Goal: Task Accomplishment & Management: Use online tool/utility

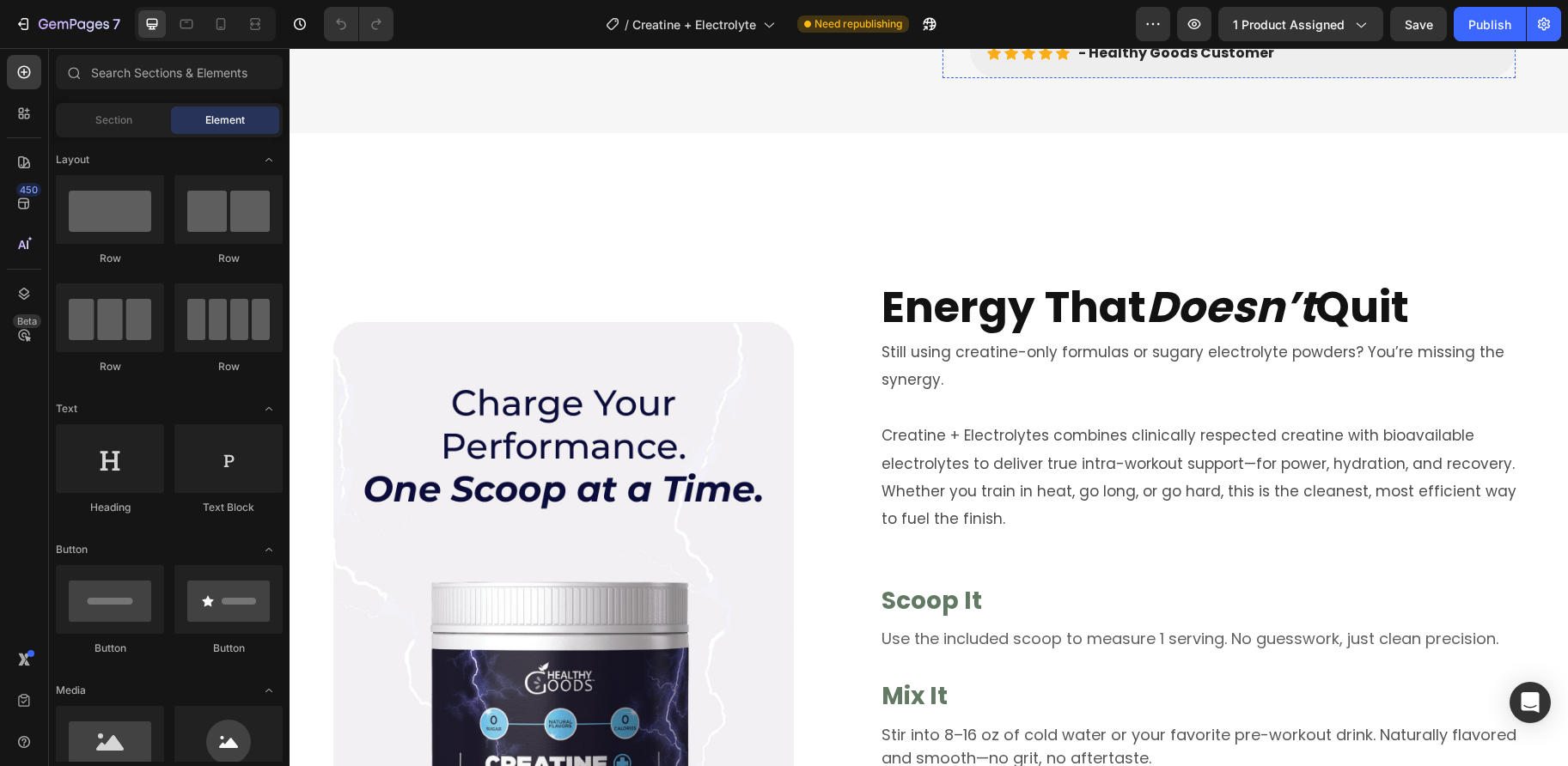
scroll to position [1074, 0]
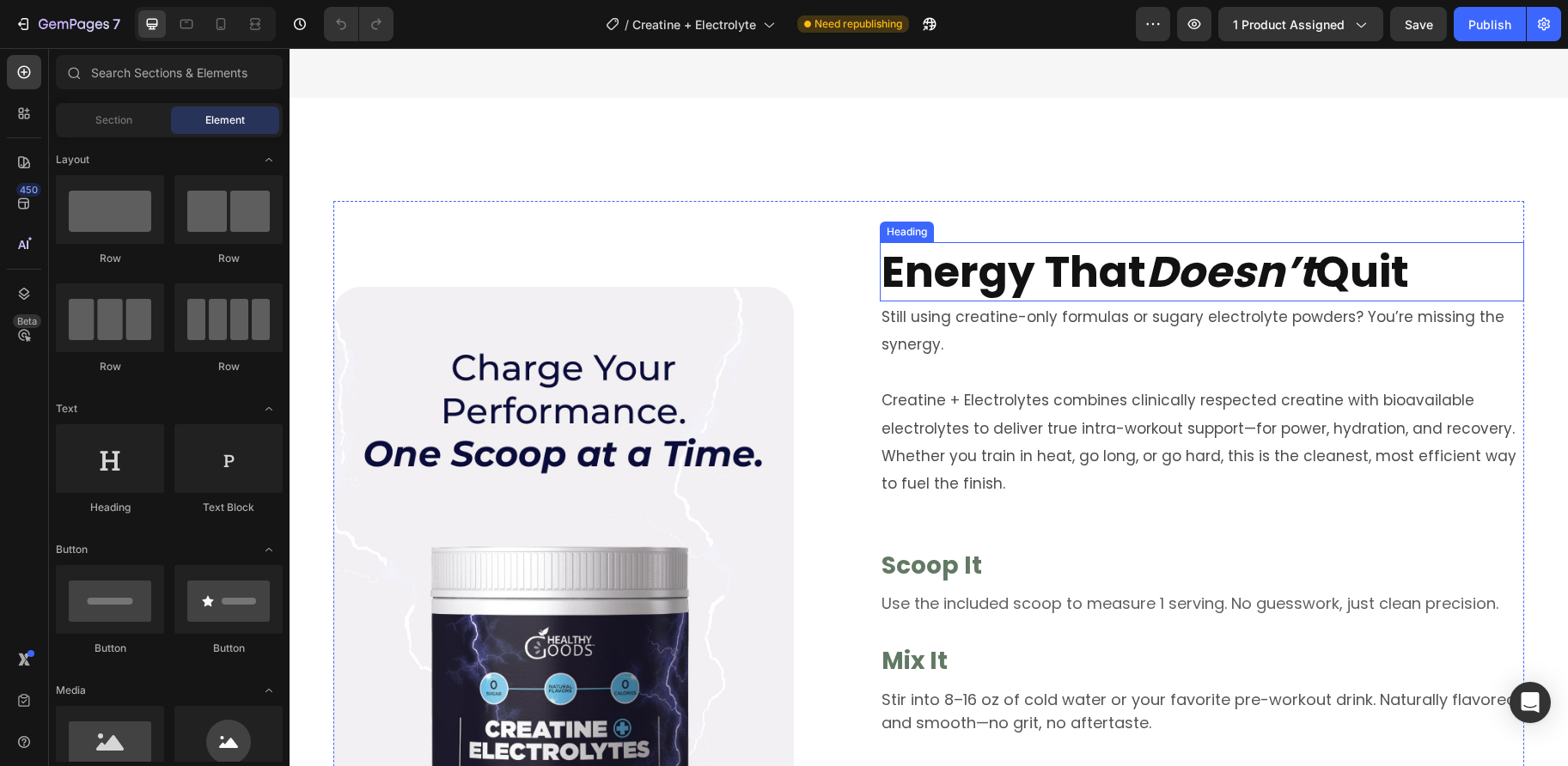
click at [984, 286] on h2 "Energy That Doesn’t Quit" at bounding box center [1201, 271] width 644 height 60
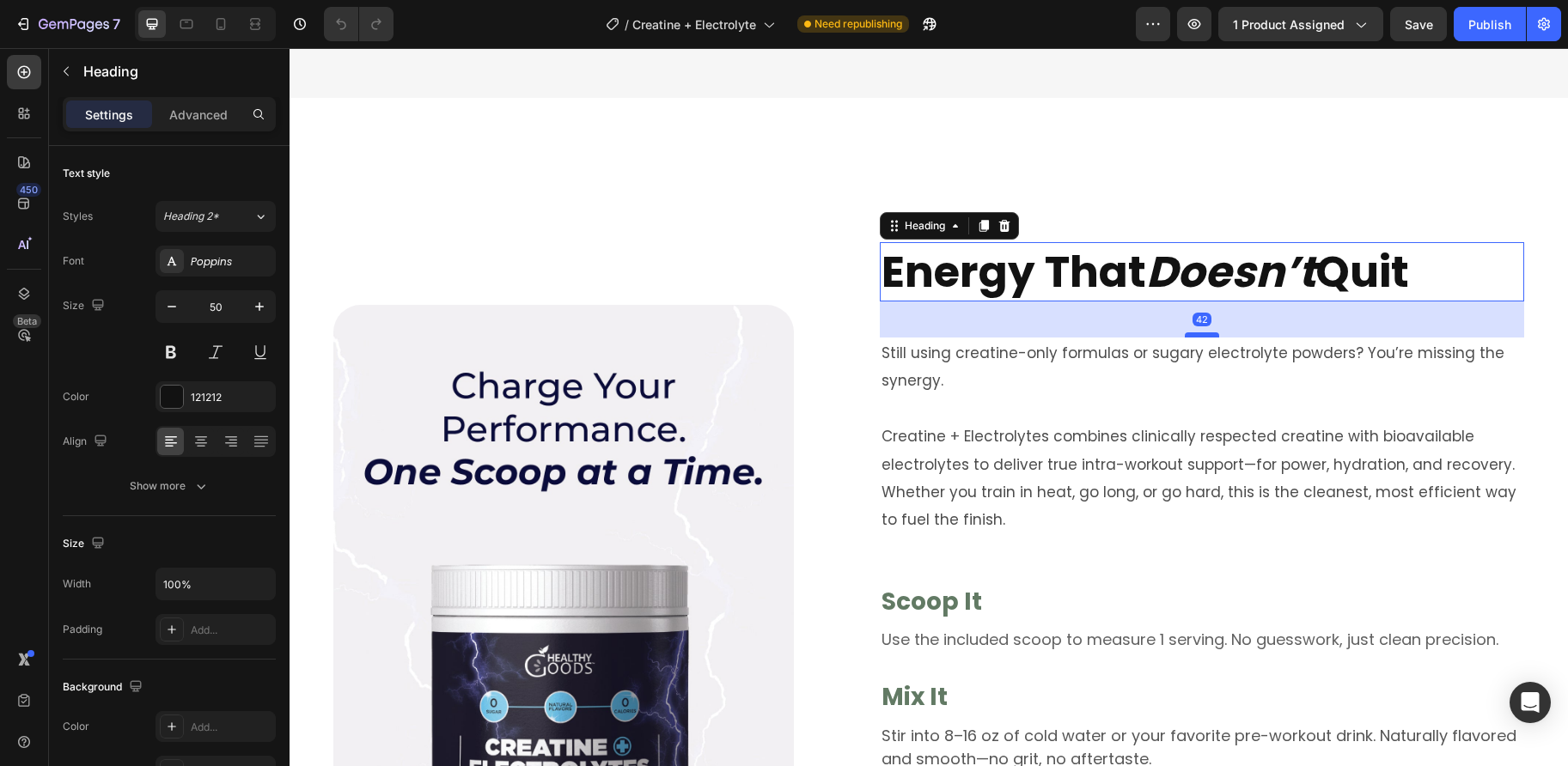
drag, startPoint x: 1194, startPoint y: 298, endPoint x: 1200, endPoint y: 334, distance: 36.5
click at [1200, 334] on div at bounding box center [1201, 335] width 35 height 5
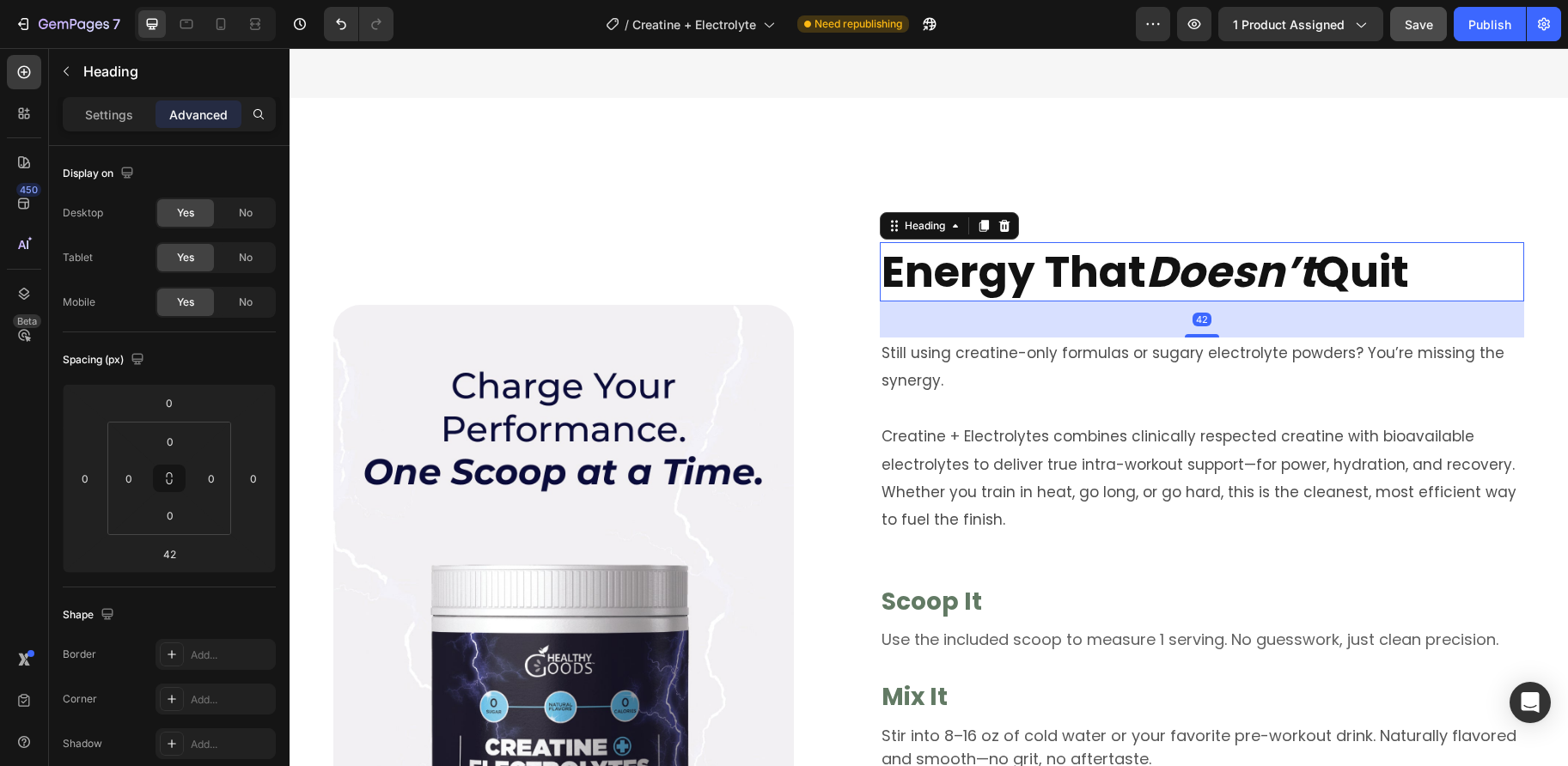
click at [1421, 24] on span "Save" at bounding box center [1418, 24] width 28 height 14
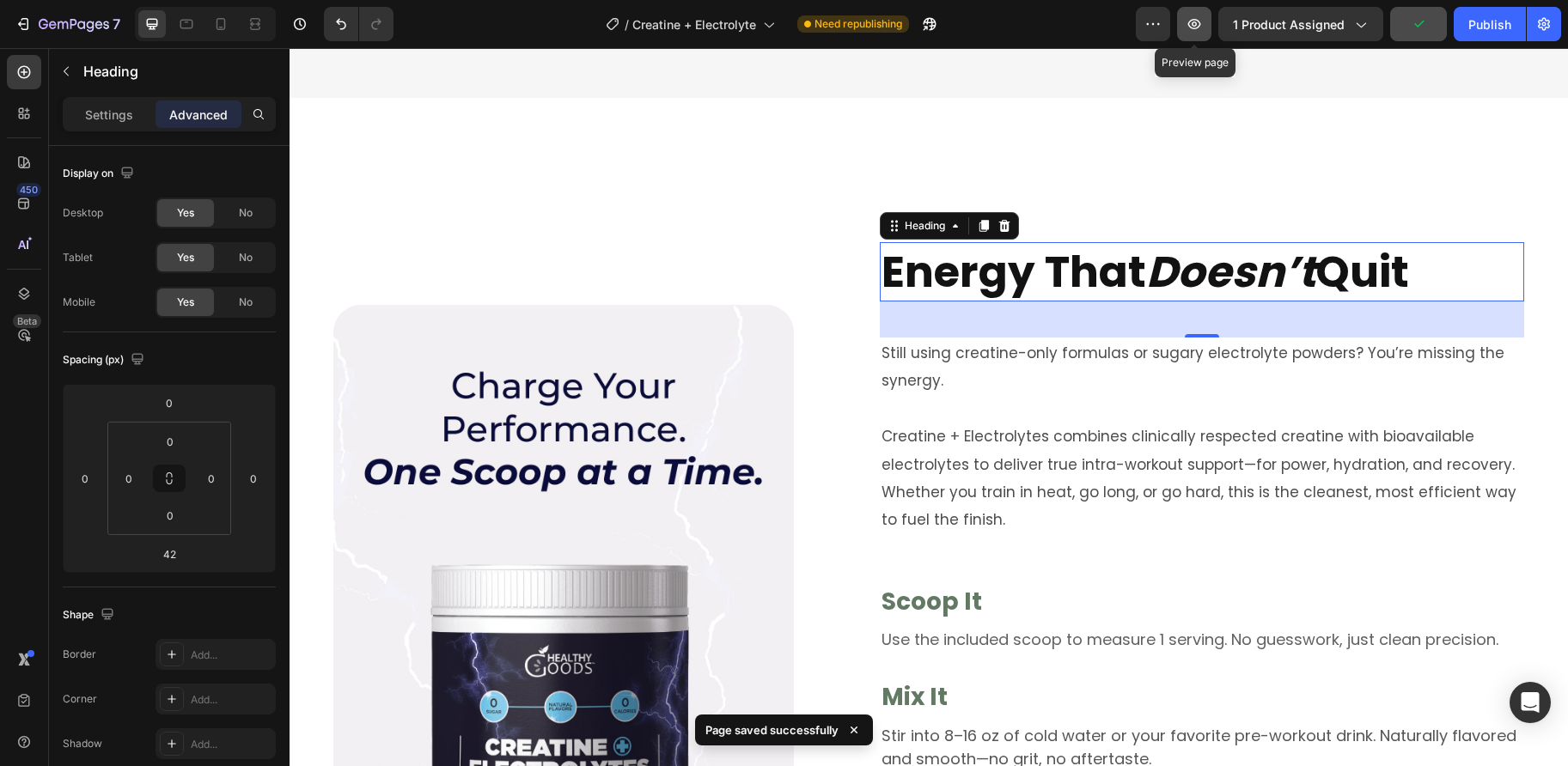
click at [1196, 28] on icon "button" at bounding box center [1193, 23] width 17 height 17
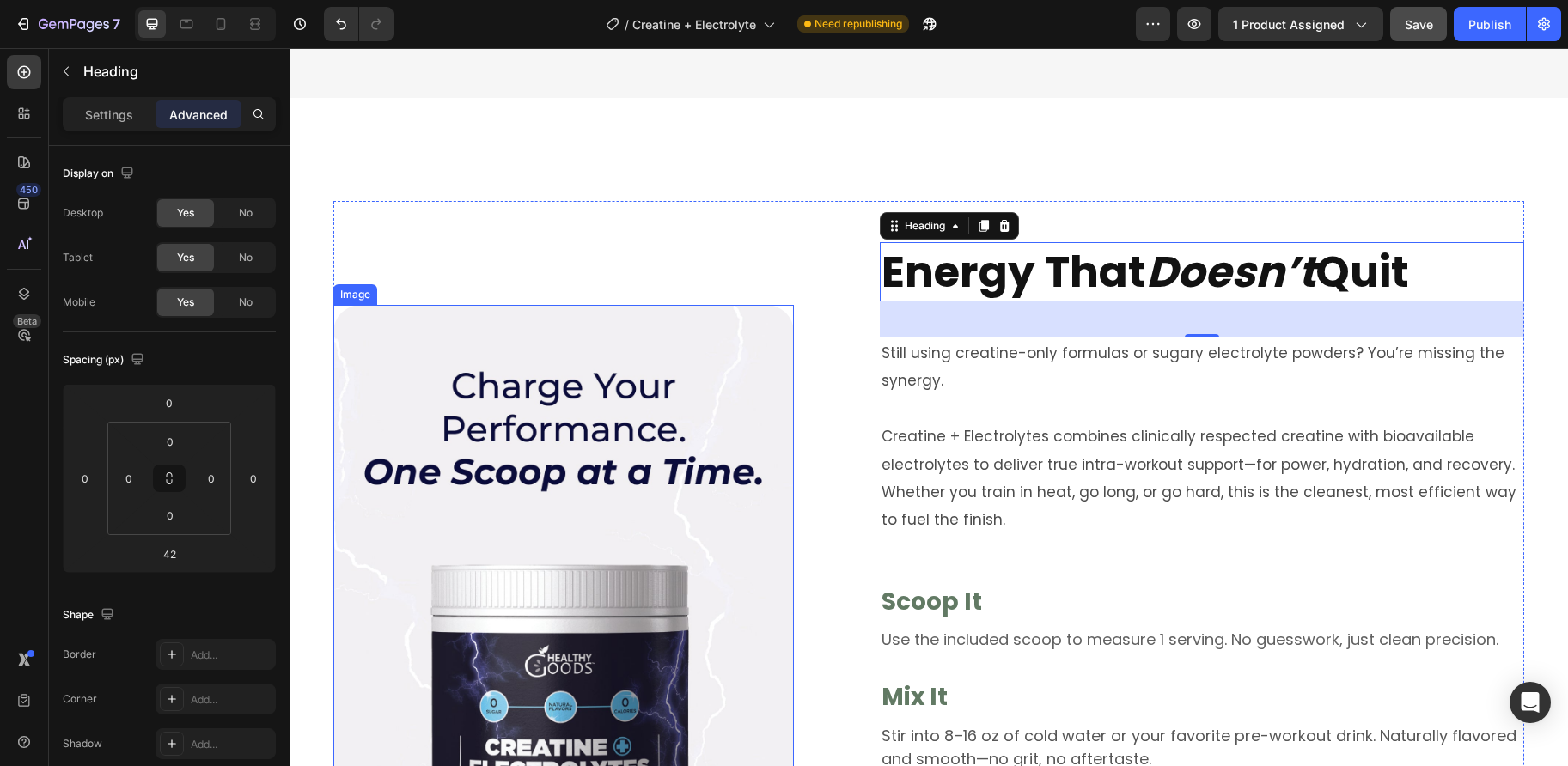
scroll to position [0, 0]
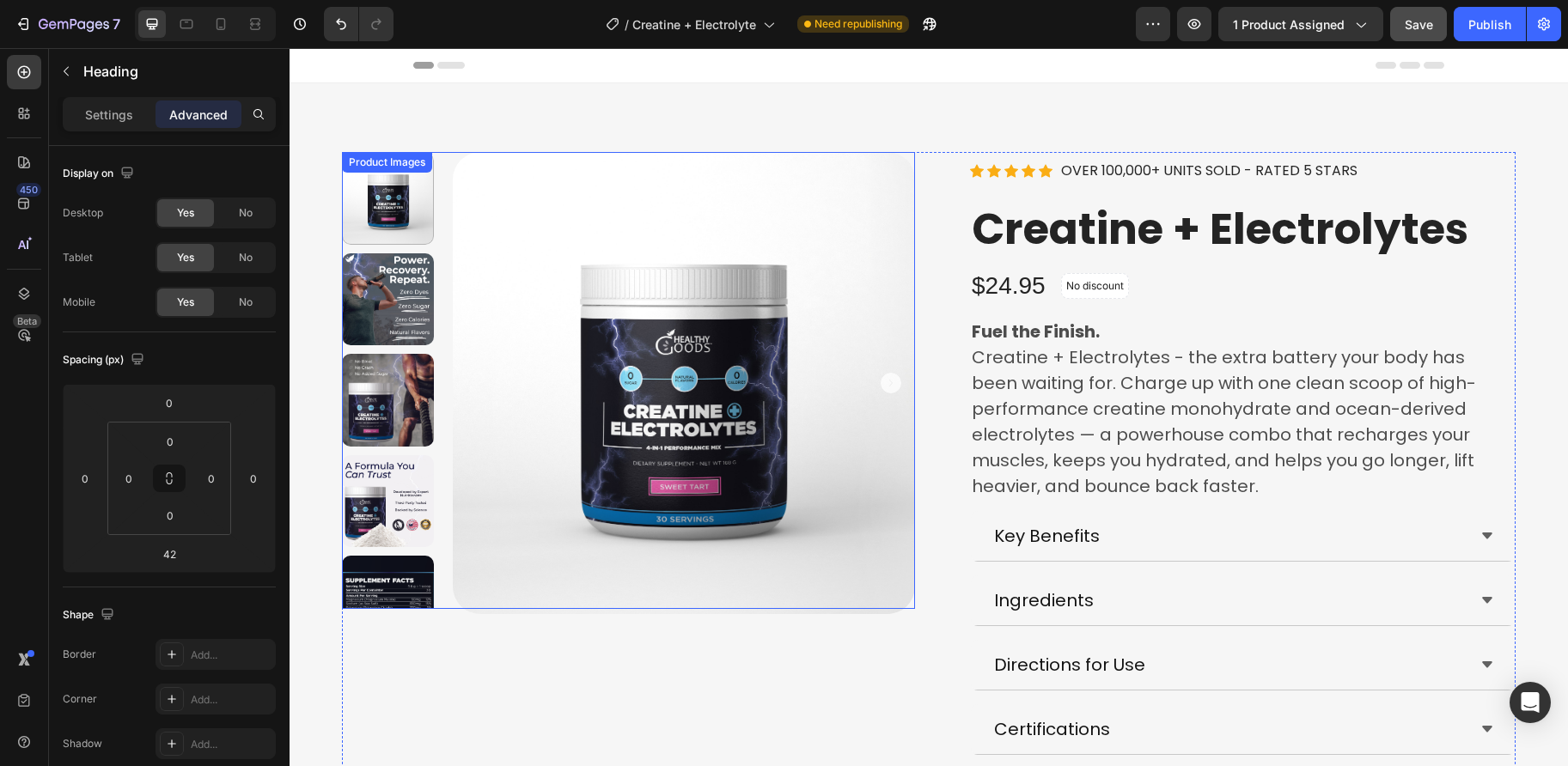
click at [570, 350] on img at bounding box center [683, 383] width 462 height 462
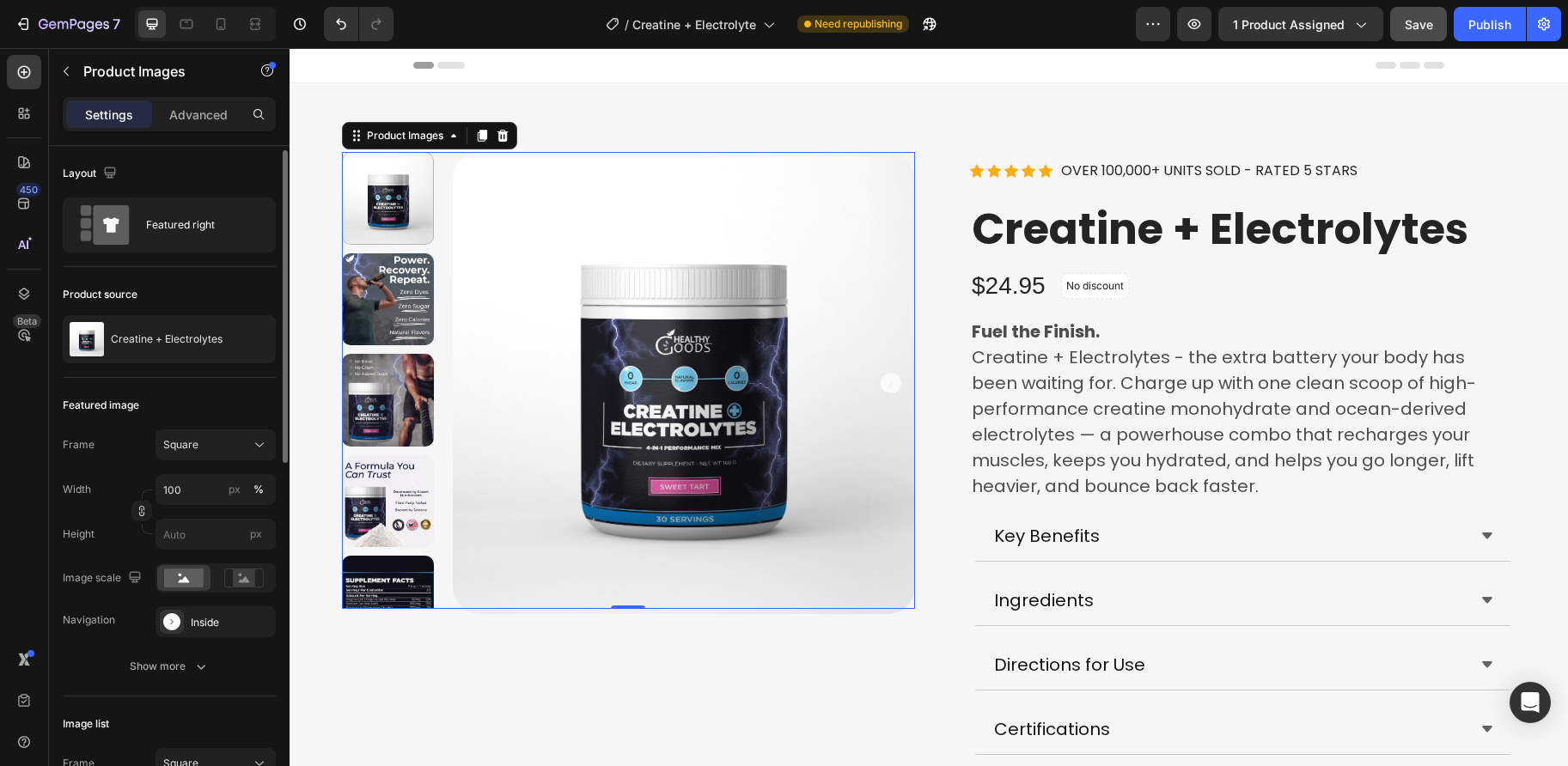
scroll to position [21, 0]
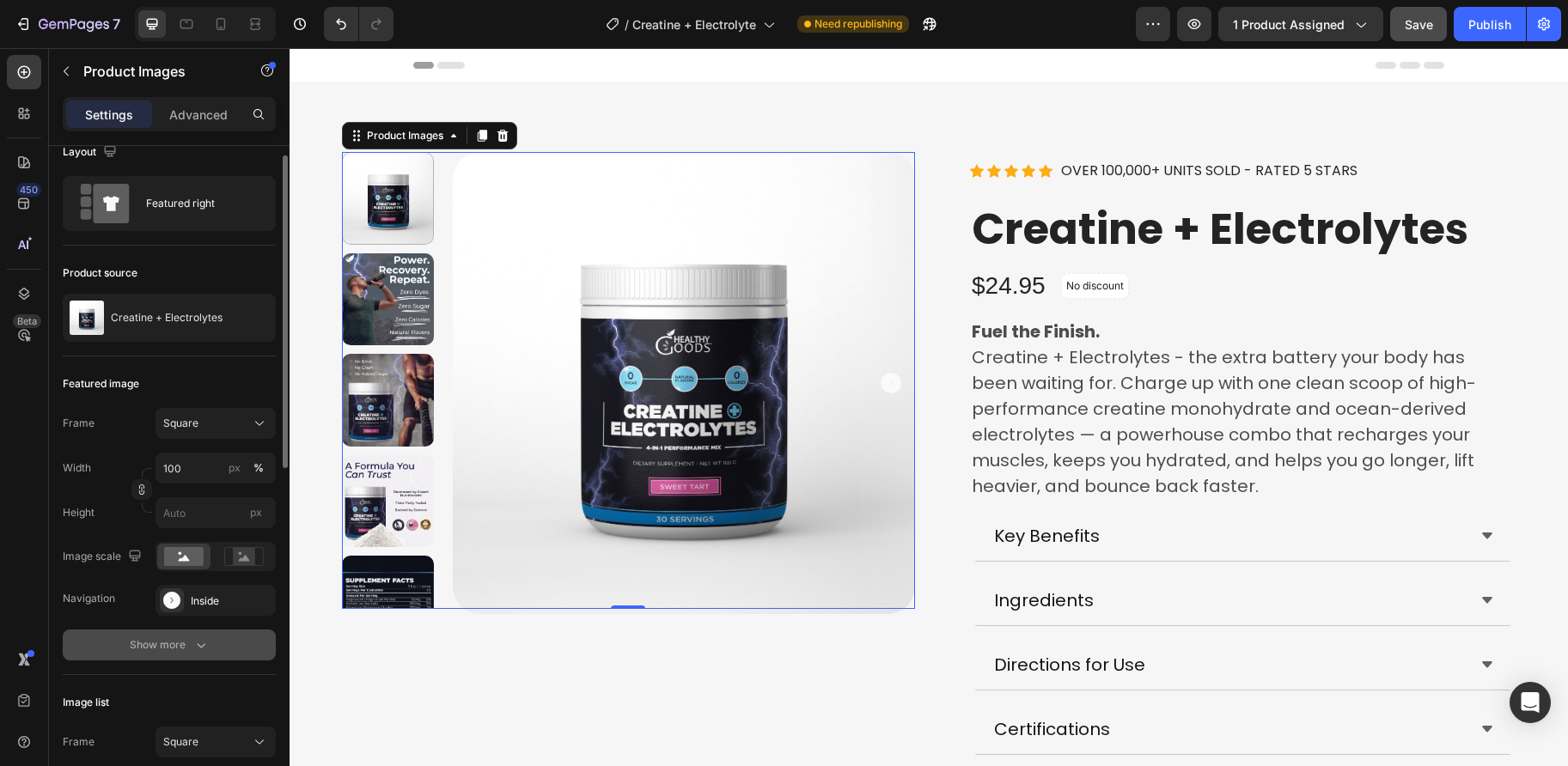
click at [192, 646] on icon "button" at bounding box center [200, 644] width 17 height 17
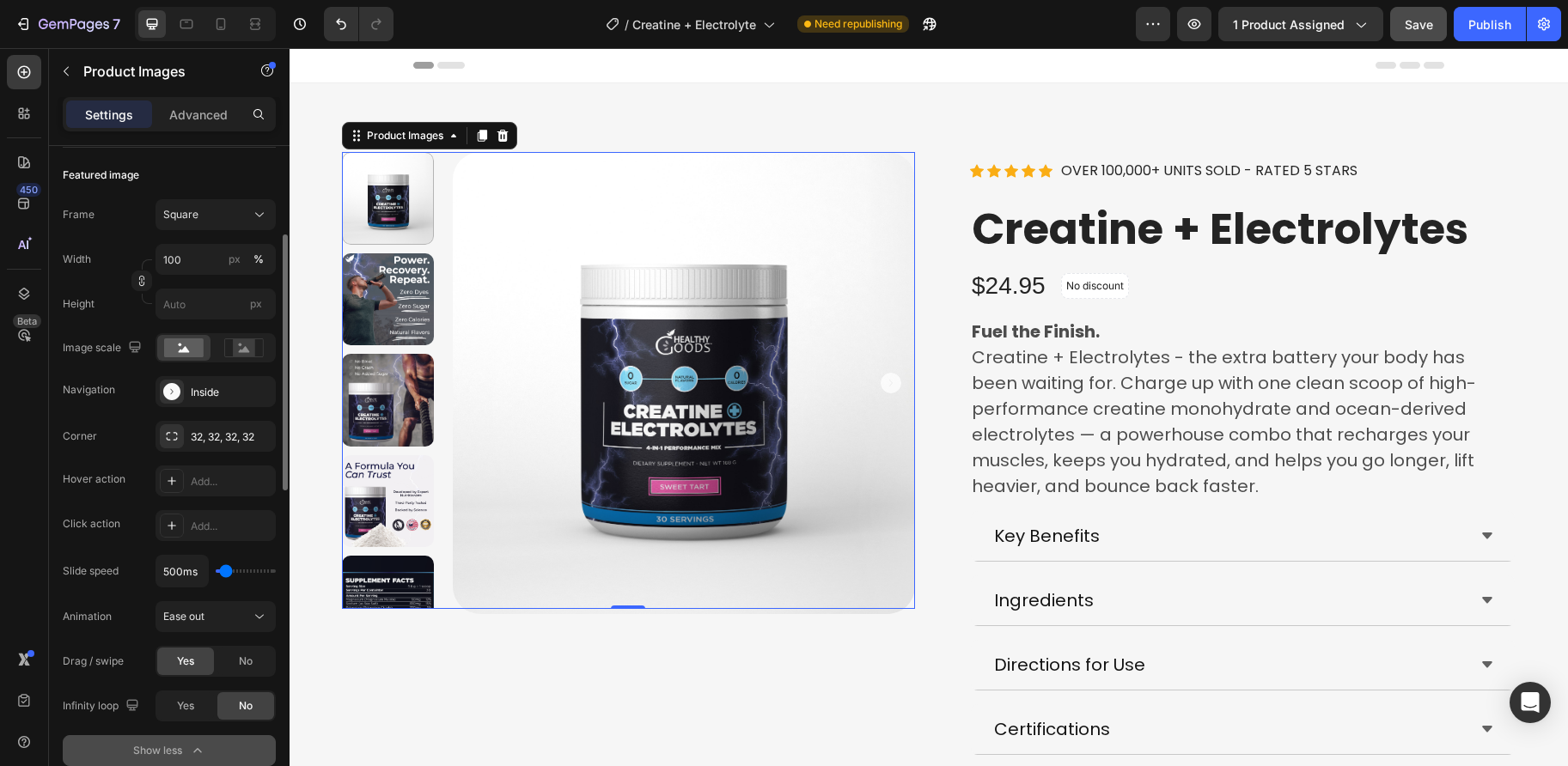
scroll to position [245, 0]
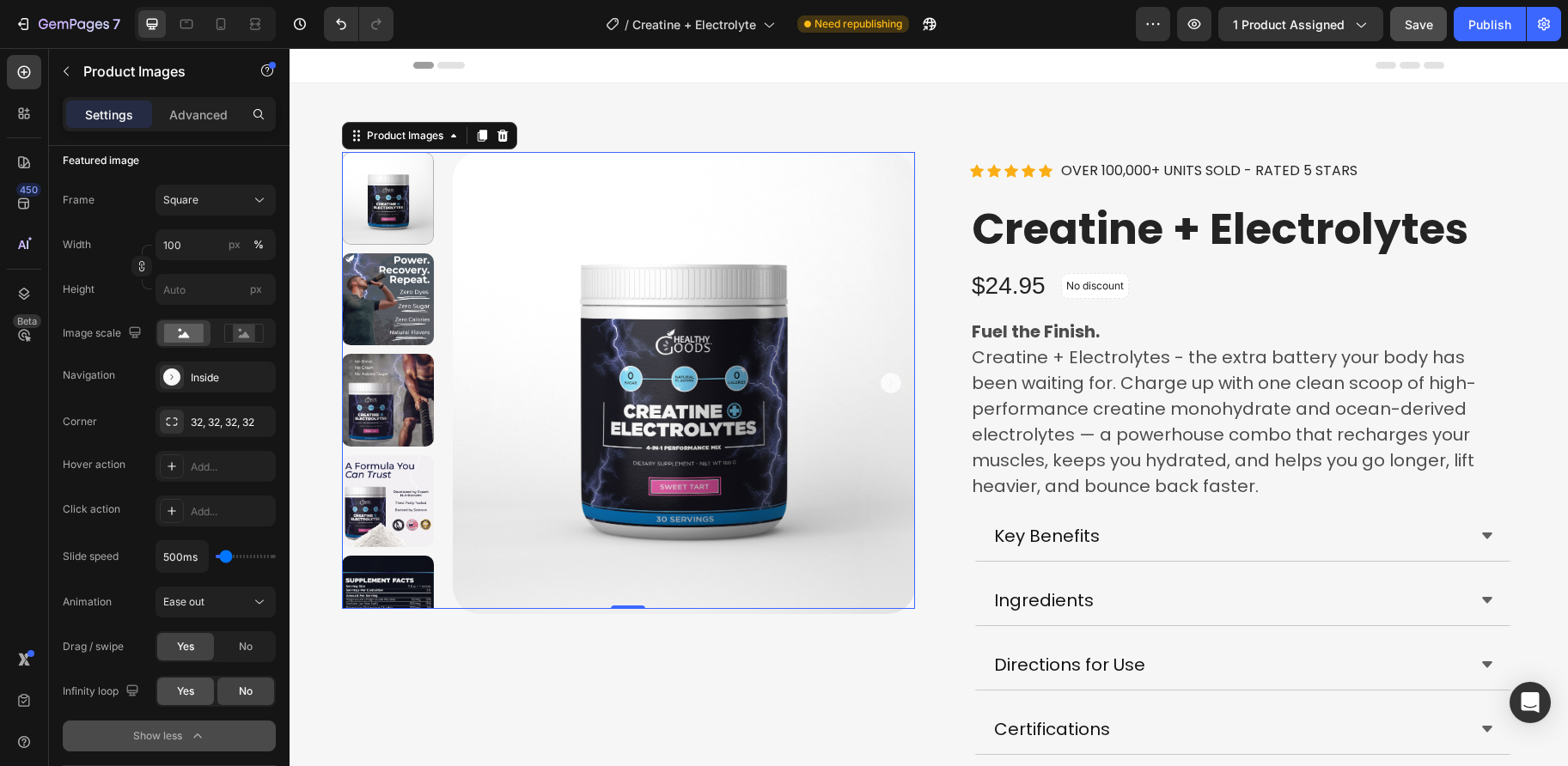
click at [189, 689] on span "Yes" at bounding box center [185, 690] width 17 height 15
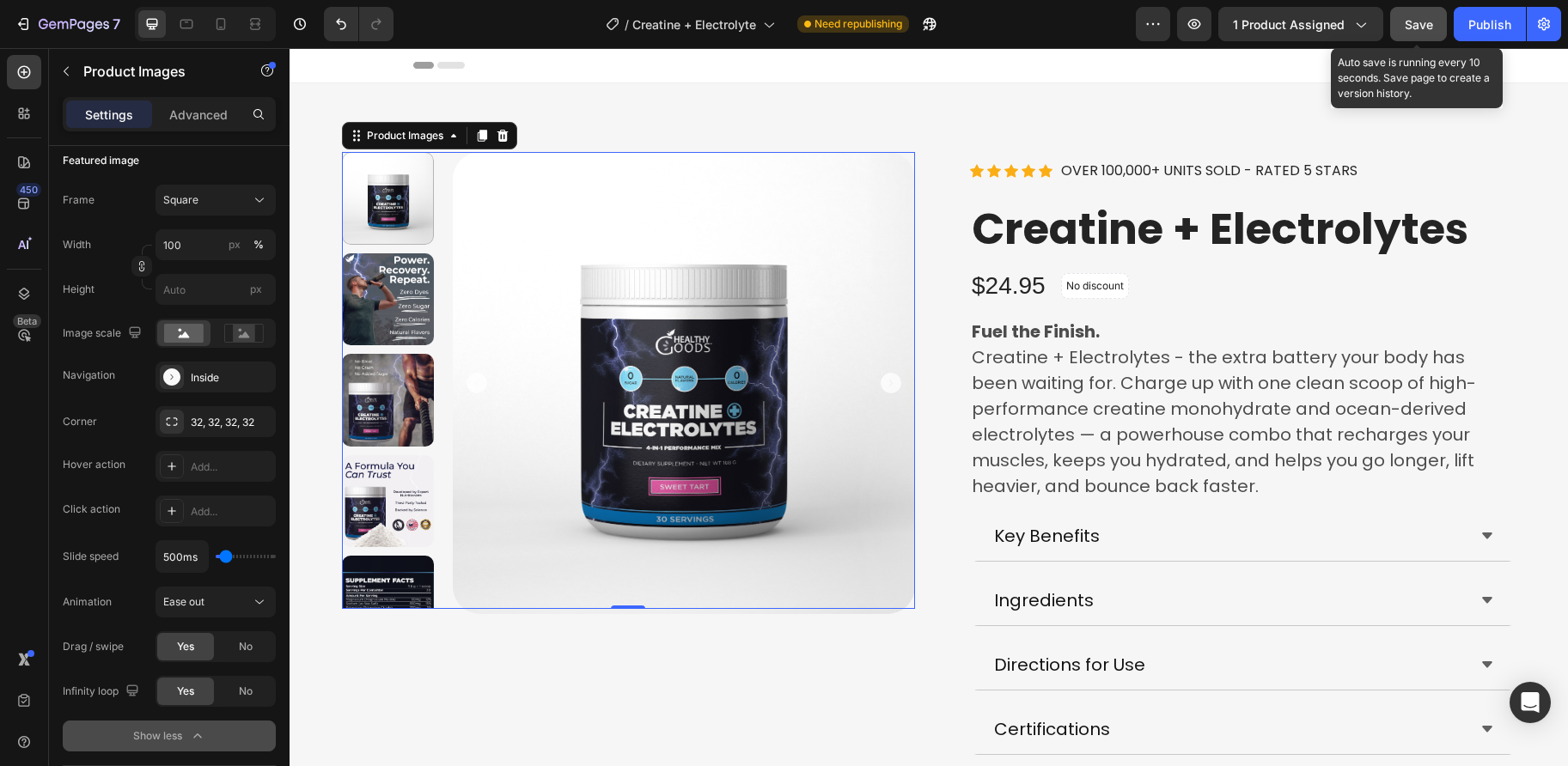
click at [1400, 14] on button "Save" at bounding box center [1418, 24] width 57 height 35
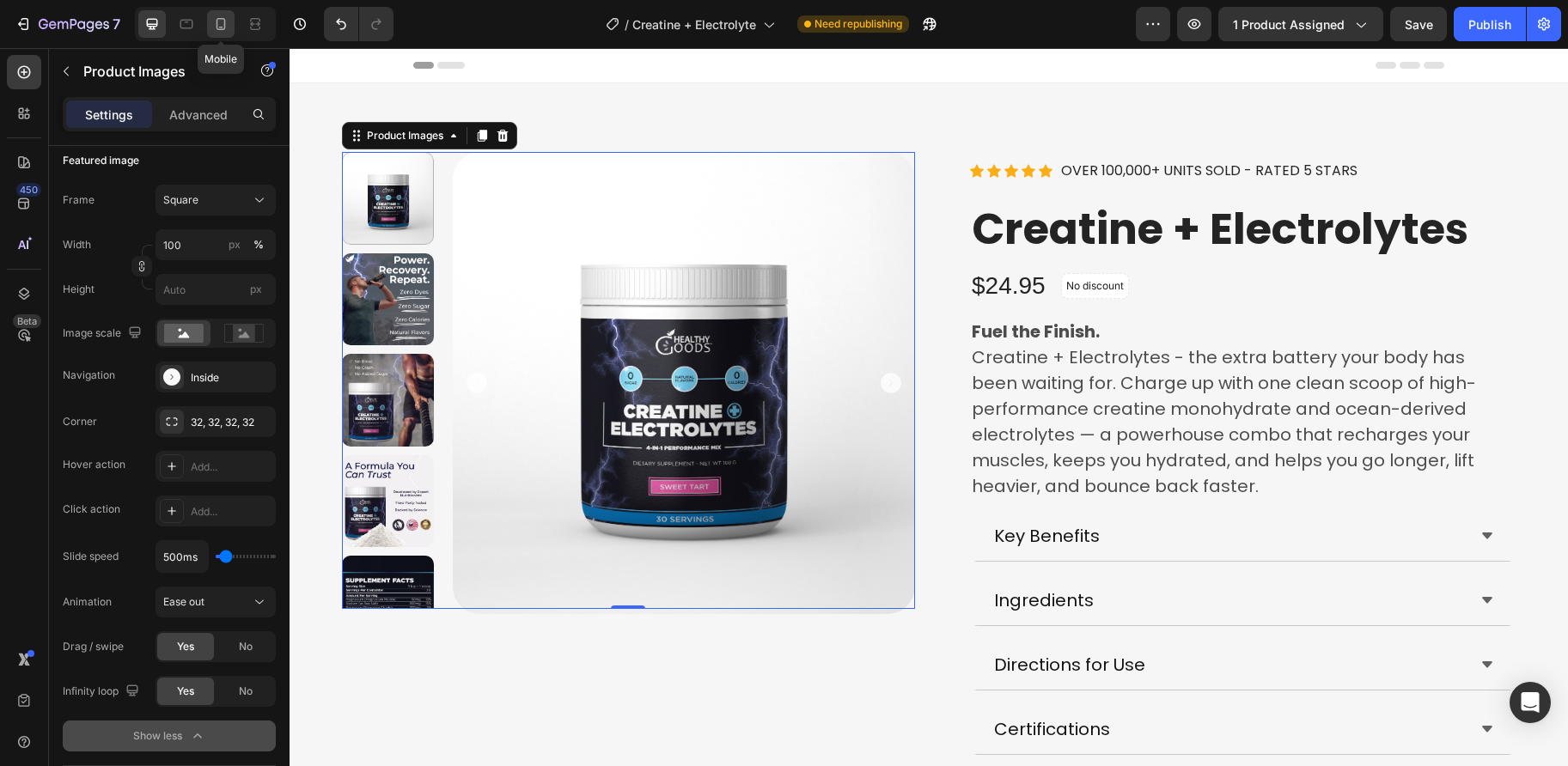
click at [215, 20] on icon at bounding box center [220, 23] width 17 height 17
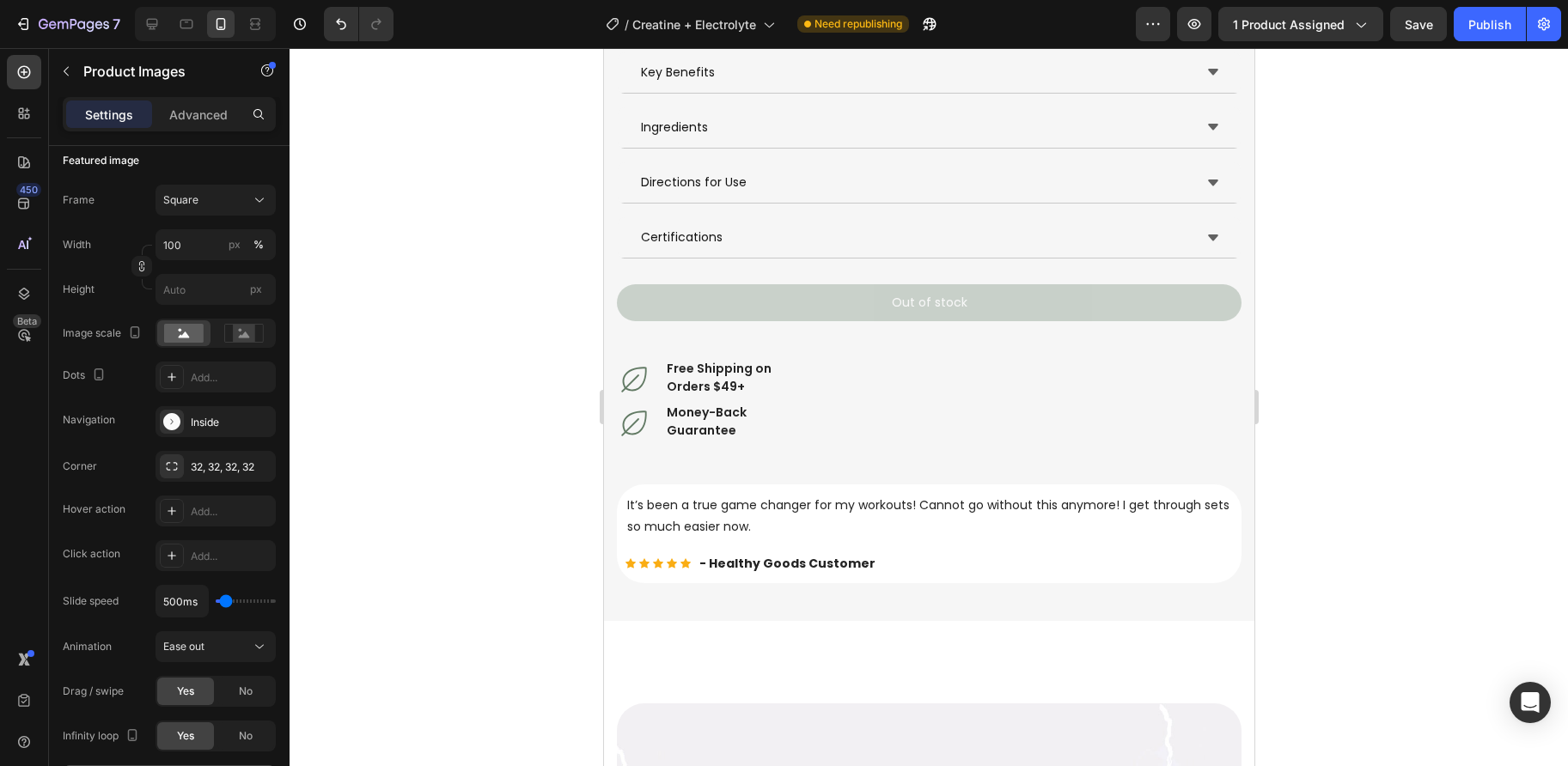
scroll to position [527, 0]
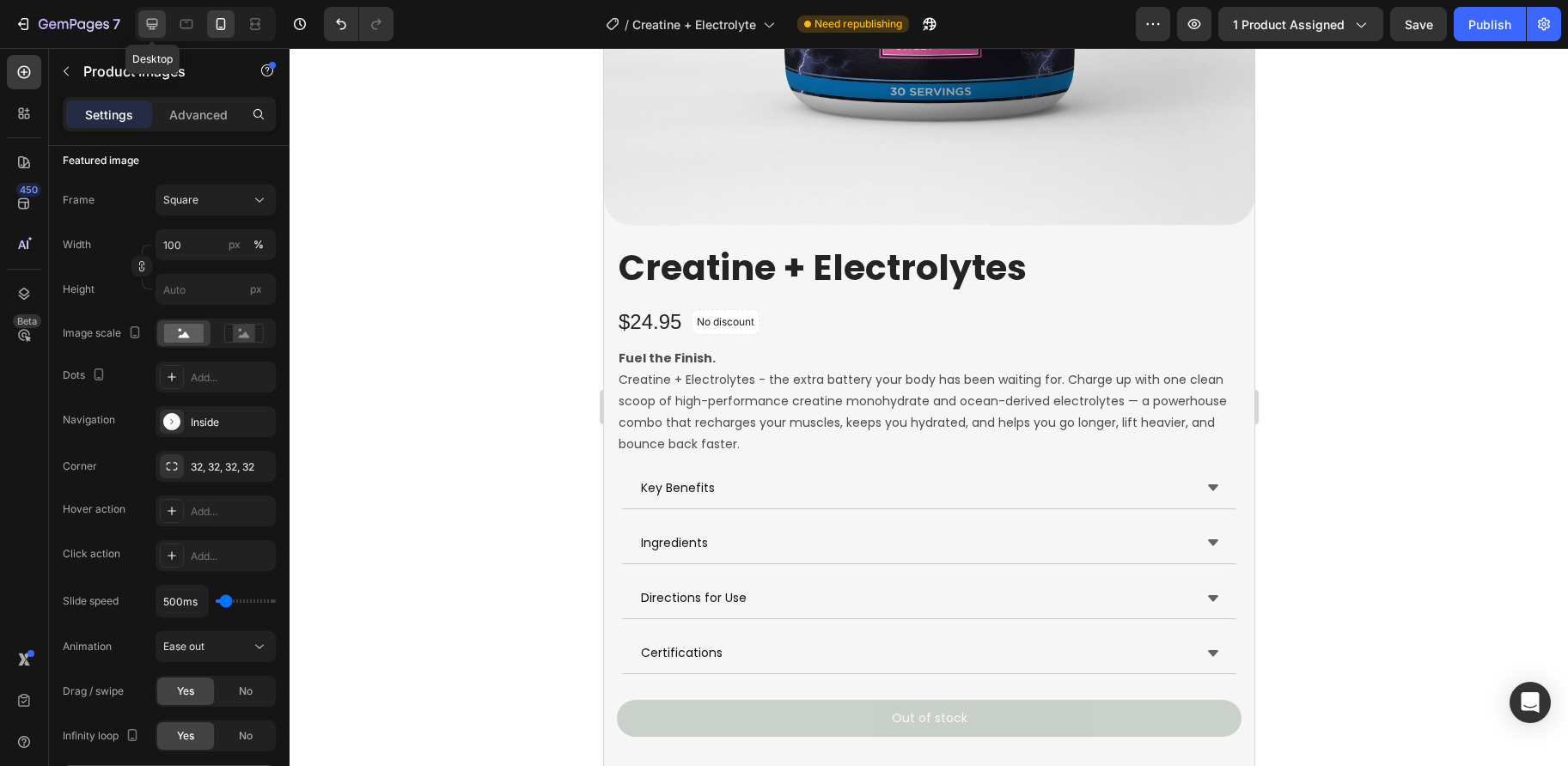
click at [153, 21] on icon at bounding box center [151, 23] width 17 height 17
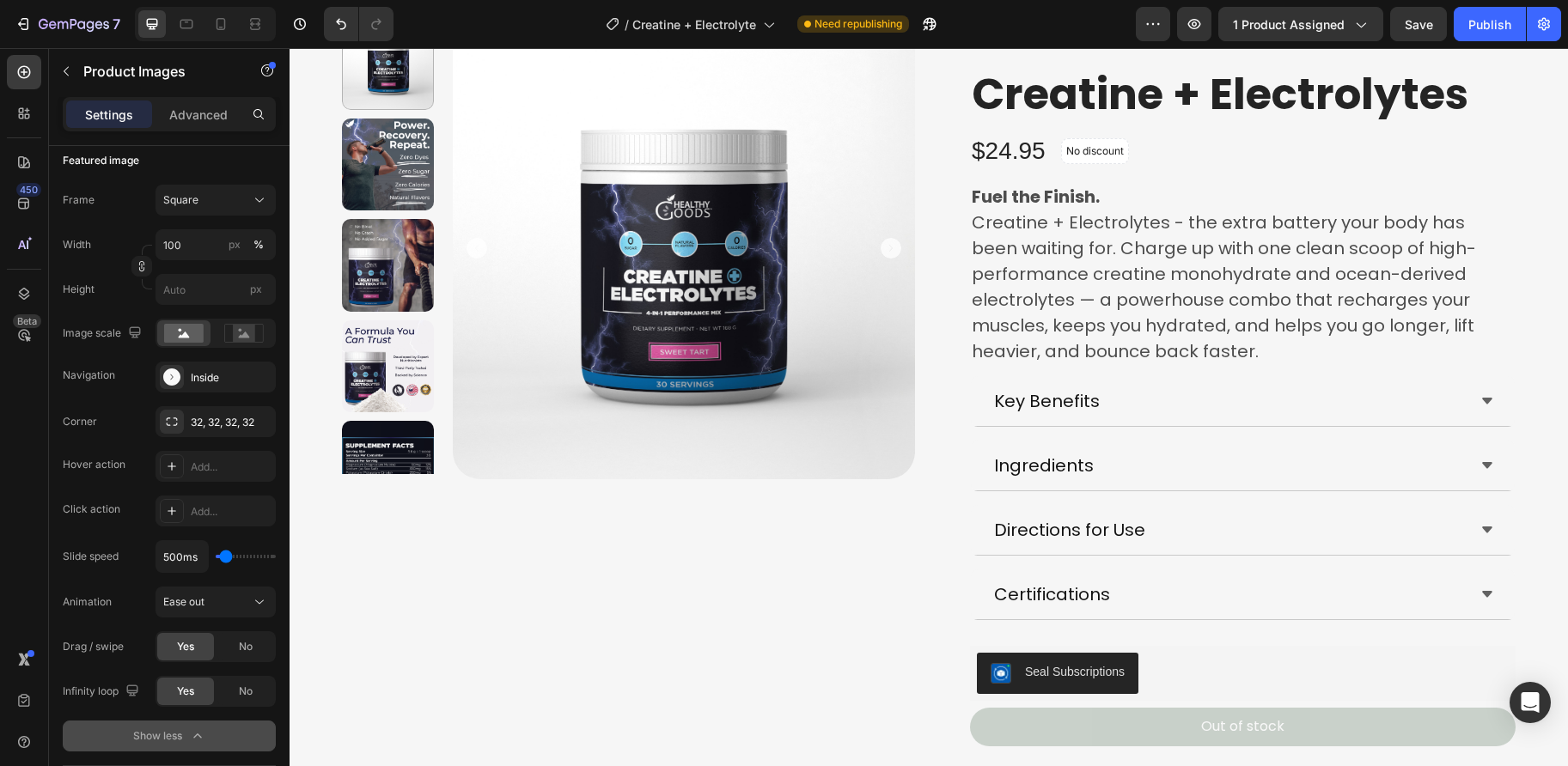
scroll to position [248, 0]
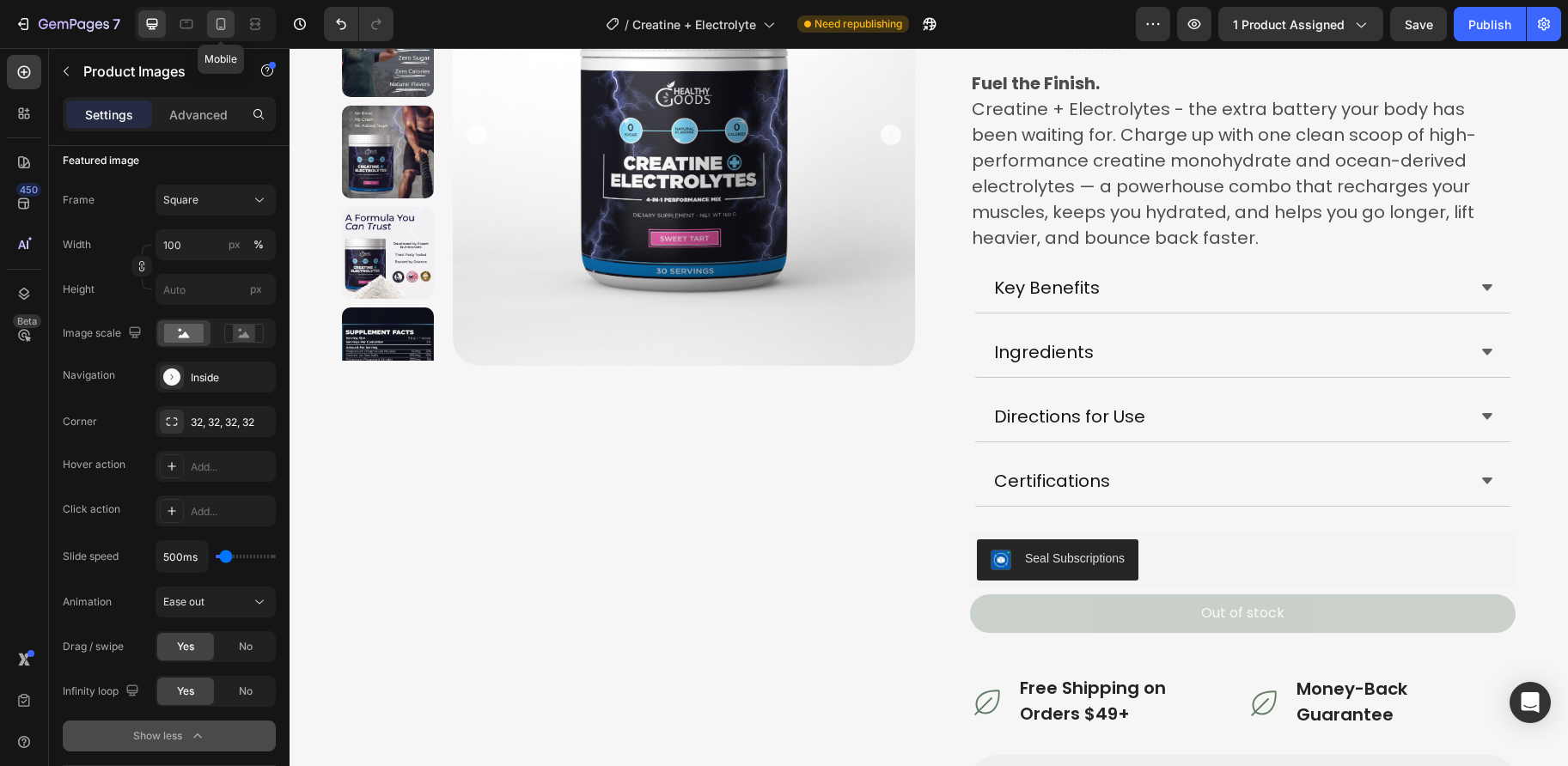
click at [223, 22] on icon at bounding box center [220, 23] width 17 height 17
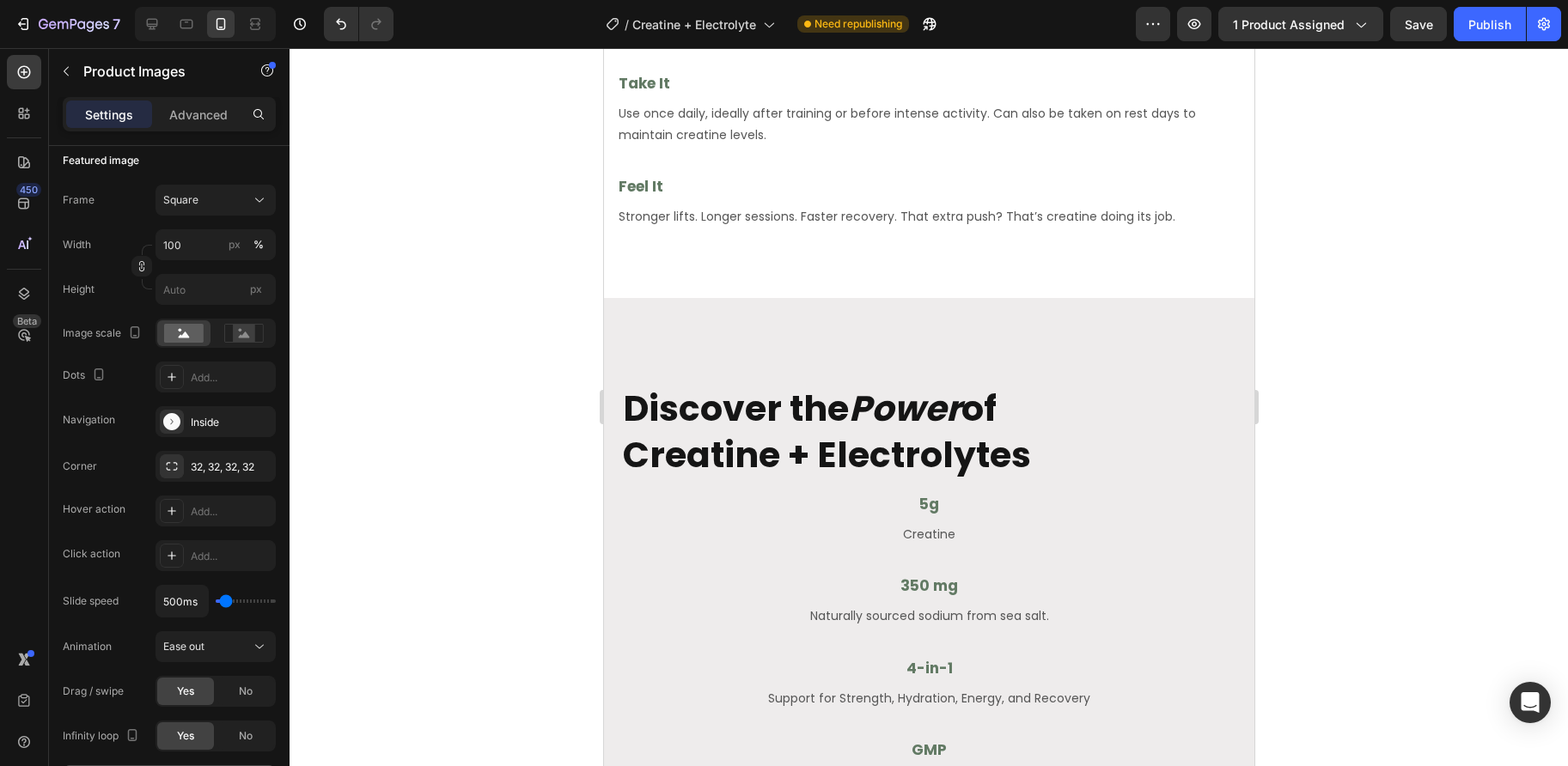
scroll to position [2909, 0]
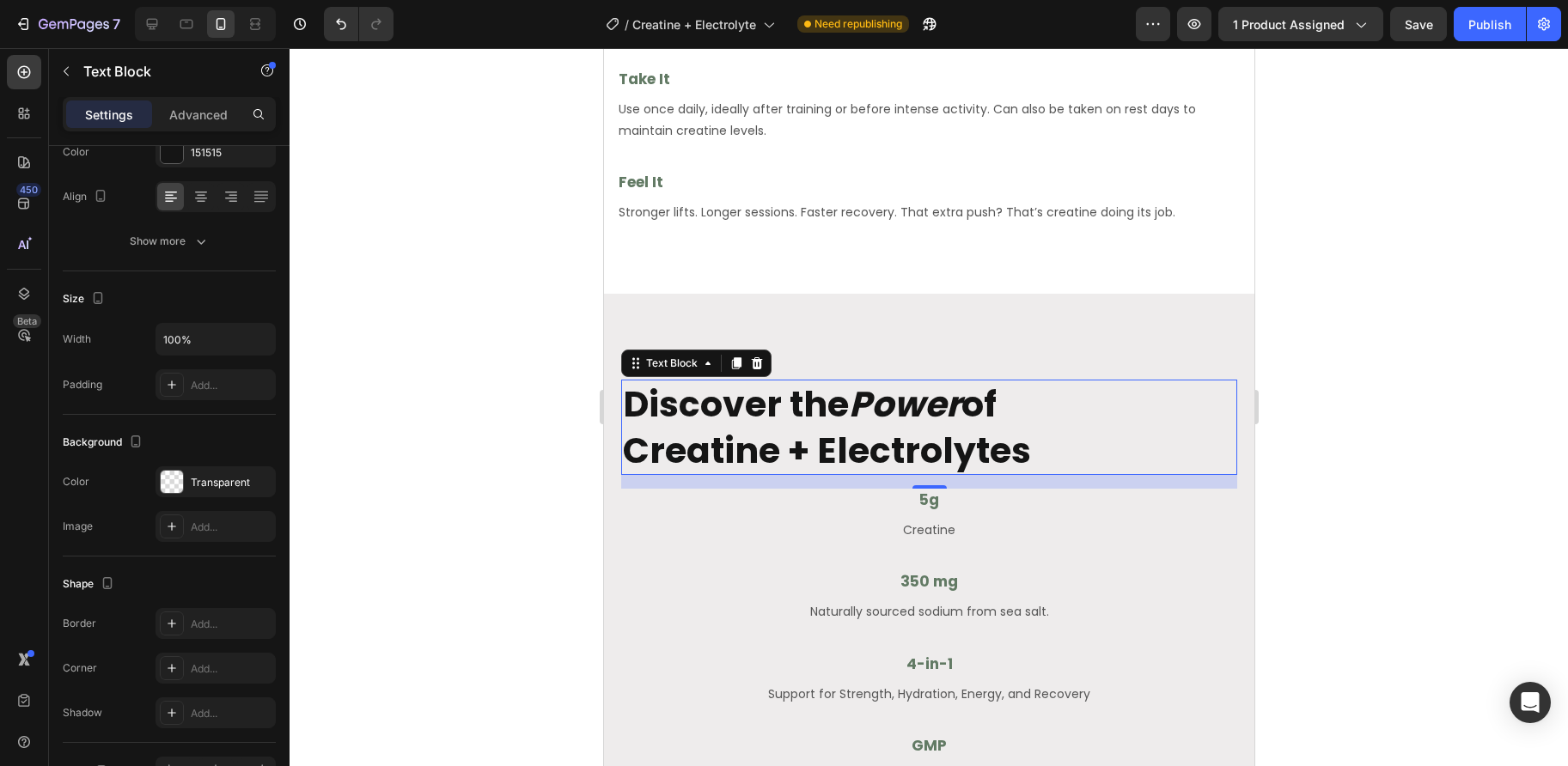
click at [807, 402] on p "Discover the Power of Creatine + Electrolytes" at bounding box center [928, 427] width 612 height 92
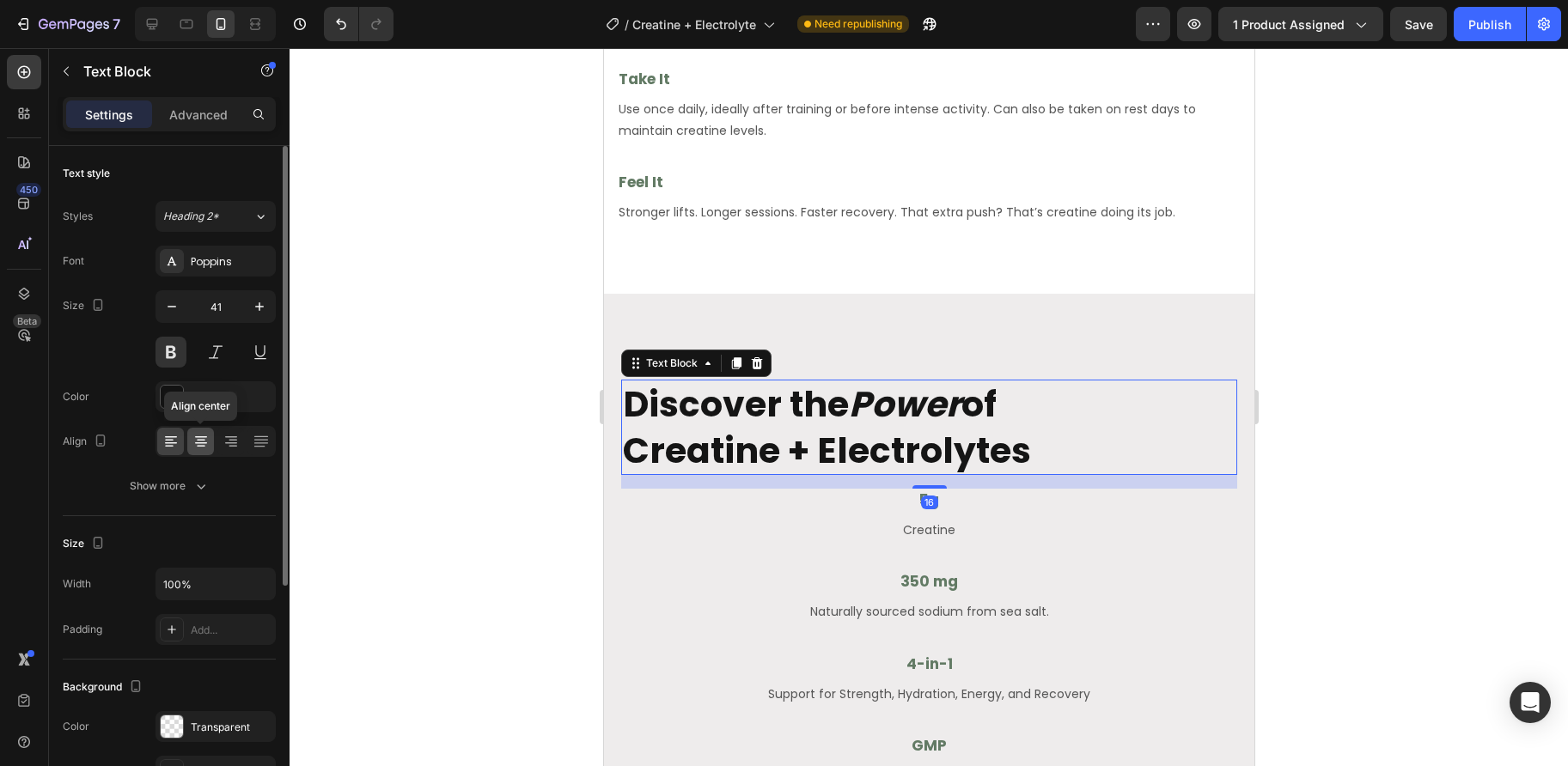
click at [198, 444] on icon at bounding box center [200, 440] width 17 height 17
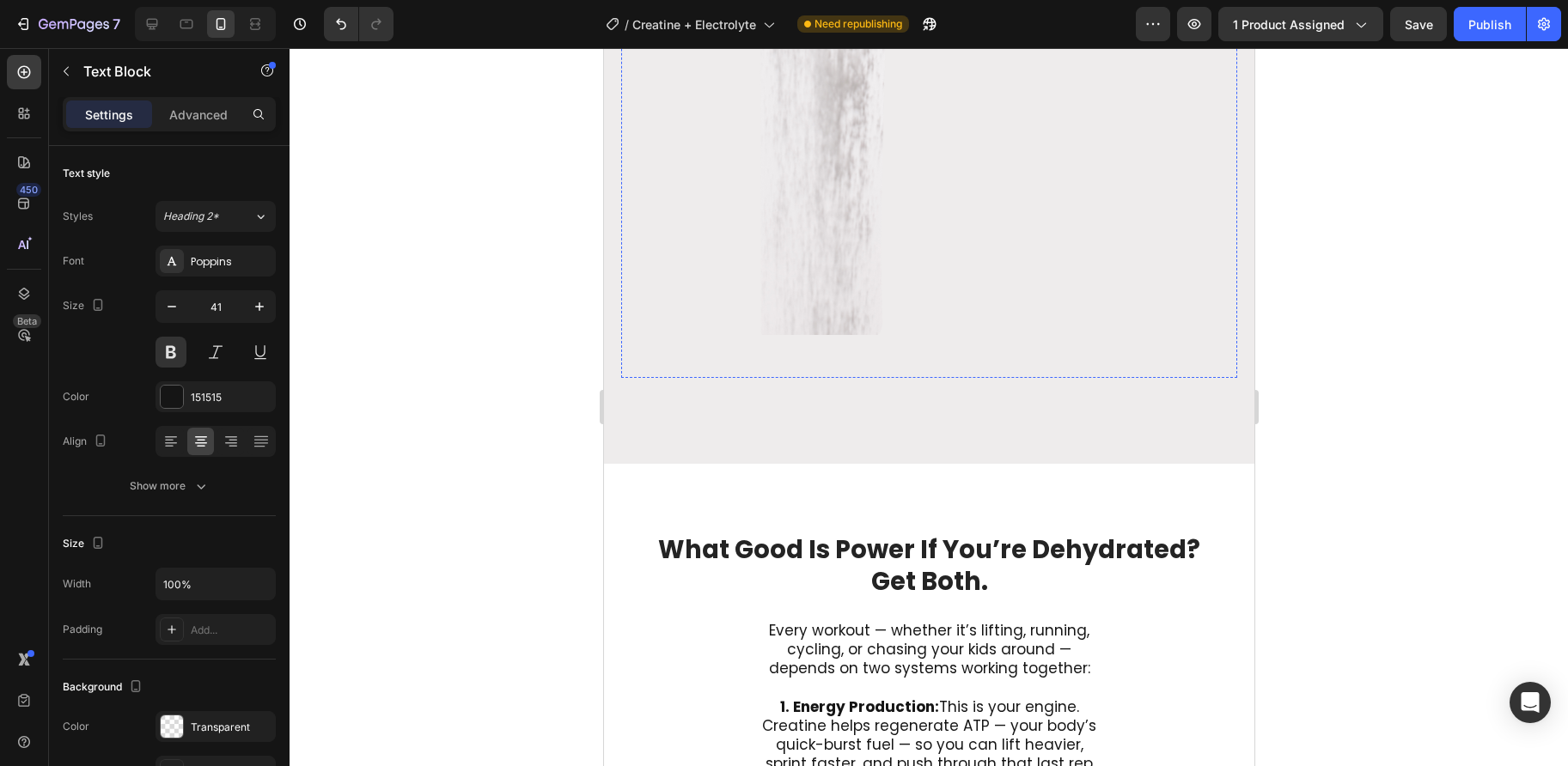
scroll to position [4102, 0]
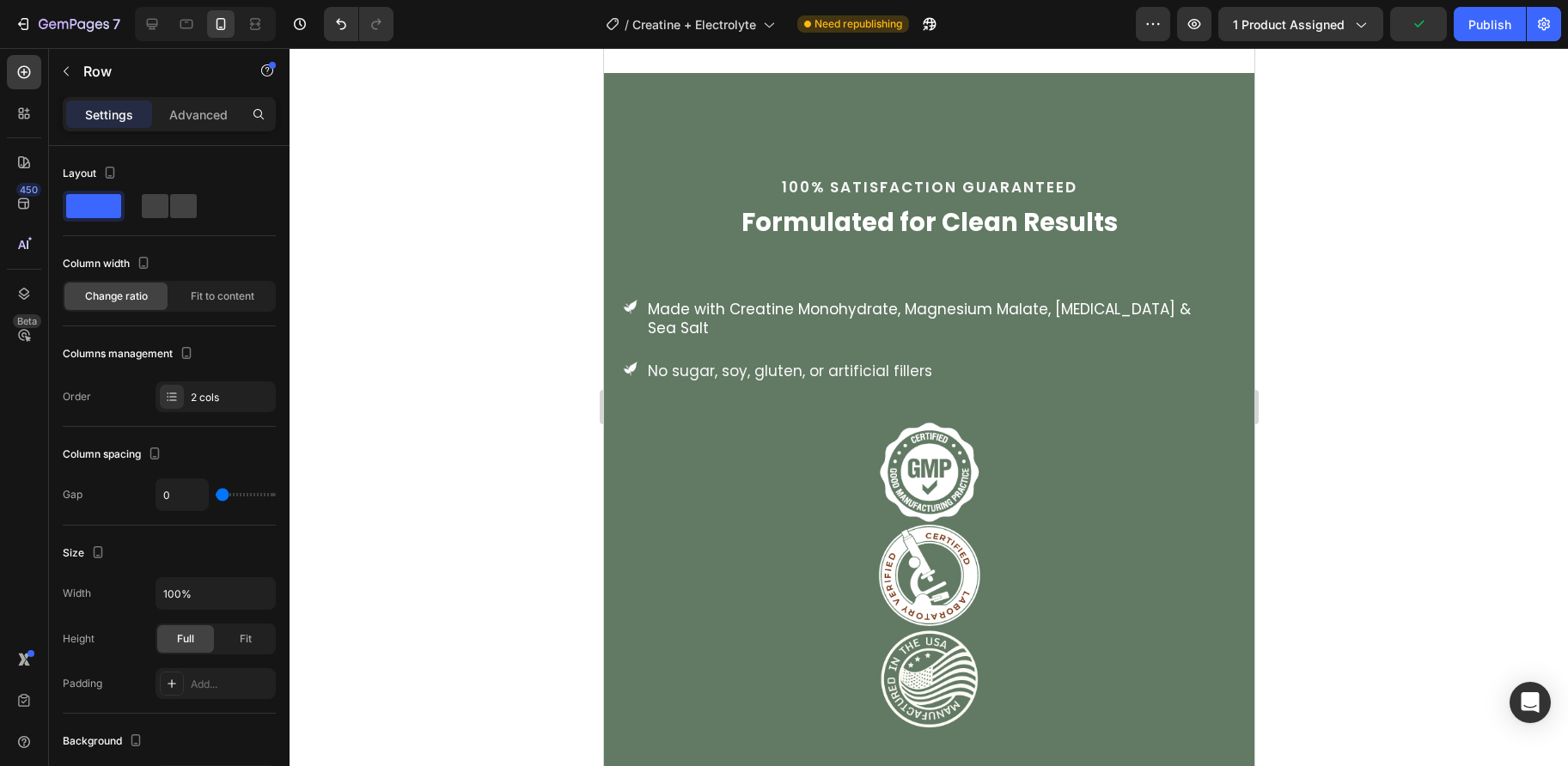
scroll to position [6509, 0]
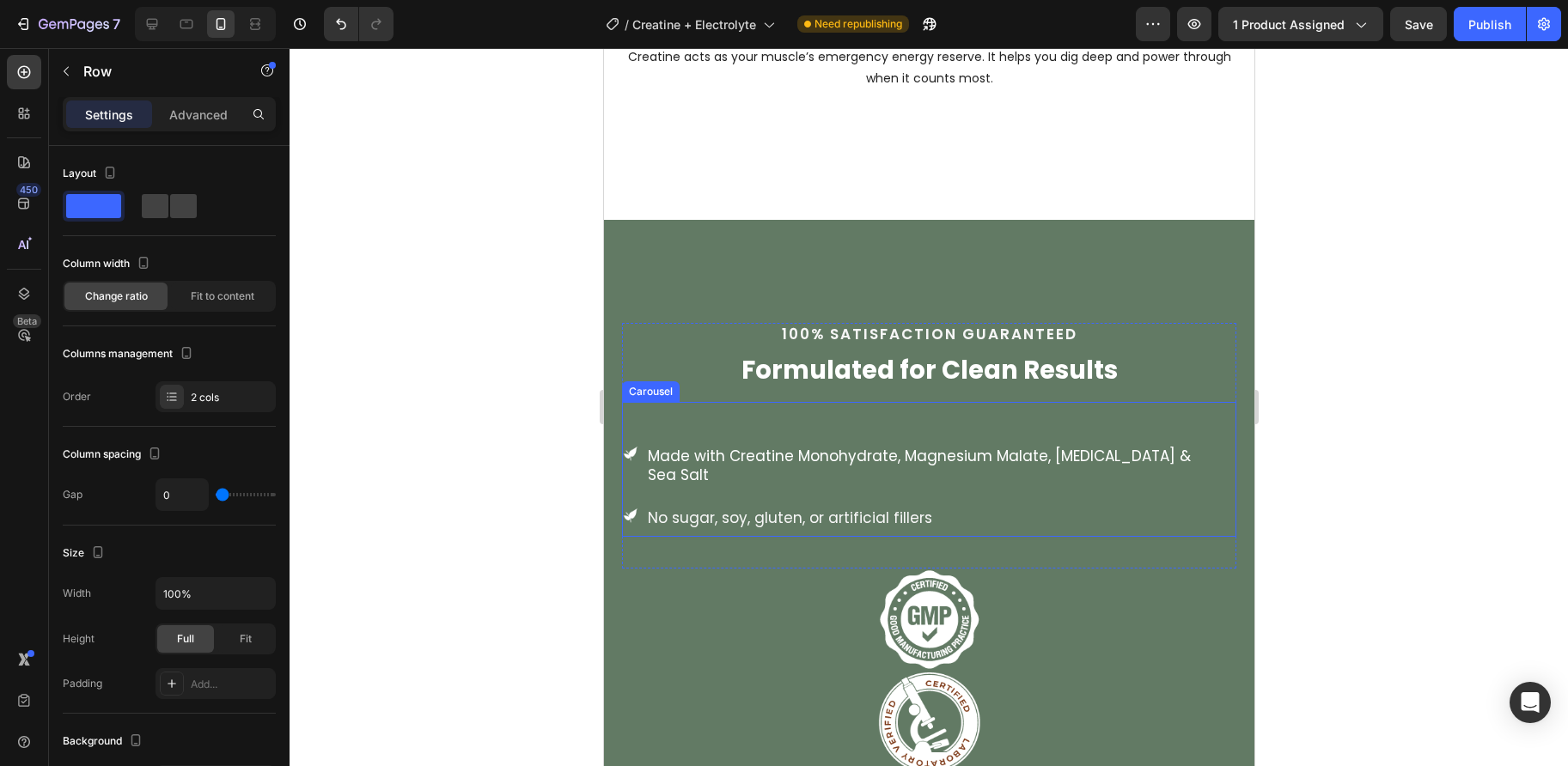
click at [871, 417] on div "Image Made with Creatine Monohydrate, Magnesium Malate, [MEDICAL_DATA] & Sea Sa…" at bounding box center [928, 469] width 614 height 134
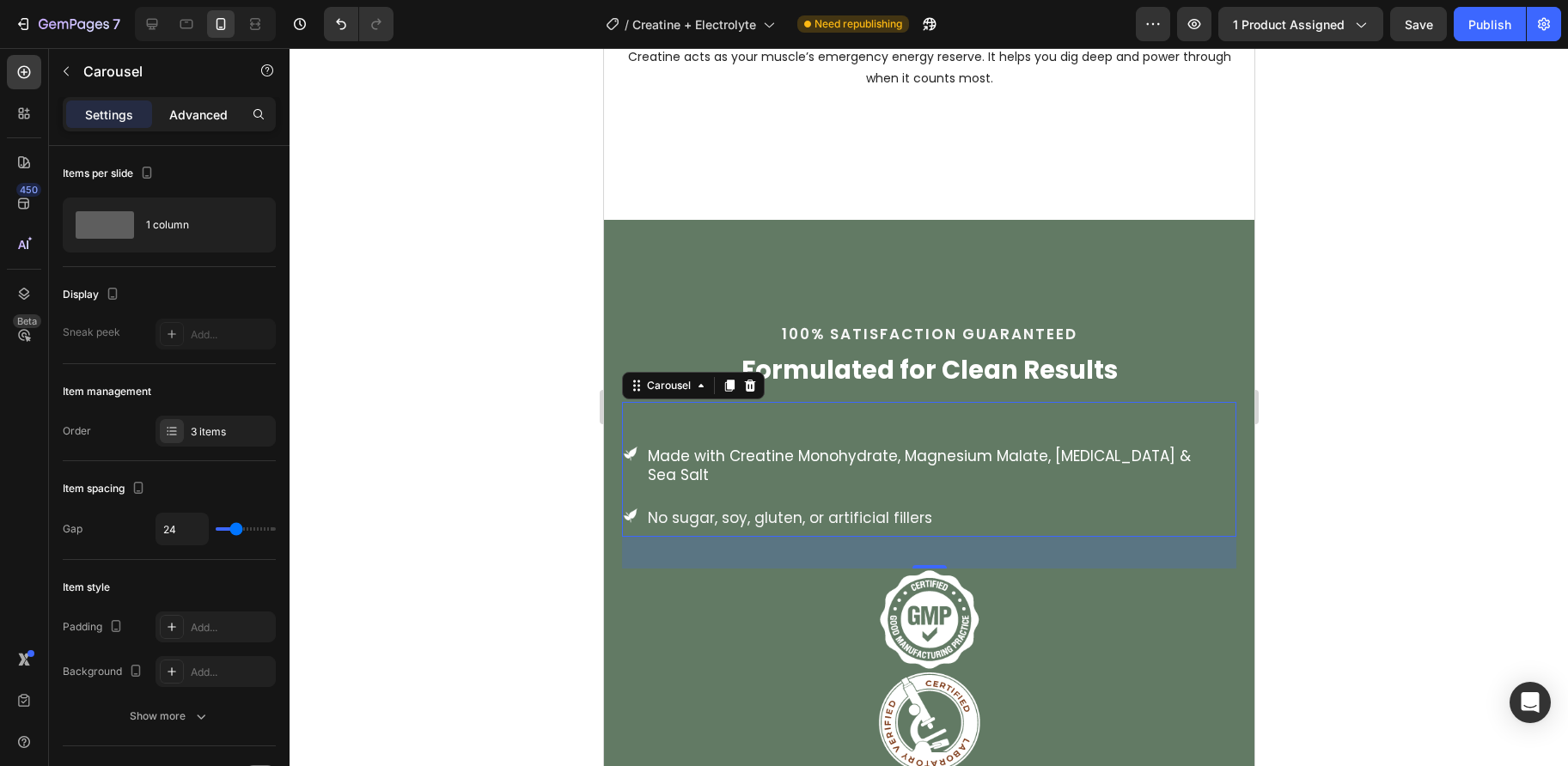
click at [194, 123] on p "Advanced" at bounding box center [198, 115] width 59 height 18
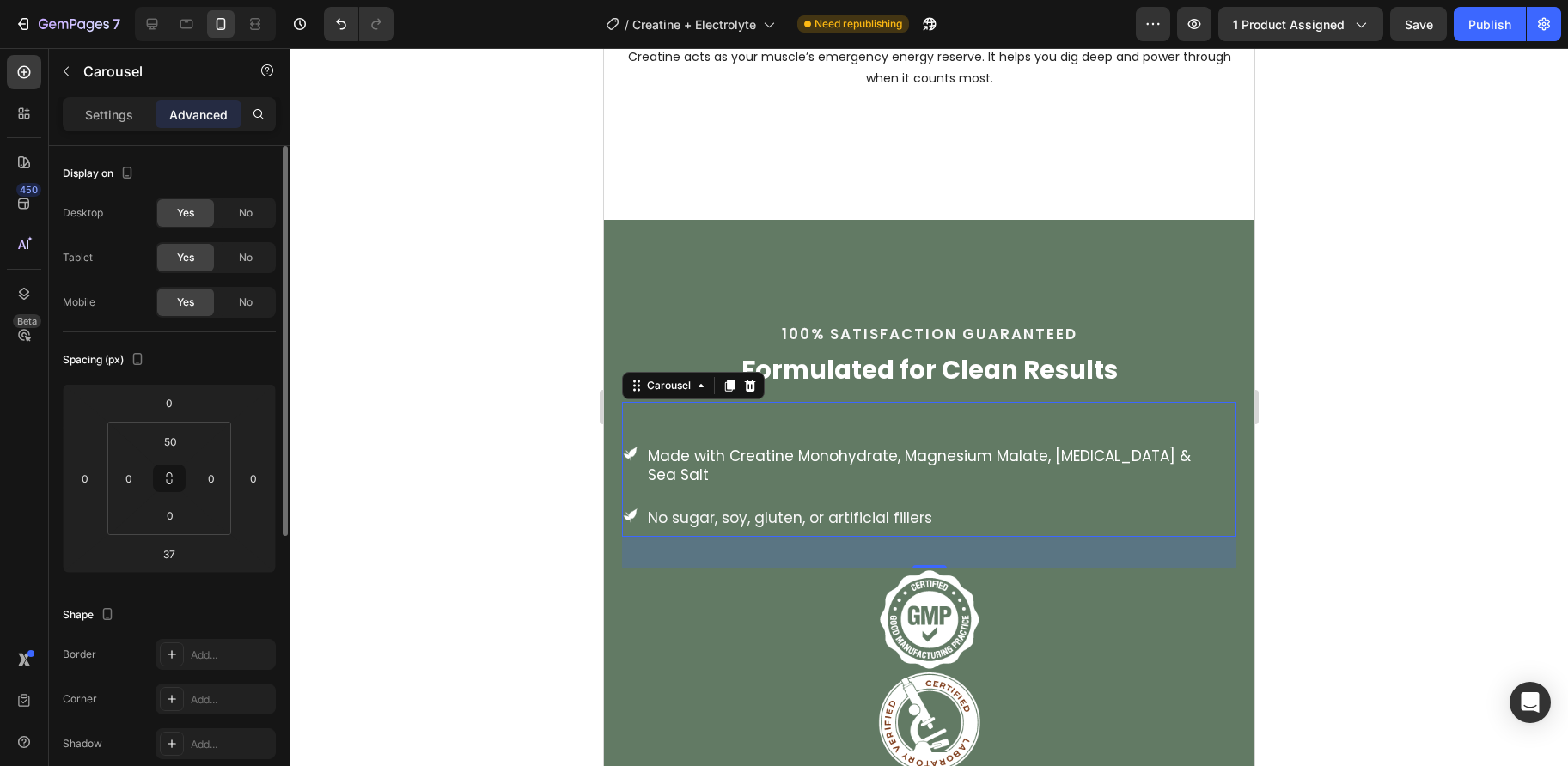
click at [129, 115] on p "Settings" at bounding box center [109, 115] width 48 height 18
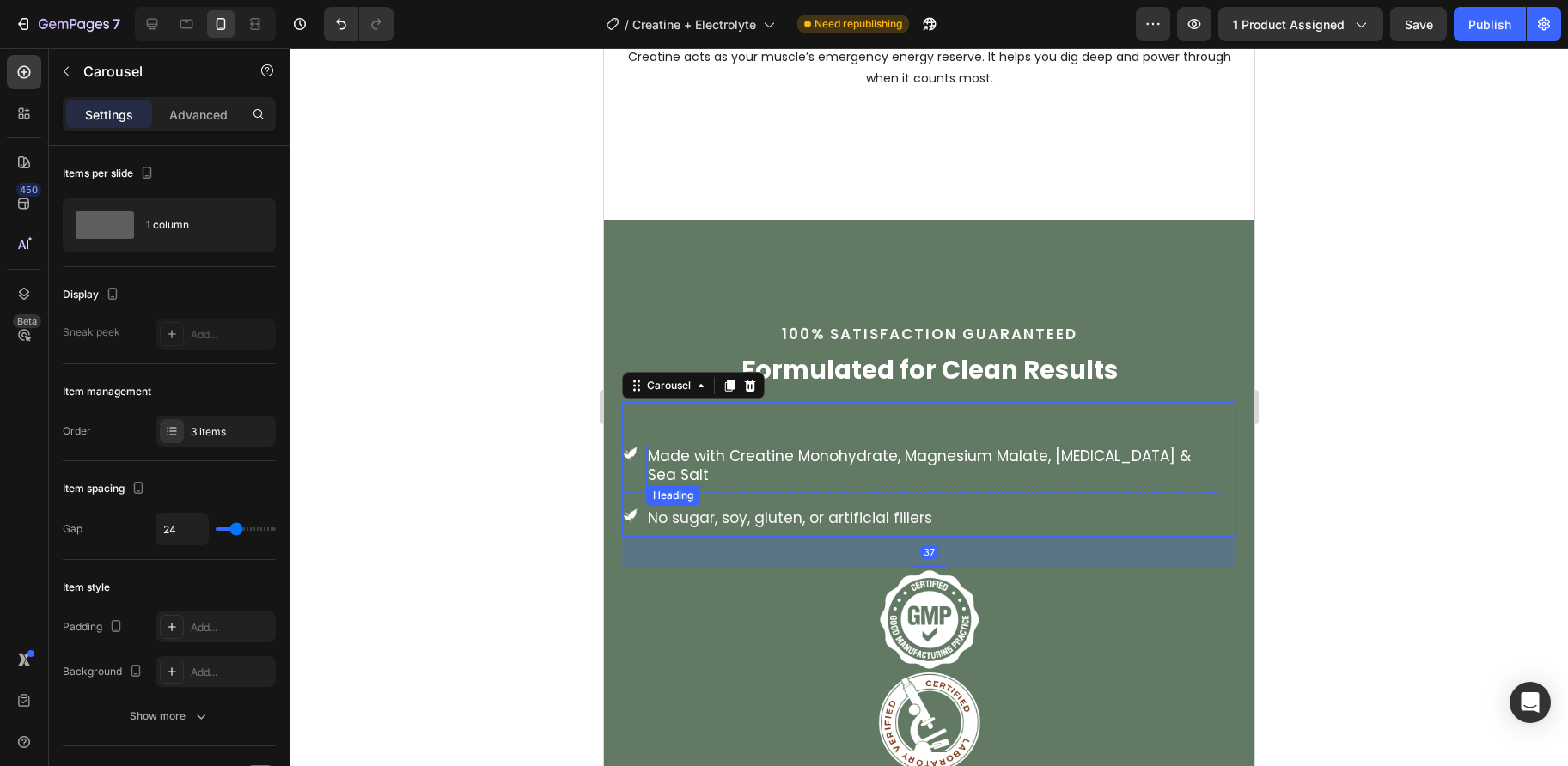
click at [747, 456] on h3 "Made with Creatine Monohydrate, Magnesium Malate, [MEDICAL_DATA] & Sea Salt" at bounding box center [934, 465] width 578 height 41
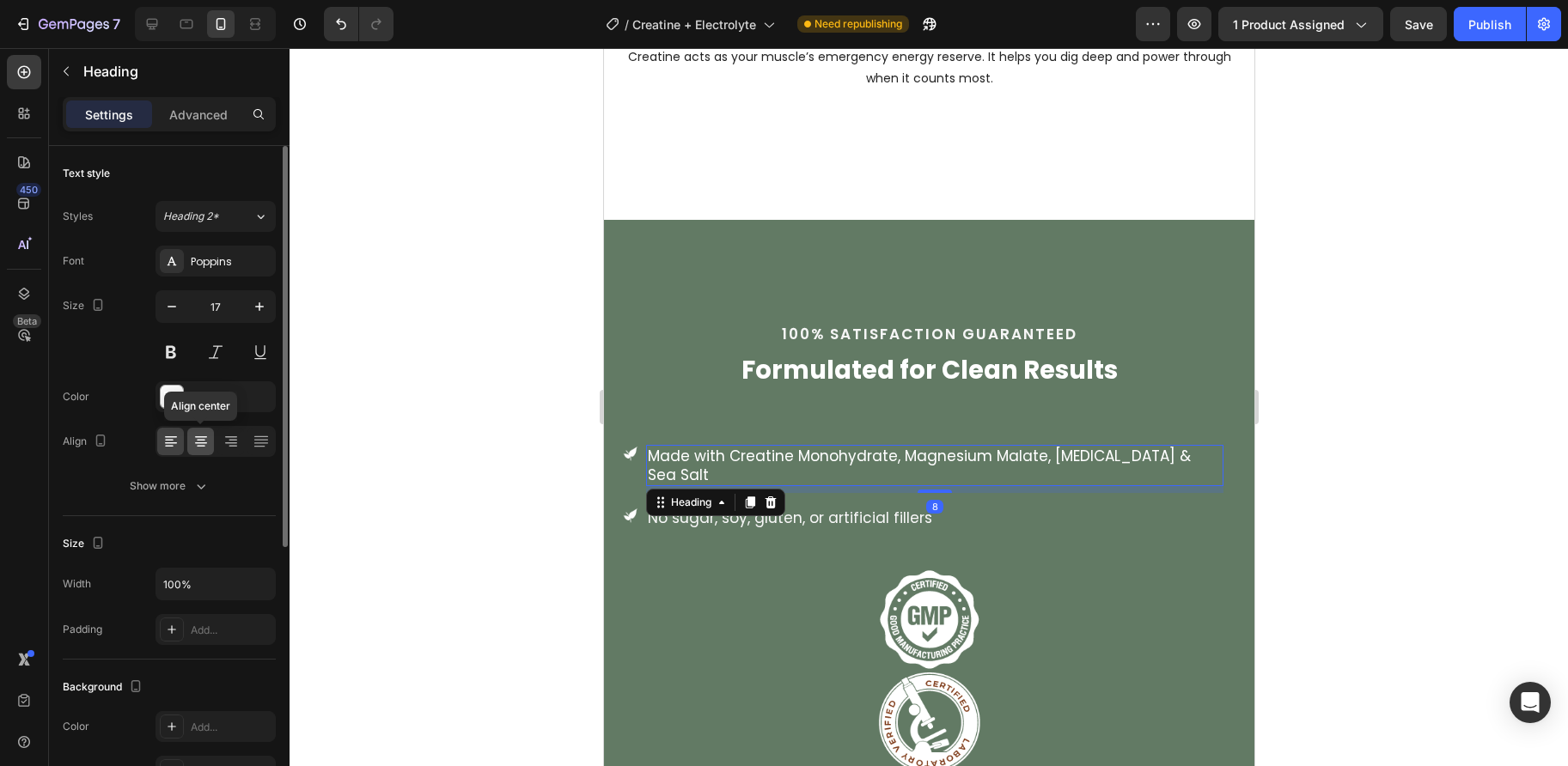
click at [203, 440] on icon at bounding box center [200, 440] width 17 height 17
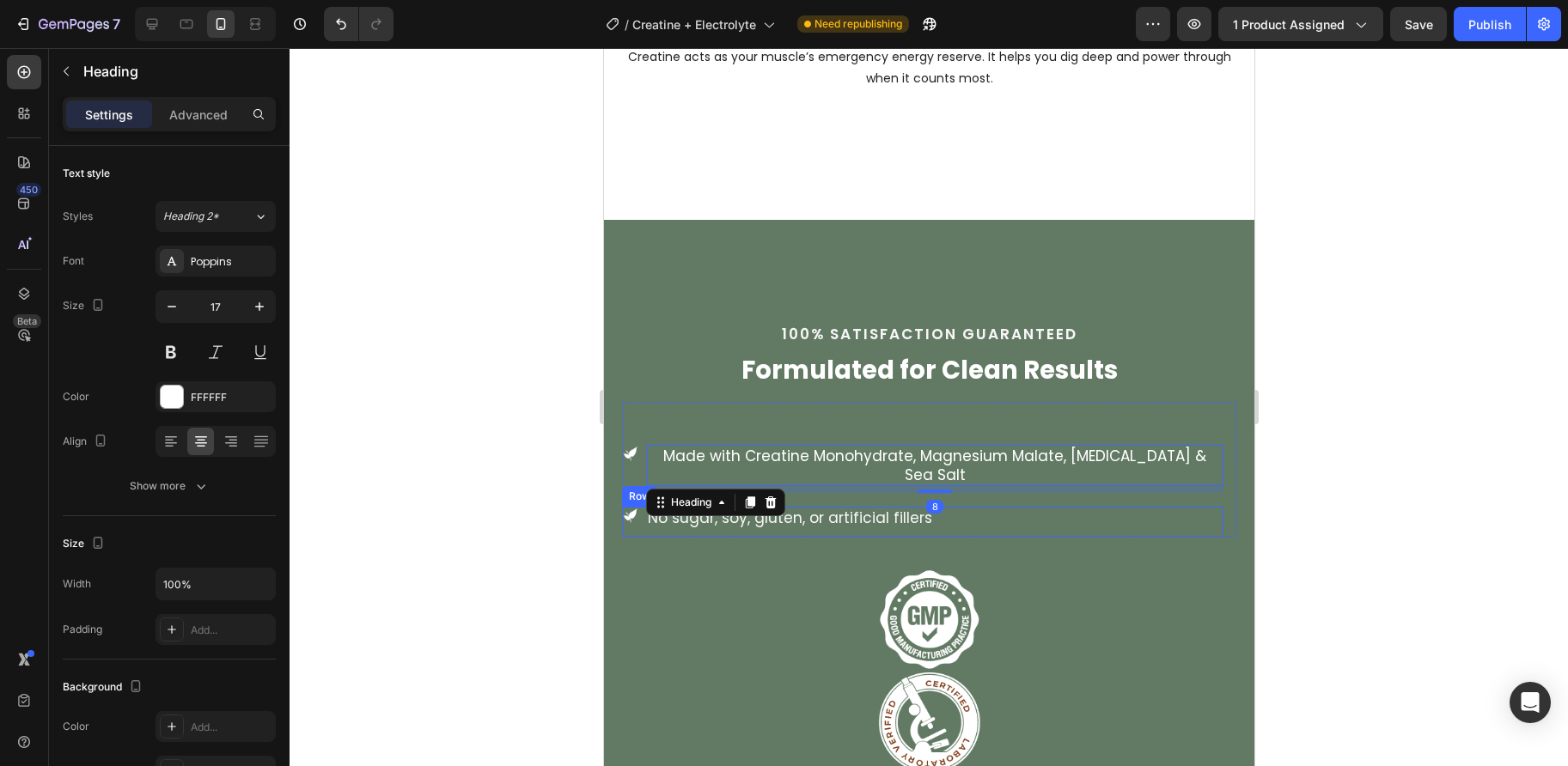
click at [930, 520] on div "Image No sugar, soy, gluten, or artificial fillers Heading Row" at bounding box center [922, 520] width 602 height 29
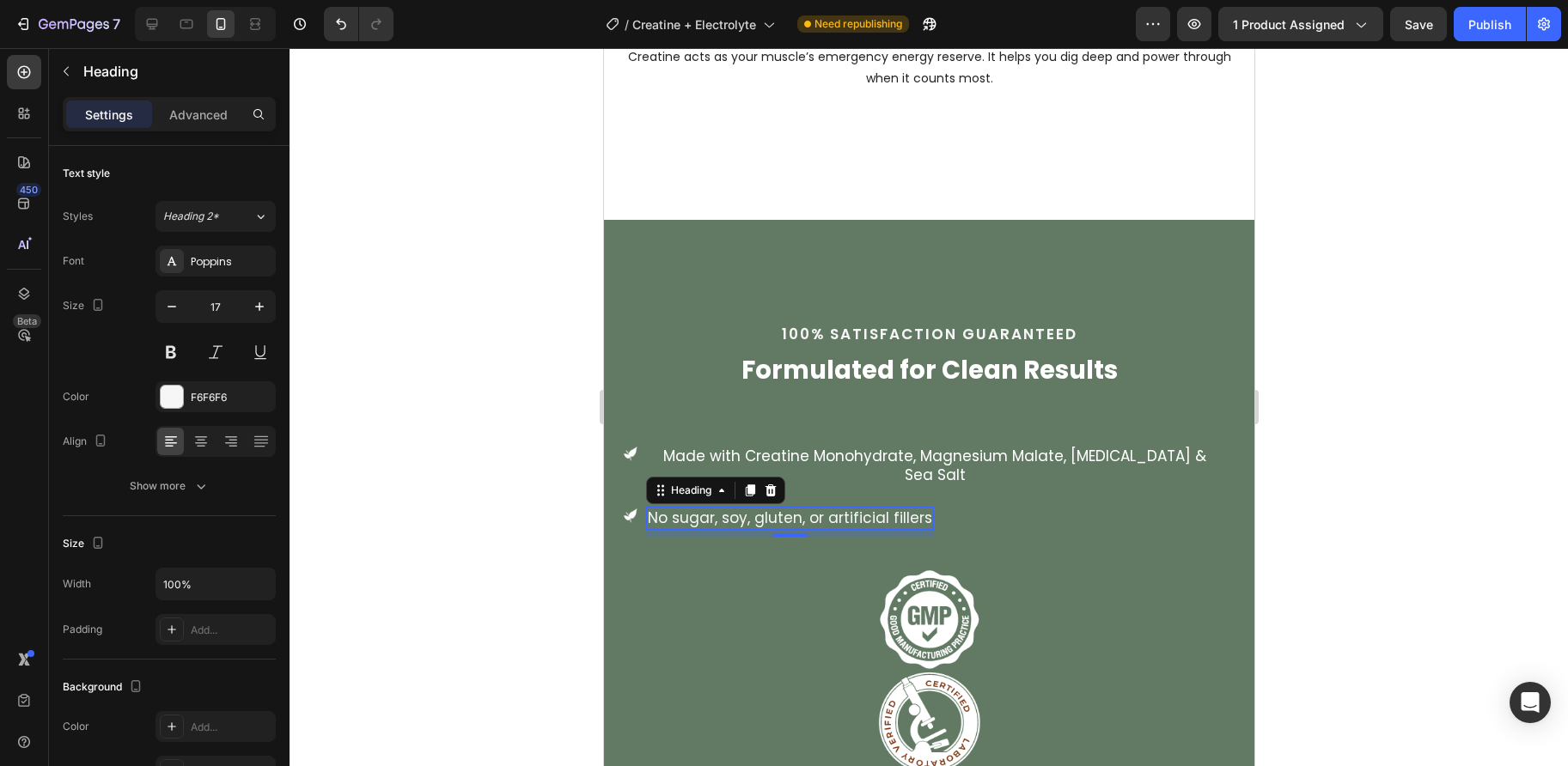
click at [742, 516] on h3 "No sugar, soy, gluten, or artificial fillers" at bounding box center [788, 517] width 287 height 22
click at [203, 439] on icon at bounding box center [200, 440] width 17 height 17
click at [192, 439] on icon at bounding box center [200, 440] width 17 height 17
click at [235, 447] on icon at bounding box center [230, 440] width 17 height 17
click at [192, 445] on icon at bounding box center [200, 440] width 17 height 17
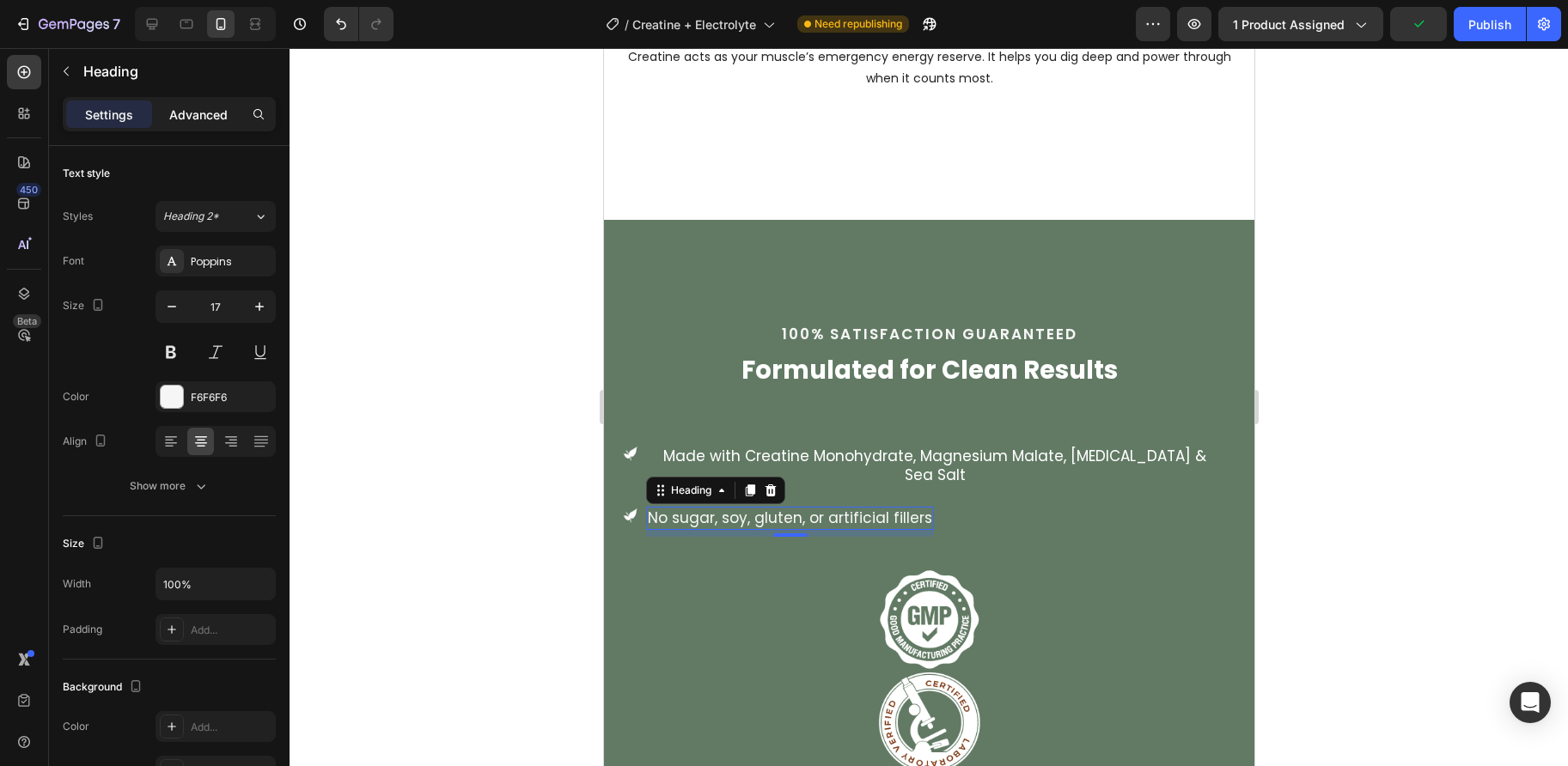
click at [207, 115] on p "Advanced" at bounding box center [198, 115] width 59 height 18
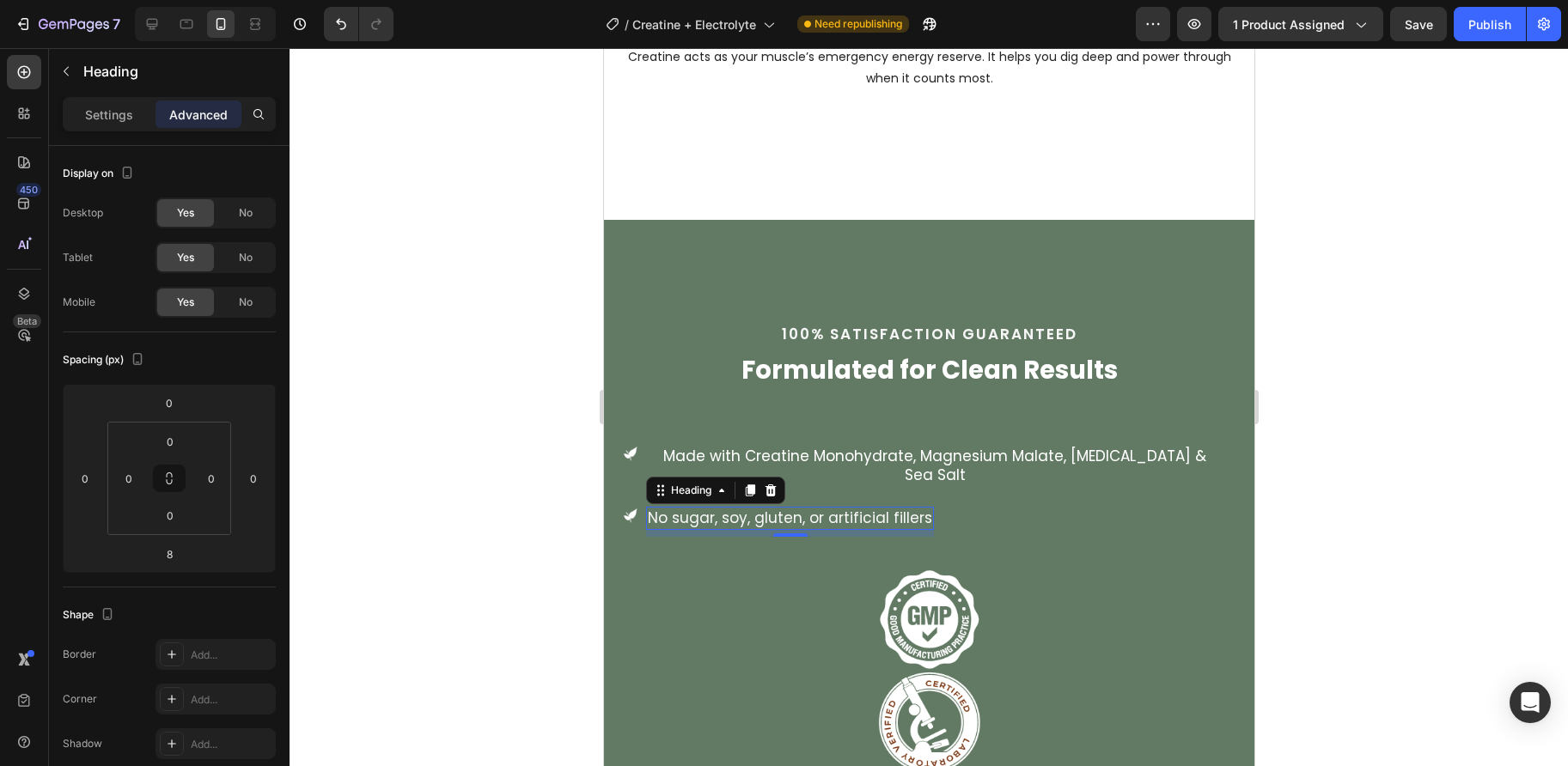
click at [806, 508] on h3 "No sugar, soy, gluten, or artificial fillers" at bounding box center [788, 517] width 287 height 22
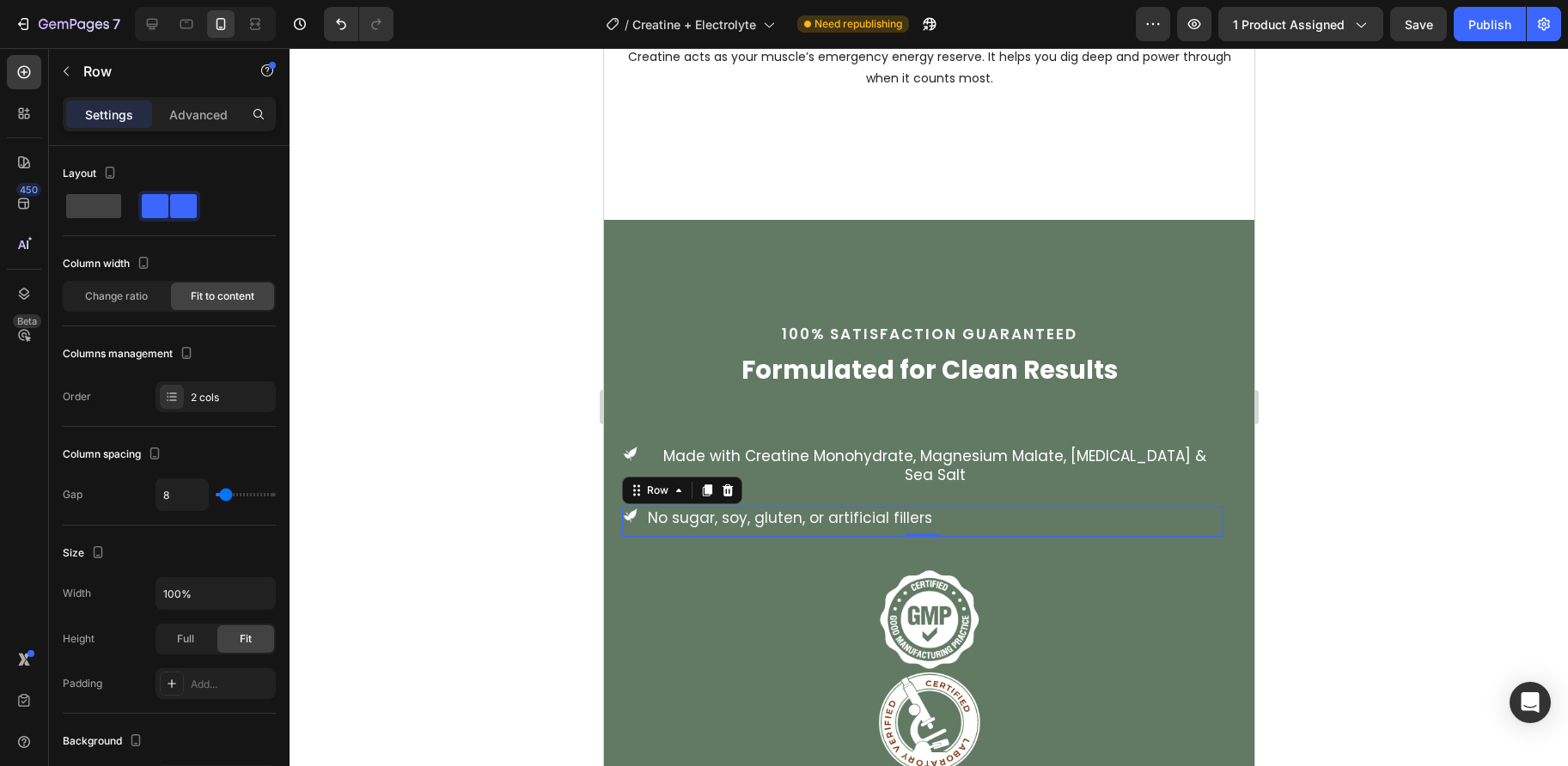
click at [982, 506] on div "Image No sugar, soy, gluten, or artificial fillers Heading Row 0" at bounding box center [922, 520] width 602 height 29
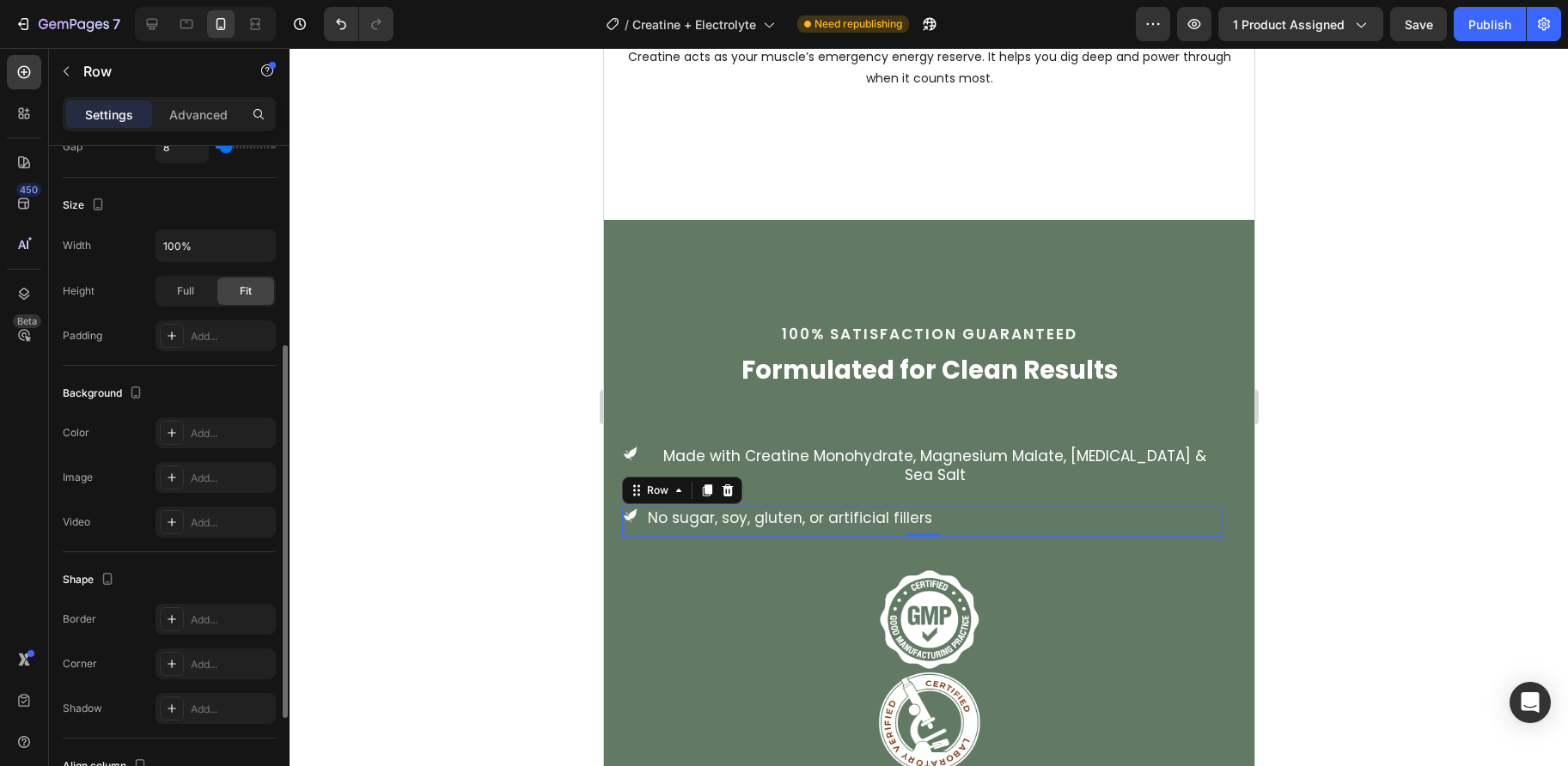
scroll to position [530, 0]
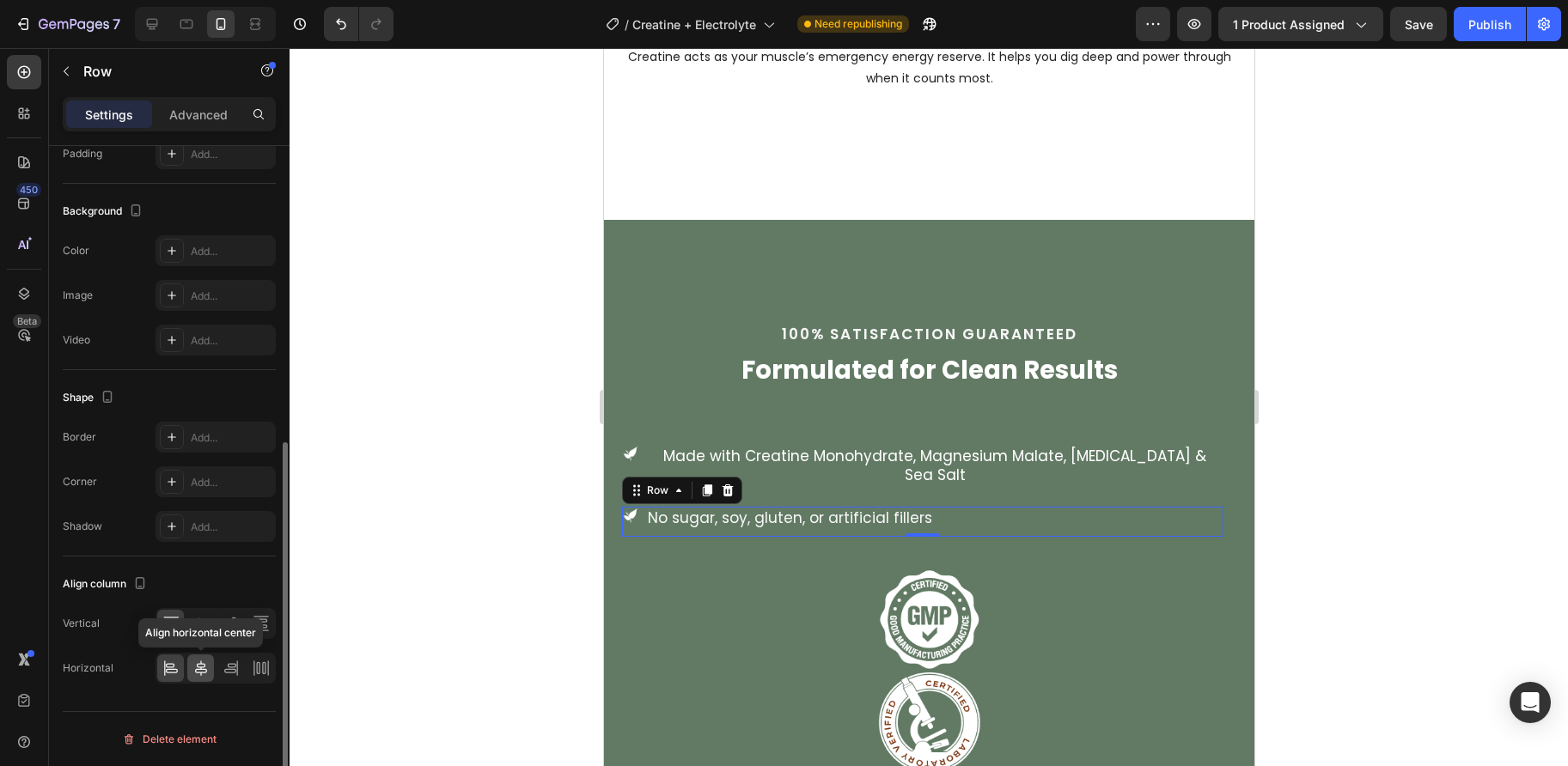
click at [194, 665] on icon at bounding box center [200, 667] width 17 height 17
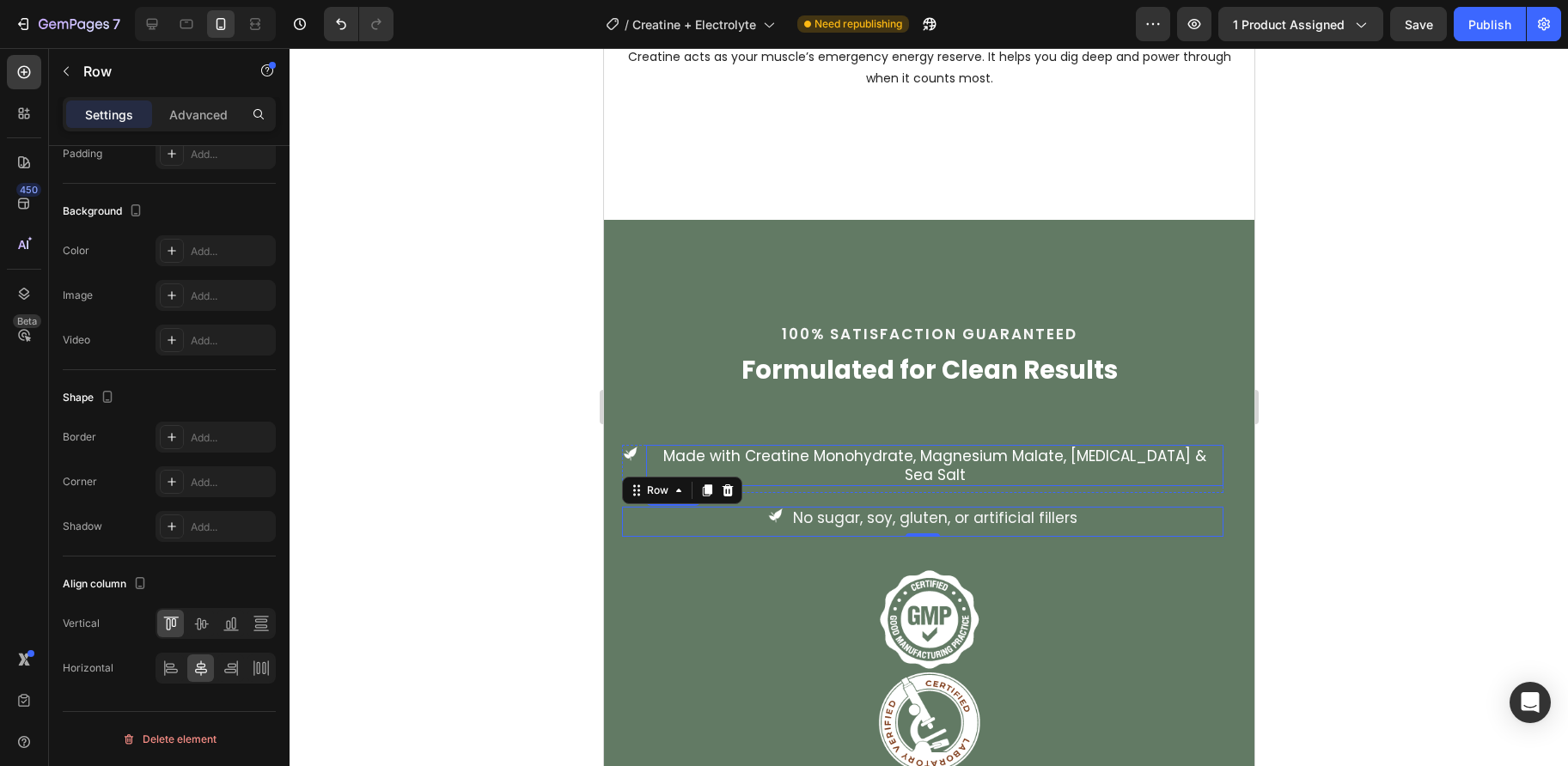
click at [821, 458] on h3 "Made with Creatine Monohydrate, Magnesium Malate, [MEDICAL_DATA] & Sea Salt" at bounding box center [934, 465] width 578 height 41
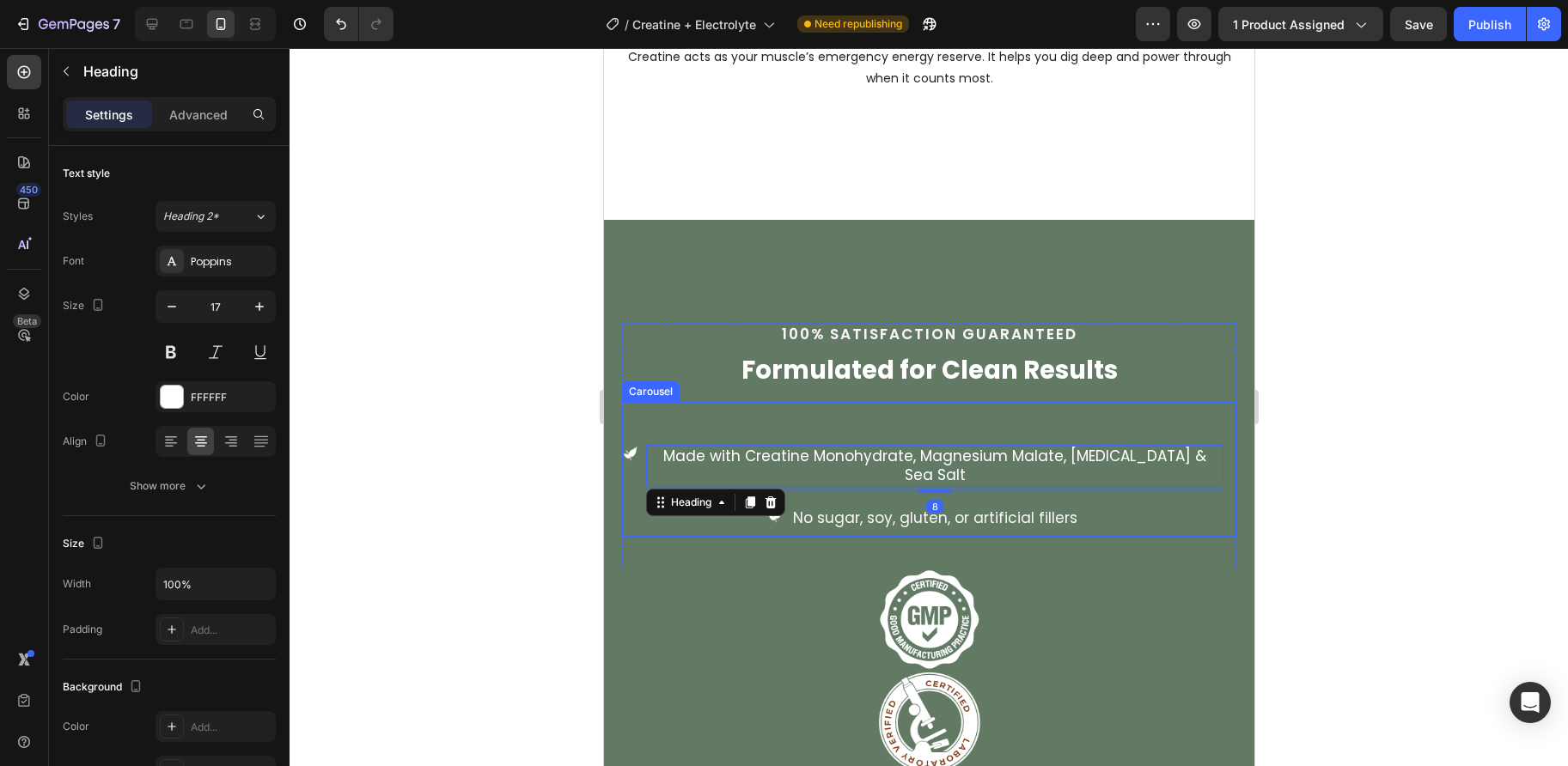
click at [691, 423] on div "Image Made with Creatine Monohydrate, Magnesium Malate, [MEDICAL_DATA] & Sea Sa…" at bounding box center [928, 469] width 614 height 134
click at [679, 468] on h3 "Made with Creatine Monohydrate, Magnesium Malate, [MEDICAL_DATA] & Sea Salt" at bounding box center [934, 465] width 578 height 41
click at [629, 471] on div "Image" at bounding box center [629, 469] width 17 height 48
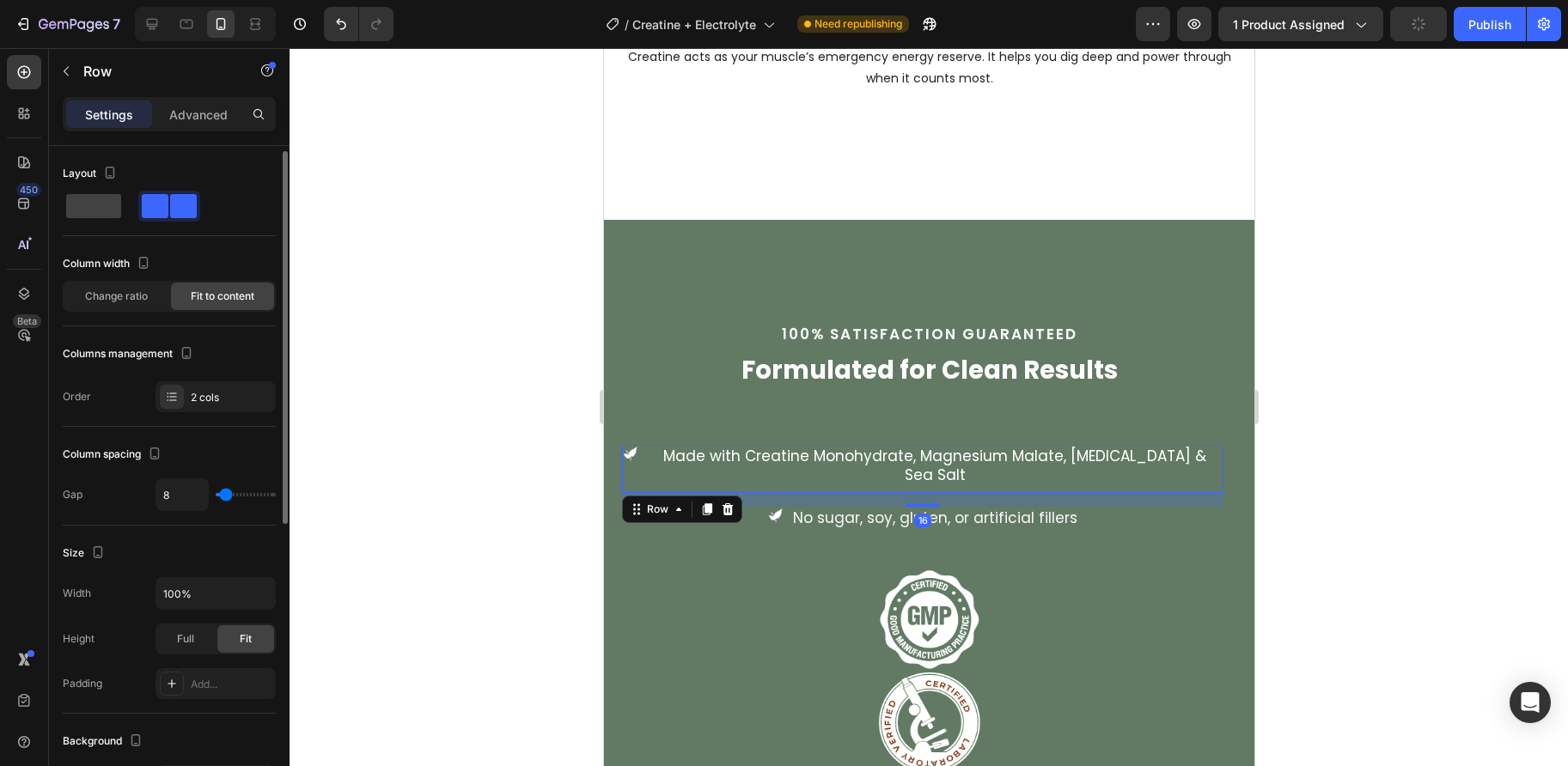
scroll to position [530, 0]
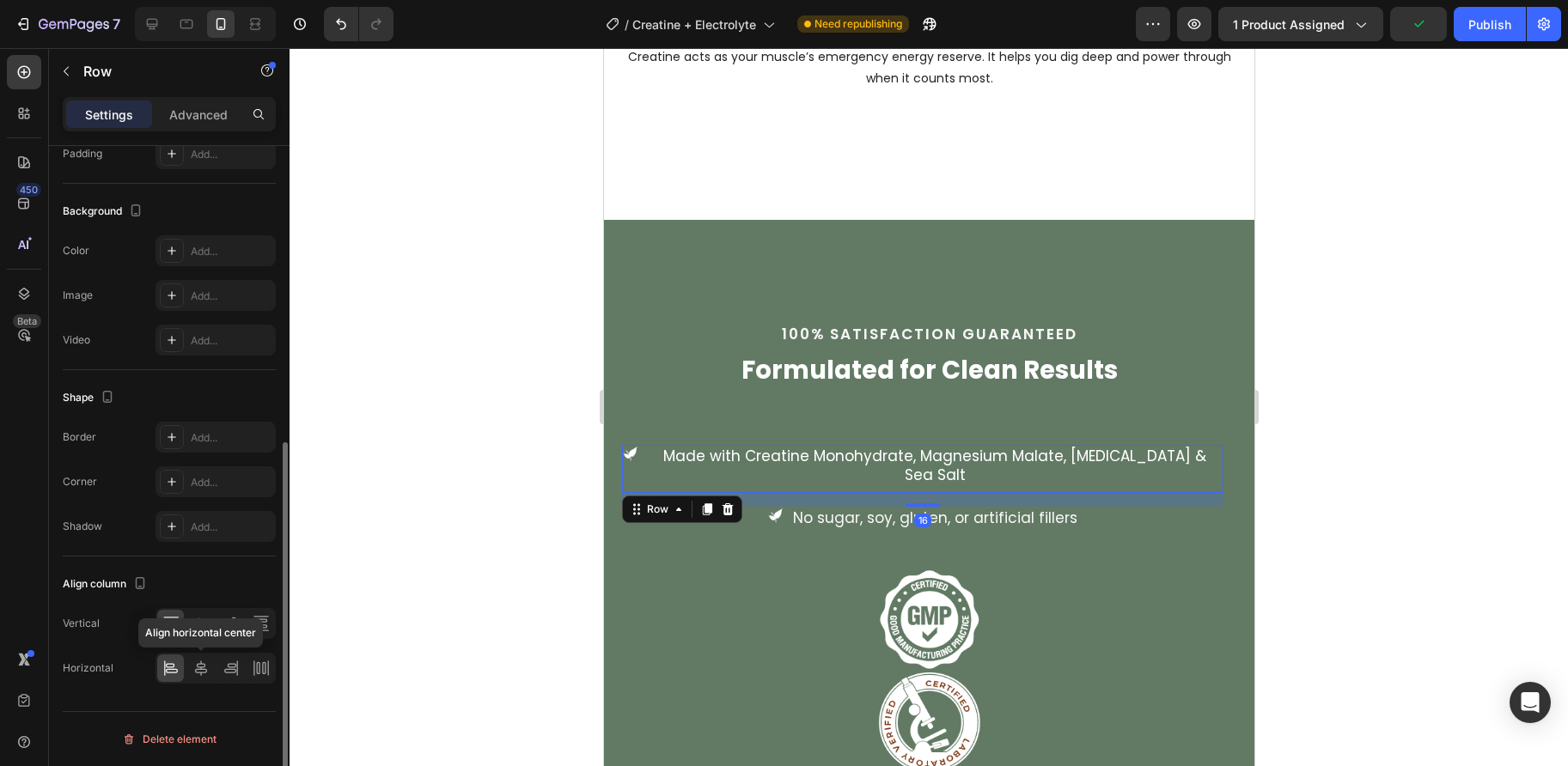
click at [193, 681] on div "Align horizontal center" at bounding box center [215, 668] width 120 height 31
click at [198, 676] on icon at bounding box center [200, 667] width 17 height 17
click at [204, 667] on icon at bounding box center [200, 667] width 17 height 17
click at [430, 381] on div at bounding box center [928, 407] width 1278 height 718
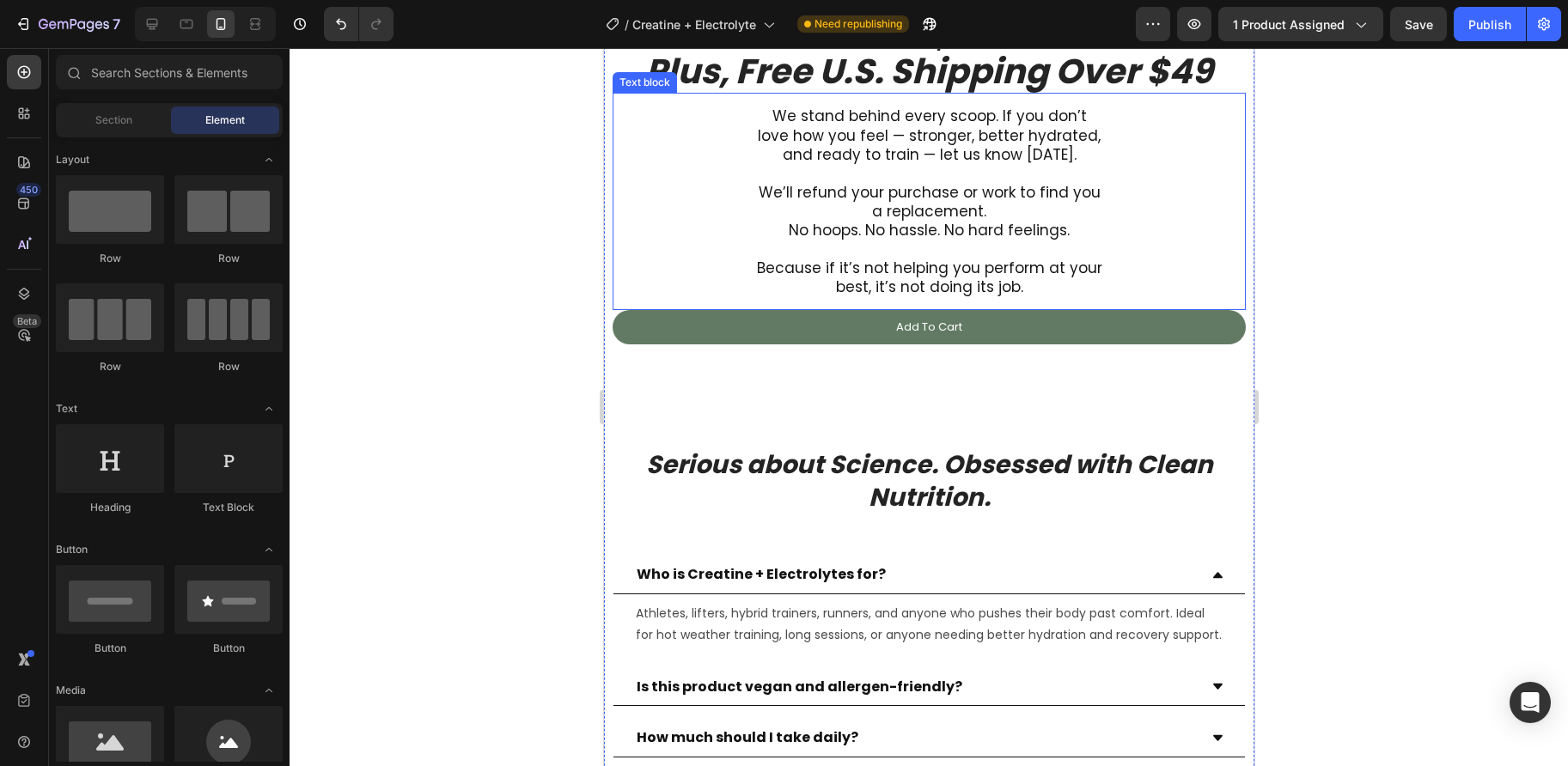
scroll to position [7491, 0]
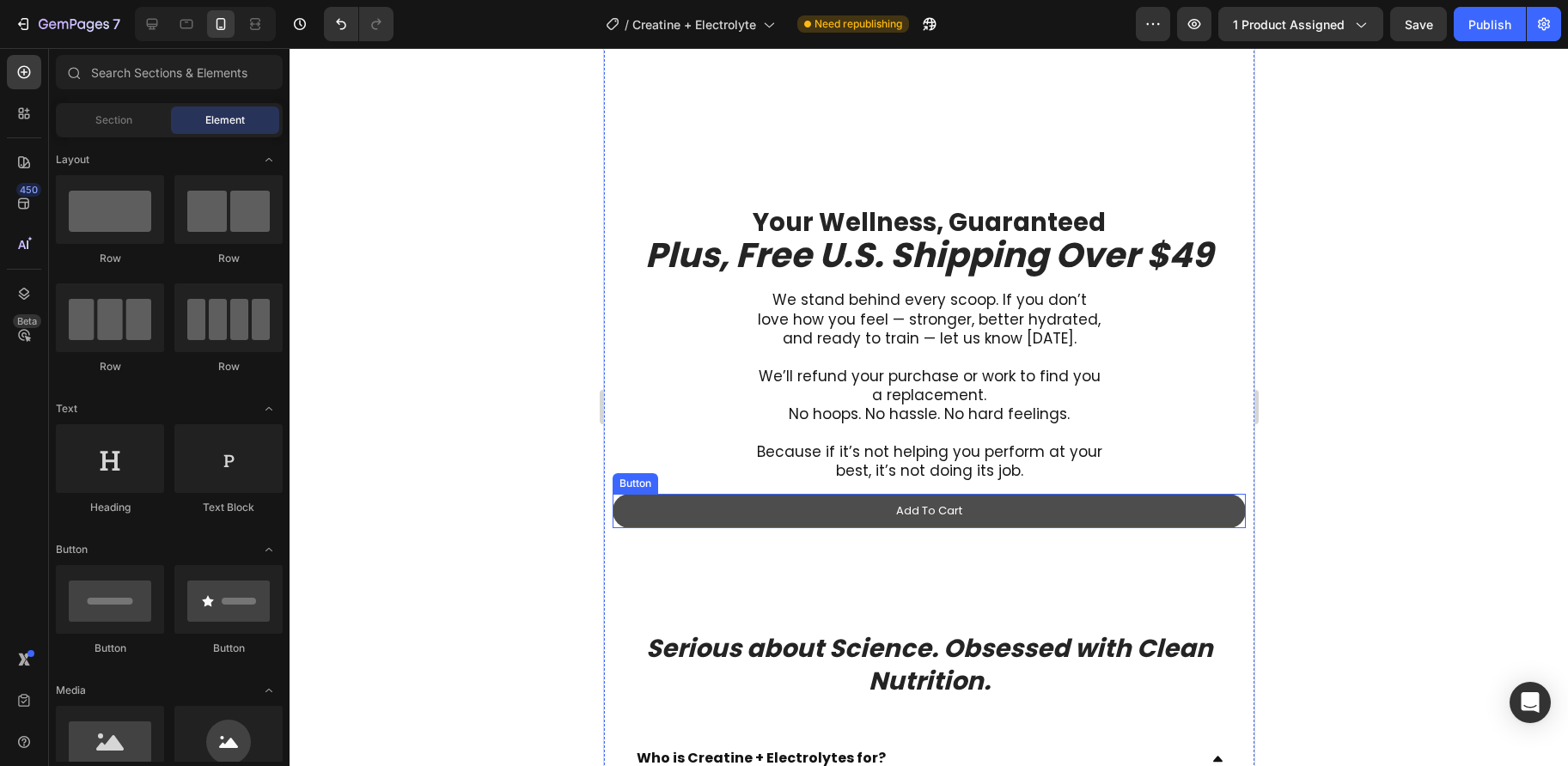
click at [823, 528] on link "Add To Cart" at bounding box center [927, 511] width 633 height 35
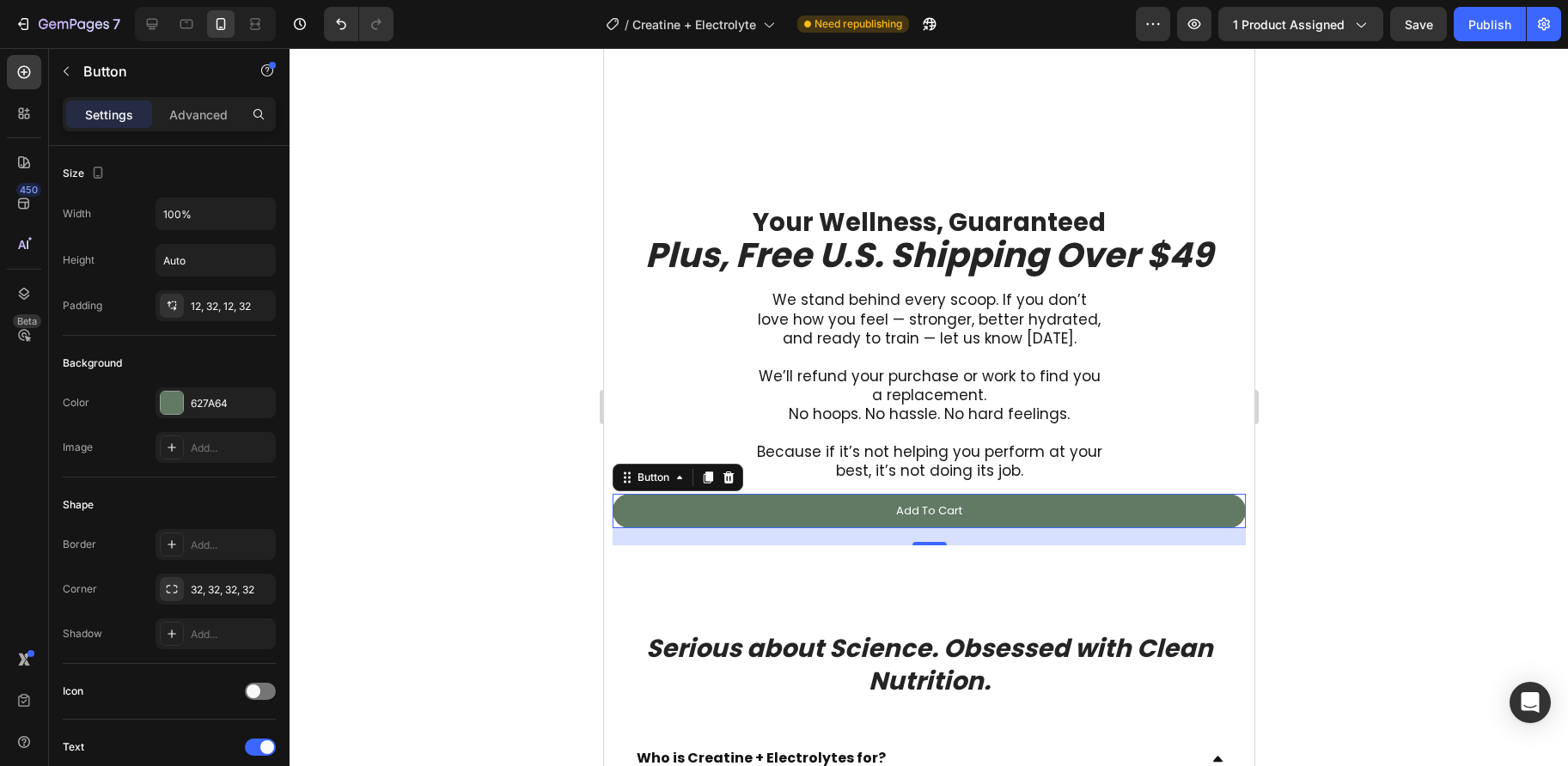
click at [707, 484] on icon at bounding box center [707, 479] width 10 height 12
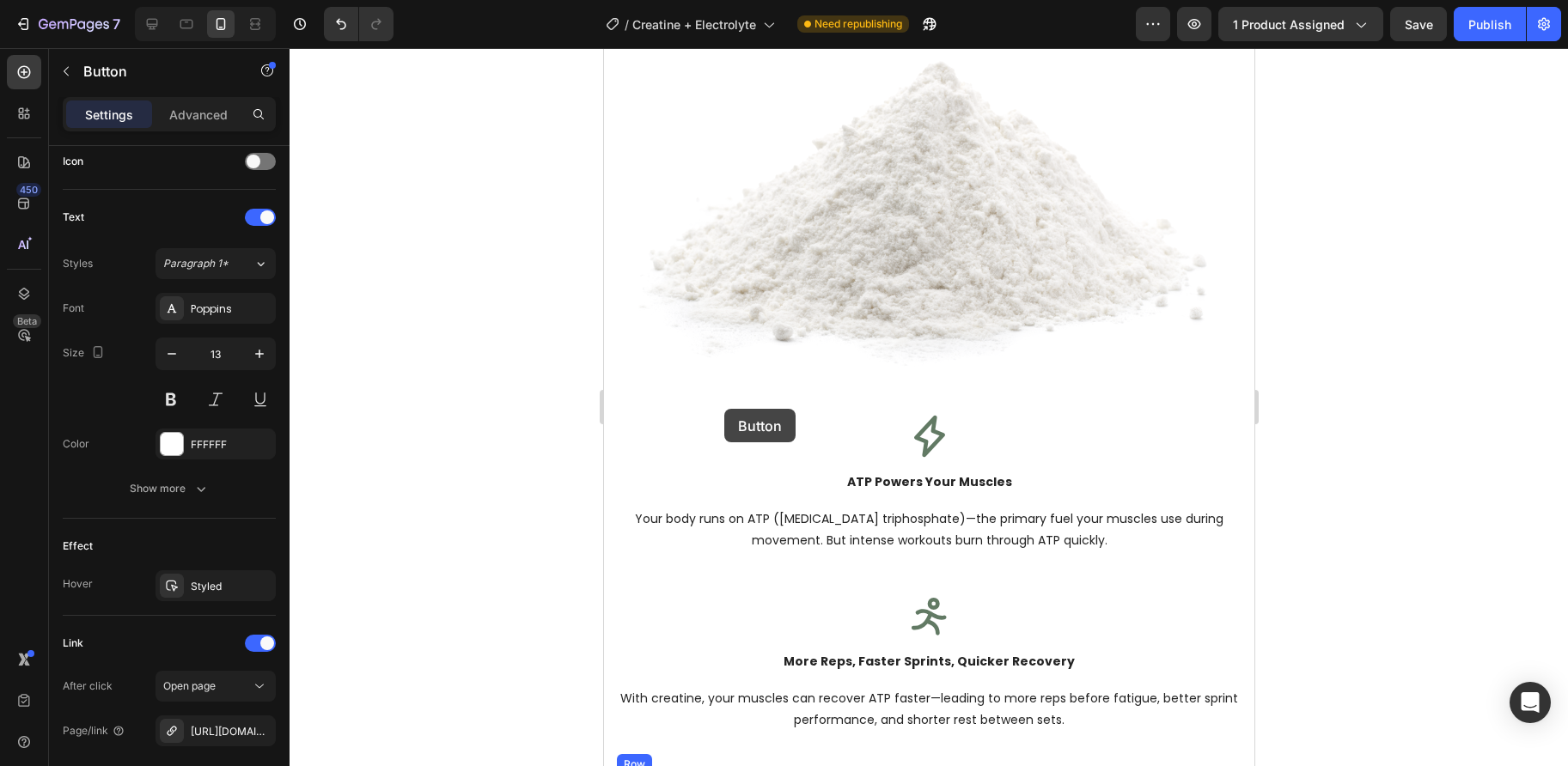
scroll to position [5275, 0]
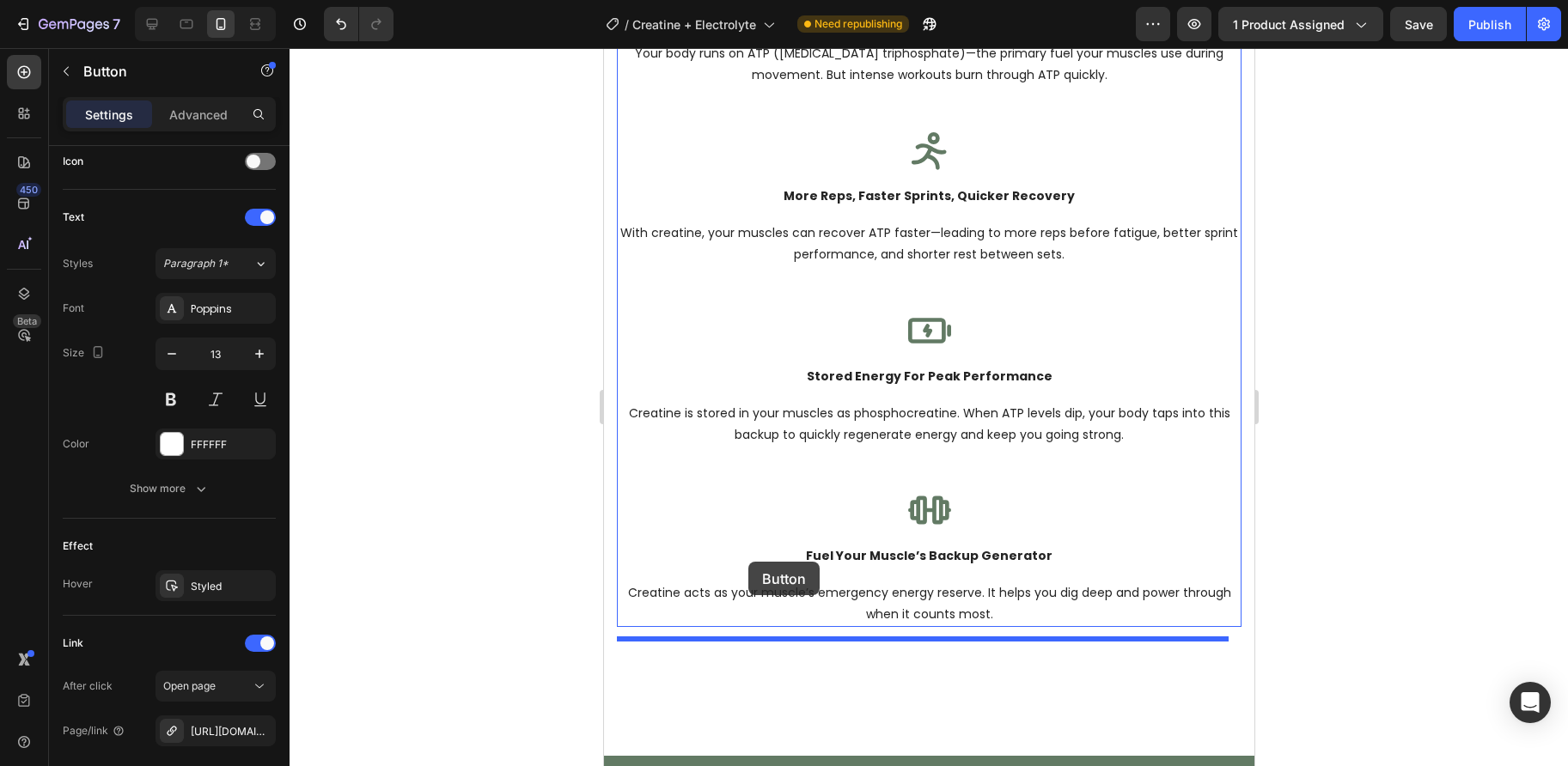
drag, startPoint x: 628, startPoint y: 547, endPoint x: 748, endPoint y: 580, distance: 124.5
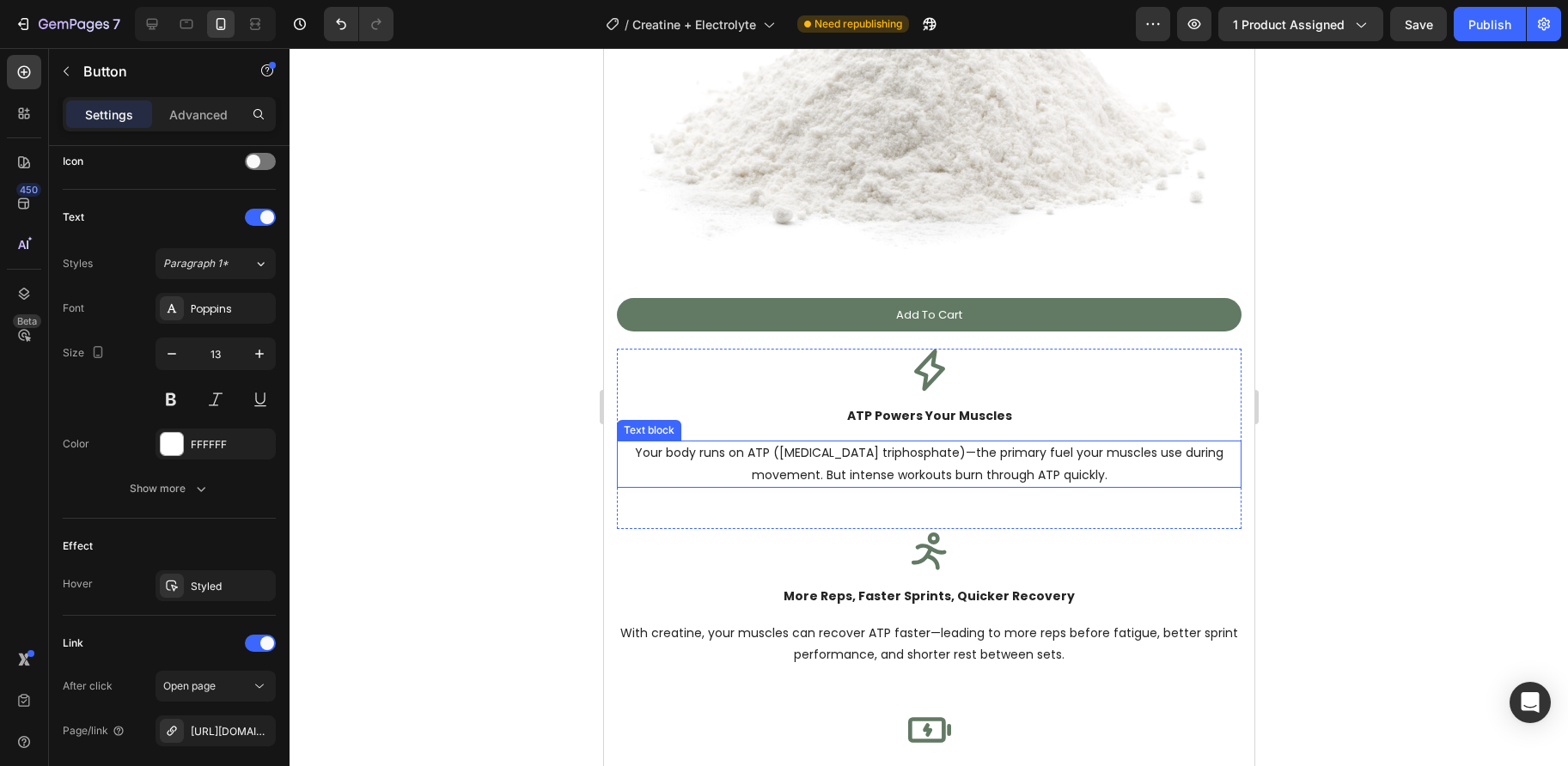
scroll to position [4937, 0]
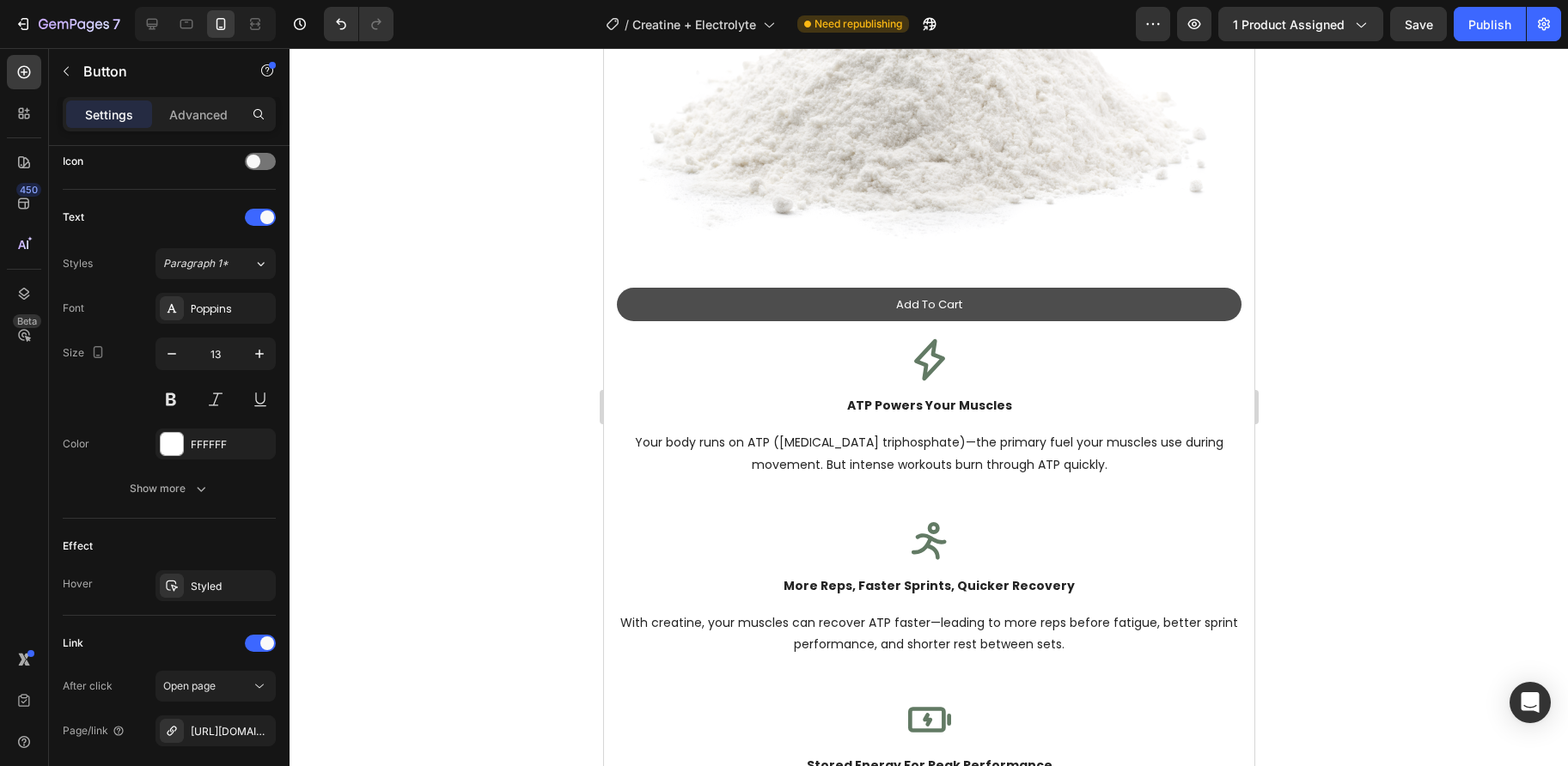
click at [693, 295] on link "Add To Cart" at bounding box center [928, 304] width 625 height 35
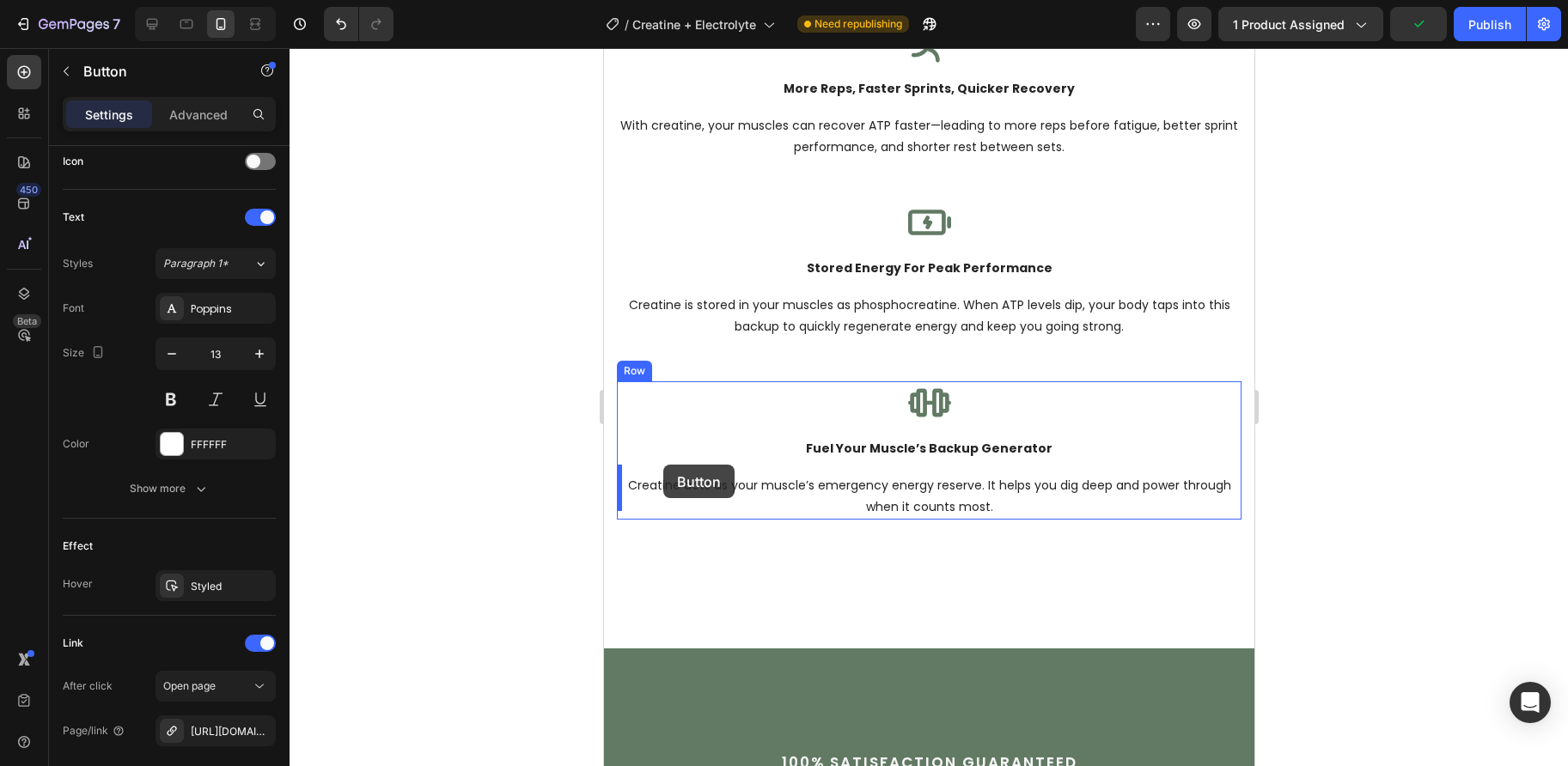
scroll to position [5472, 0]
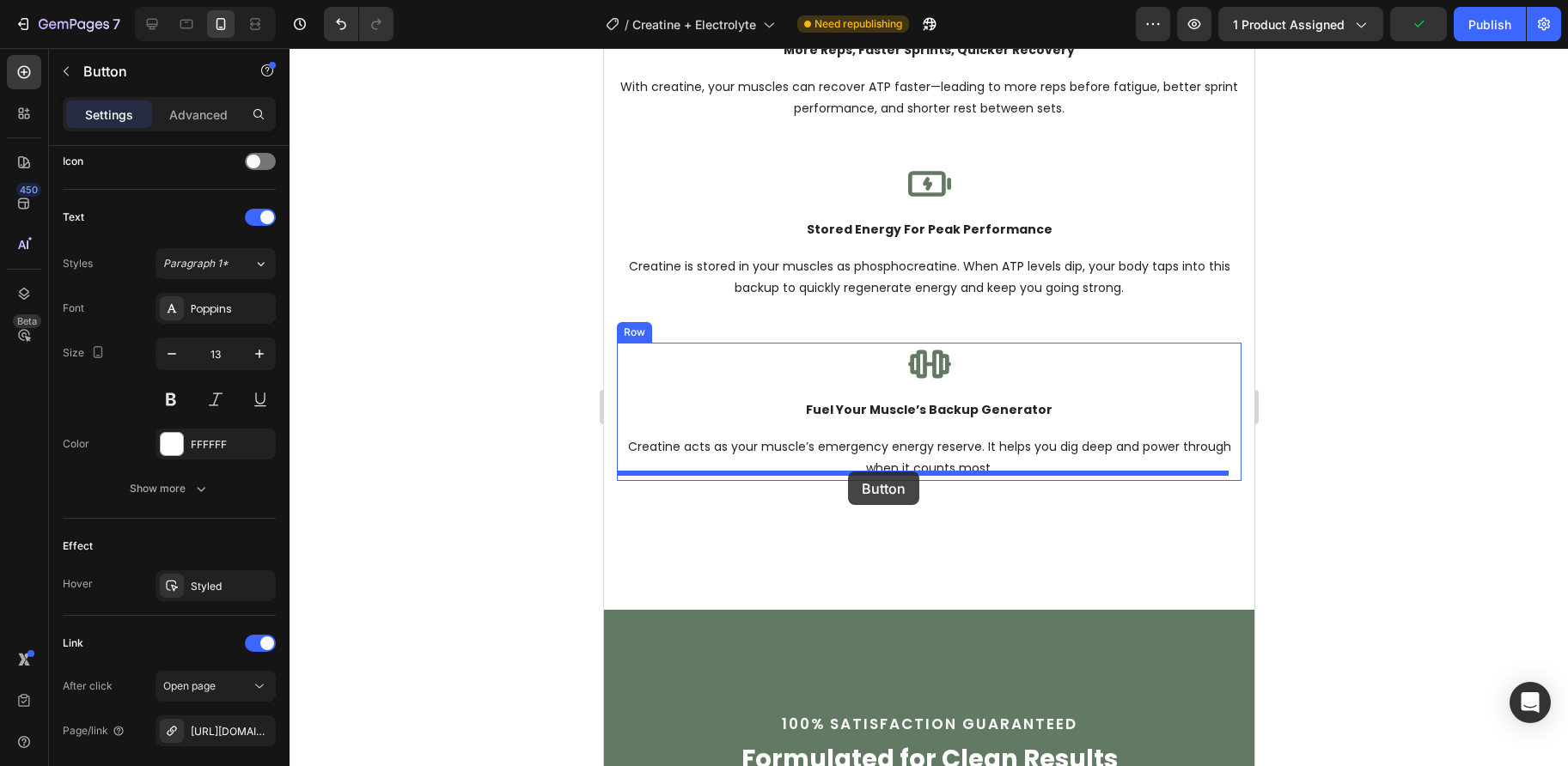
drag, startPoint x: 651, startPoint y: 294, endPoint x: 847, endPoint y: 472, distance: 264.8
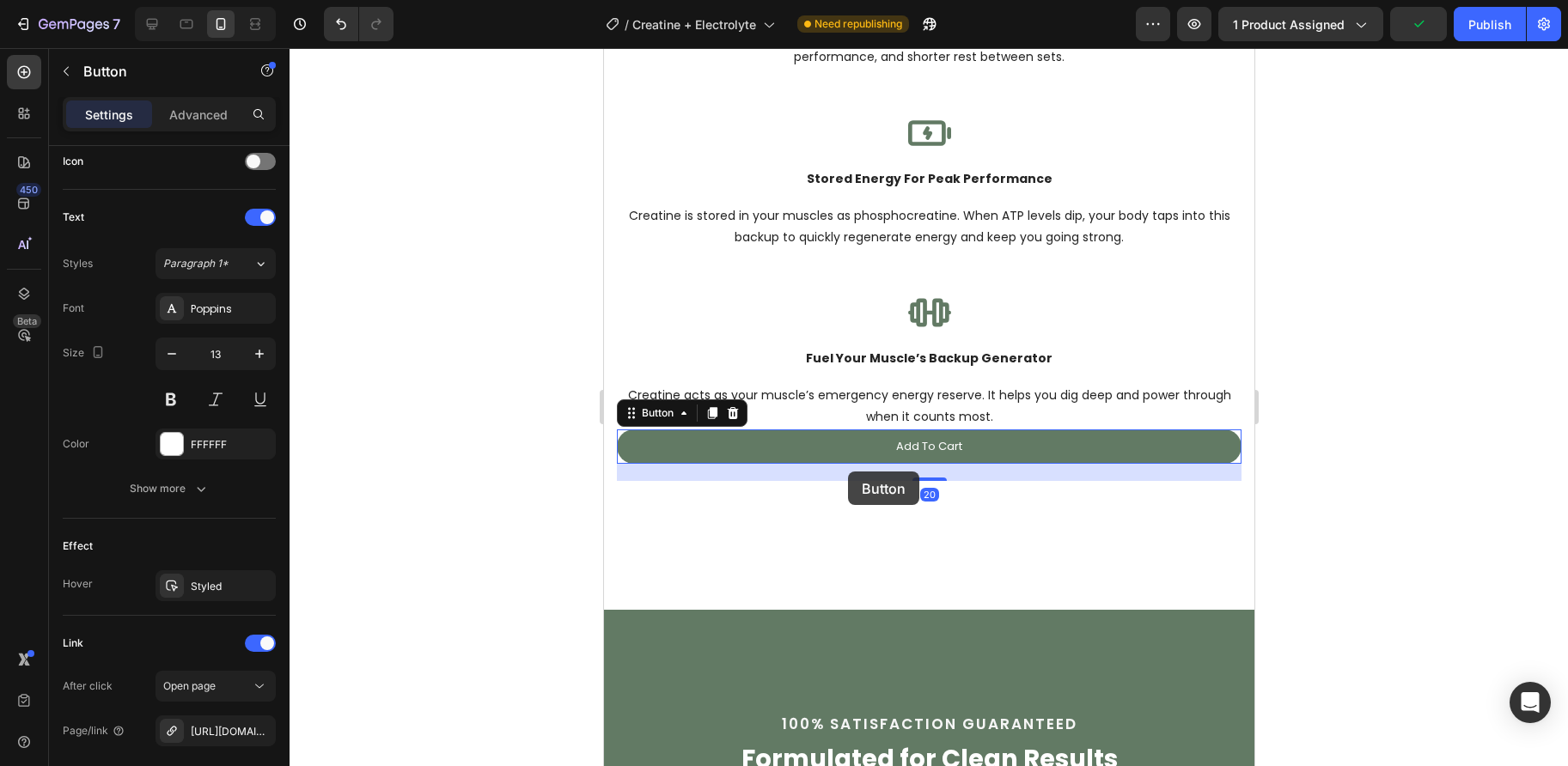
scroll to position [5422, 0]
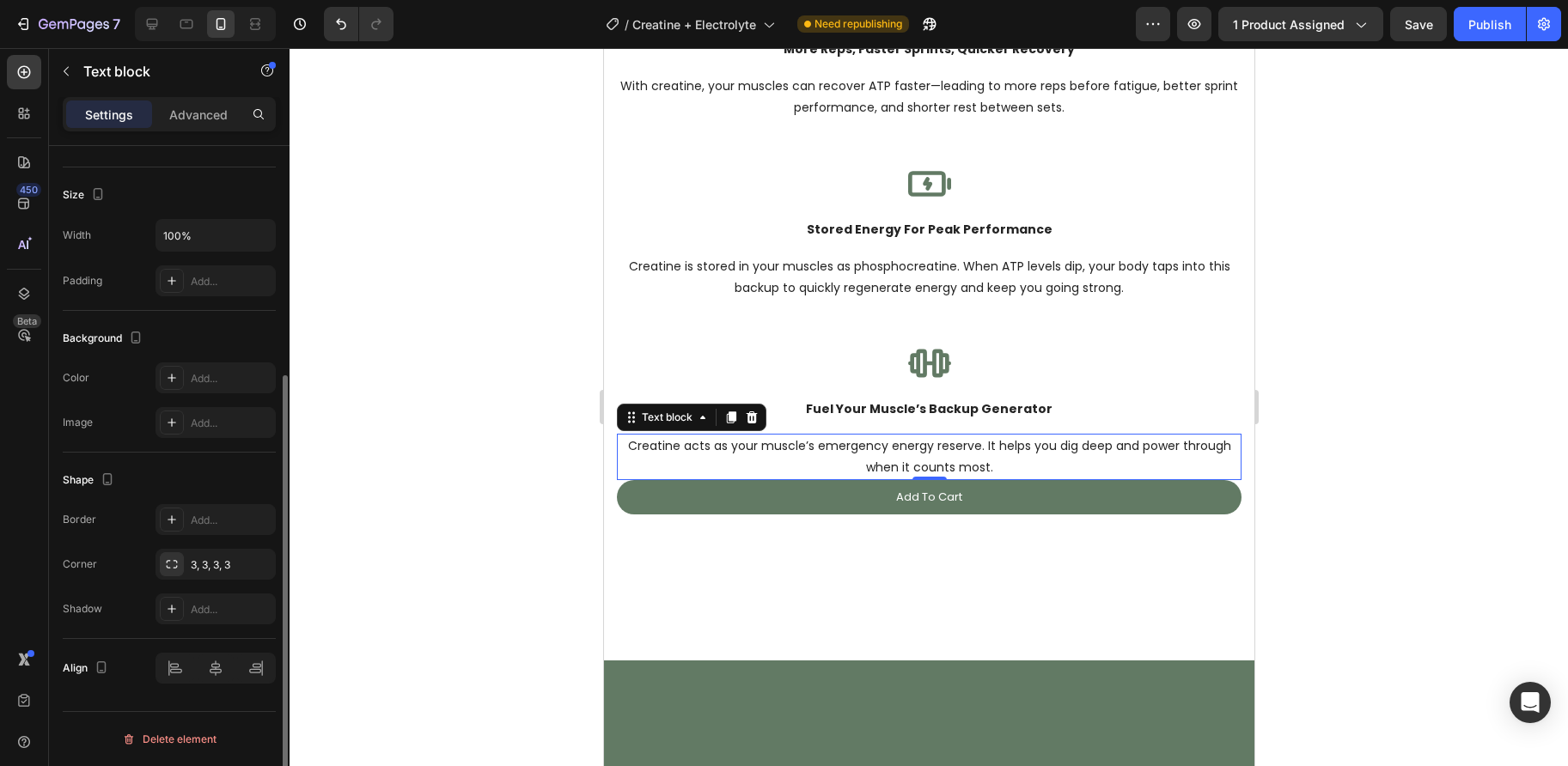
click at [933, 453] on p "Creatine acts as your muscle’s emergency energy reserve. It helps you dig deep …" at bounding box center [928, 456] width 621 height 43
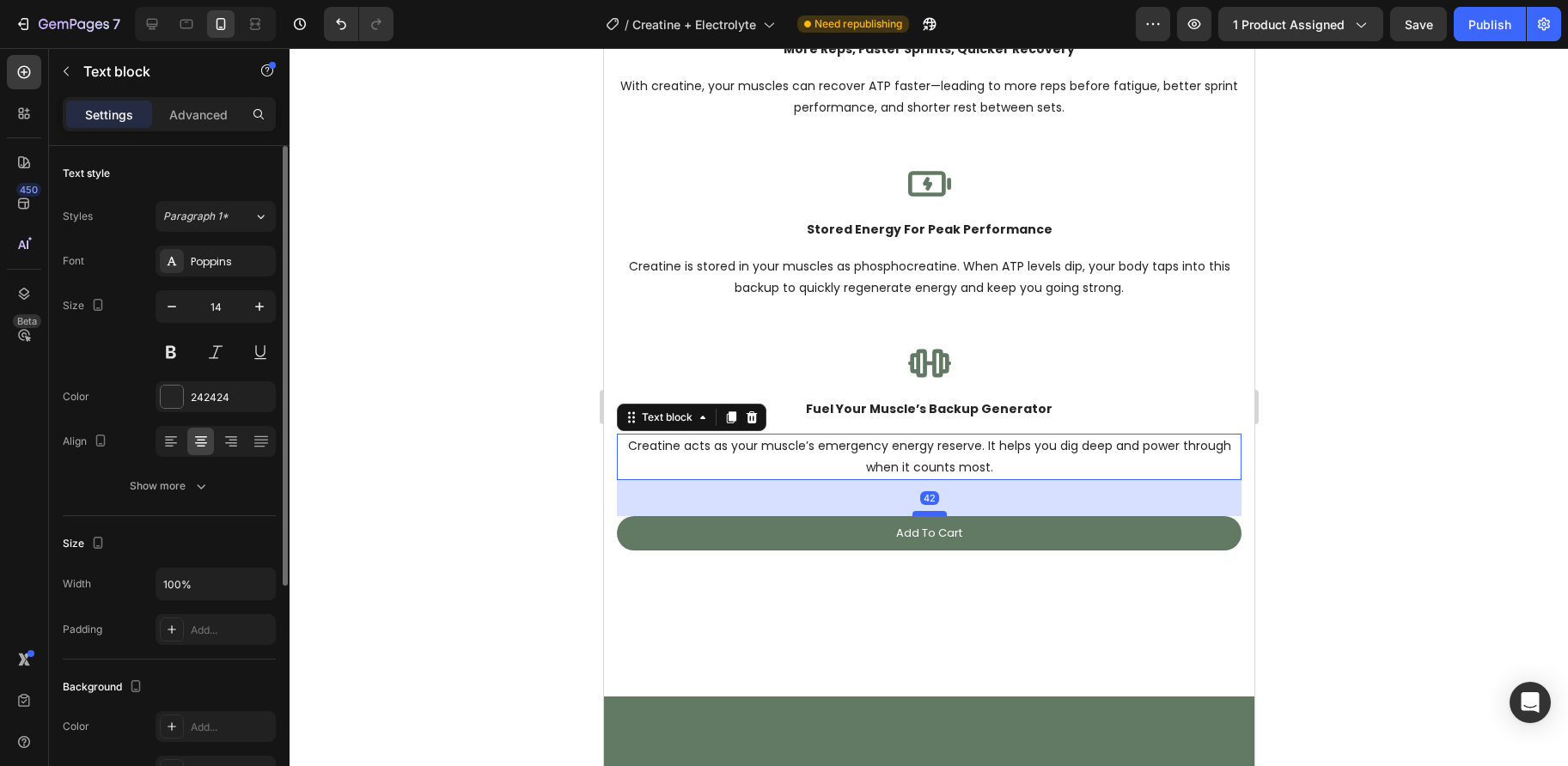
drag, startPoint x: 925, startPoint y: 471, endPoint x: 926, endPoint y: 508, distance: 37.0
click at [925, 511] on div at bounding box center [928, 513] width 35 height 5
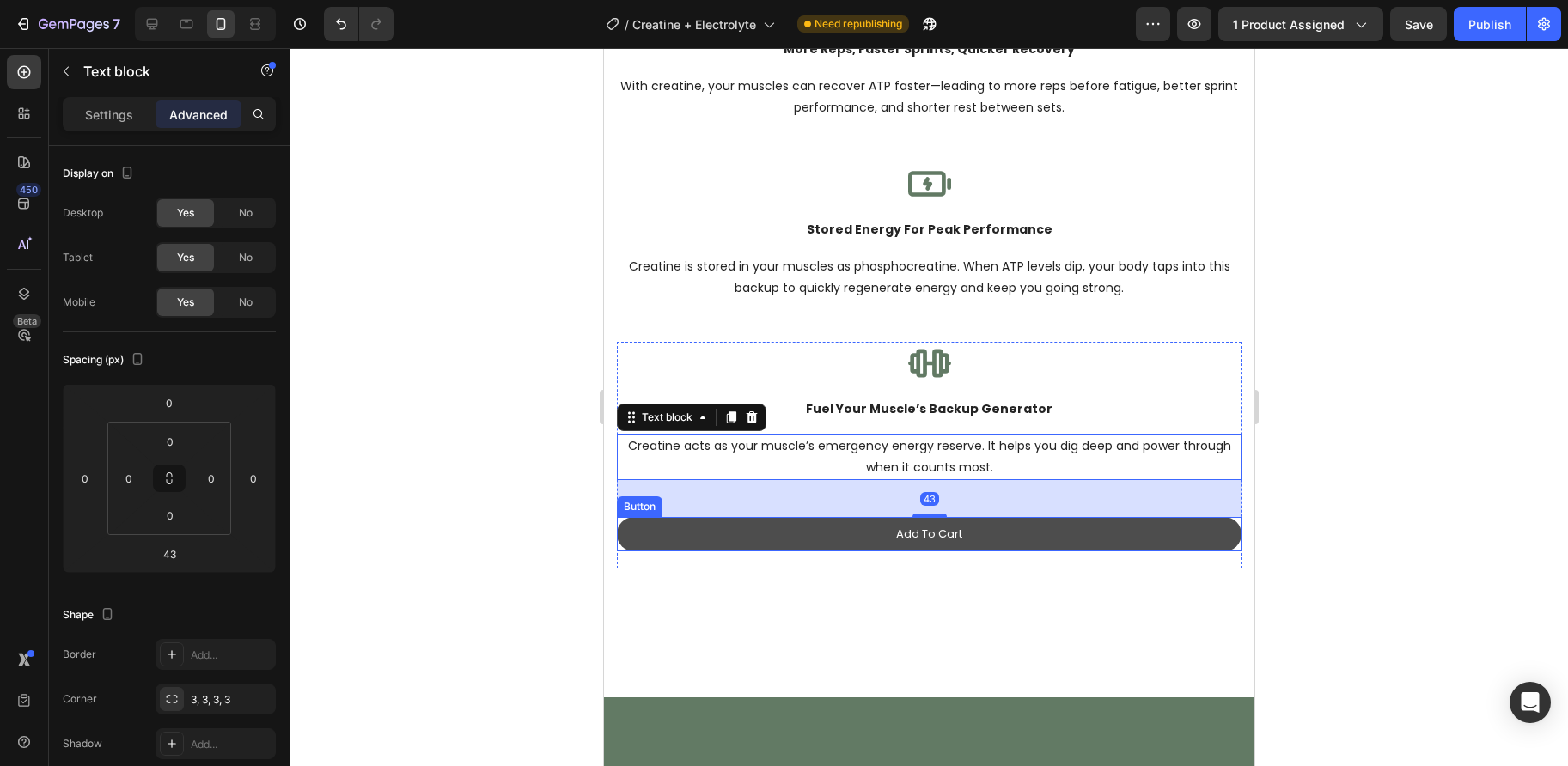
click at [684, 523] on link "Add To Cart" at bounding box center [928, 534] width 625 height 35
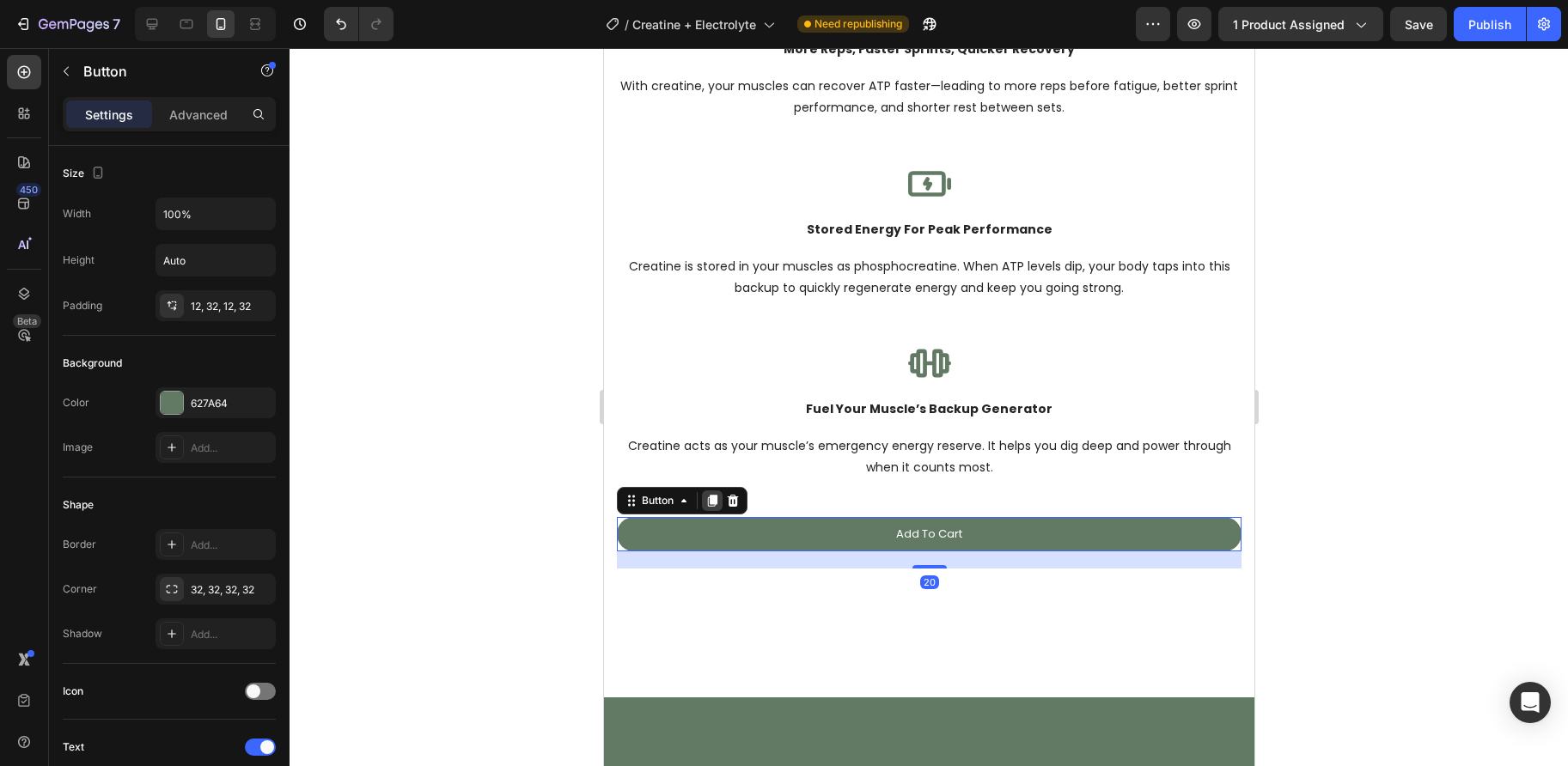
click at [713, 496] on icon at bounding box center [711, 502] width 10 height 12
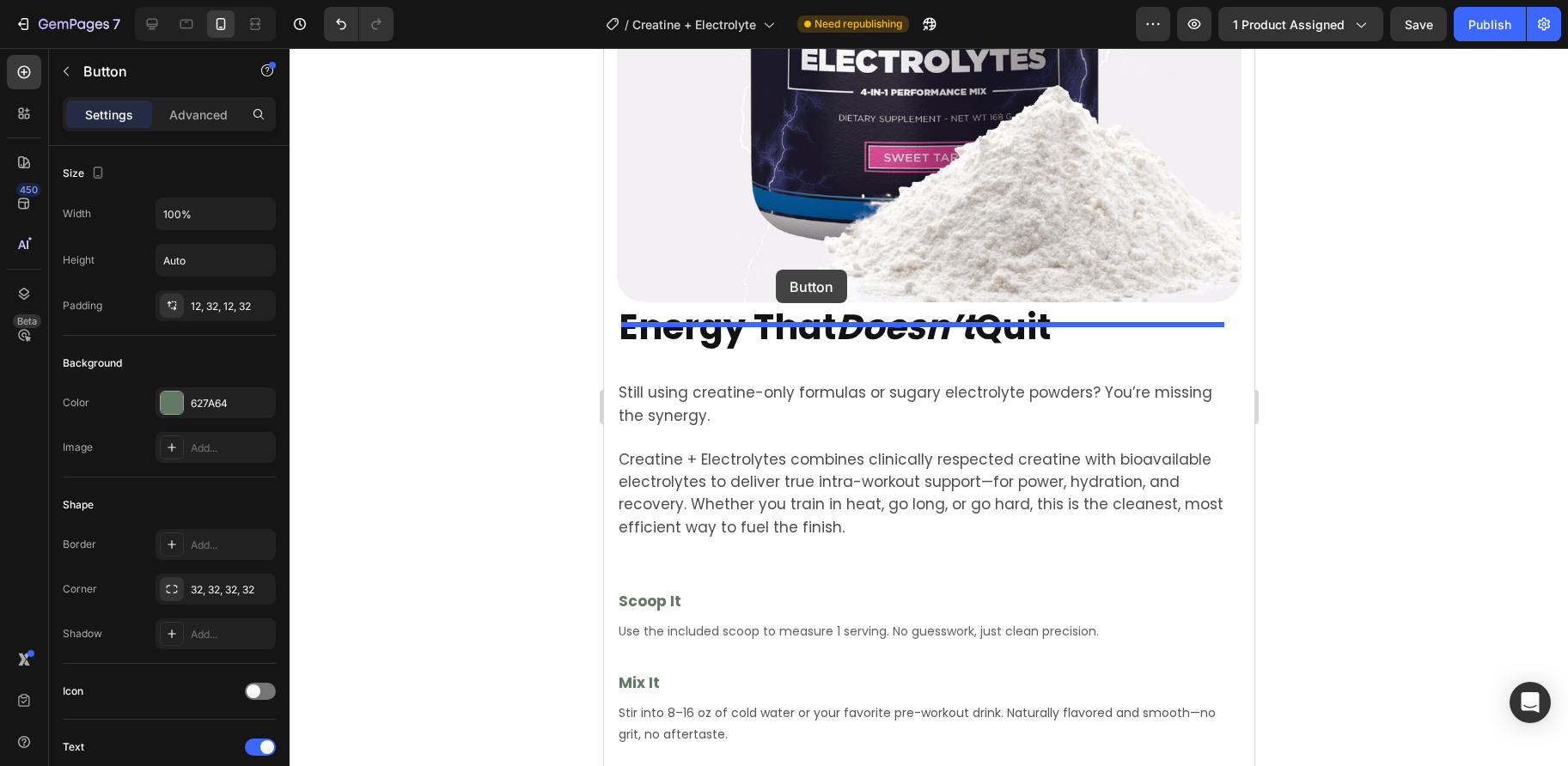
scroll to position [2152, 0]
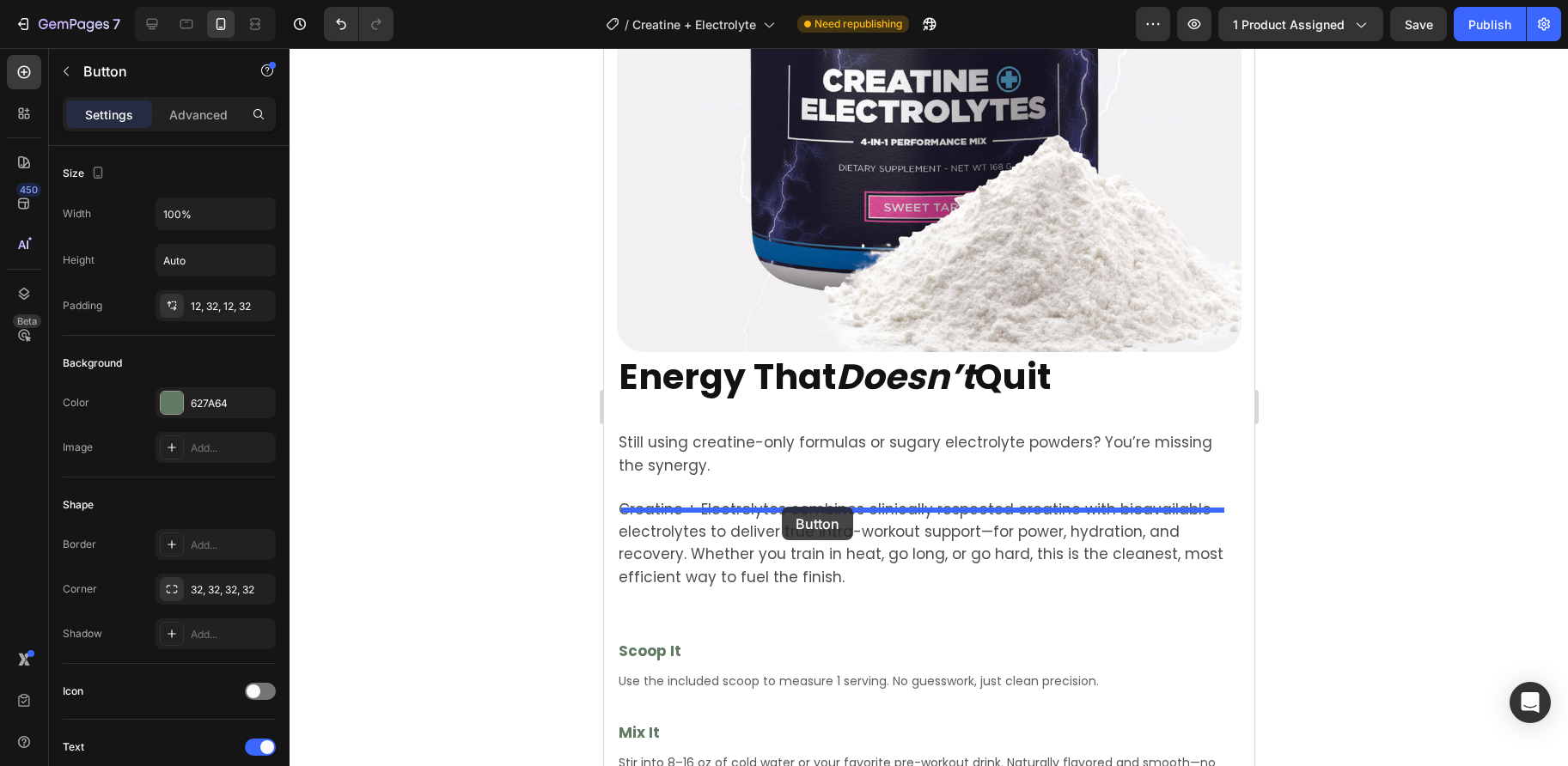
drag, startPoint x: 630, startPoint y: 545, endPoint x: 780, endPoint y: 505, distance: 155.2
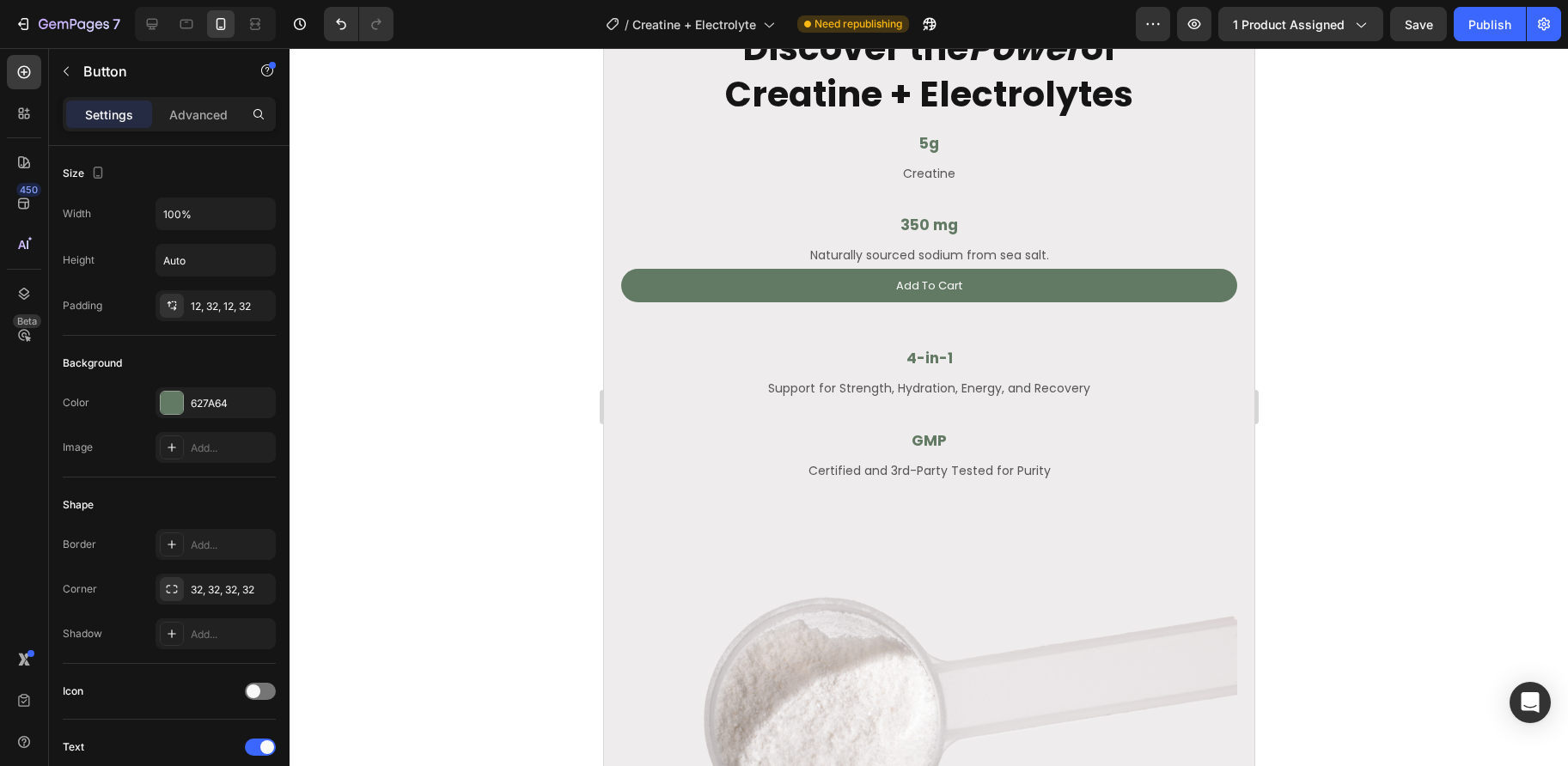
scroll to position [3328, 0]
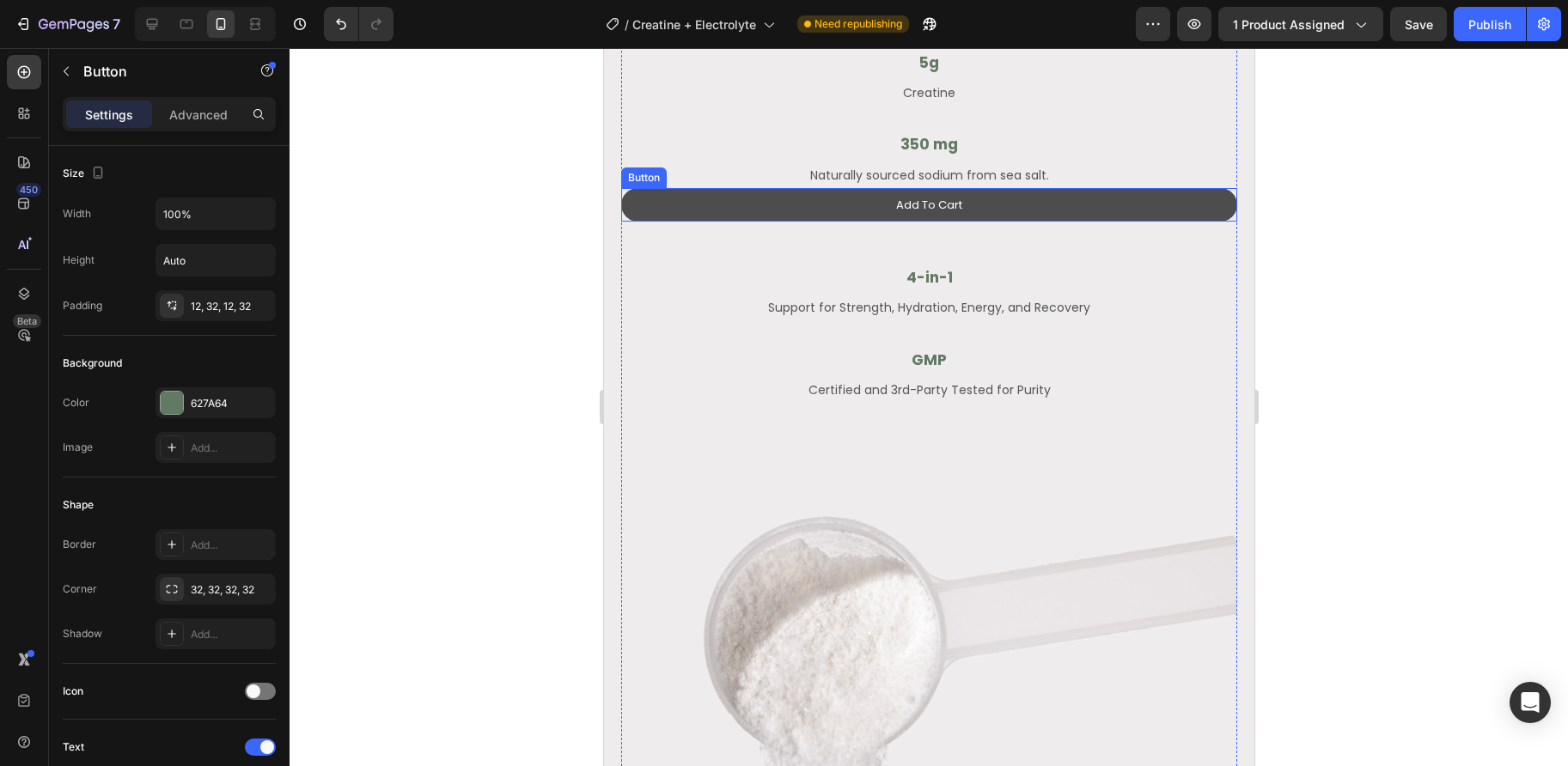
click at [788, 213] on link "Add To Cart" at bounding box center [928, 205] width 616 height 35
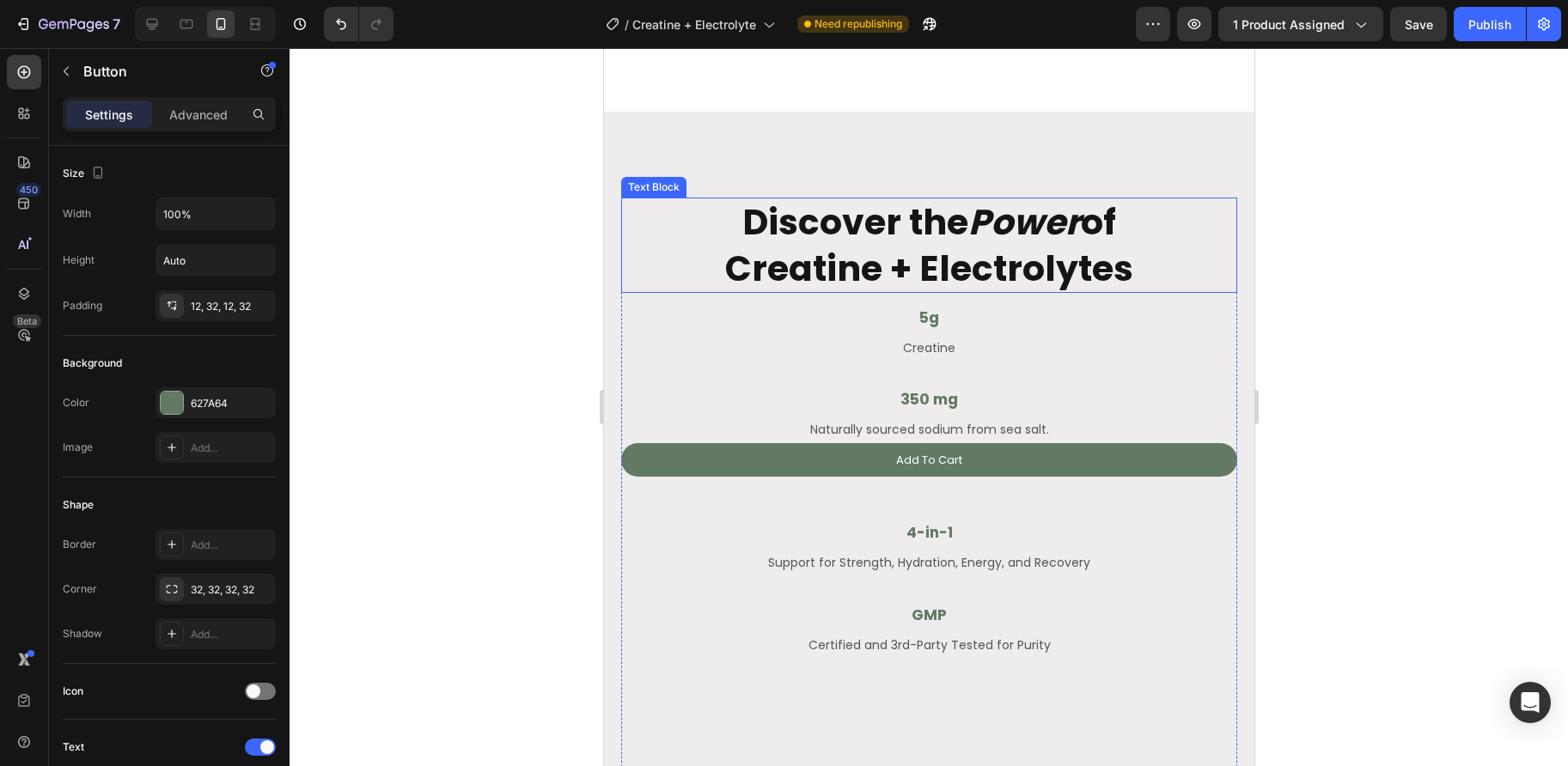
scroll to position [2964, 0]
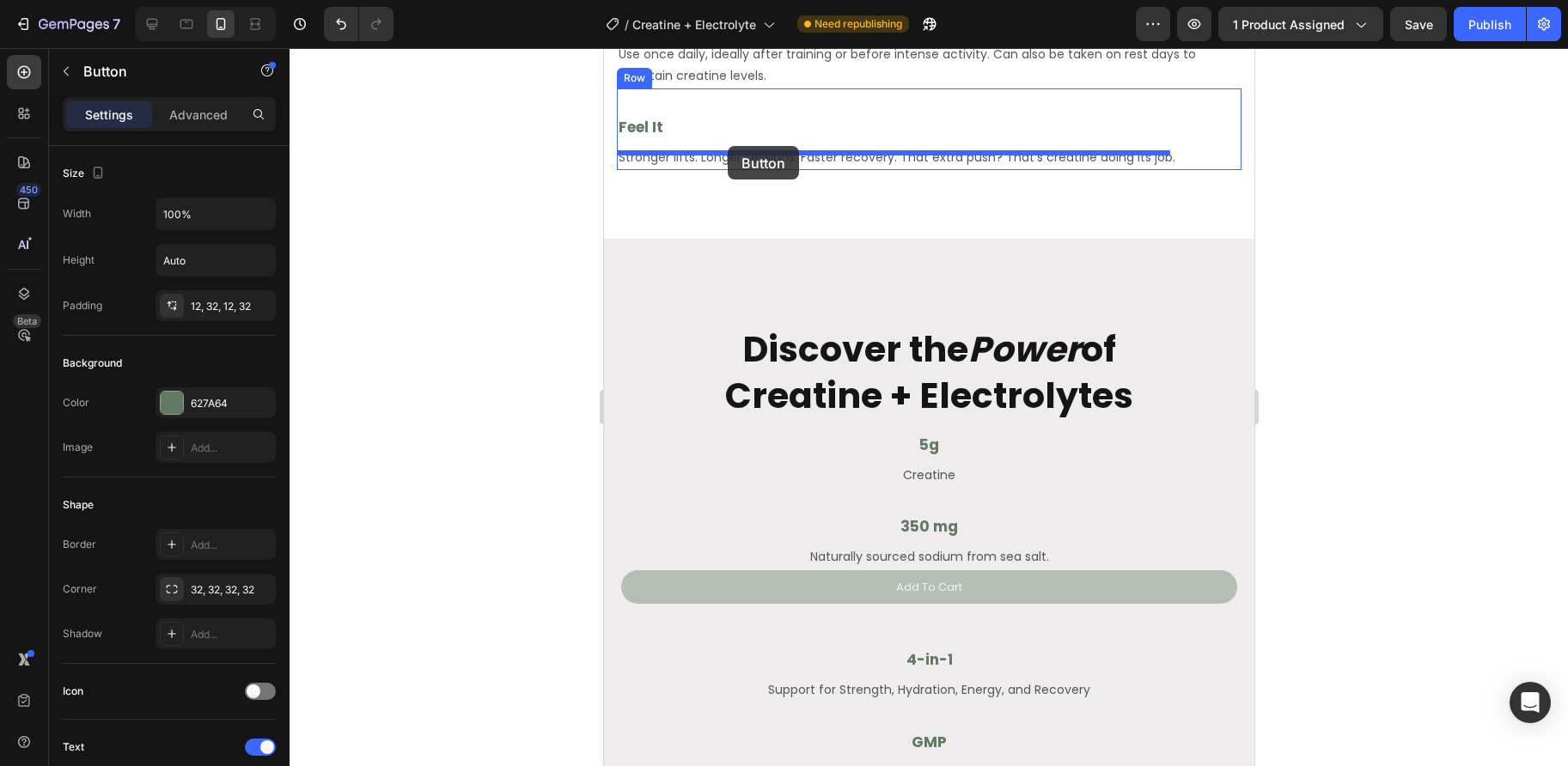
drag, startPoint x: 749, startPoint y: 569, endPoint x: 726, endPoint y: 147, distance: 422.6
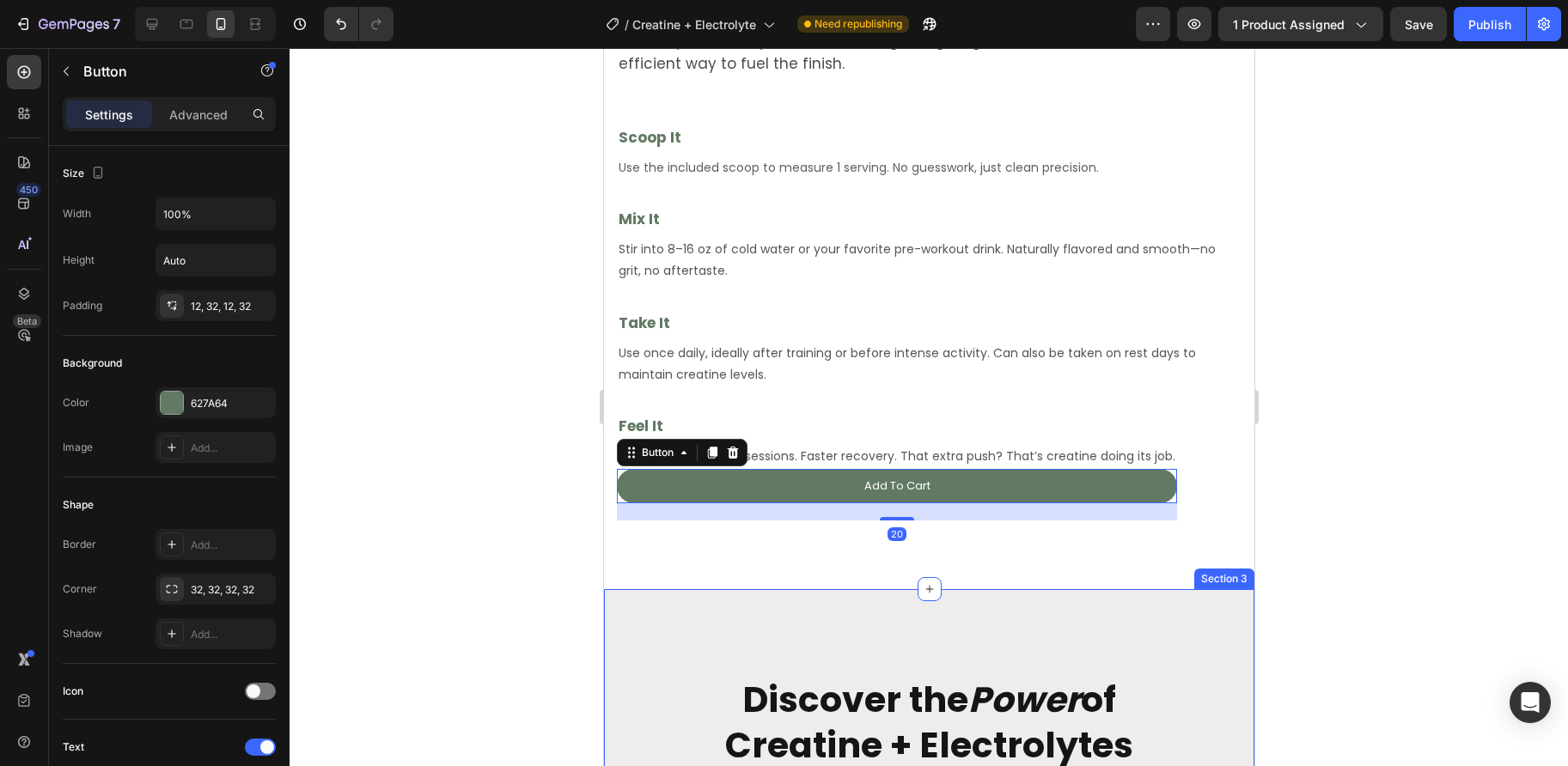
scroll to position [2651, 0]
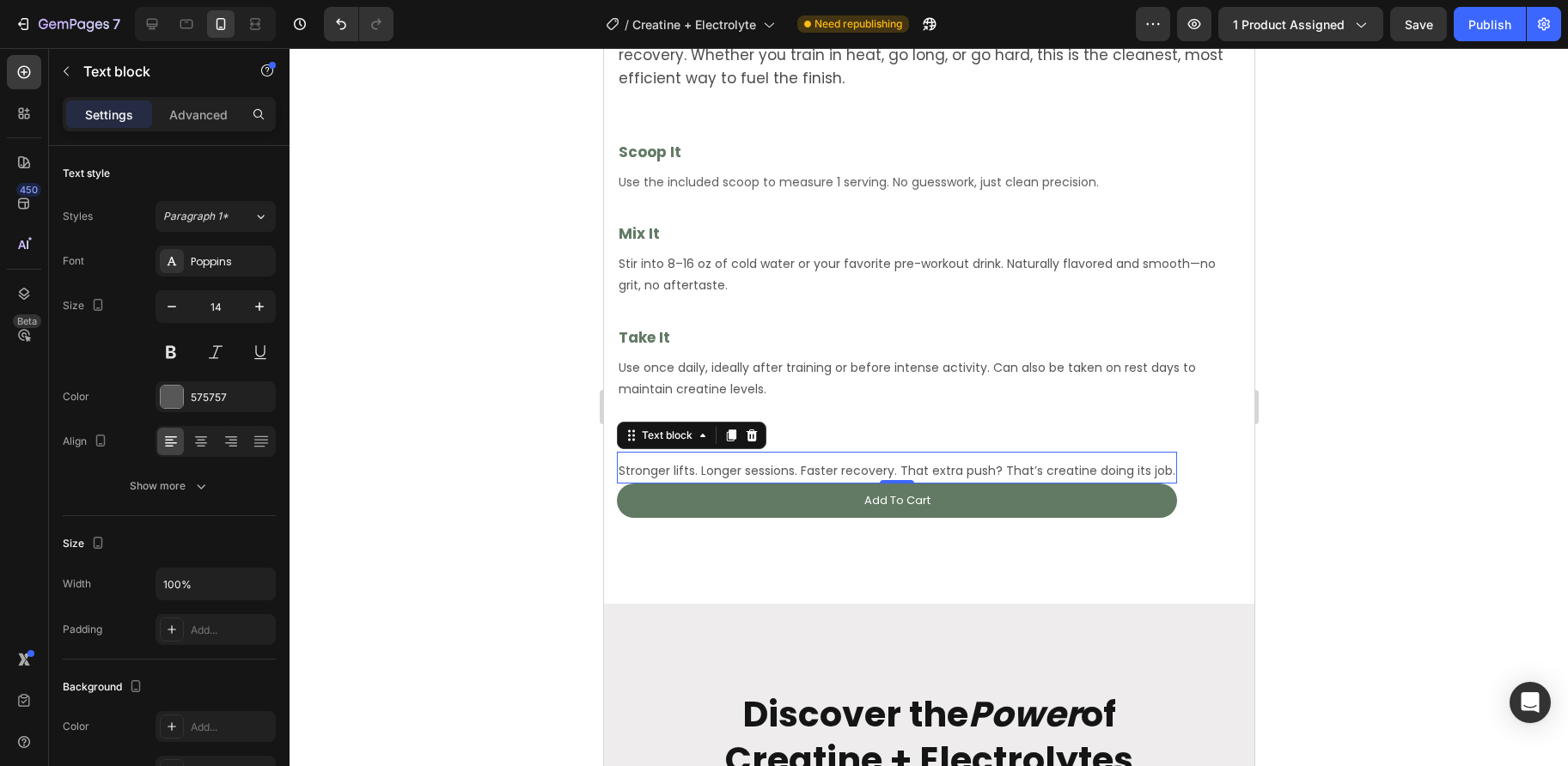
click at [844, 460] on p "Stronger lifts. Longer sessions. Faster recovery. That extra push? That’s creat…" at bounding box center [895, 471] width 556 height 21
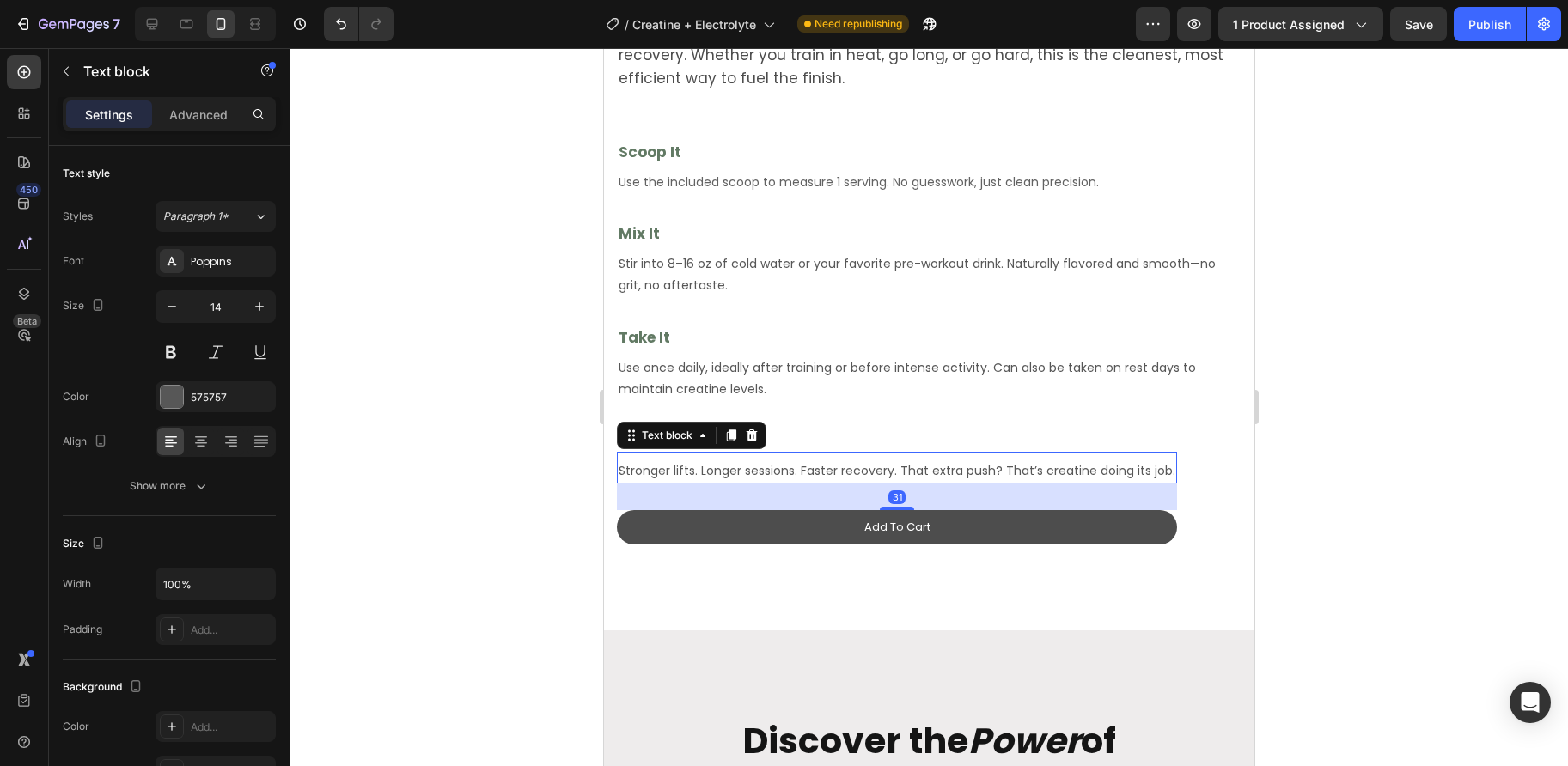
drag, startPoint x: 892, startPoint y: 467, endPoint x: 890, endPoint y: 496, distance: 29.1
click at [893, 494] on div "Feel It Heading Stronger lifts. Longer sessions. Faster recovery. That extra pu…" at bounding box center [895, 496] width 560 height 133
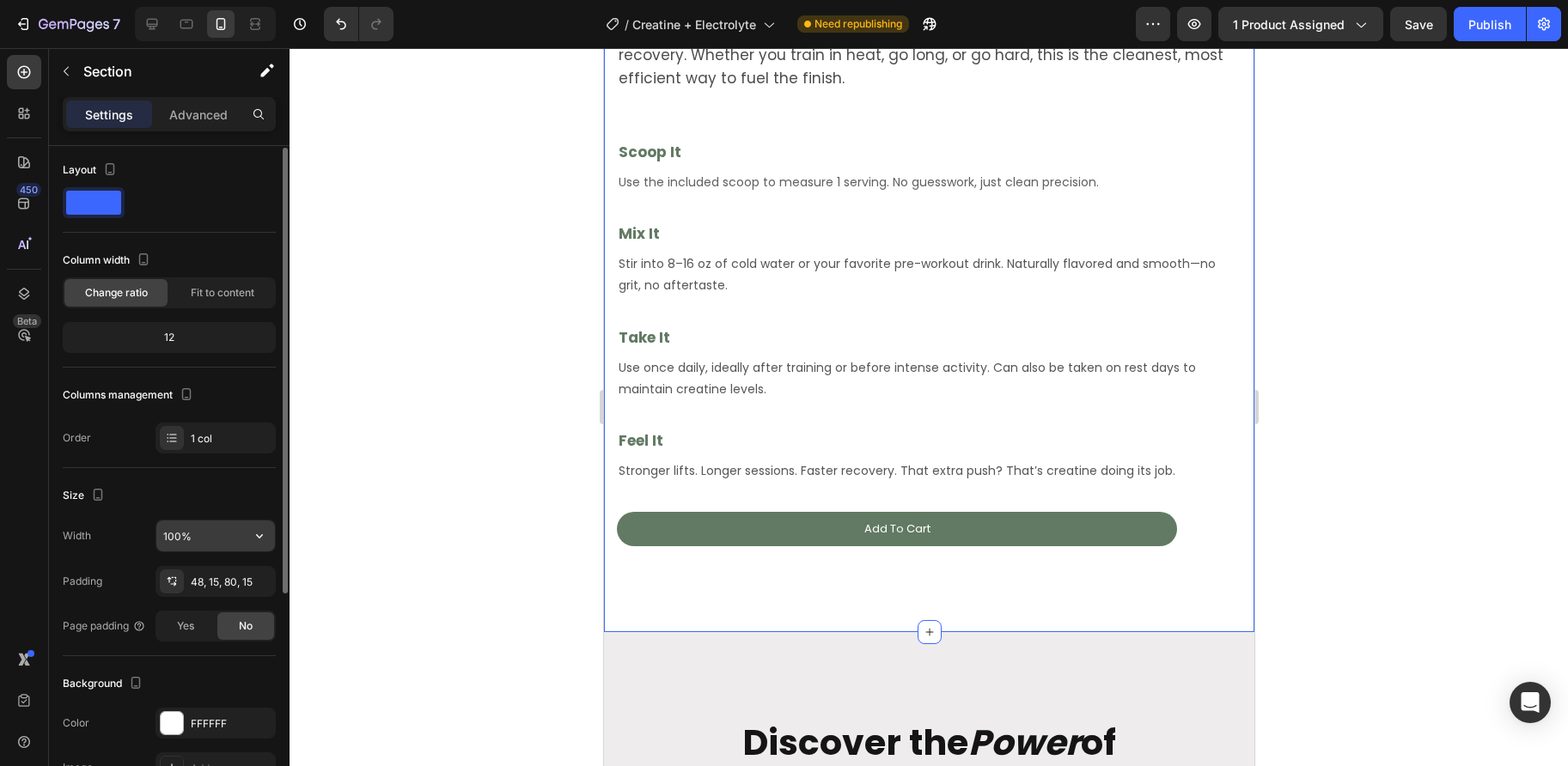
scroll to position [7, 0]
click at [214, 116] on p "Advanced" at bounding box center [198, 115] width 59 height 18
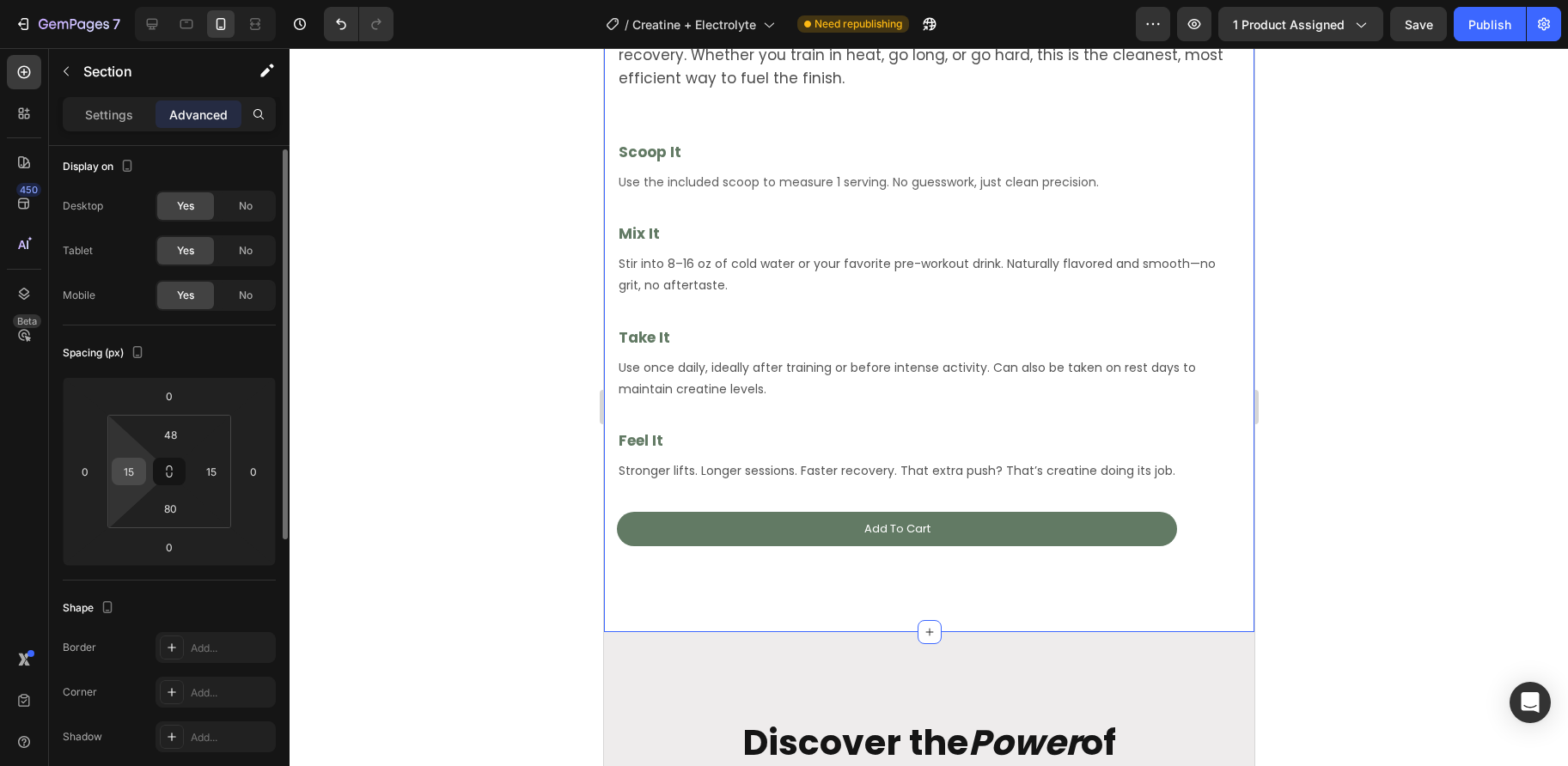
click at [119, 476] on input "15" at bounding box center [128, 471] width 26 height 26
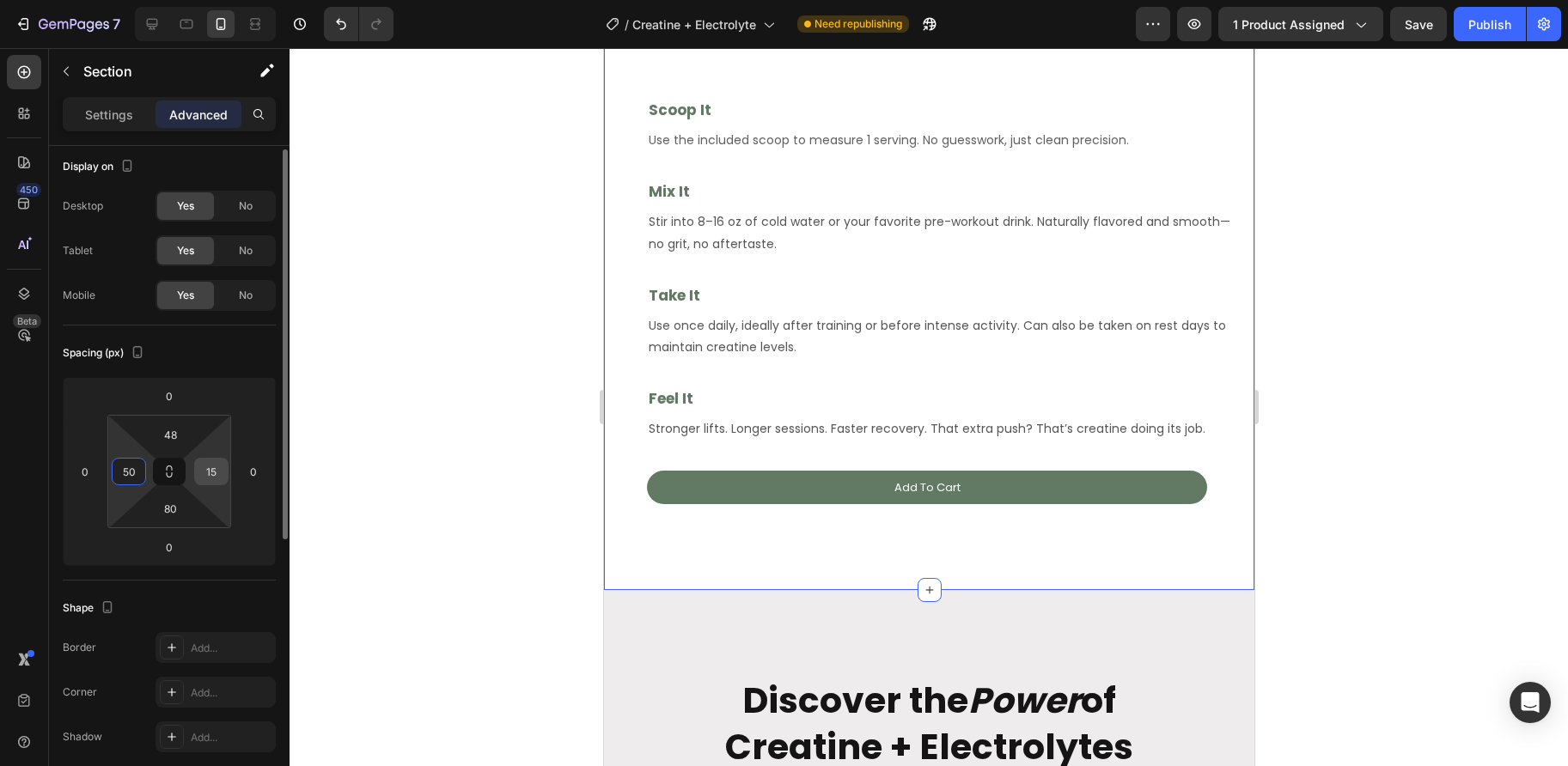
type input "50"
click at [214, 465] on input "15" at bounding box center [211, 471] width 26 height 26
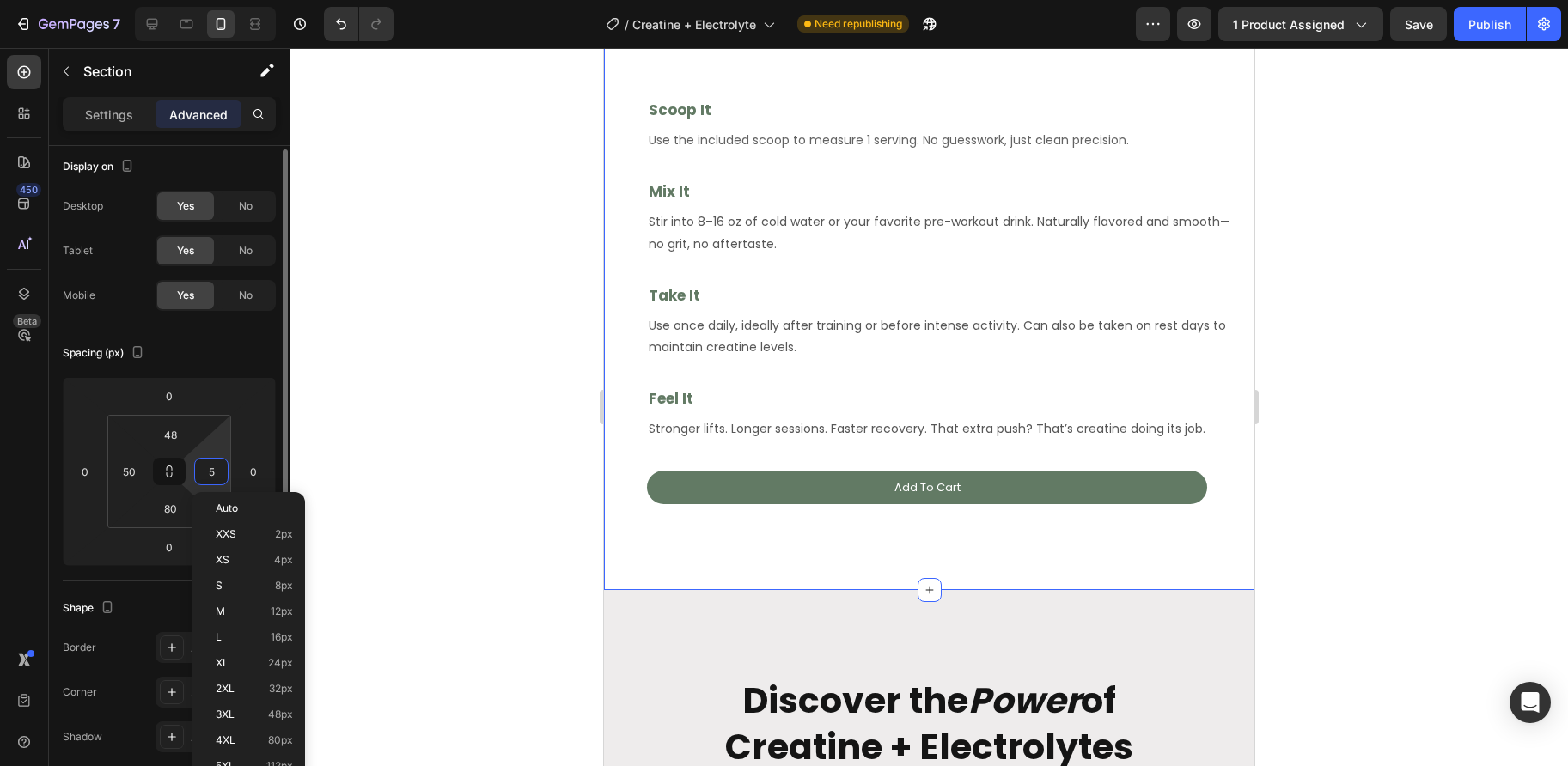
type input "50"
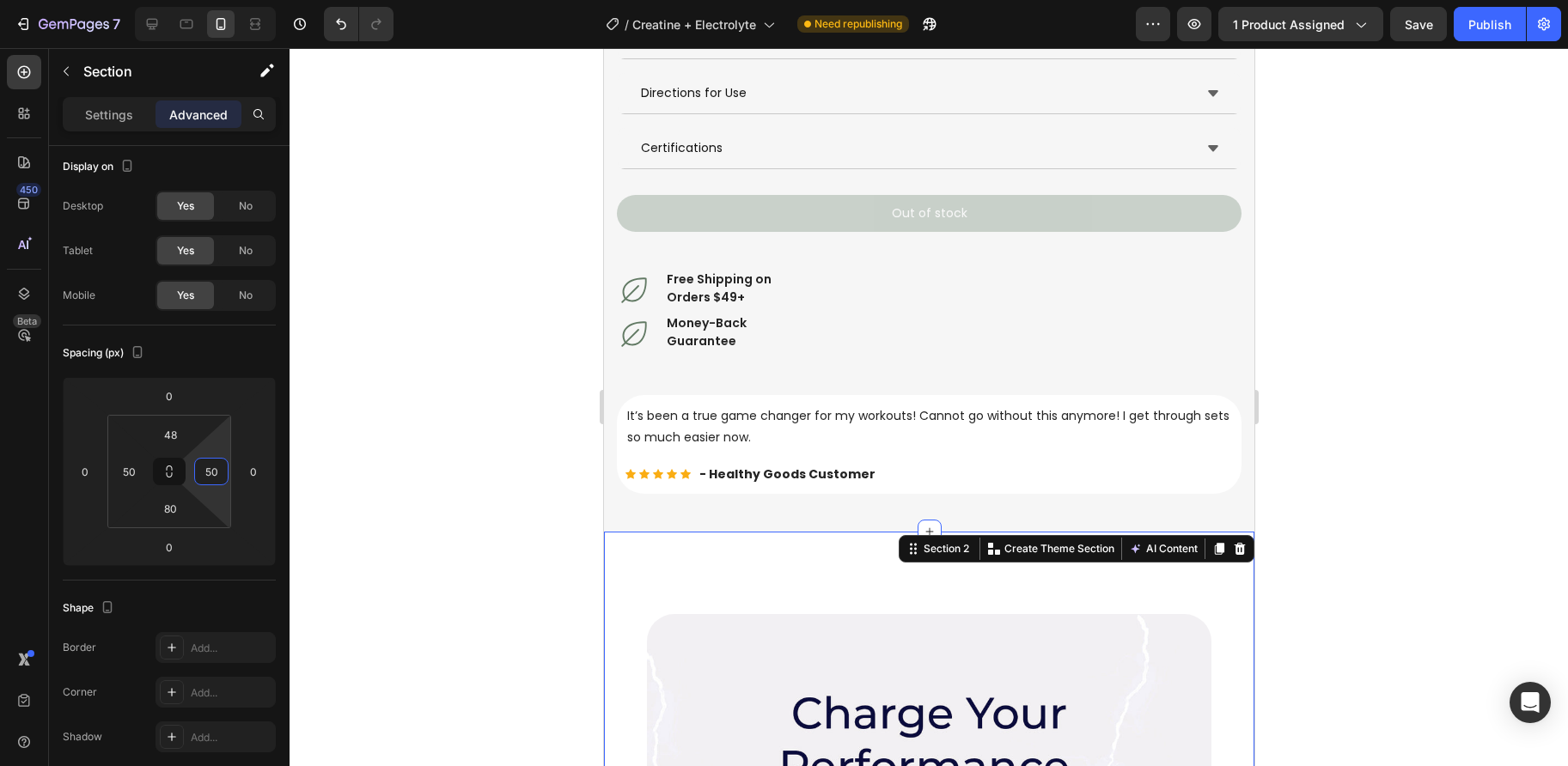
scroll to position [1030, 0]
click at [804, 312] on div "Icon Money-Back Guarantee Heading Row" at bounding box center [928, 334] width 625 height 44
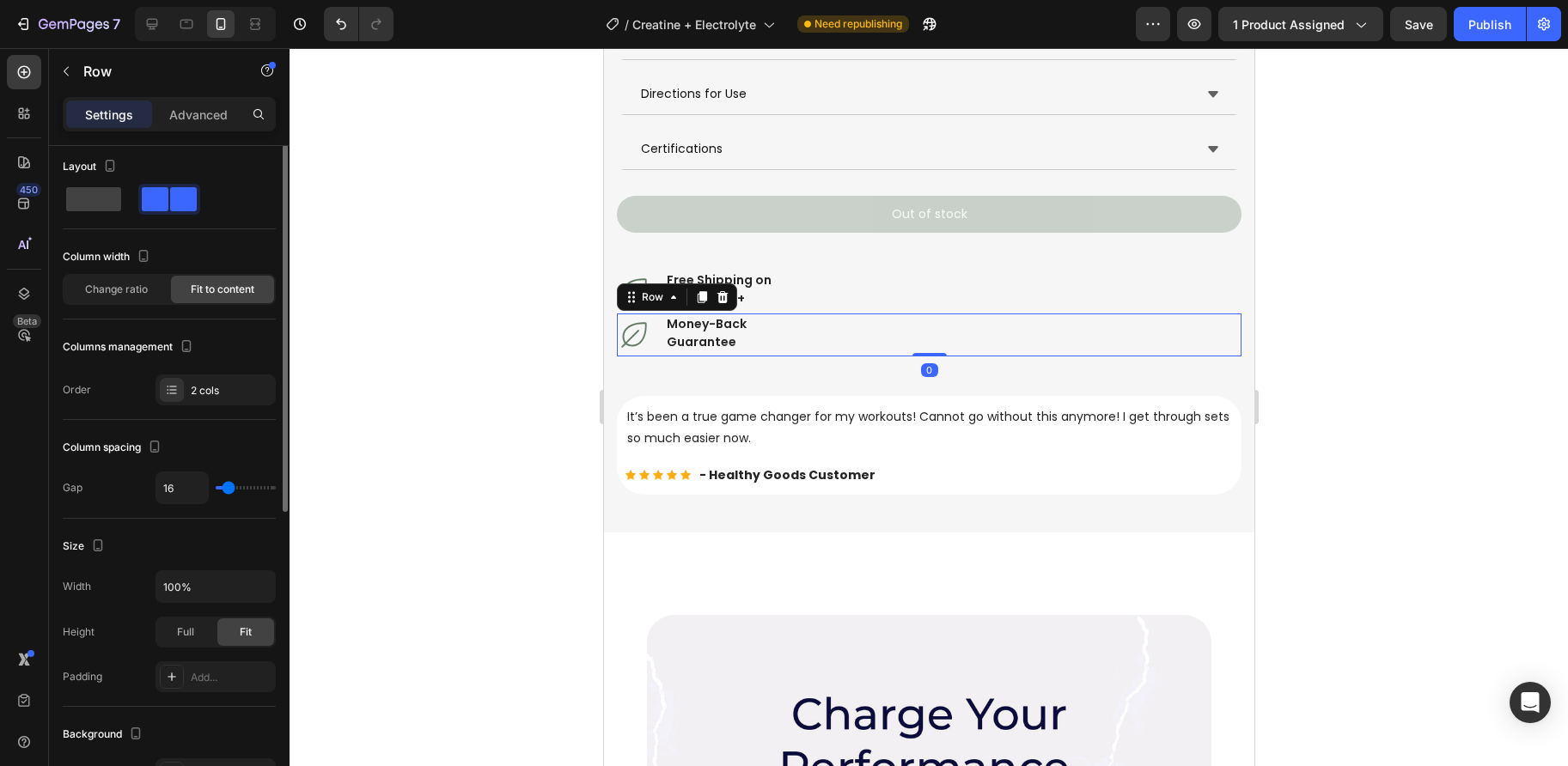
scroll to position [0, 0]
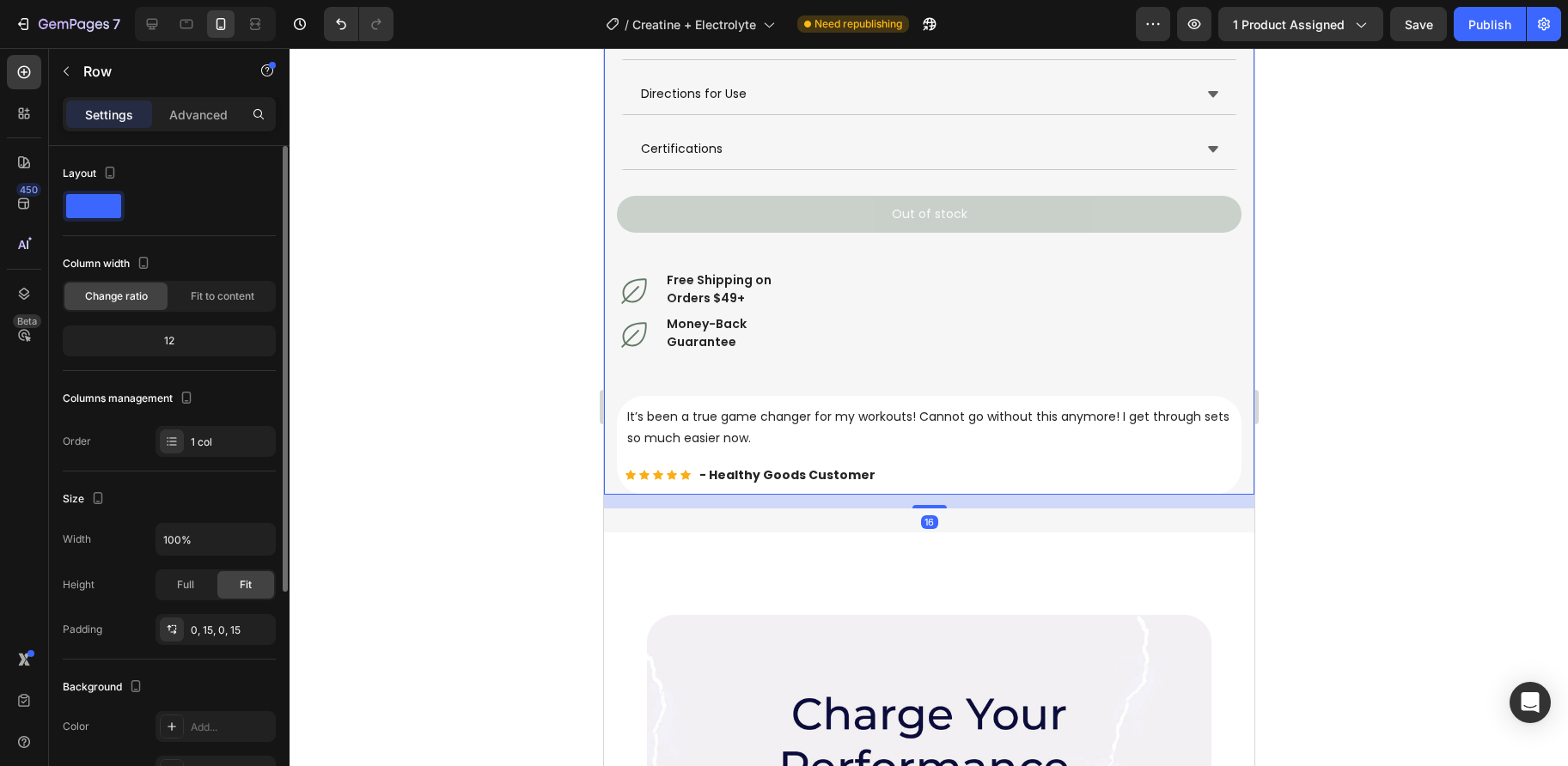
click at [805, 359] on div "Icon Icon Icon Icon Icon Icon List Hoz OVER 100,000+ UNITS SOLD - RATED 5 STARS…" at bounding box center [928, 117] width 625 height 755
drag, startPoint x: 184, startPoint y: 110, endPoint x: 182, endPoint y: 156, distance: 46.0
click at [184, 110] on p "Advanced" at bounding box center [198, 115] width 59 height 18
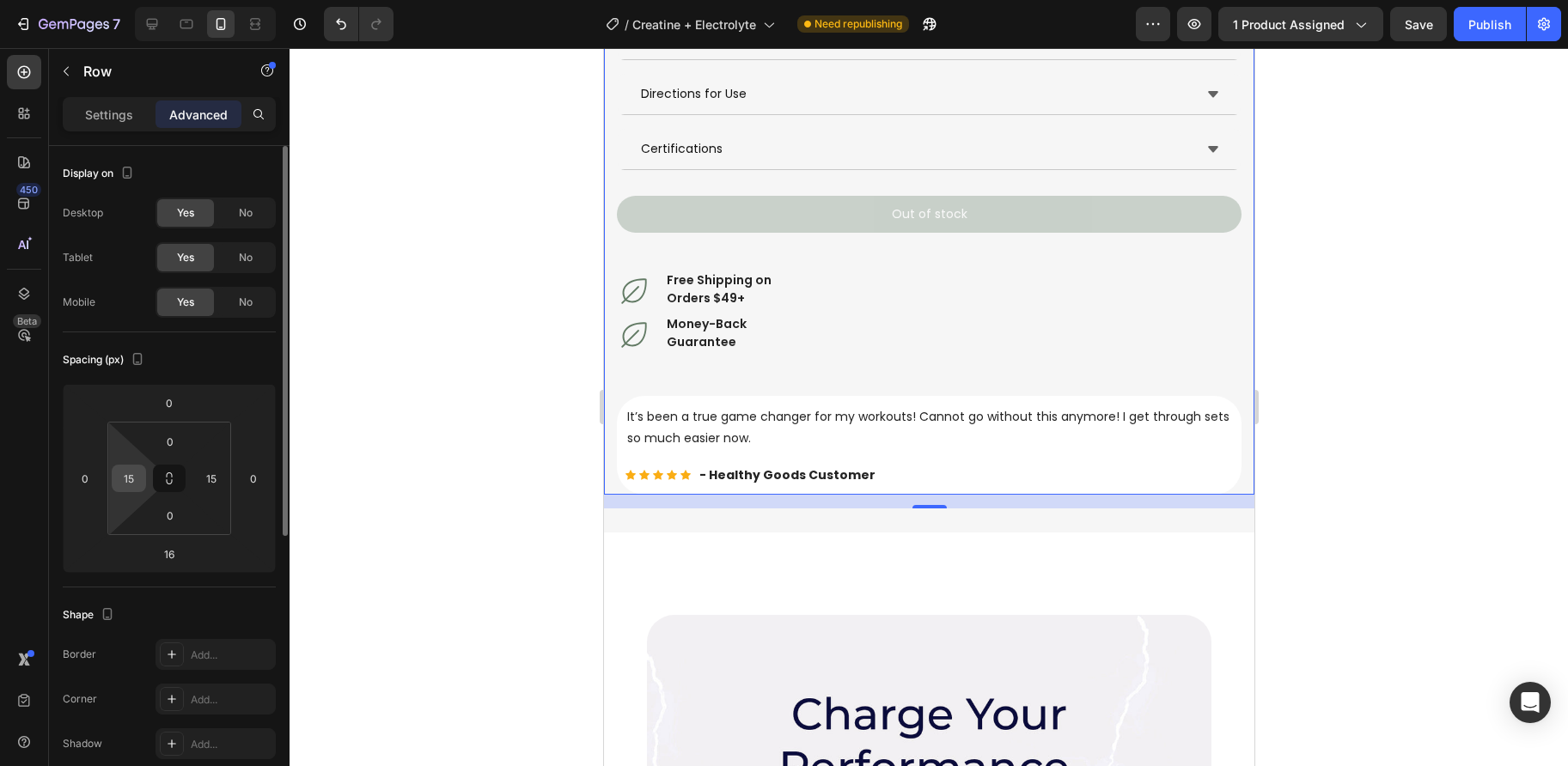
click at [126, 474] on input "15" at bounding box center [128, 478] width 26 height 26
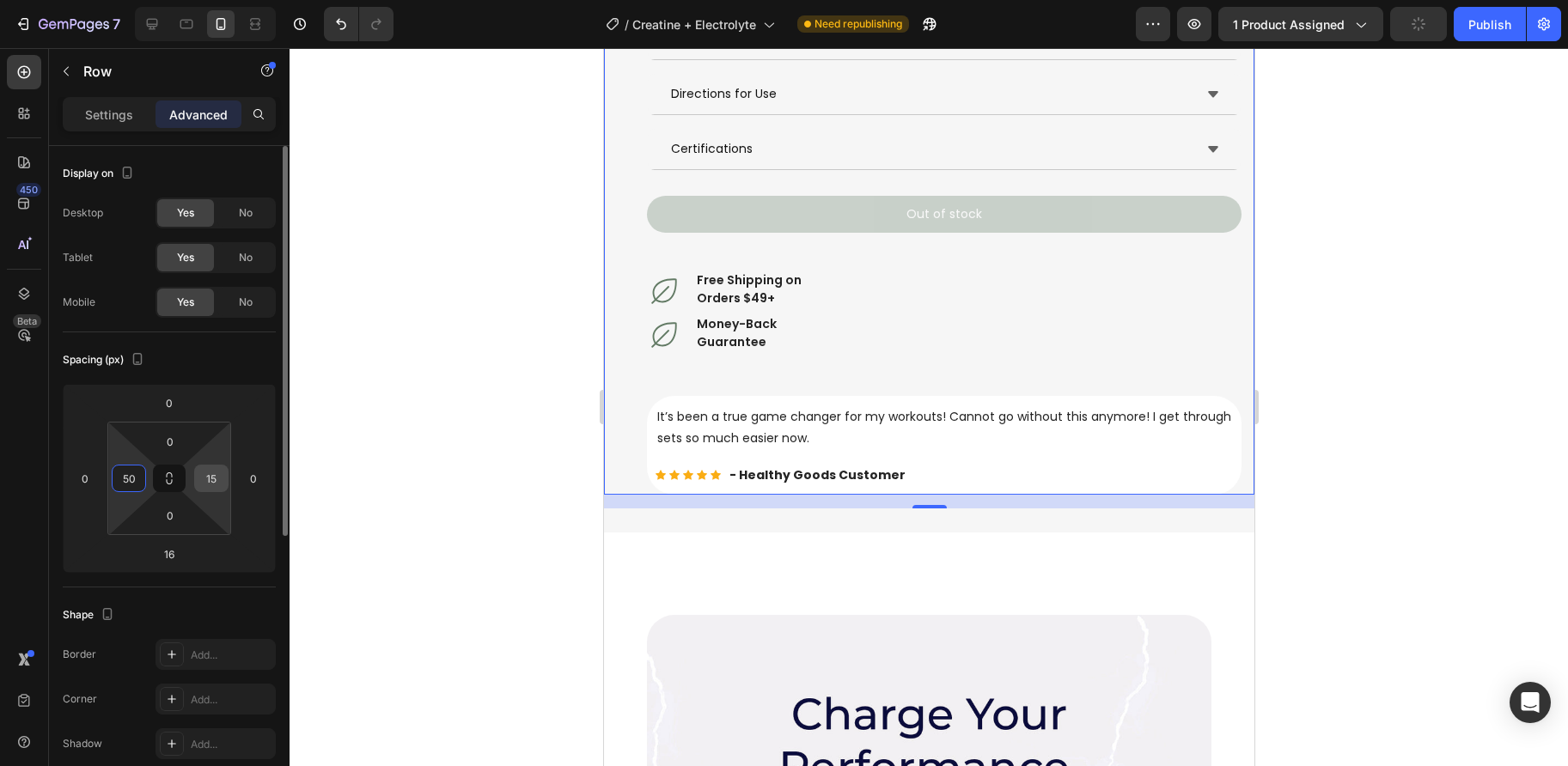
type input "50"
click at [214, 472] on input "15" at bounding box center [211, 478] width 26 height 26
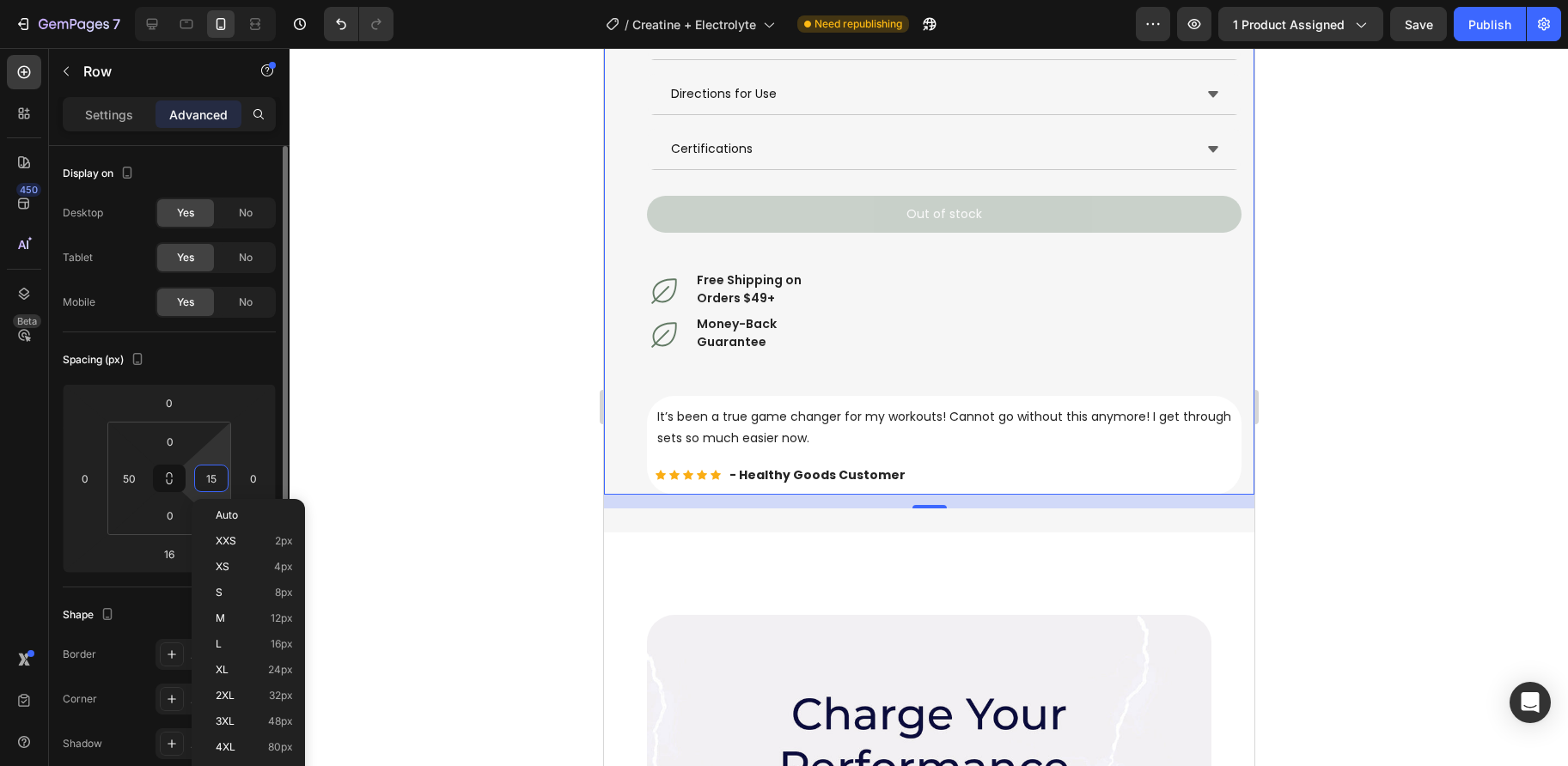
click at [214, 472] on input "15" at bounding box center [211, 478] width 26 height 26
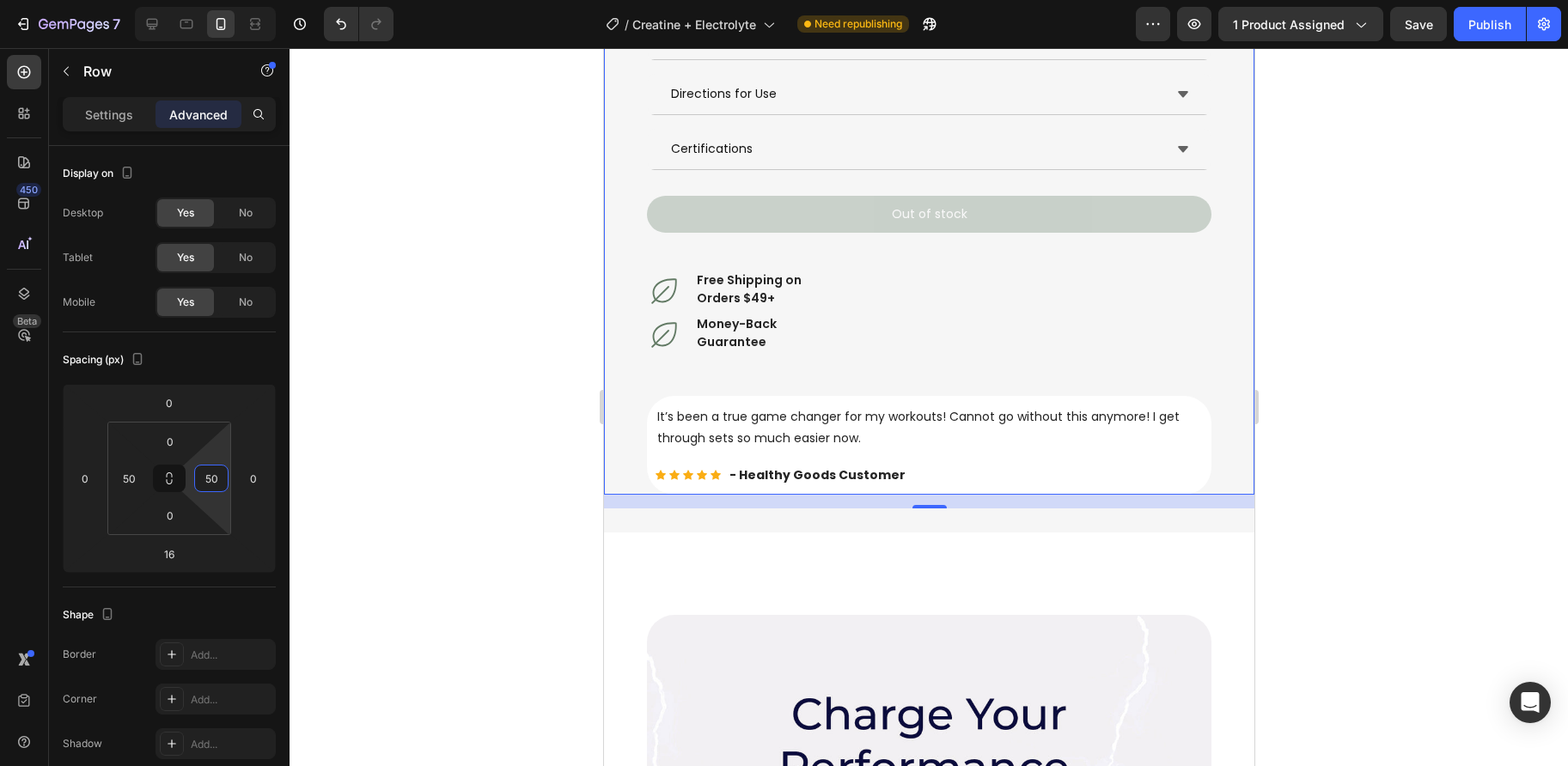
type input "50"
click at [522, 375] on div at bounding box center [928, 407] width 1278 height 718
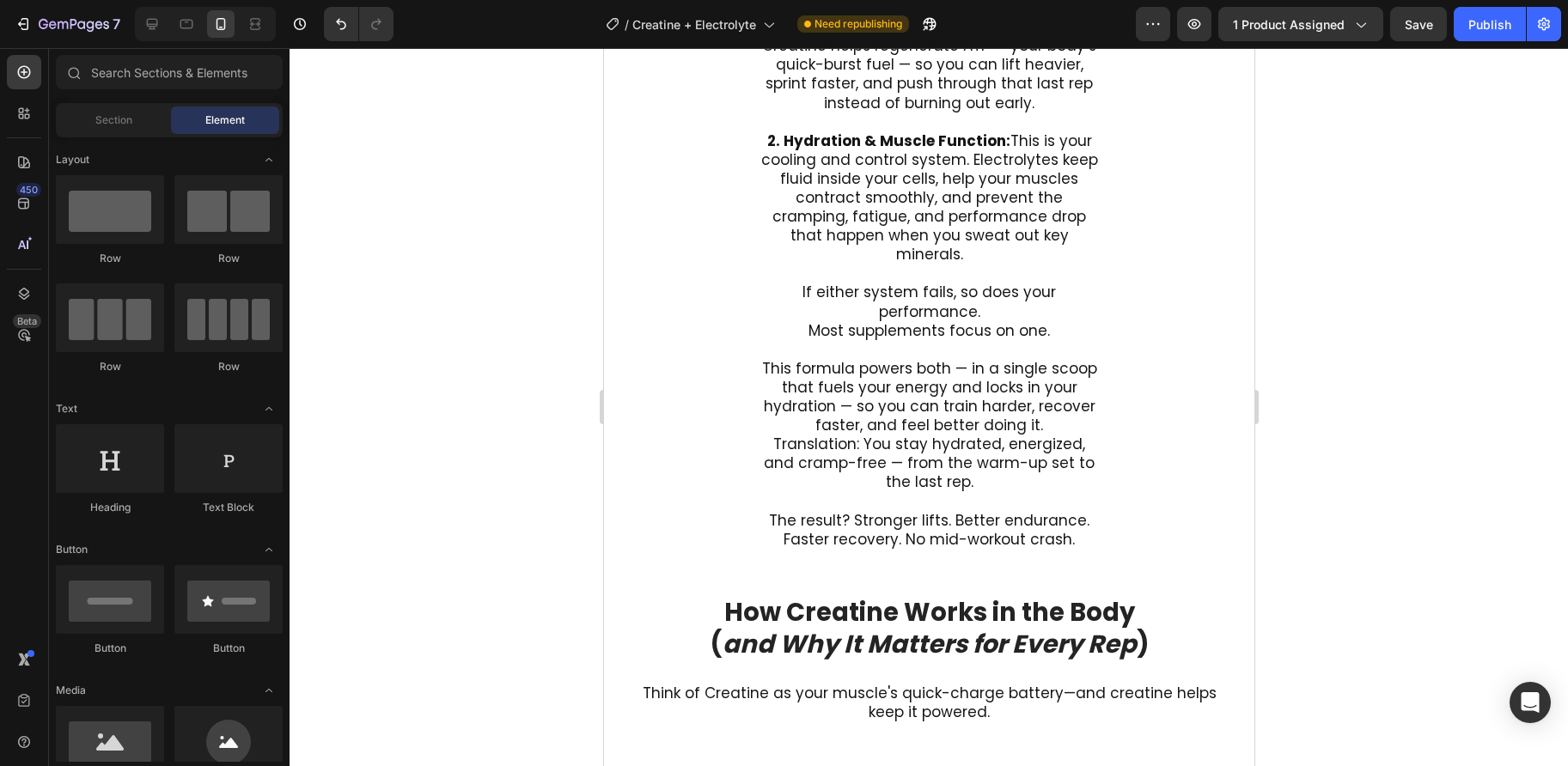
scroll to position [4697, 0]
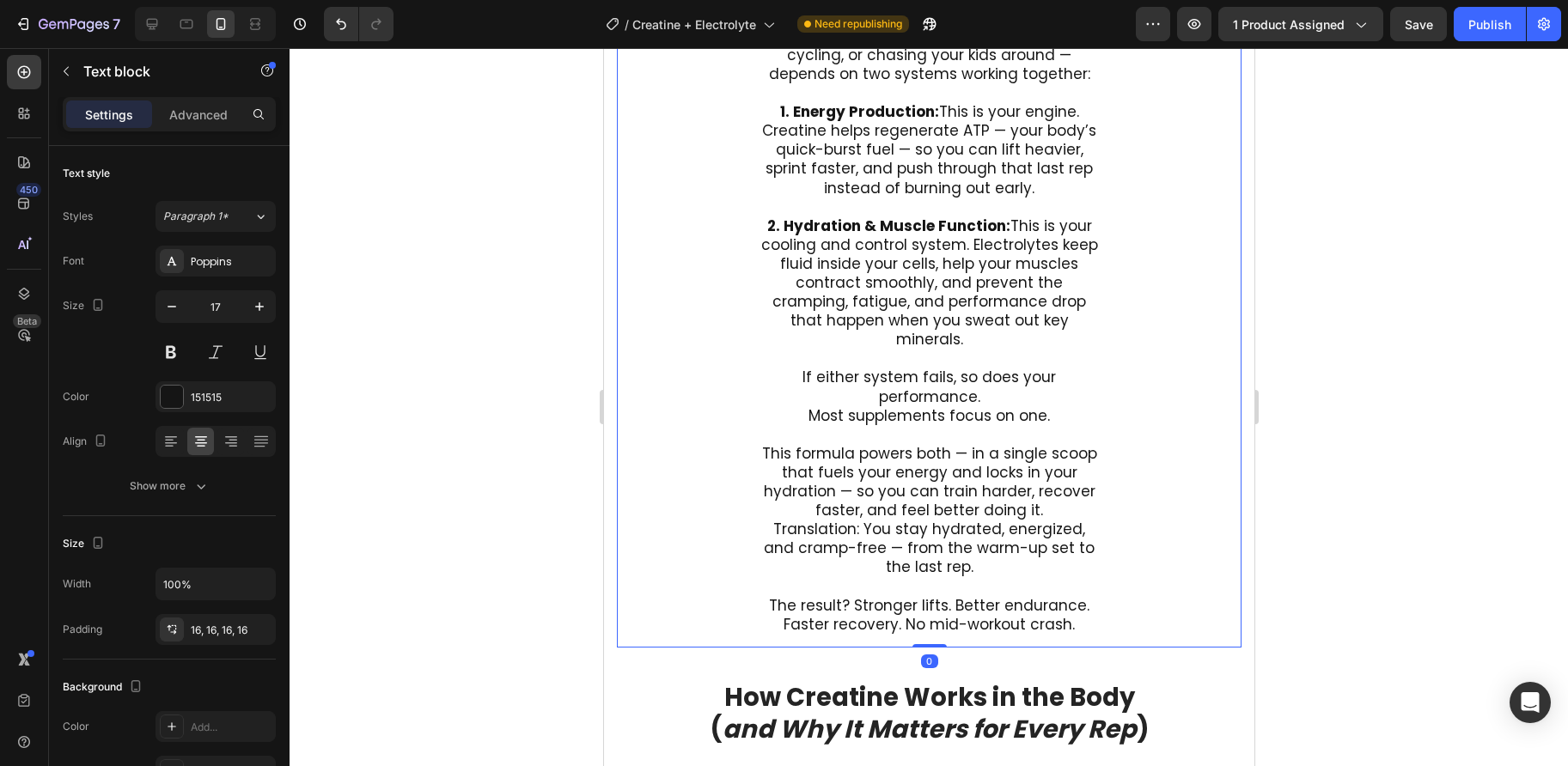
click at [734, 343] on div "Every workout — whether it’s lifting, running, cycling, or chasing your kids ar…" at bounding box center [928, 329] width 625 height 634
click at [206, 116] on p "Advanced" at bounding box center [198, 115] width 59 height 18
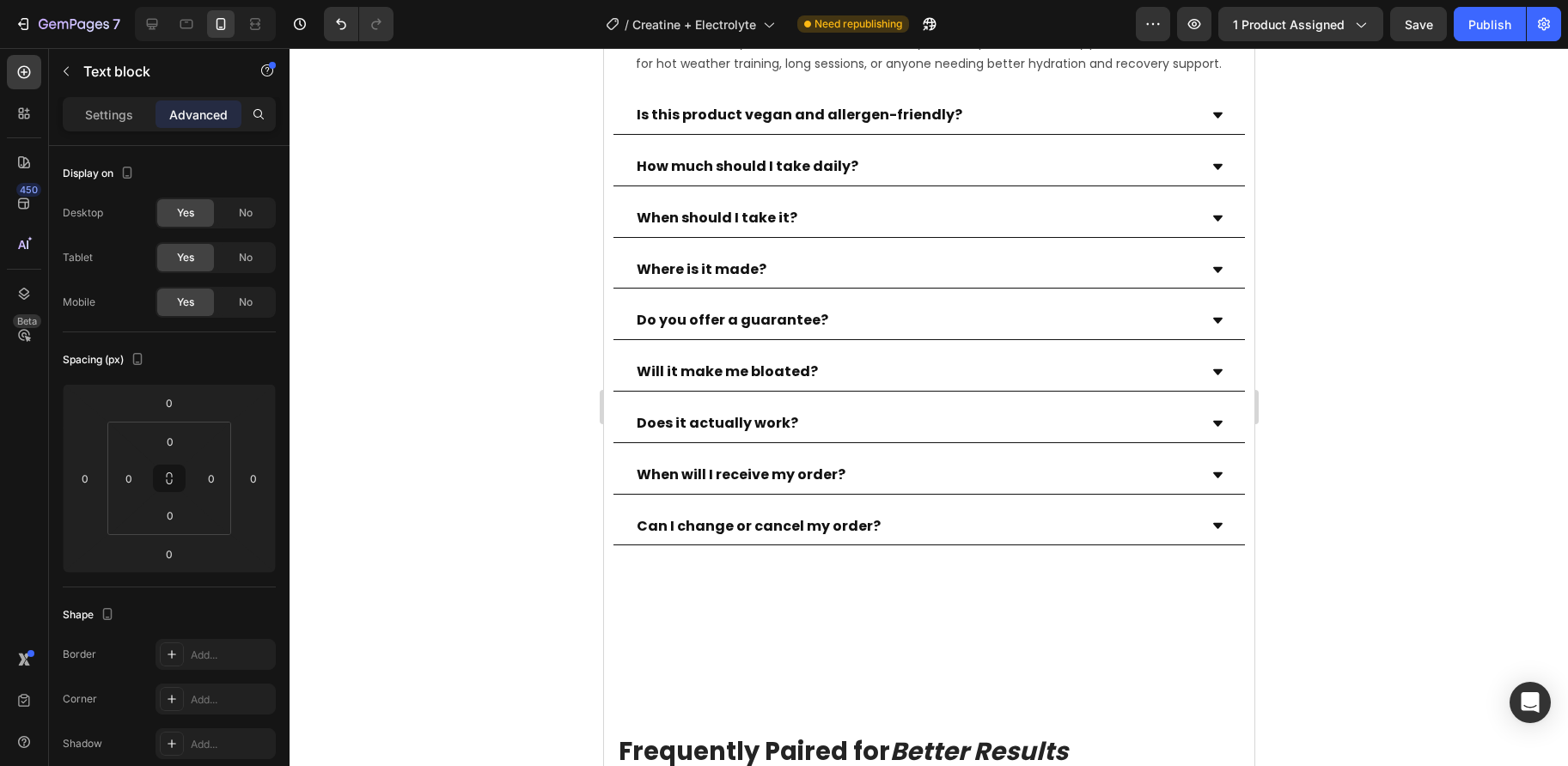
scroll to position [8162, 0]
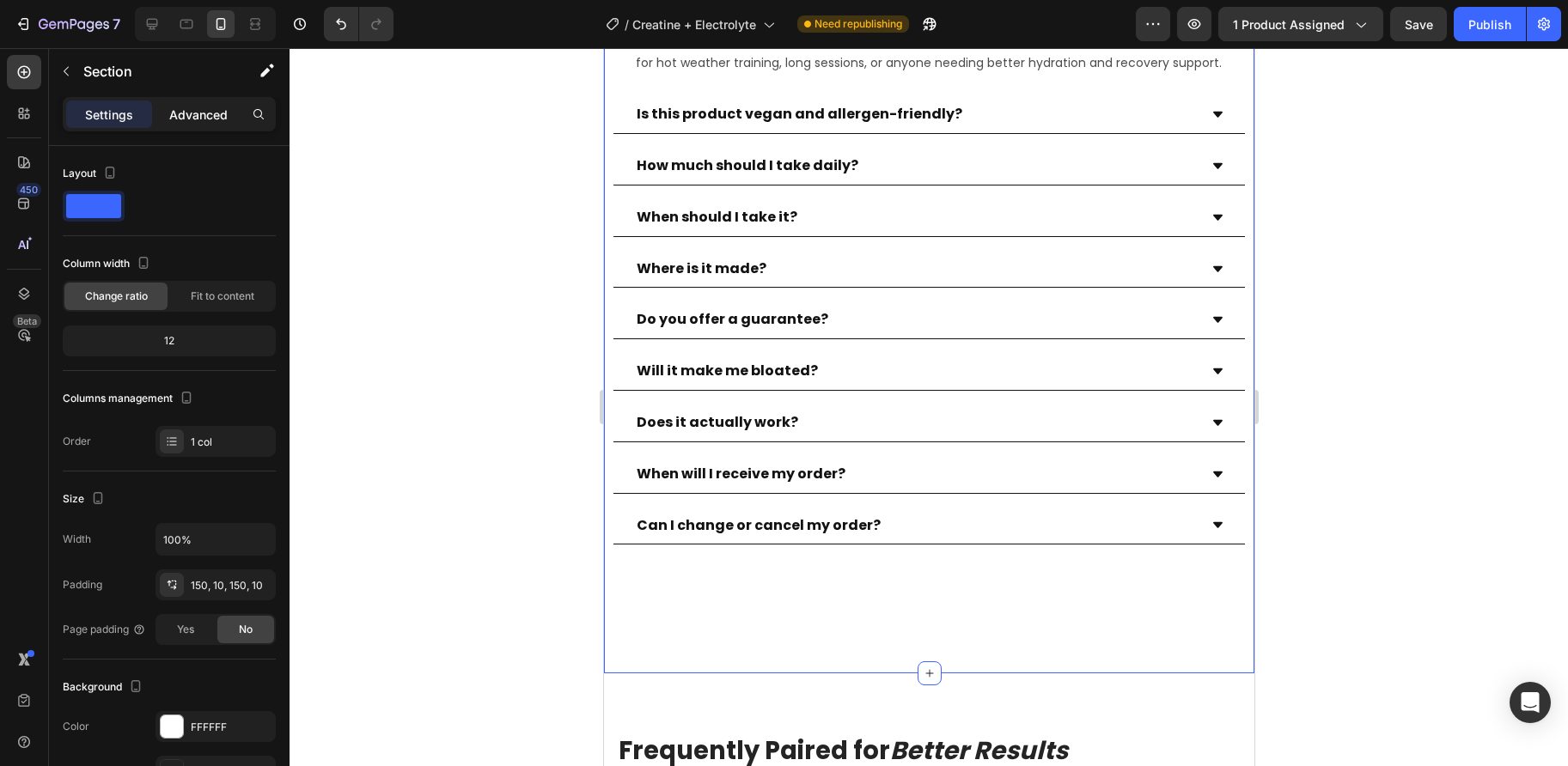
click at [194, 103] on div "Advanced" at bounding box center [198, 114] width 86 height 28
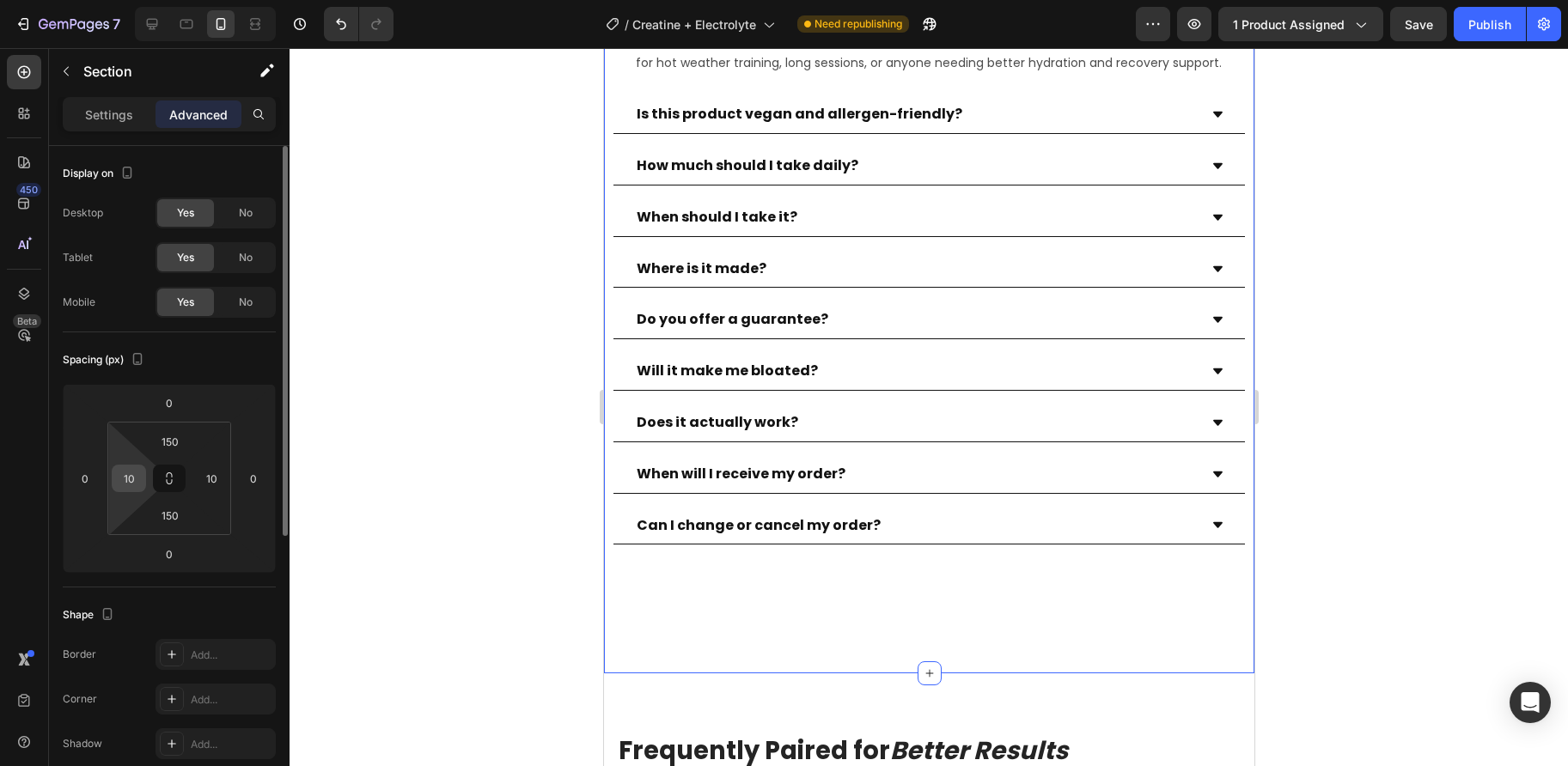
click at [135, 483] on input "10" at bounding box center [128, 478] width 26 height 26
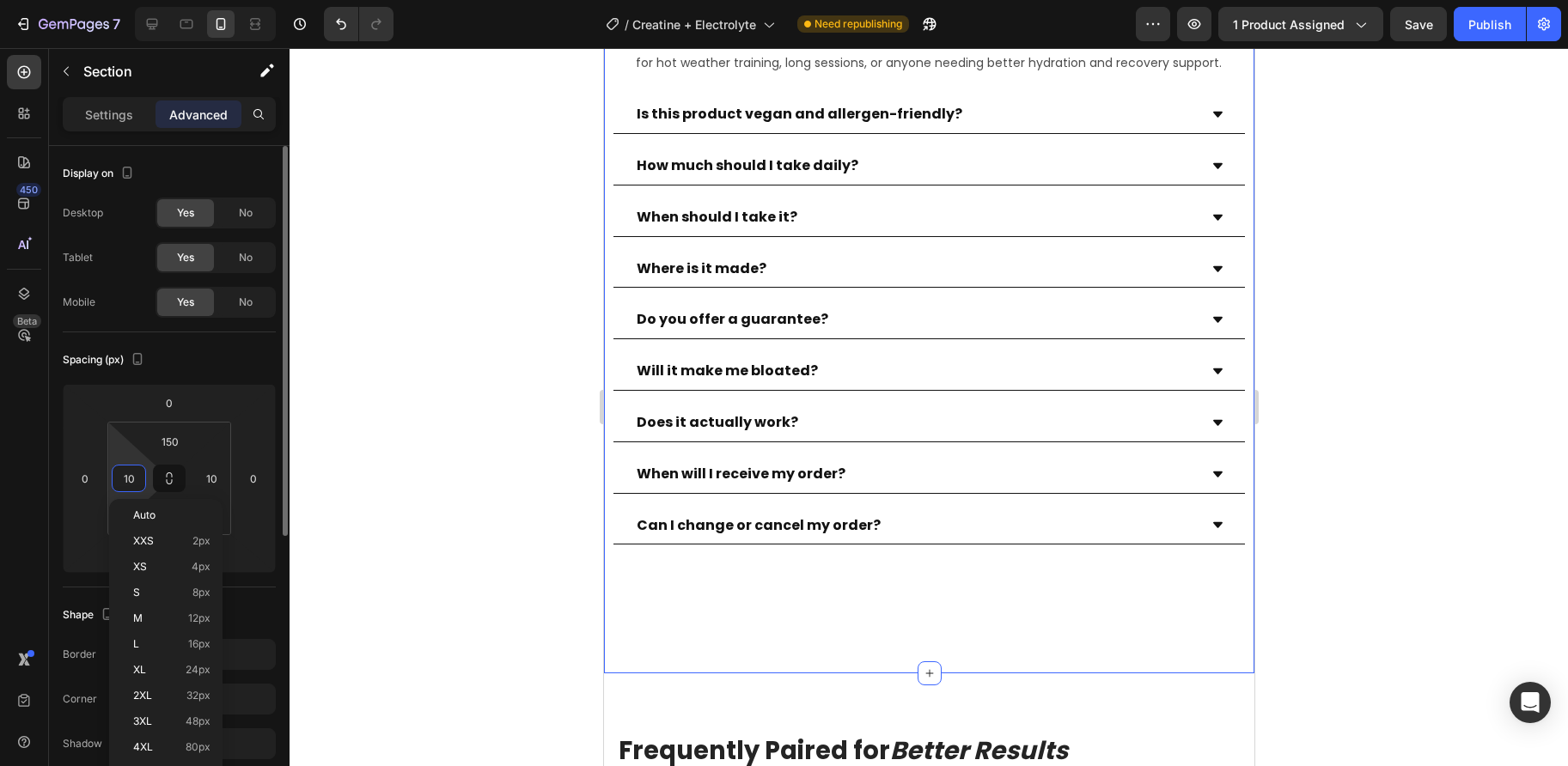
click at [135, 483] on input "10" at bounding box center [128, 478] width 26 height 26
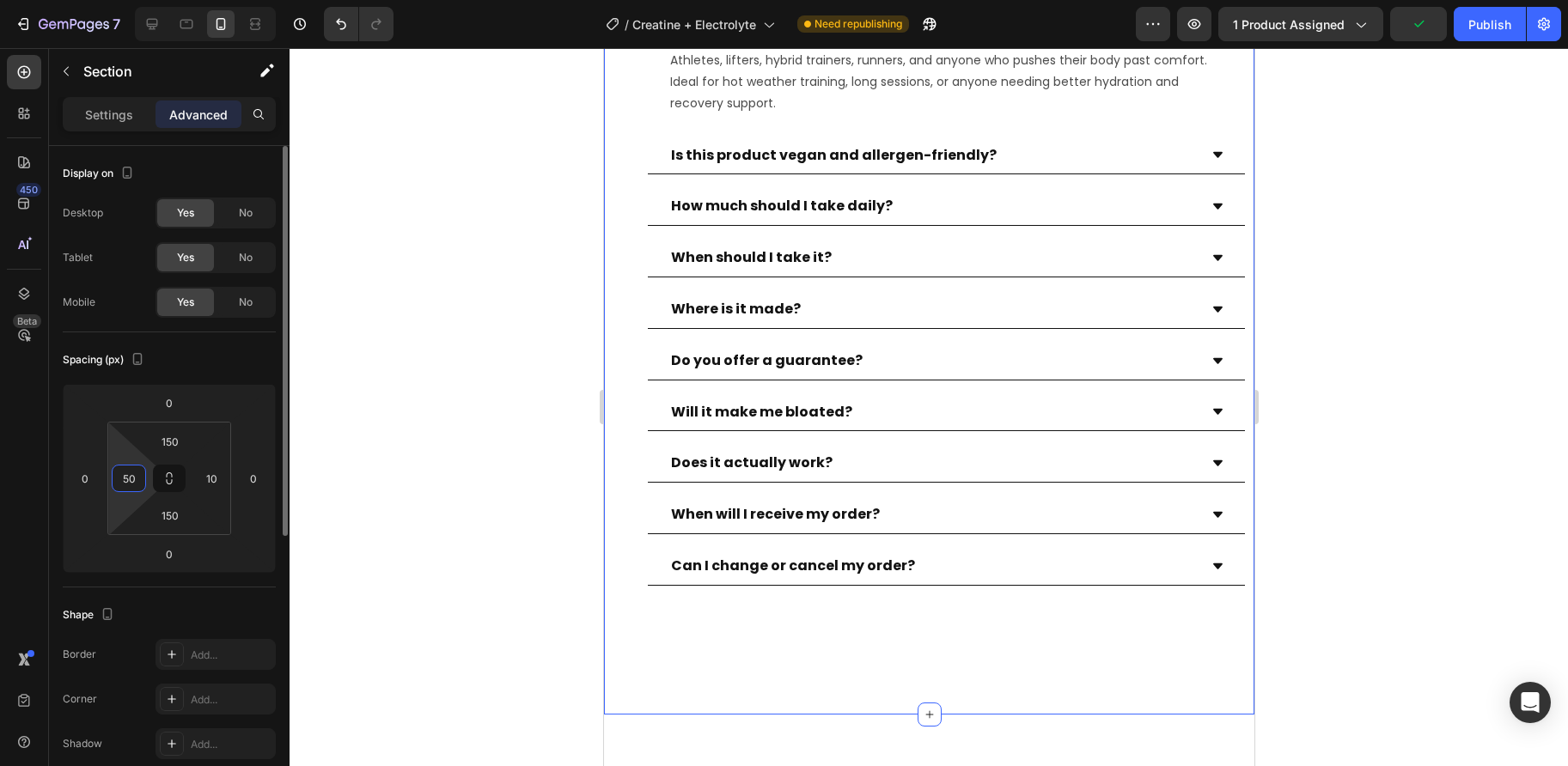
type input "50"
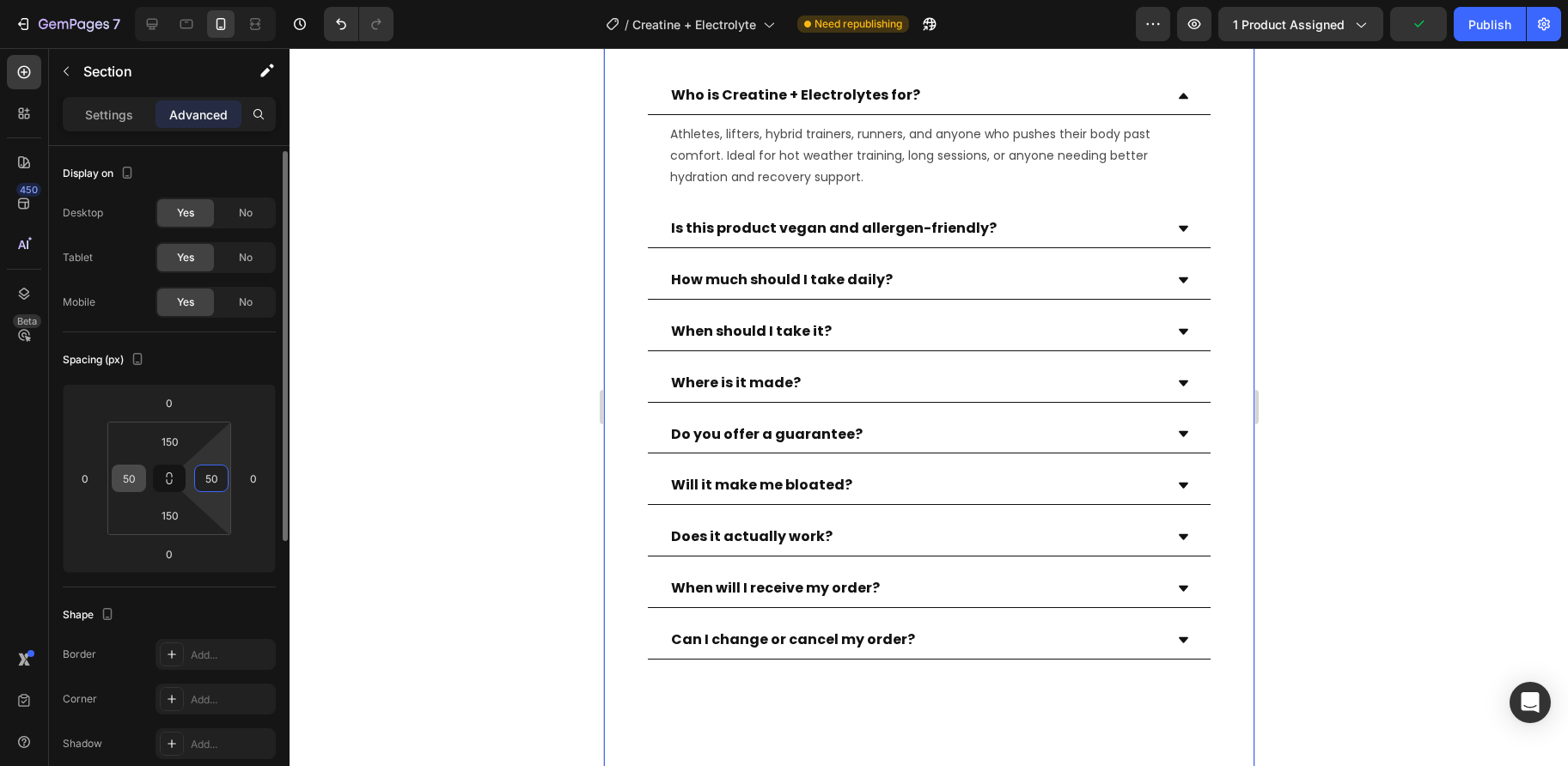
scroll to position [4, 0]
type input "50"
click at [173, 440] on input "150" at bounding box center [170, 438] width 35 height 26
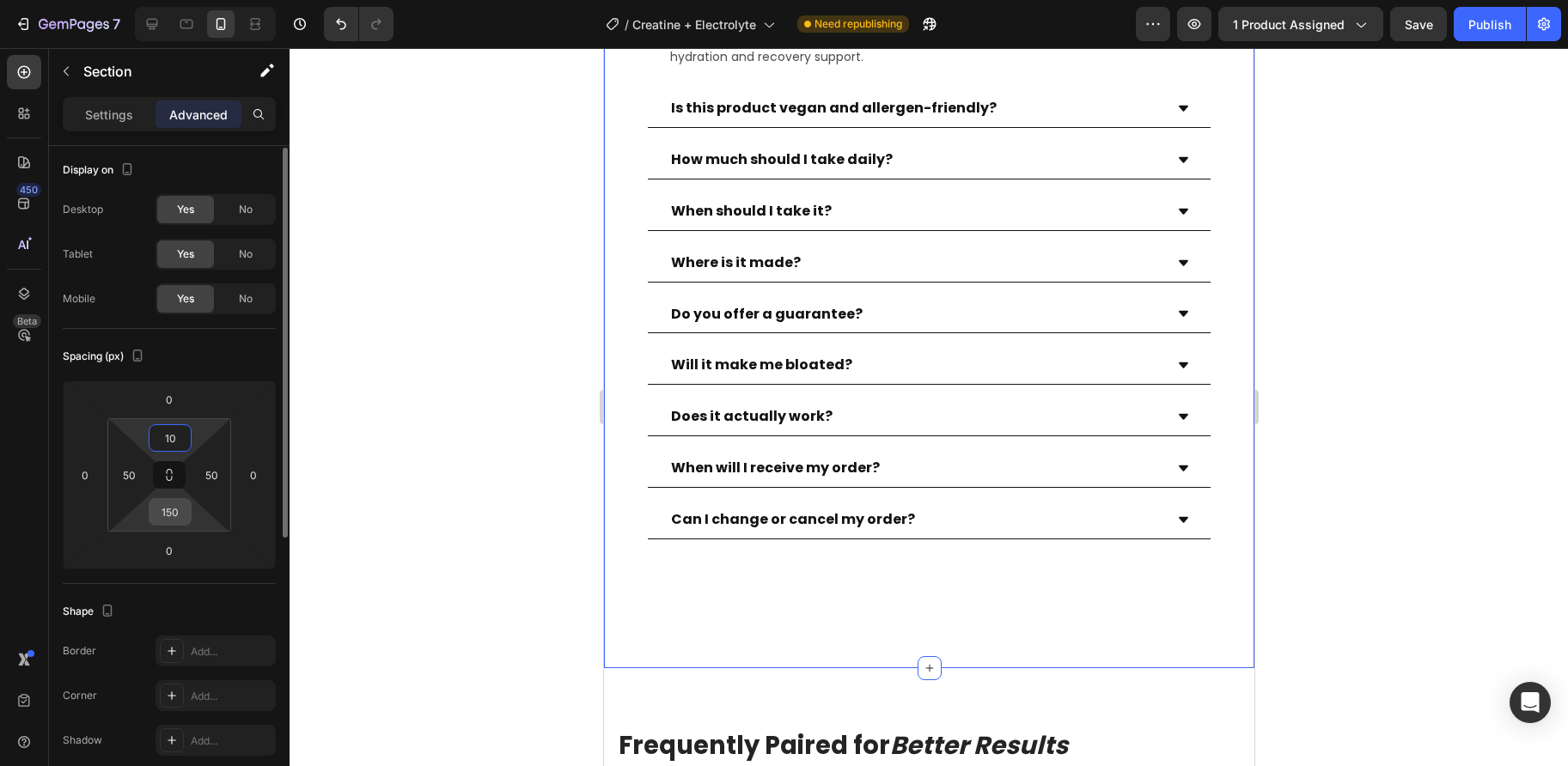
type input "10"
click at [175, 517] on input "150" at bounding box center [170, 512] width 35 height 26
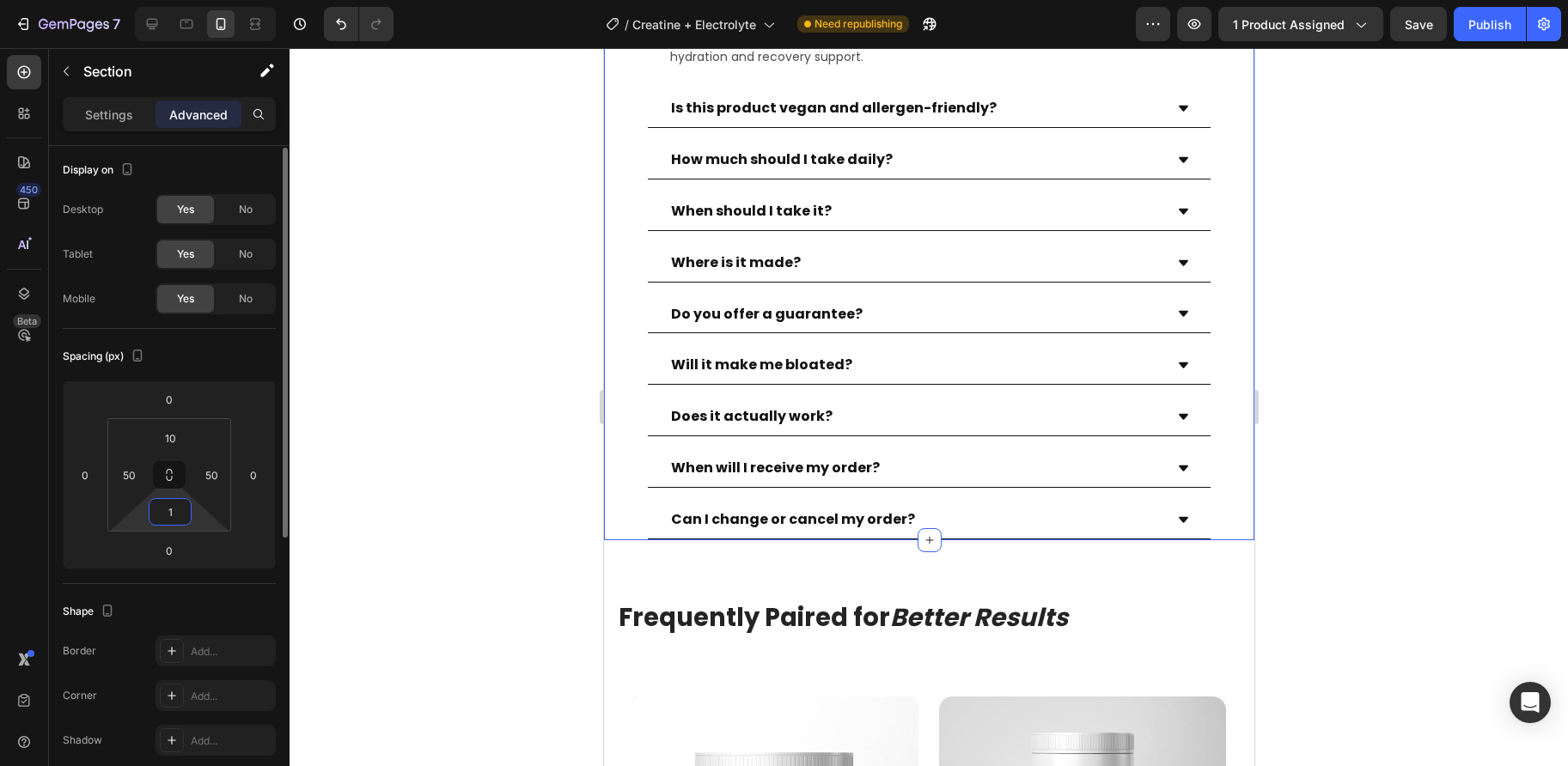
type input "10"
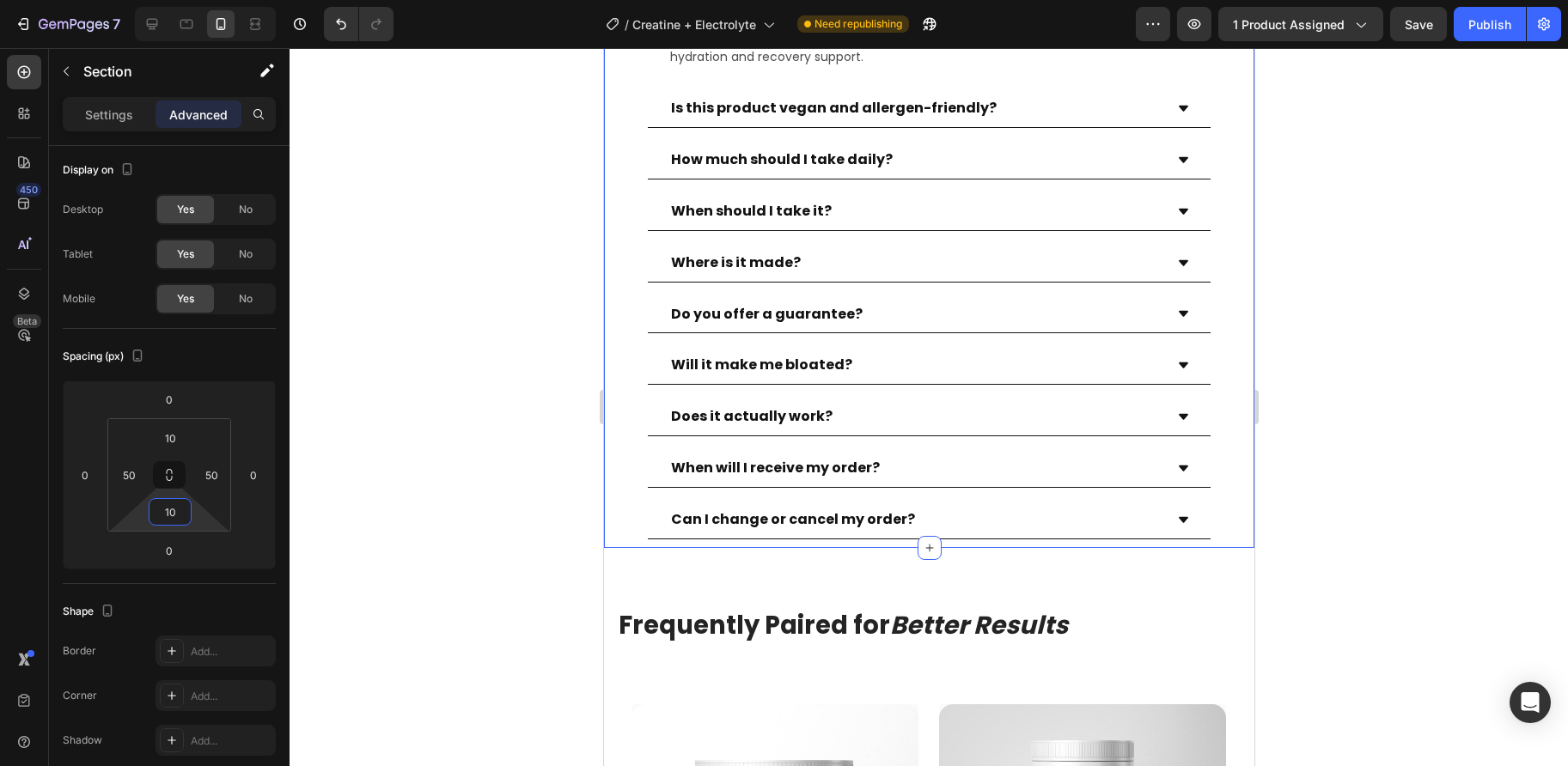
click at [382, 450] on div at bounding box center [928, 407] width 1278 height 718
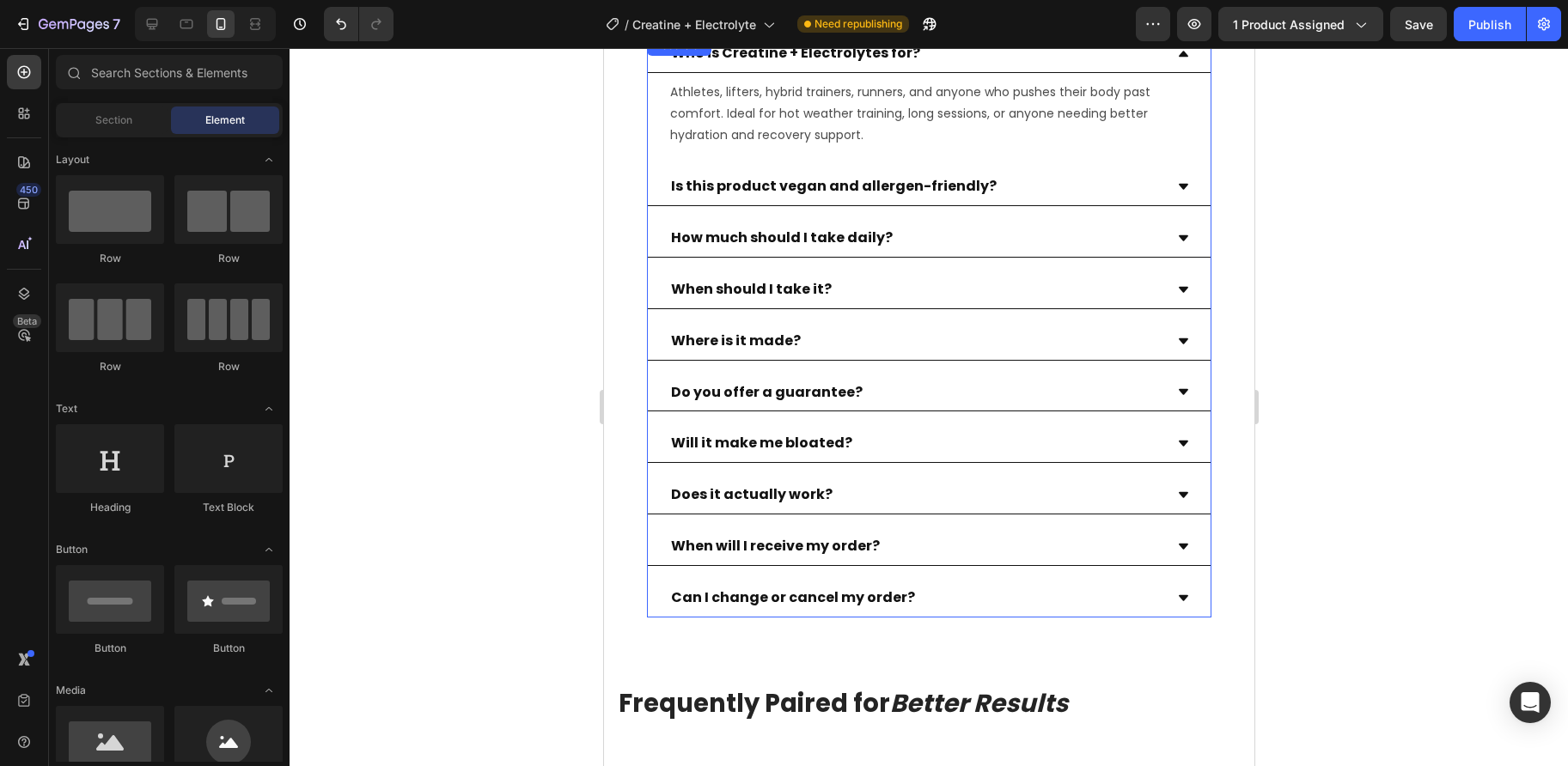
scroll to position [8436, 0]
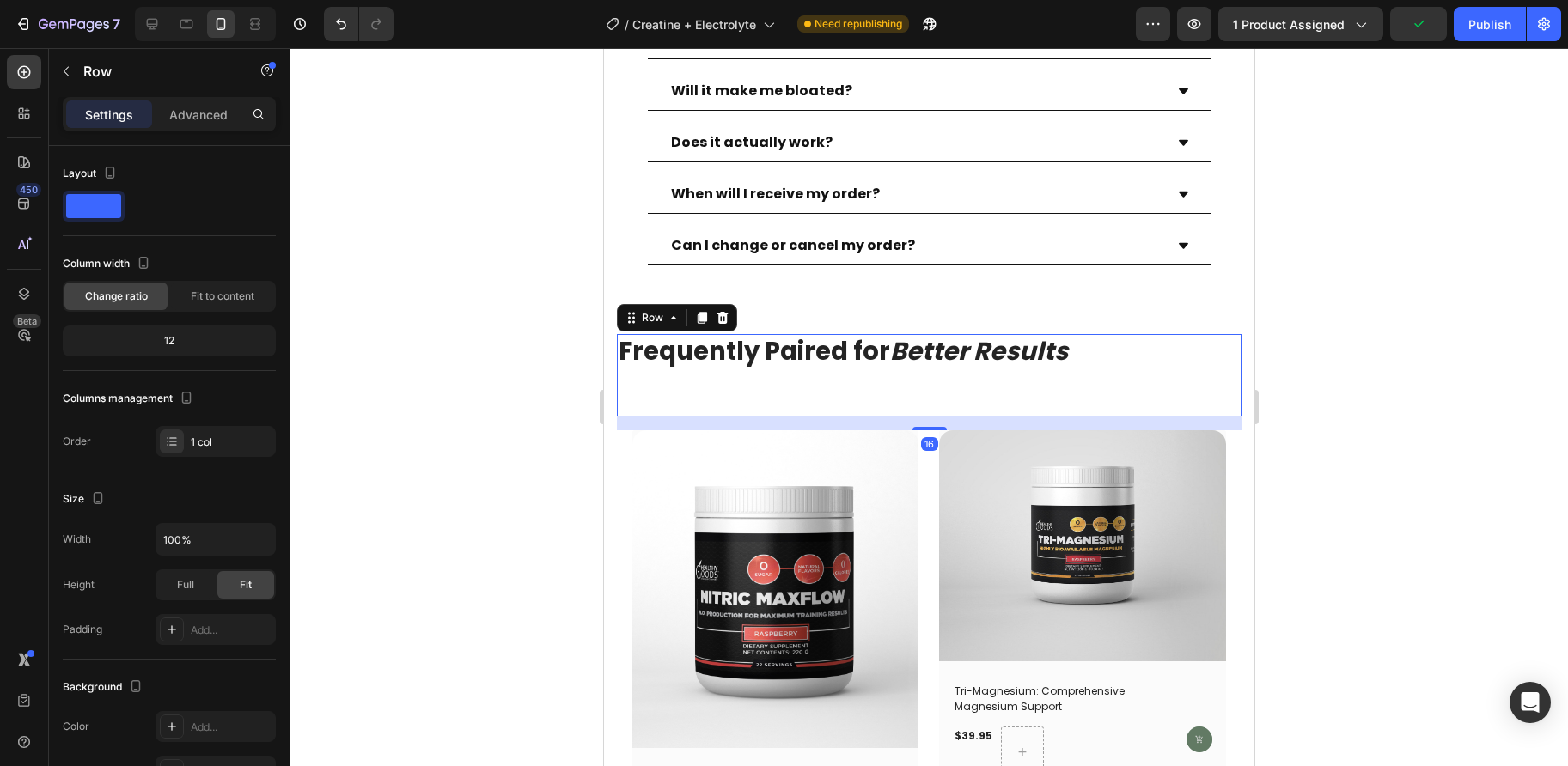
click at [703, 386] on div "Frequently Paired for Better Results Heading" at bounding box center [928, 375] width 625 height 84
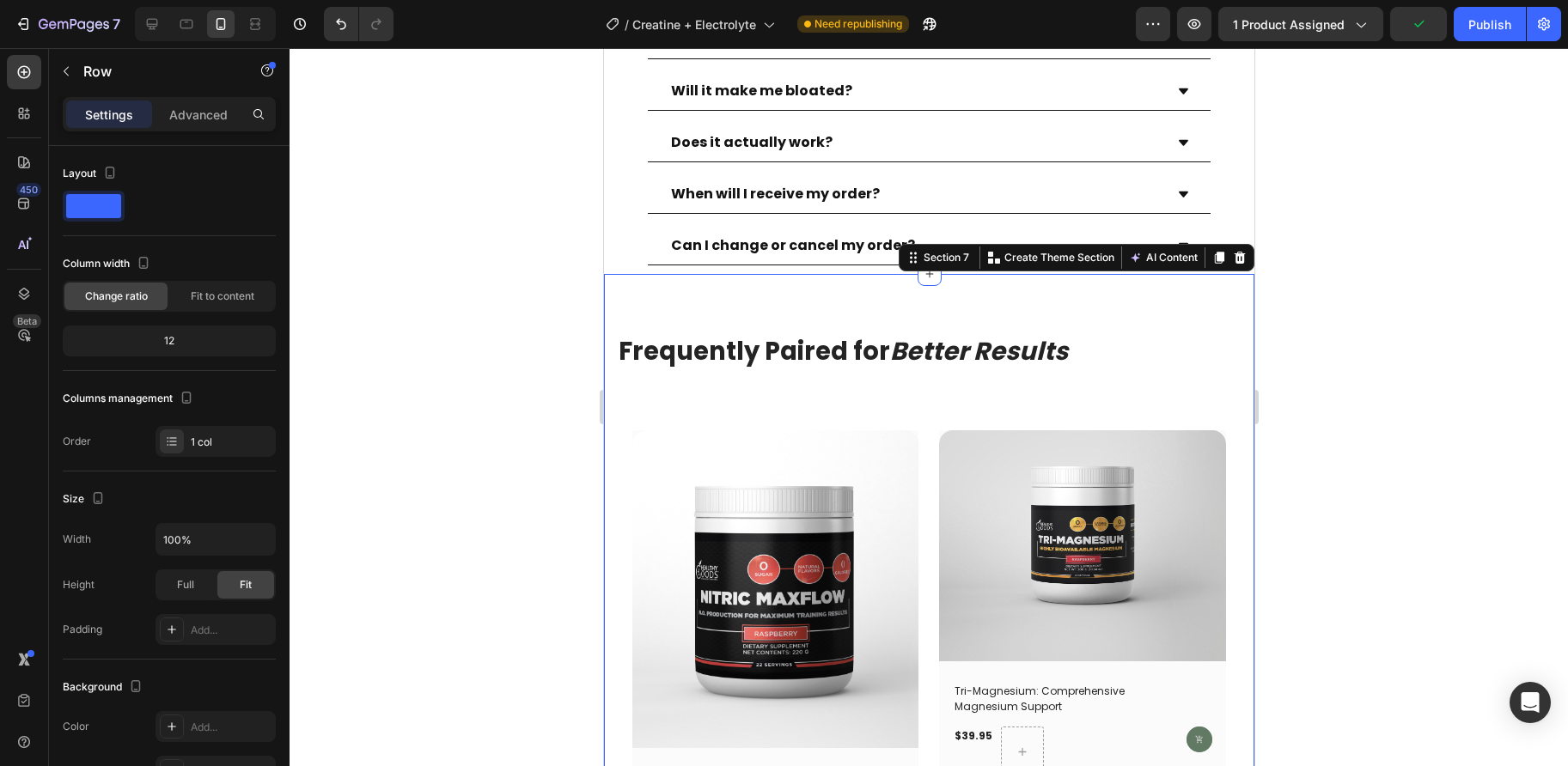
click at [189, 110] on p "Advanced" at bounding box center [198, 115] width 59 height 18
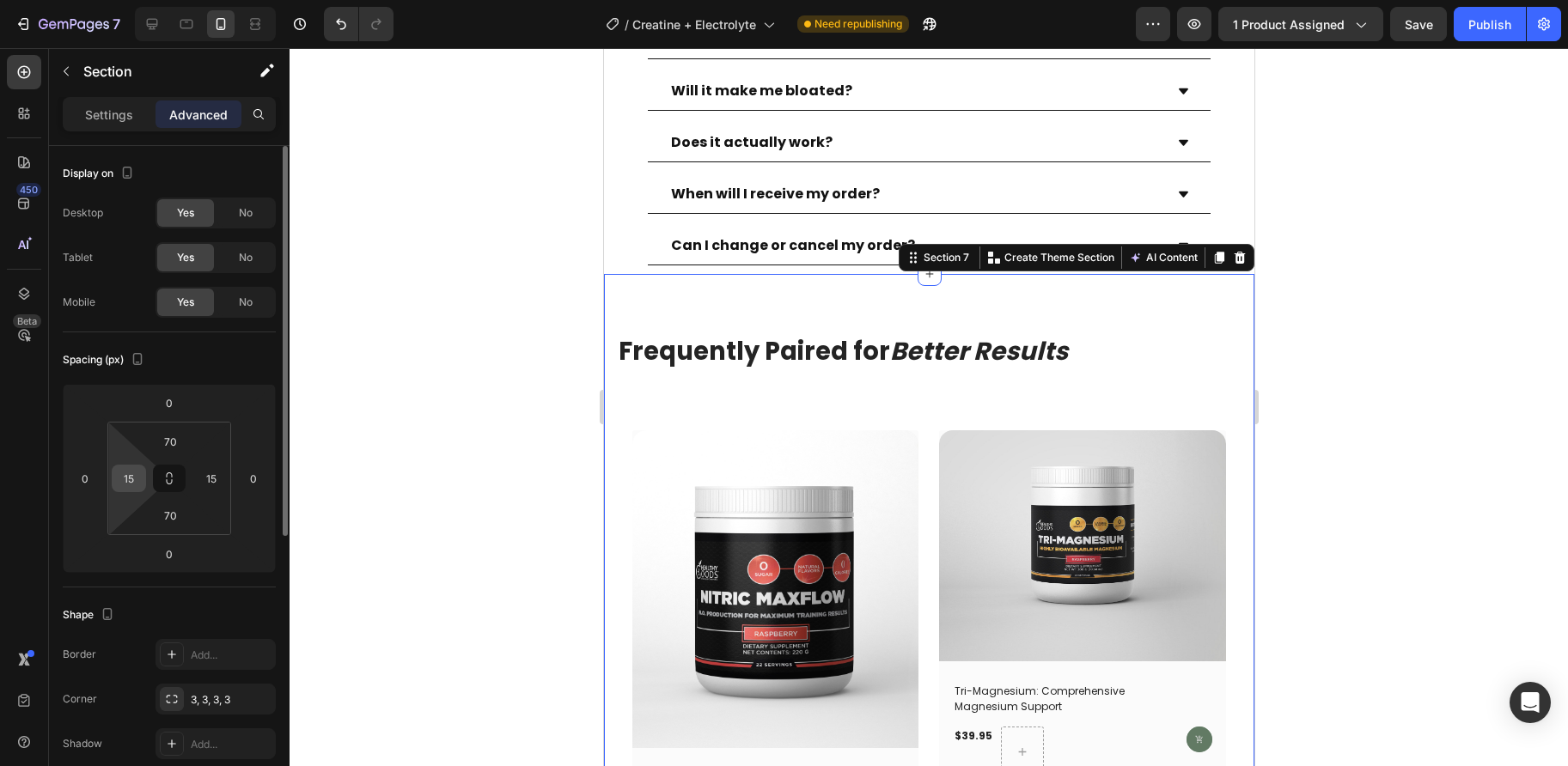
click at [138, 472] on input "15" at bounding box center [128, 478] width 26 height 26
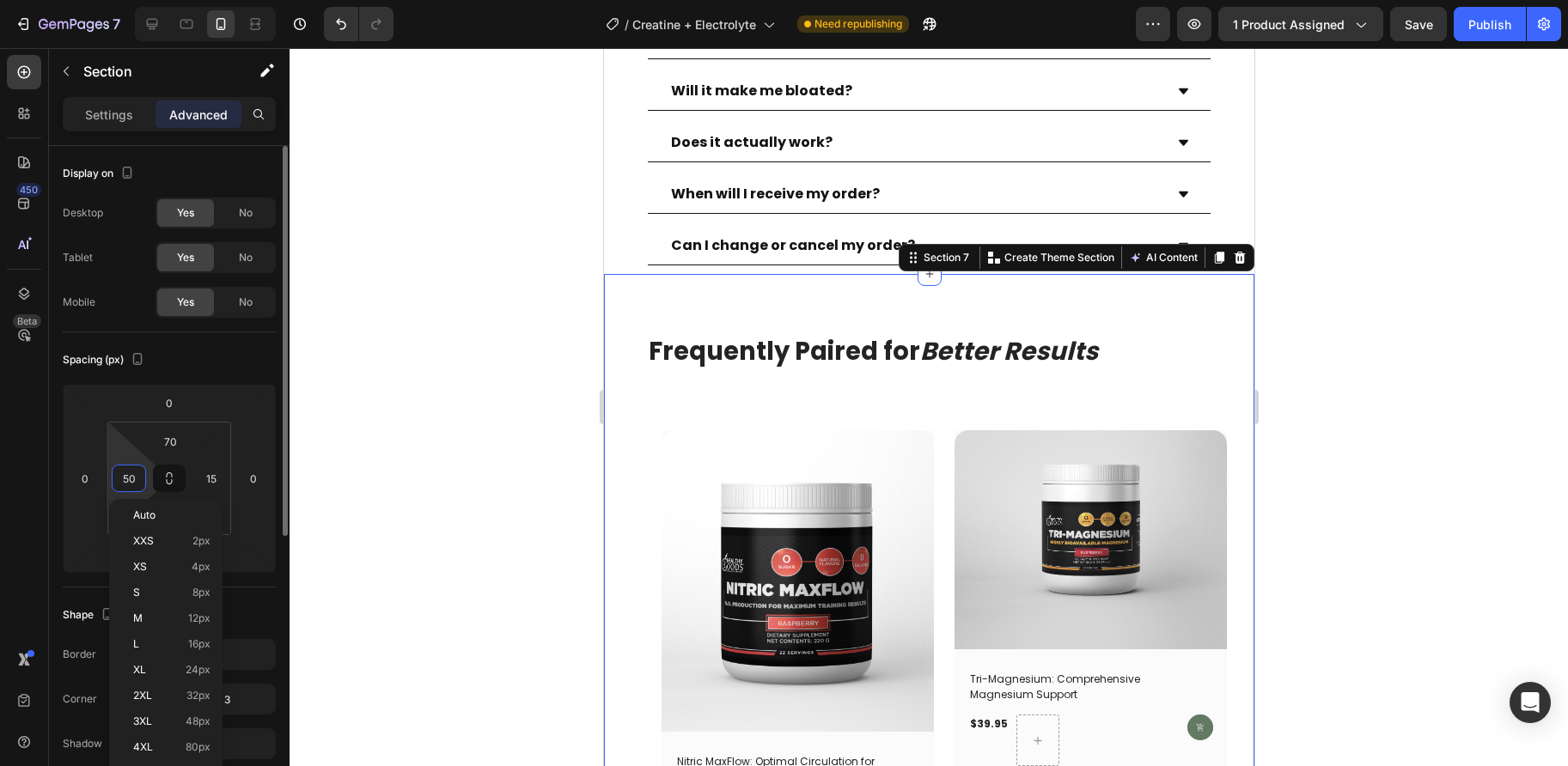
type input "50"
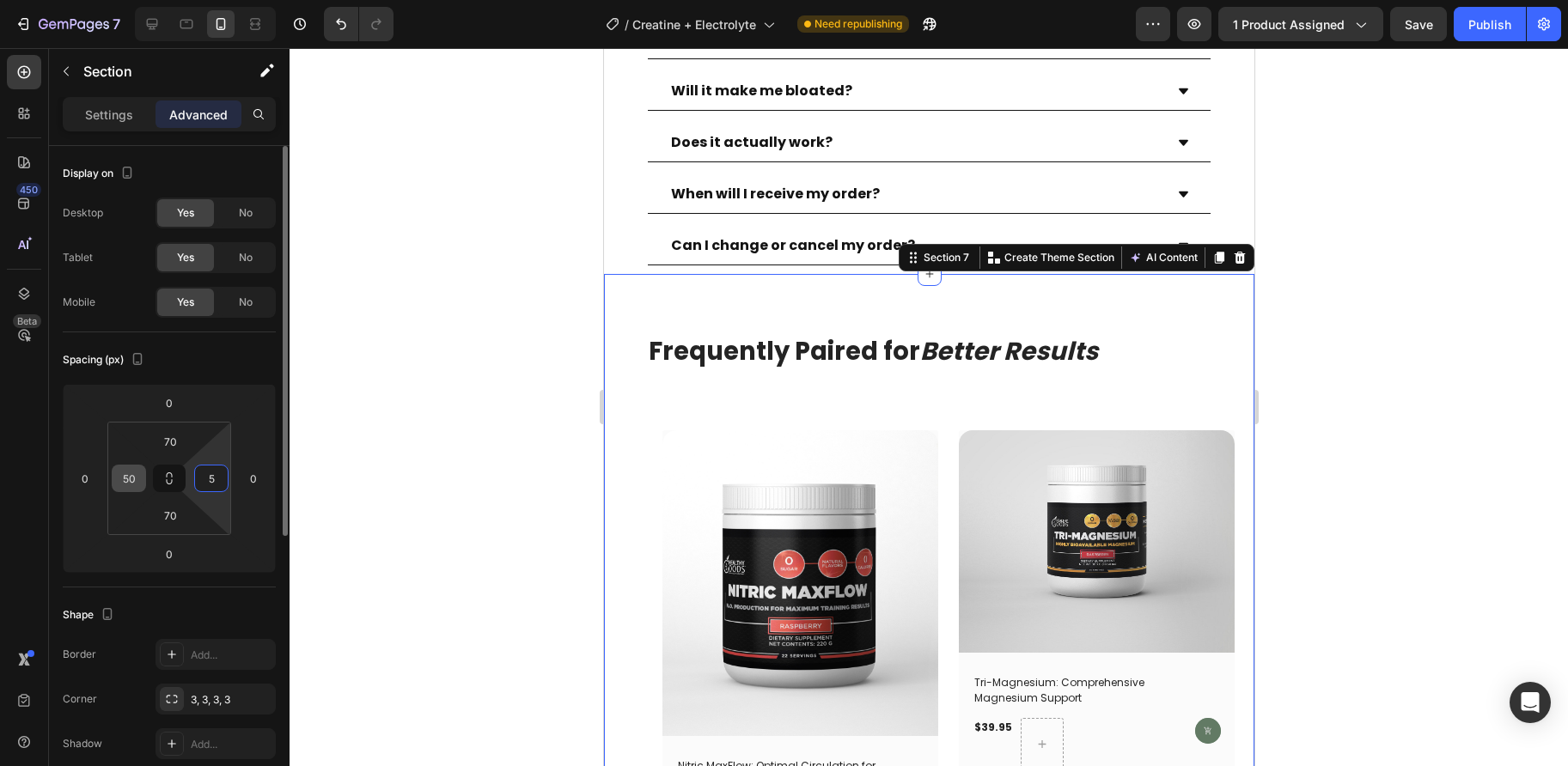
type input "50"
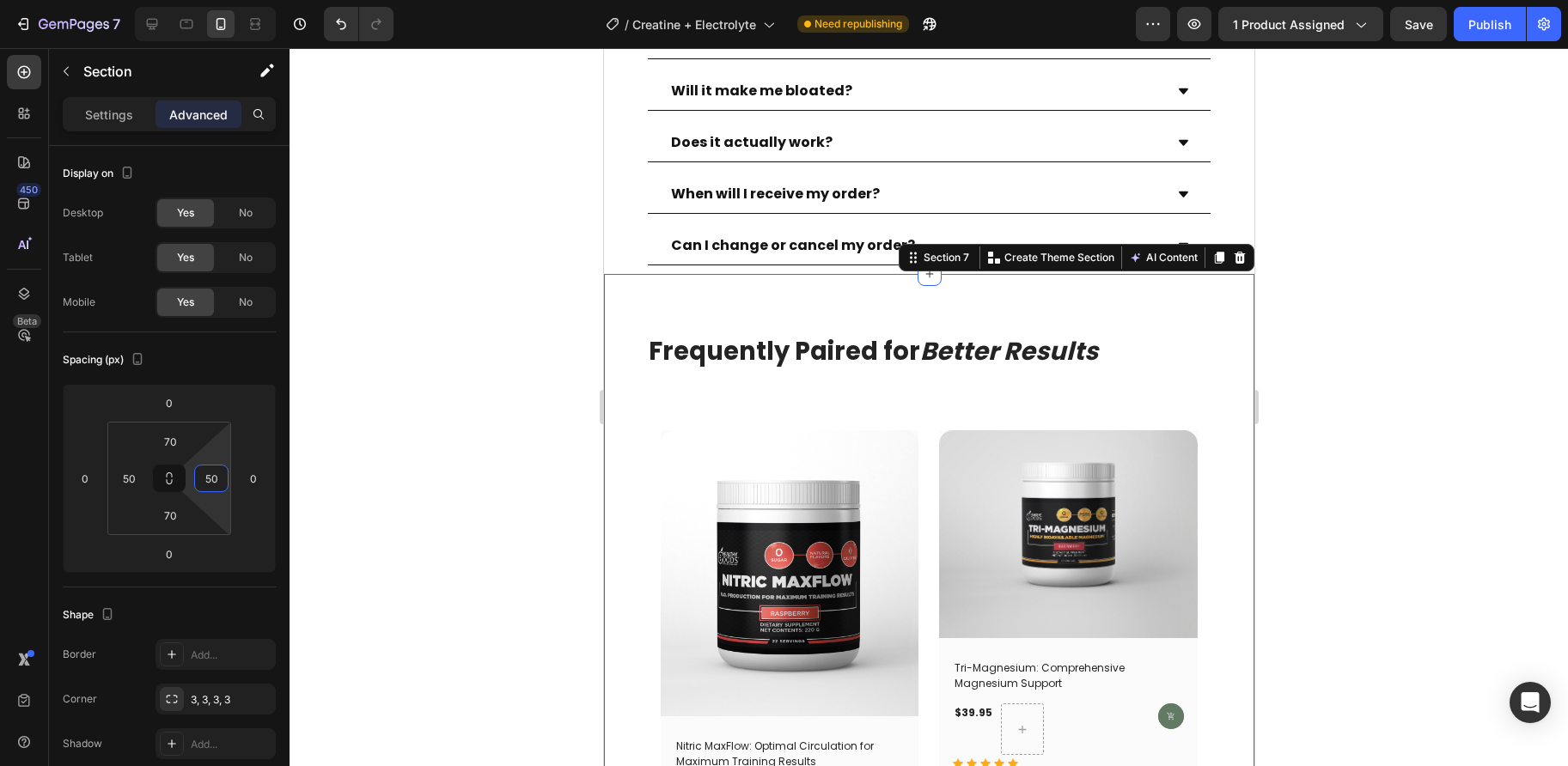
click at [439, 369] on div at bounding box center [928, 407] width 1278 height 718
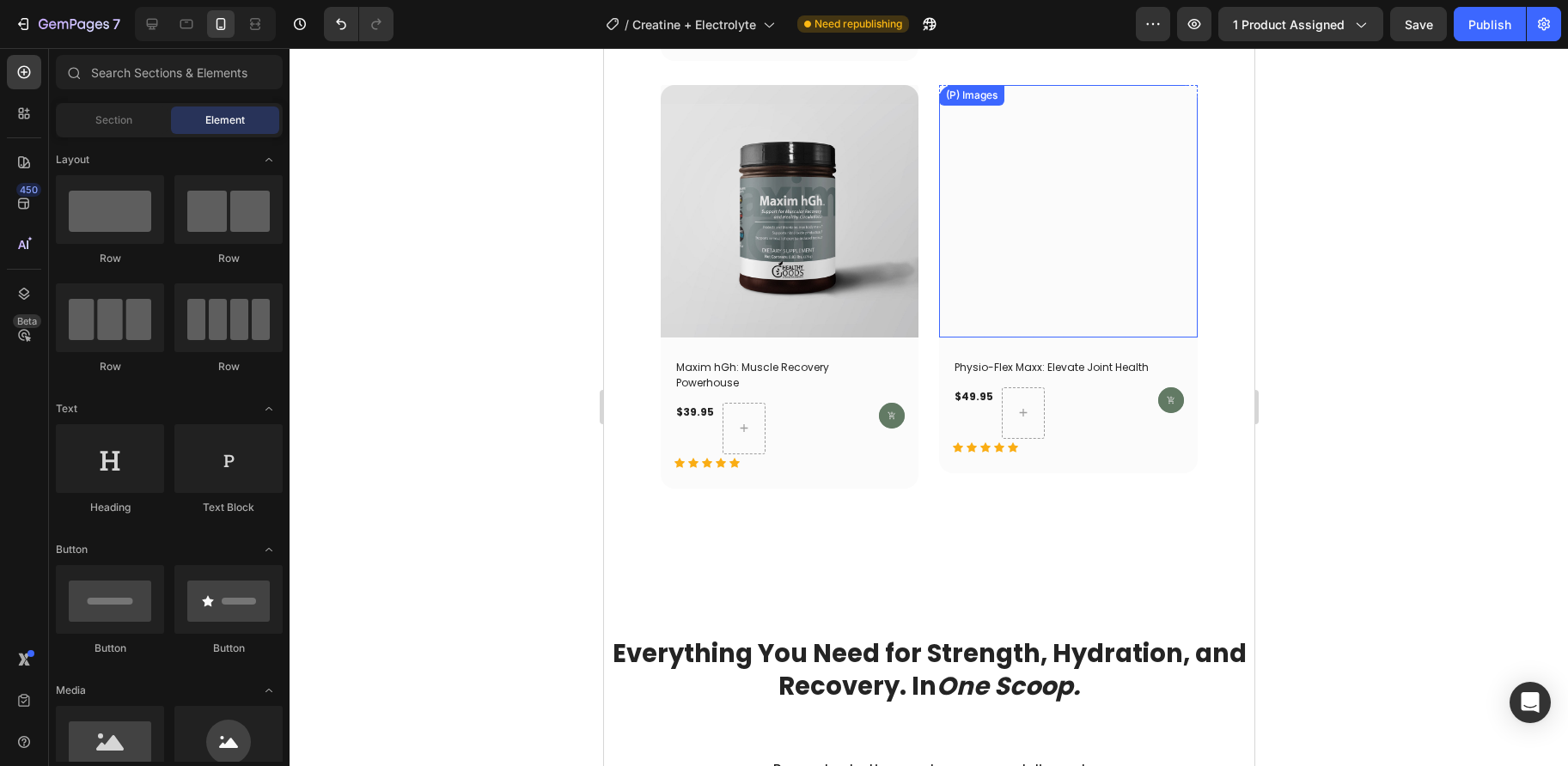
scroll to position [9764, 0]
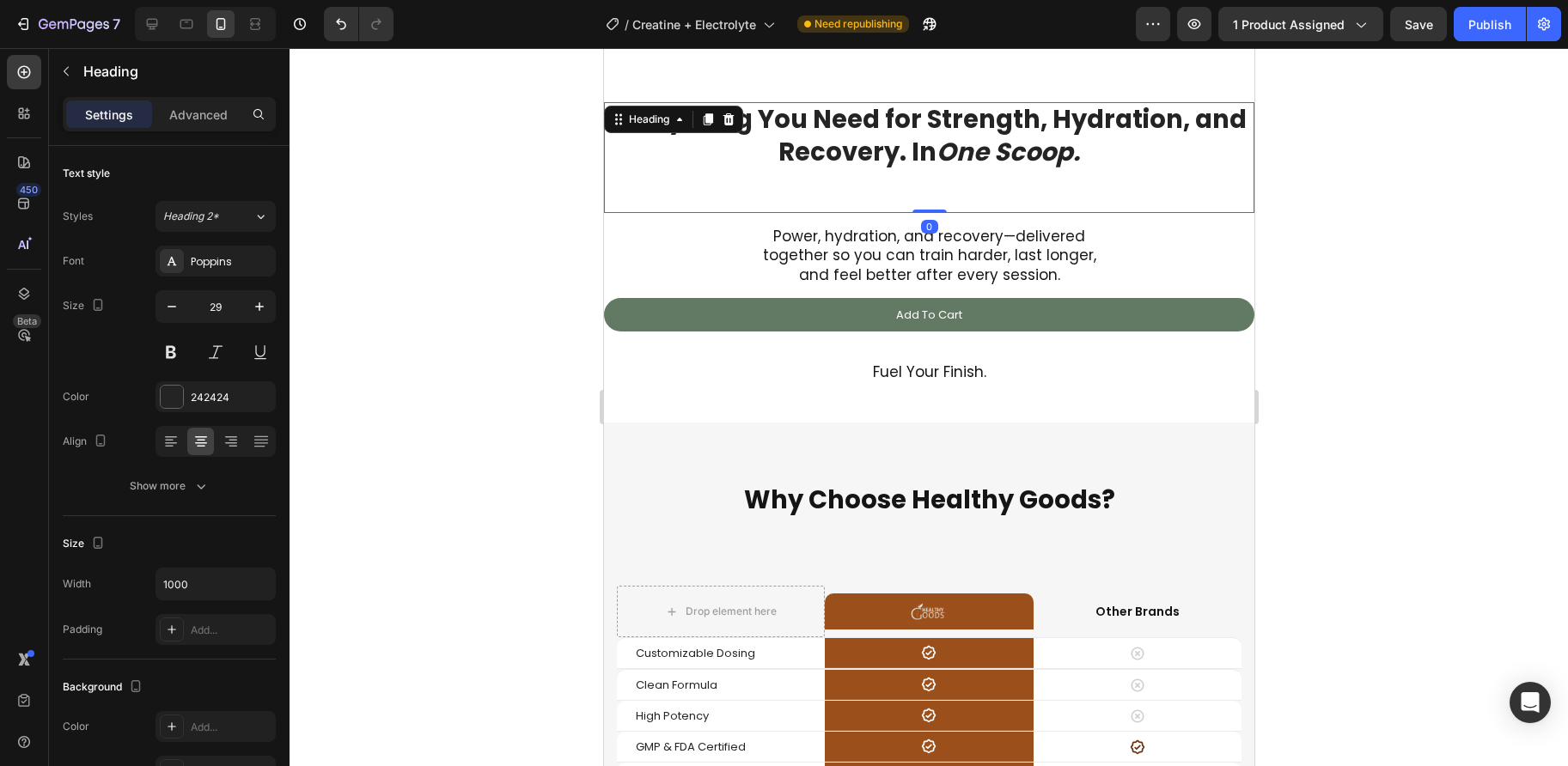
click at [640, 175] on div "Everything You Need for Strength, Hydration, and Recovery. In One Scoop. Headin…" at bounding box center [928, 157] width 651 height 111
click at [214, 106] on p "Advanced" at bounding box center [198, 115] width 59 height 18
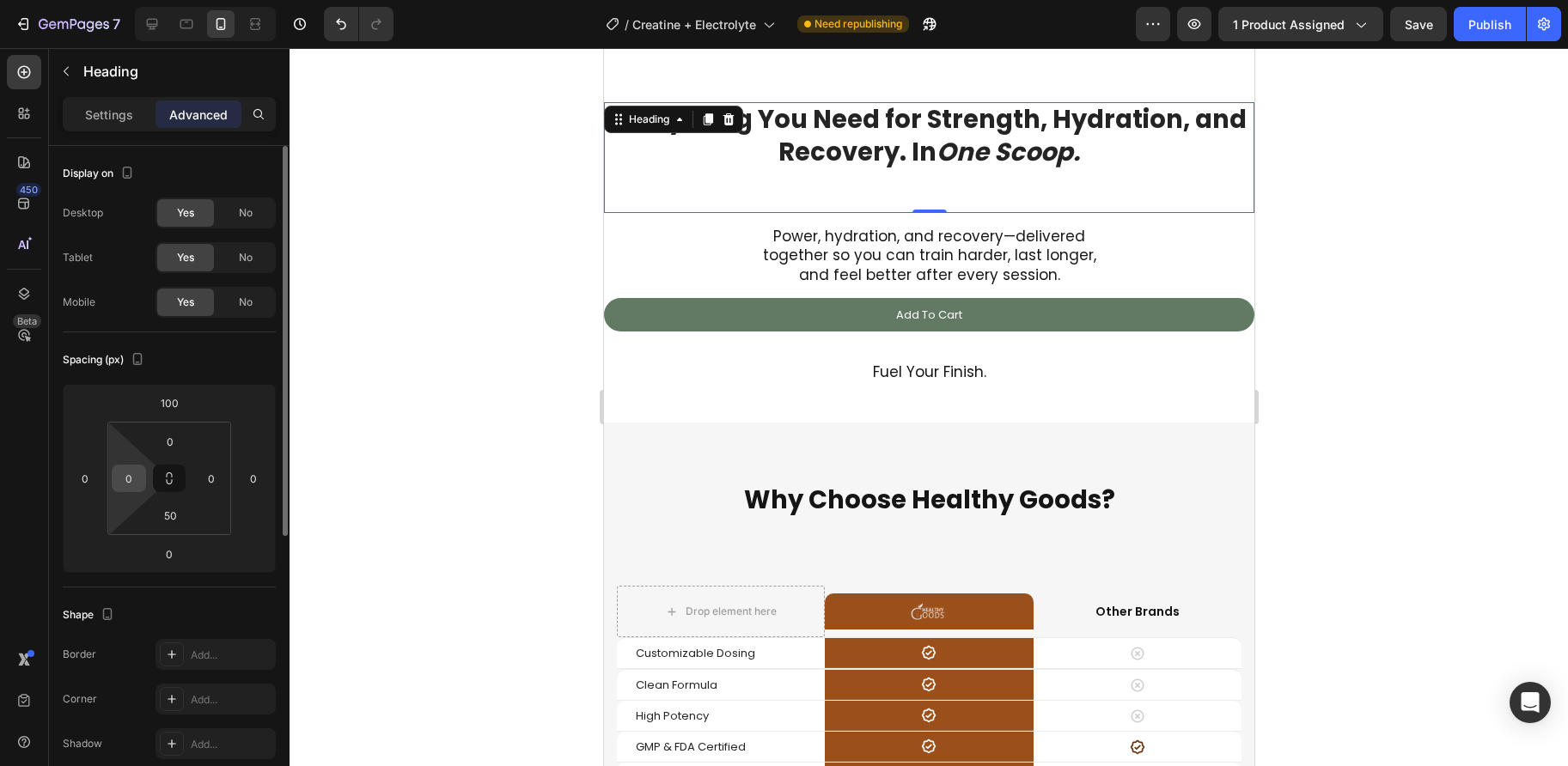
click at [132, 470] on input "0" at bounding box center [128, 478] width 26 height 26
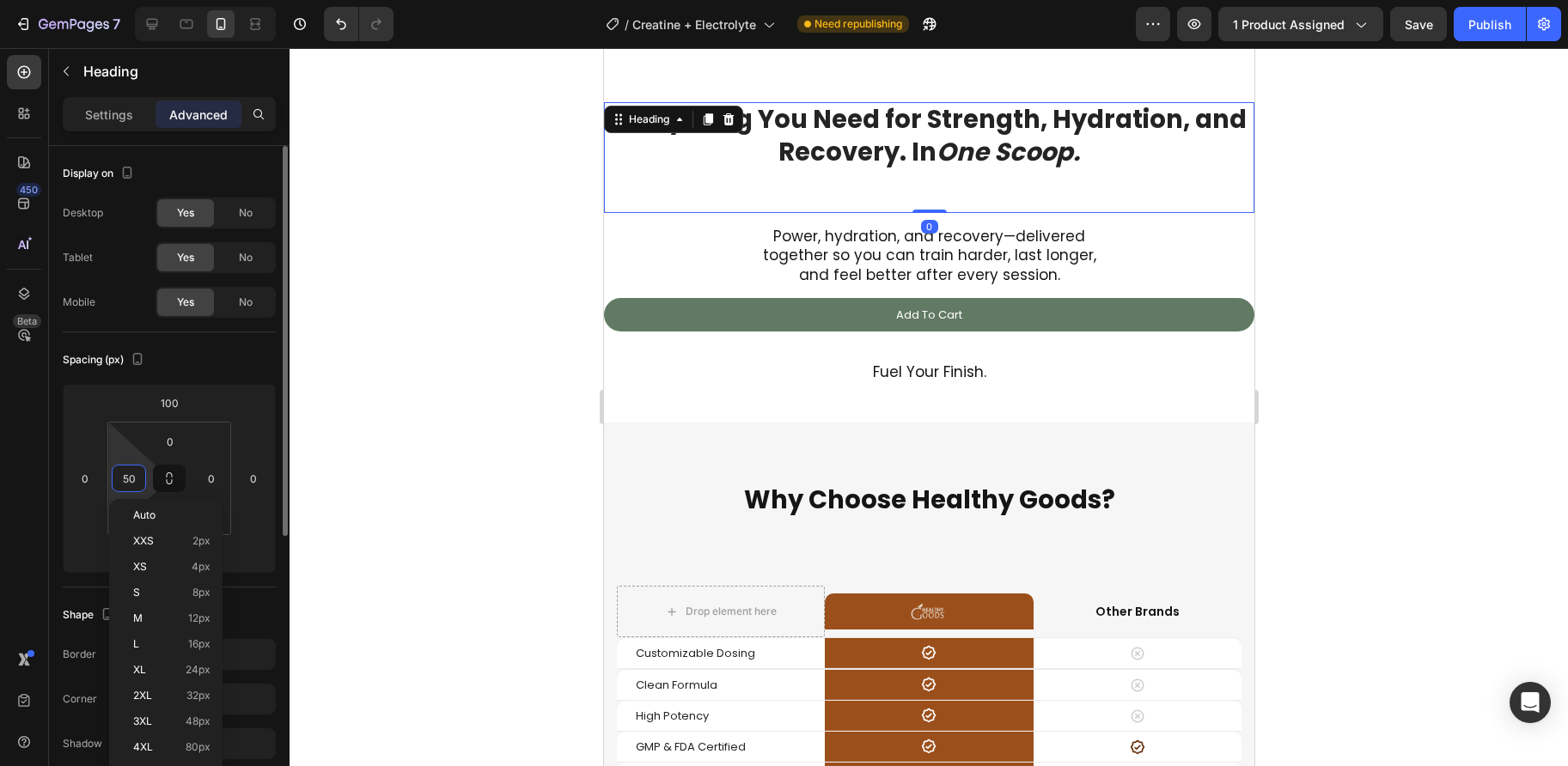
type input "50"
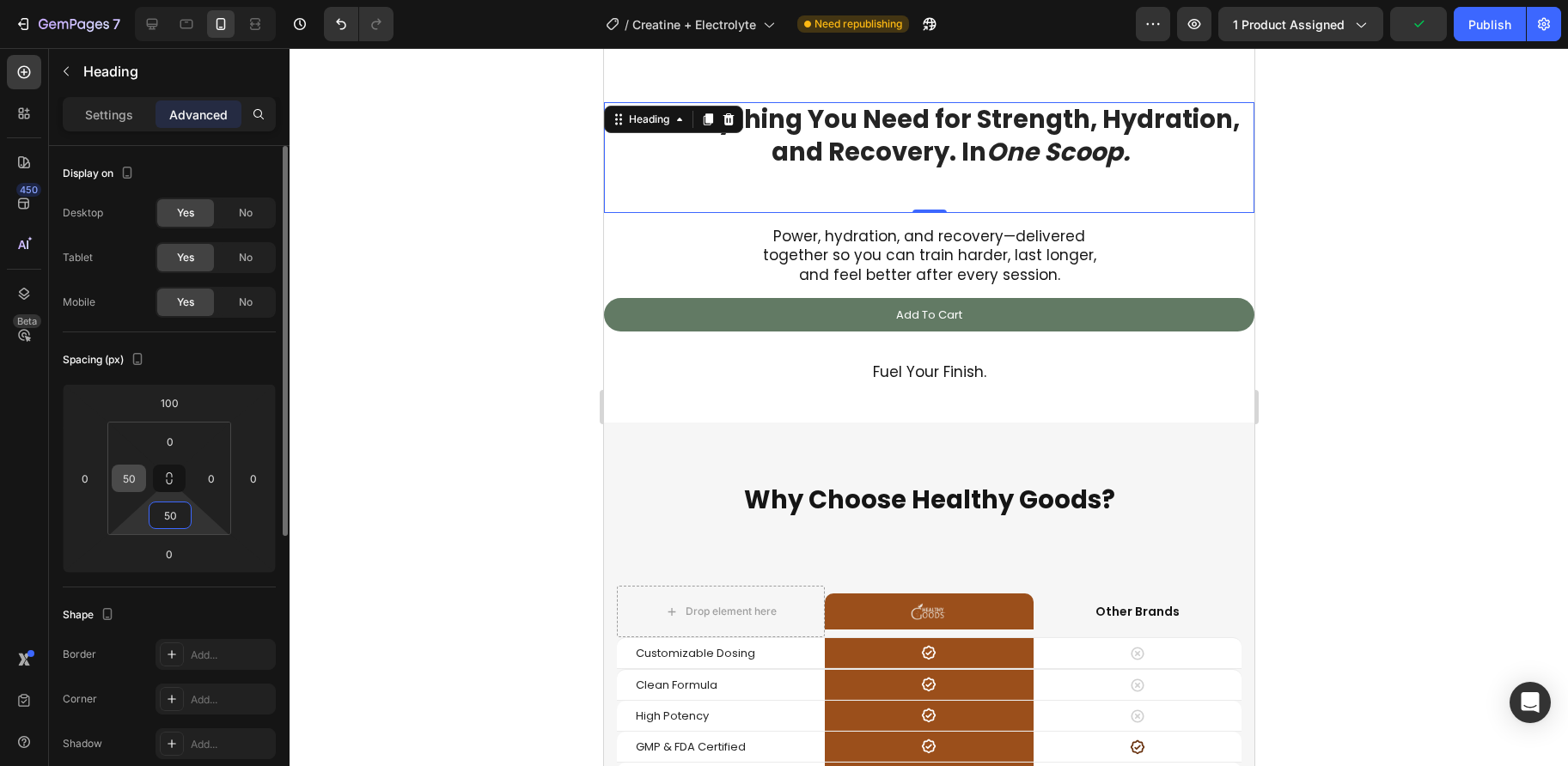
type input "5"
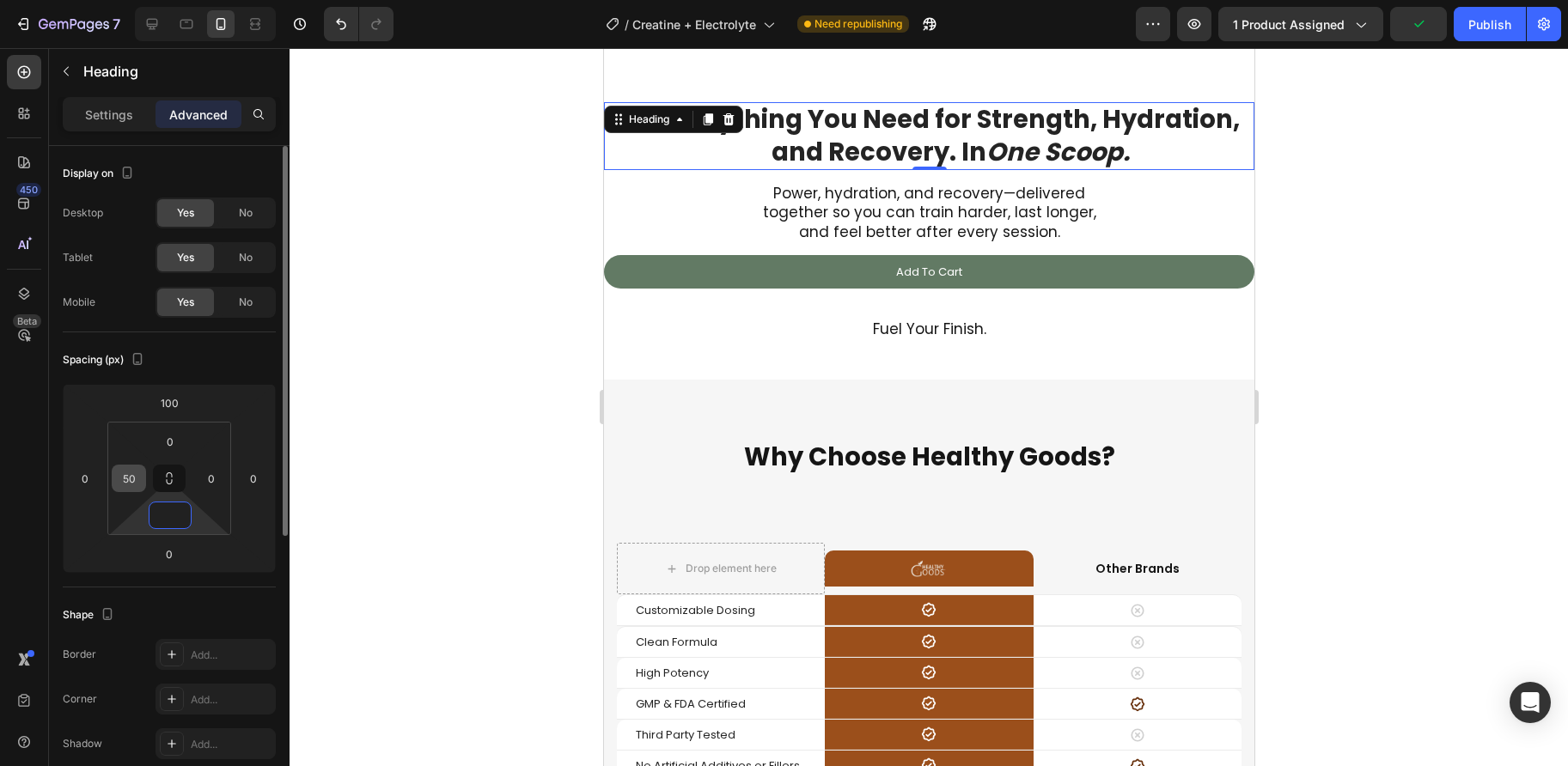
type input "0"
type input "50"
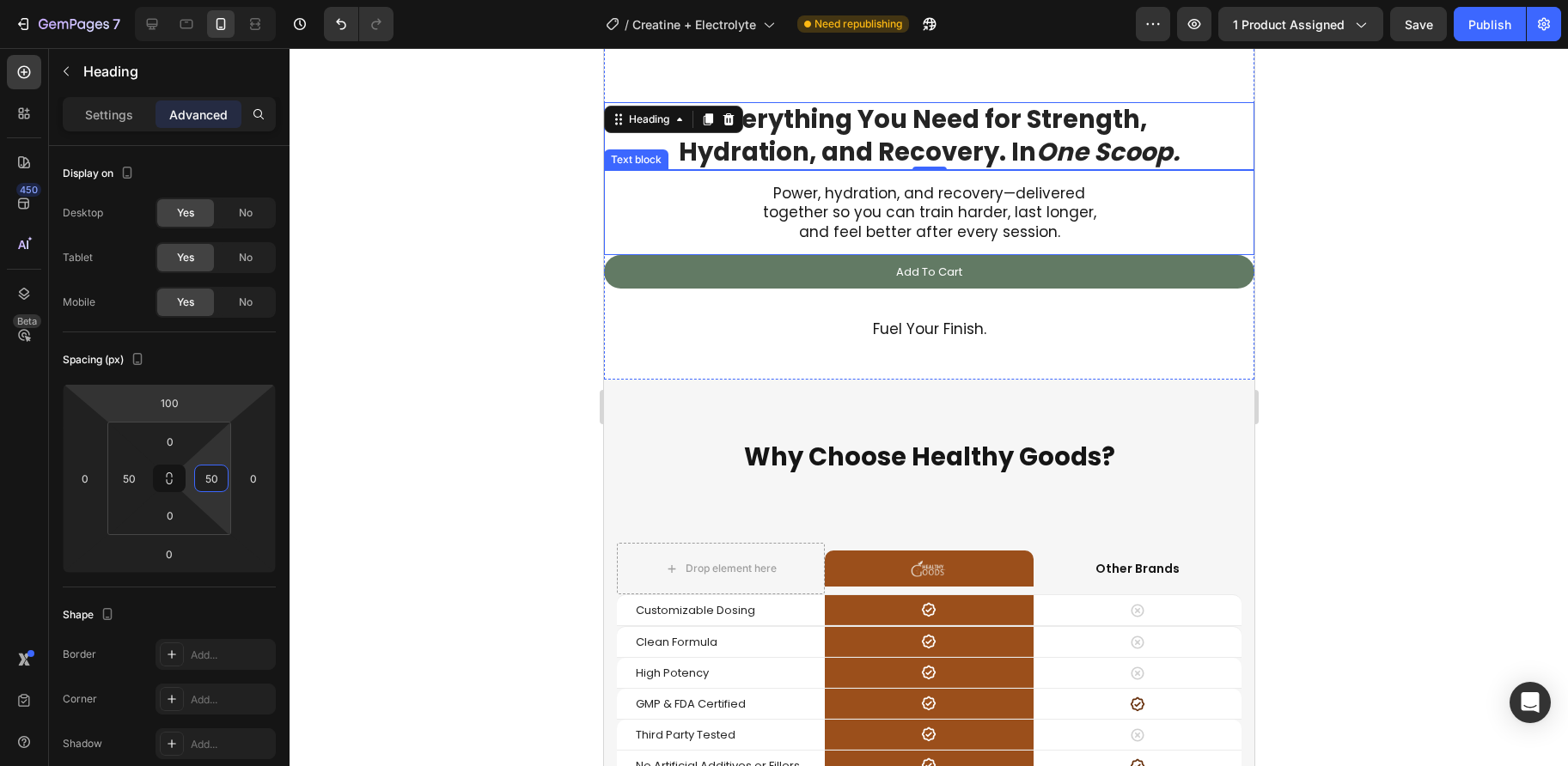
click at [725, 190] on div "Power, hydration, and recovery—delivered together so you can train harder, last…" at bounding box center [928, 212] width 651 height 85
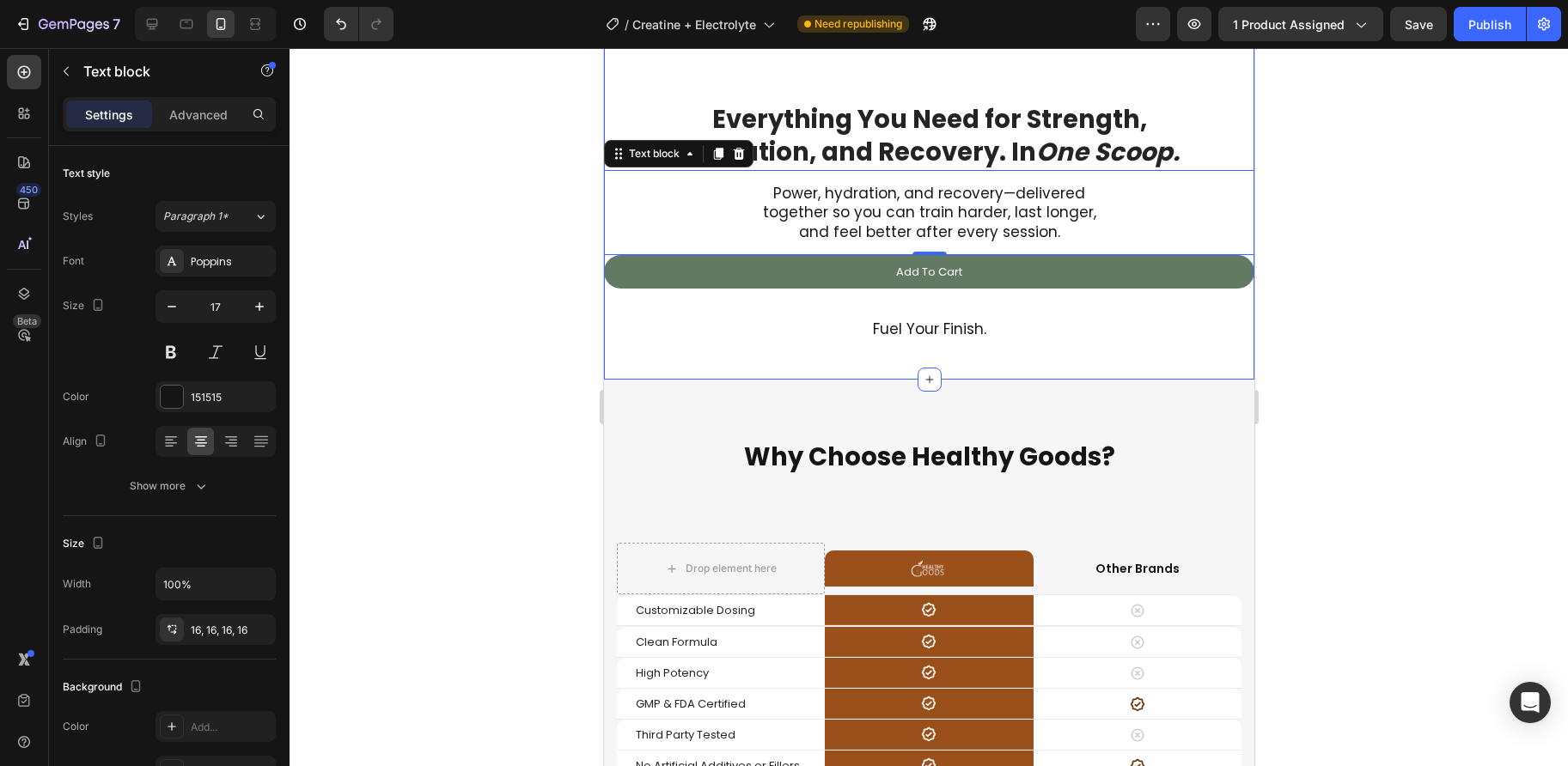
click at [629, 367] on div "Everything You Need for Strength, Hydration, and Recovery. In One Scoop. Headin…" at bounding box center [928, 197] width 651 height 365
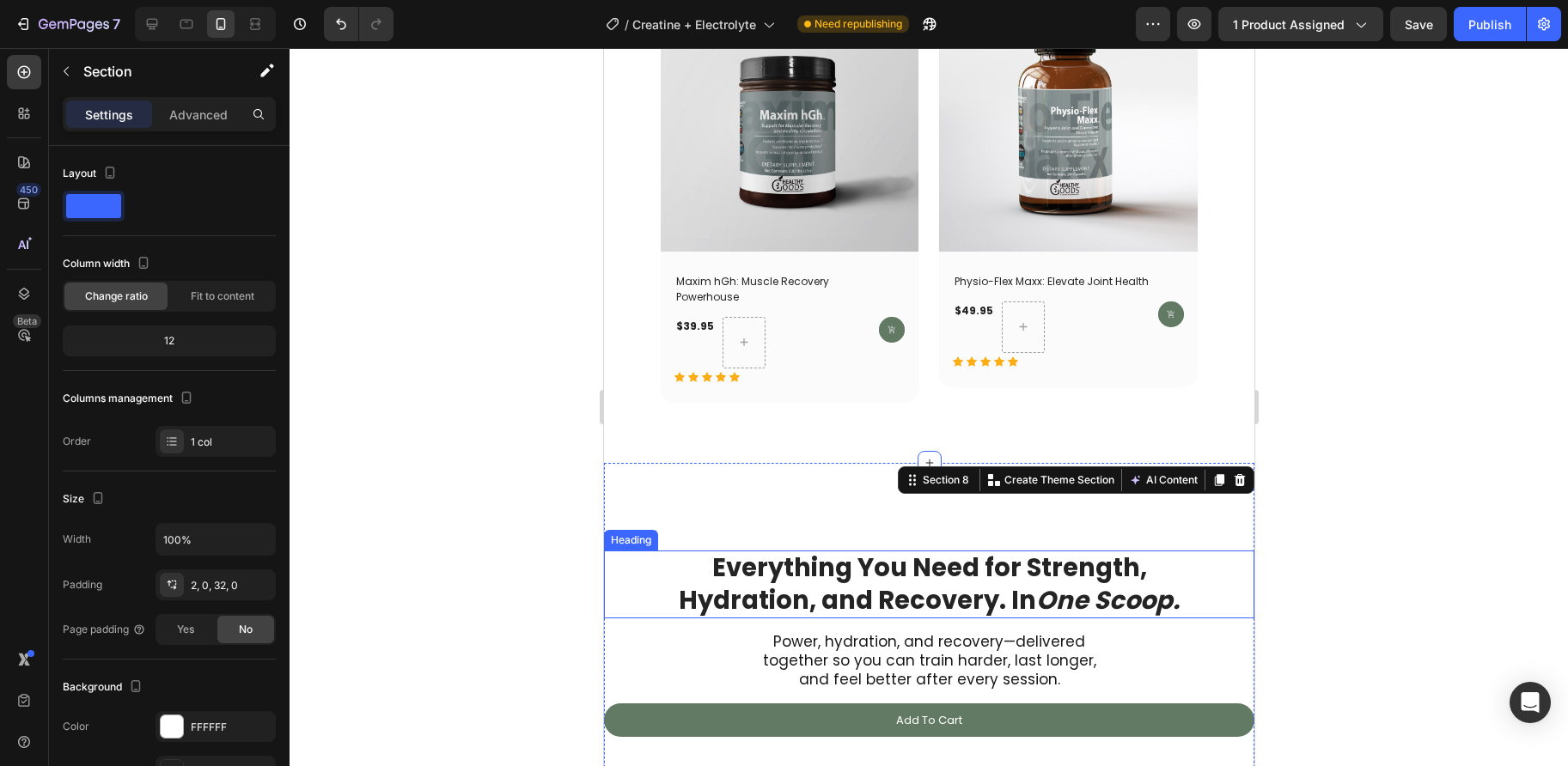
scroll to position [9349, 0]
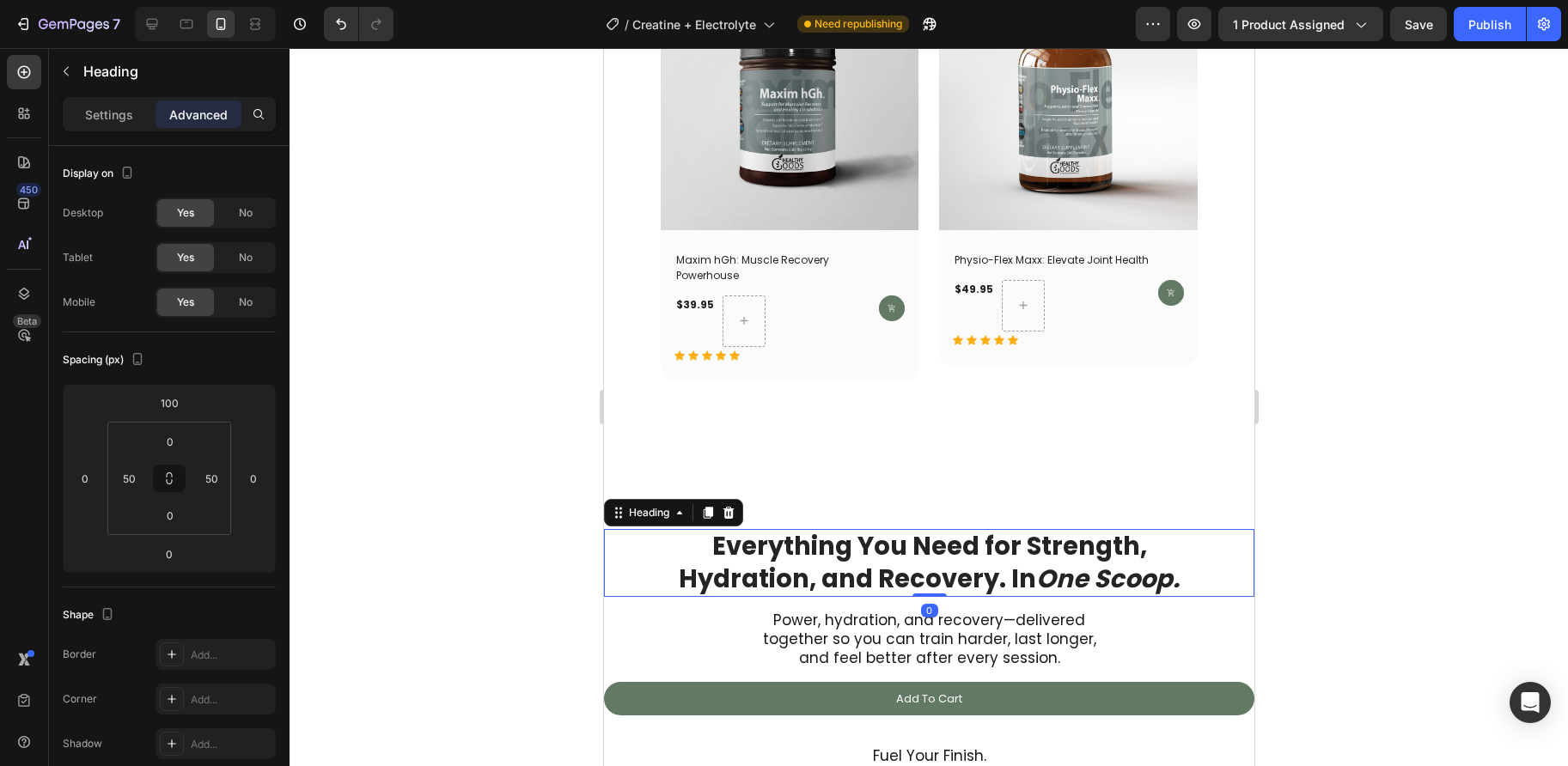
click at [661, 536] on h2 "Everything You Need for Strength, Hydration, and Recovery. In One Scoop." at bounding box center [928, 563] width 564 height 68
click at [132, 482] on input "50" at bounding box center [128, 478] width 26 height 26
type input "0"
click at [211, 480] on input "50" at bounding box center [211, 478] width 26 height 26
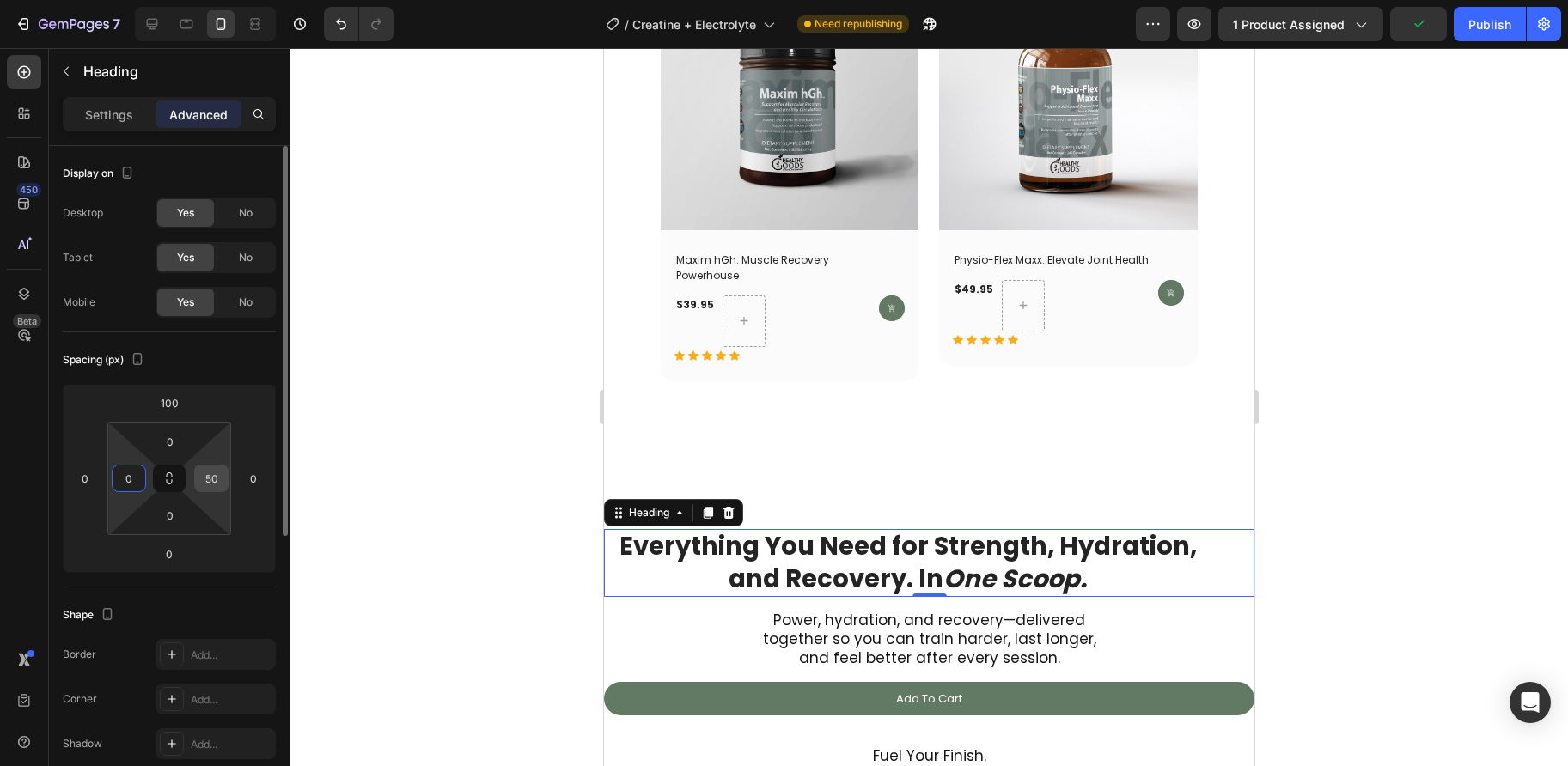
click at [211, 480] on input "50" at bounding box center [211, 478] width 26 height 26
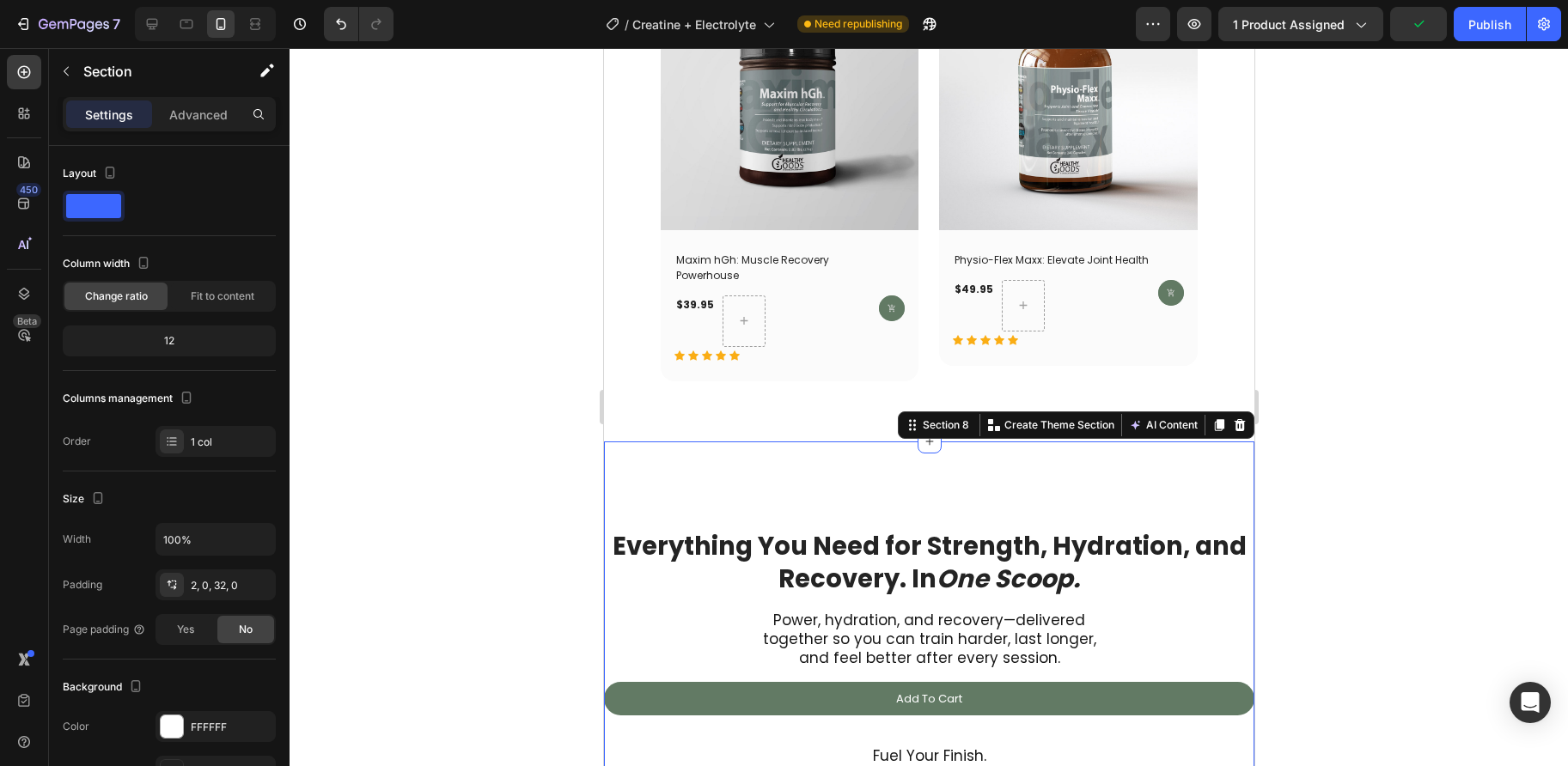
click at [810, 457] on div "Everything You Need for Strength, Hydration, and Recovery. In One Scoop. Headin…" at bounding box center [928, 610] width 651 height 335
click at [210, 97] on div "Settings Advanced" at bounding box center [168, 114] width 213 height 35
click at [201, 118] on p "Advanced" at bounding box center [198, 115] width 59 height 18
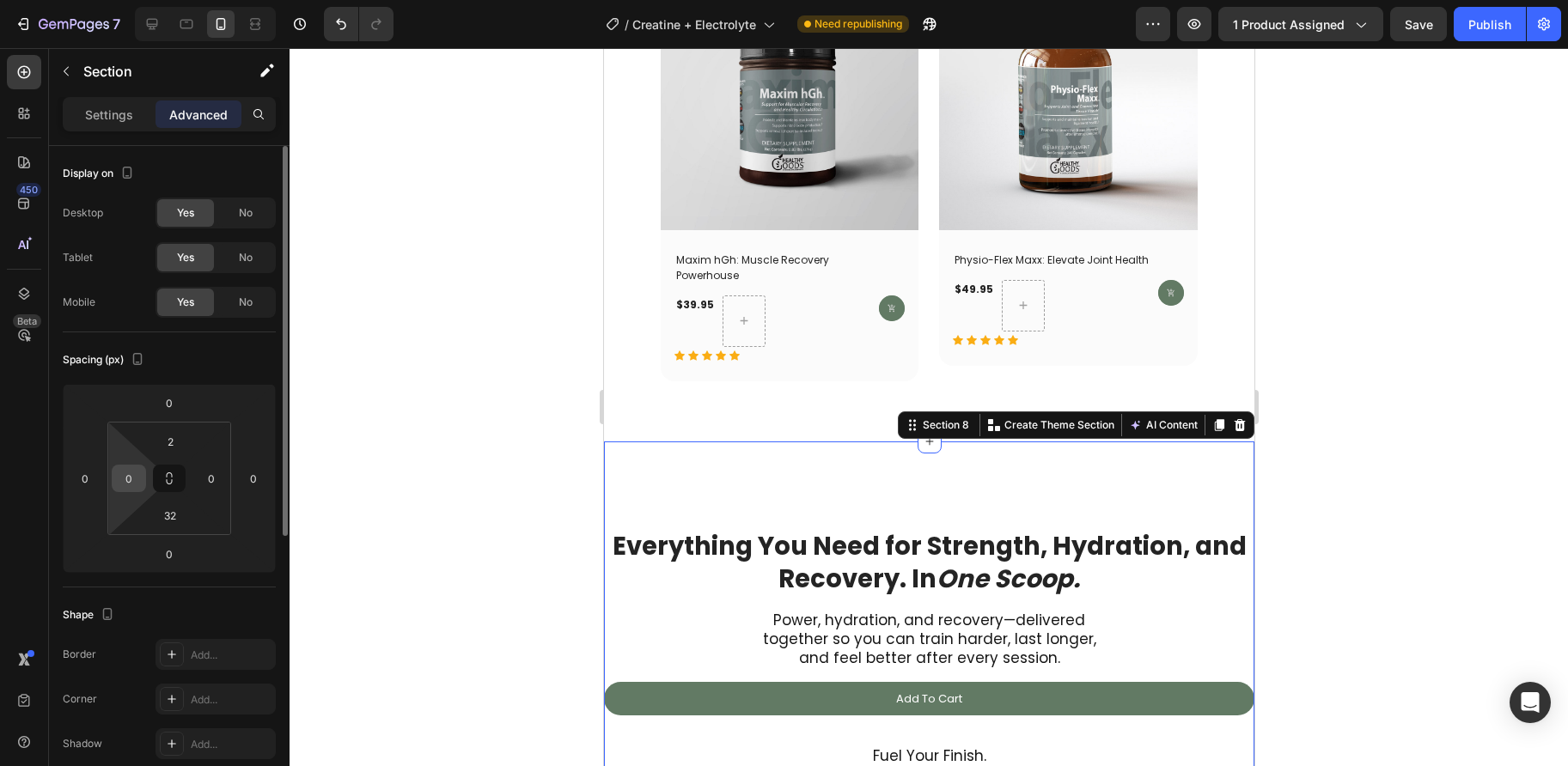
click at [133, 473] on input "0" at bounding box center [128, 478] width 26 height 26
type input "50"
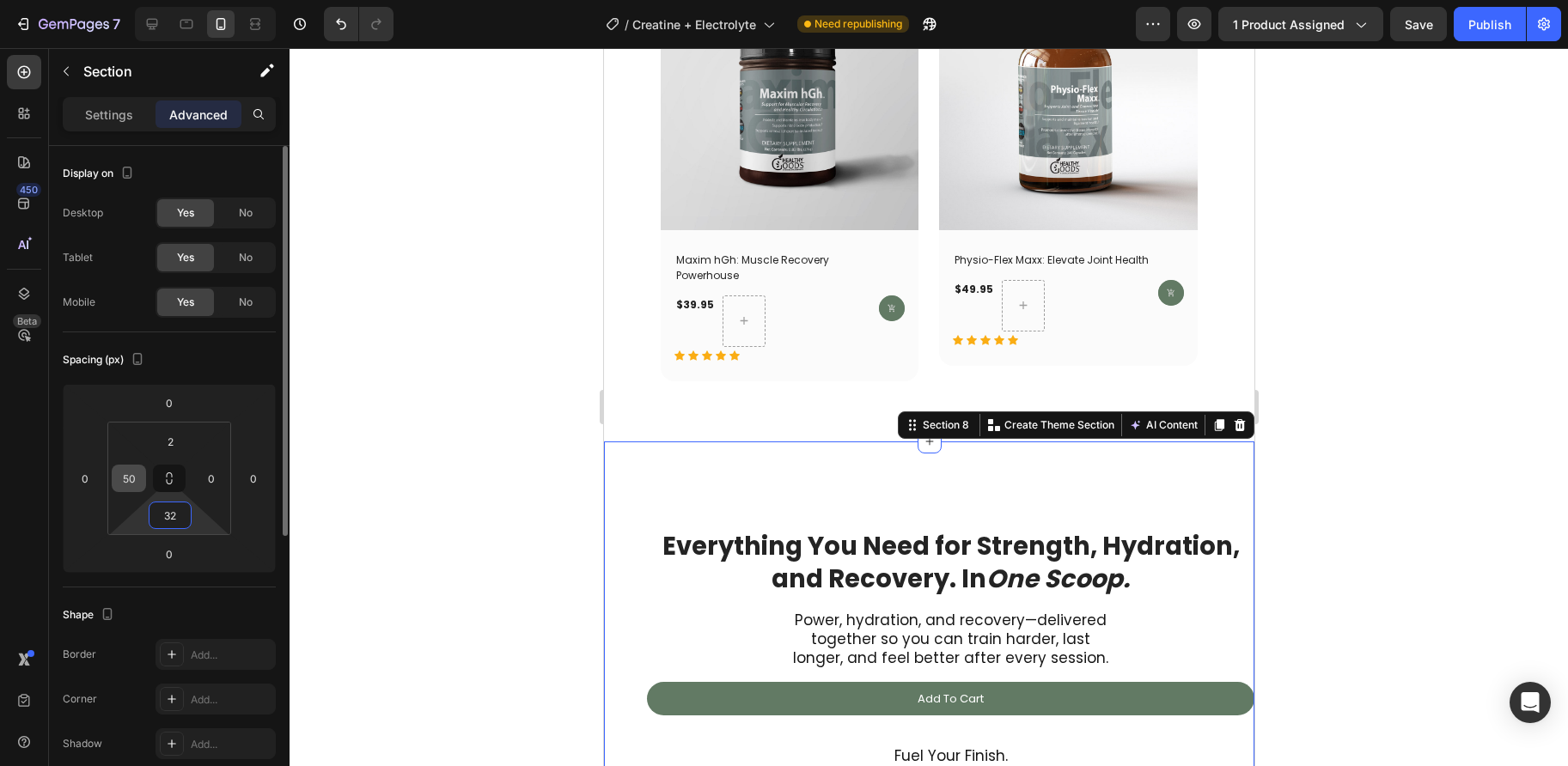
type input "2"
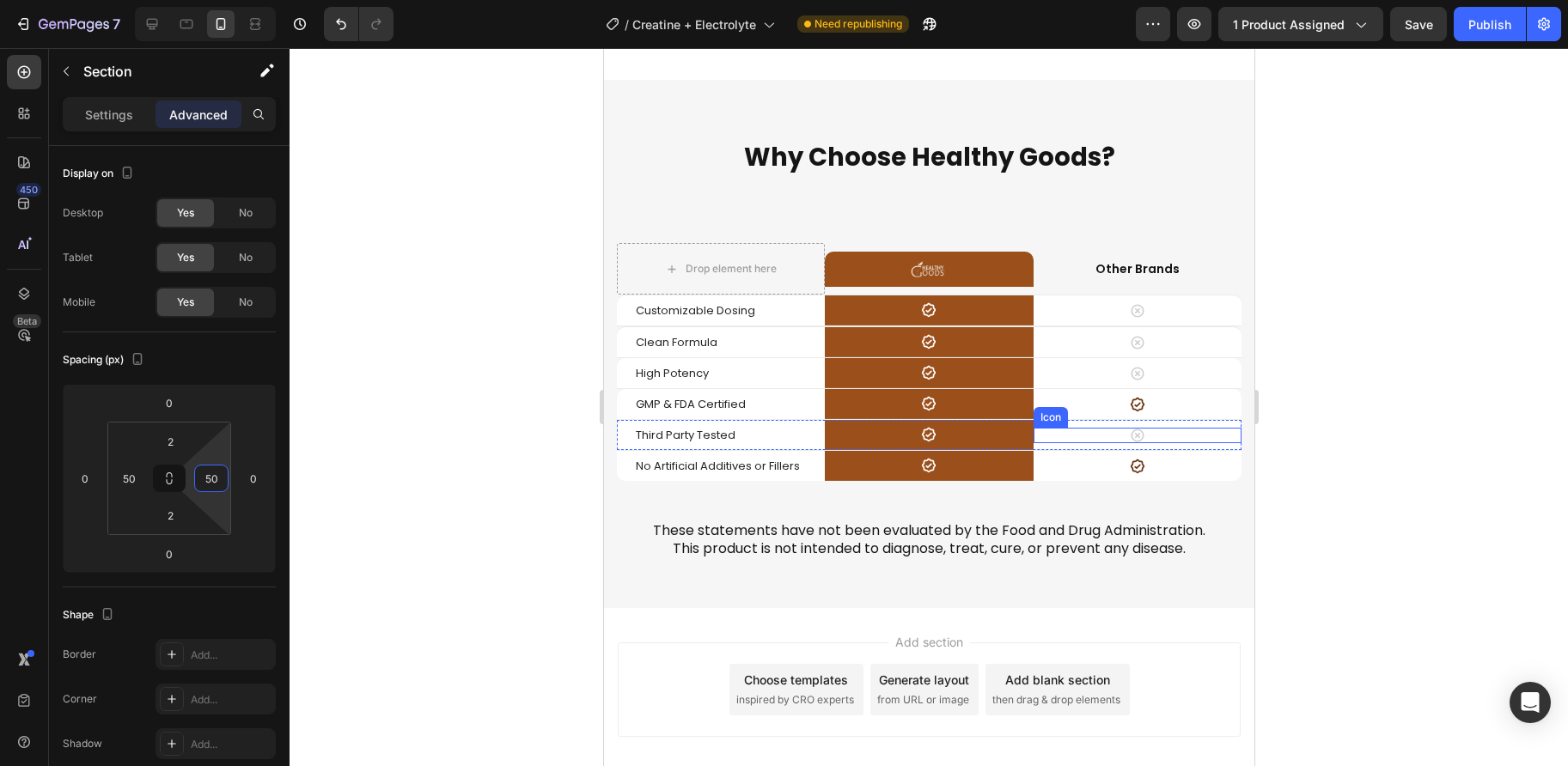
scroll to position [10146, 0]
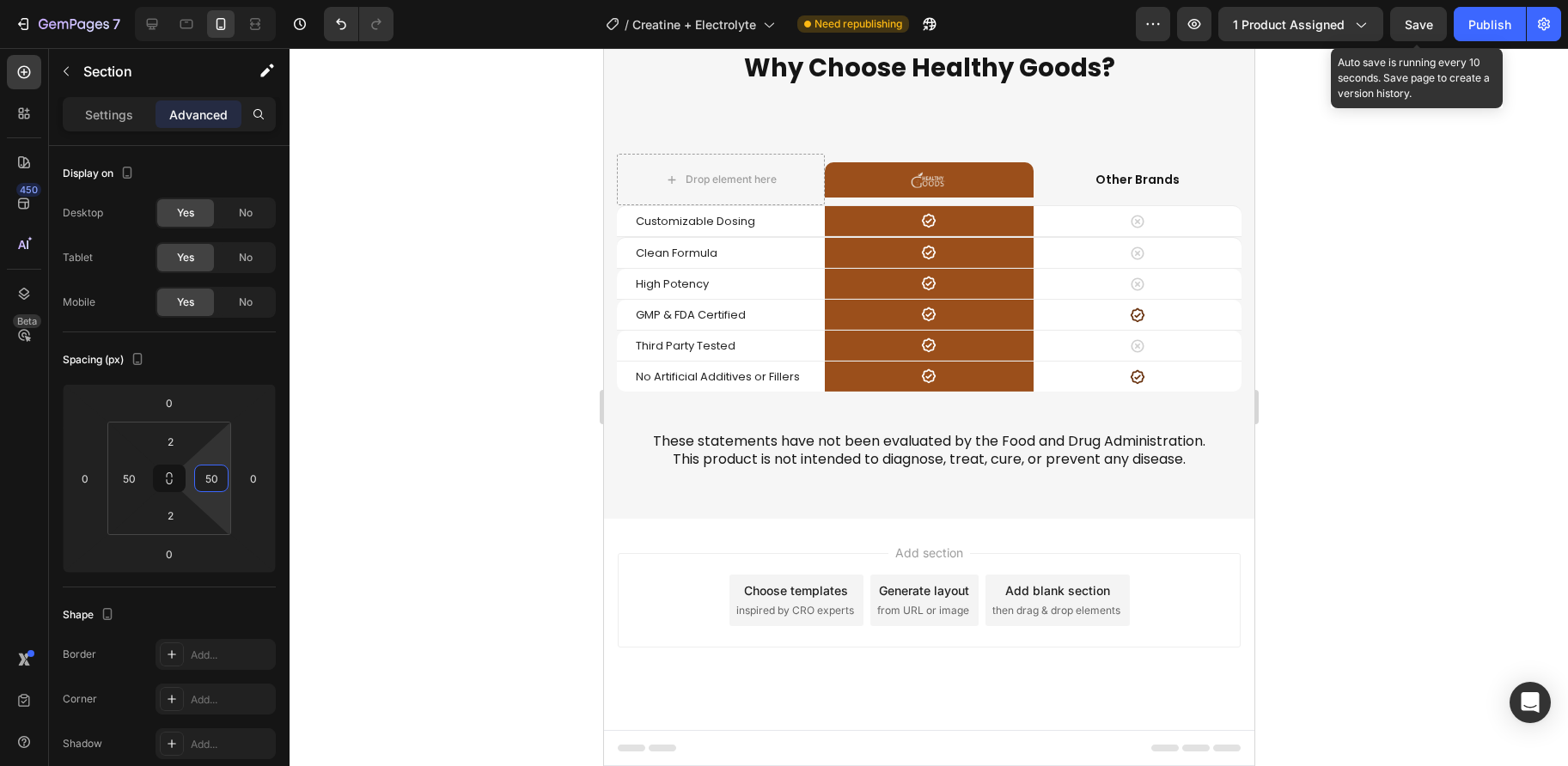
type input "50"
click at [1431, 20] on span "Save" at bounding box center [1418, 24] width 28 height 14
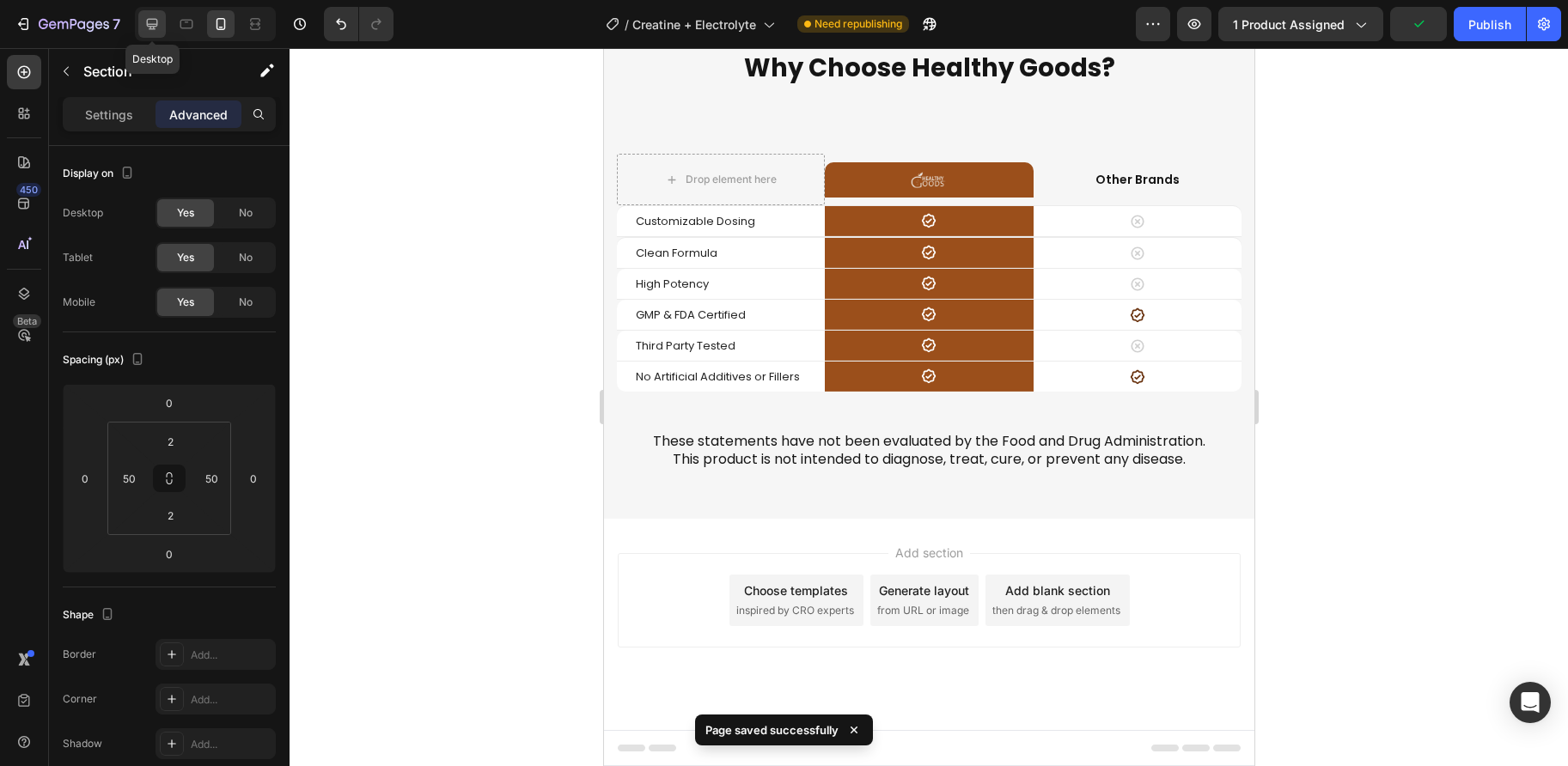
click at [152, 15] on icon at bounding box center [151, 23] width 17 height 17
type input "0"
type input "32"
type input "0"
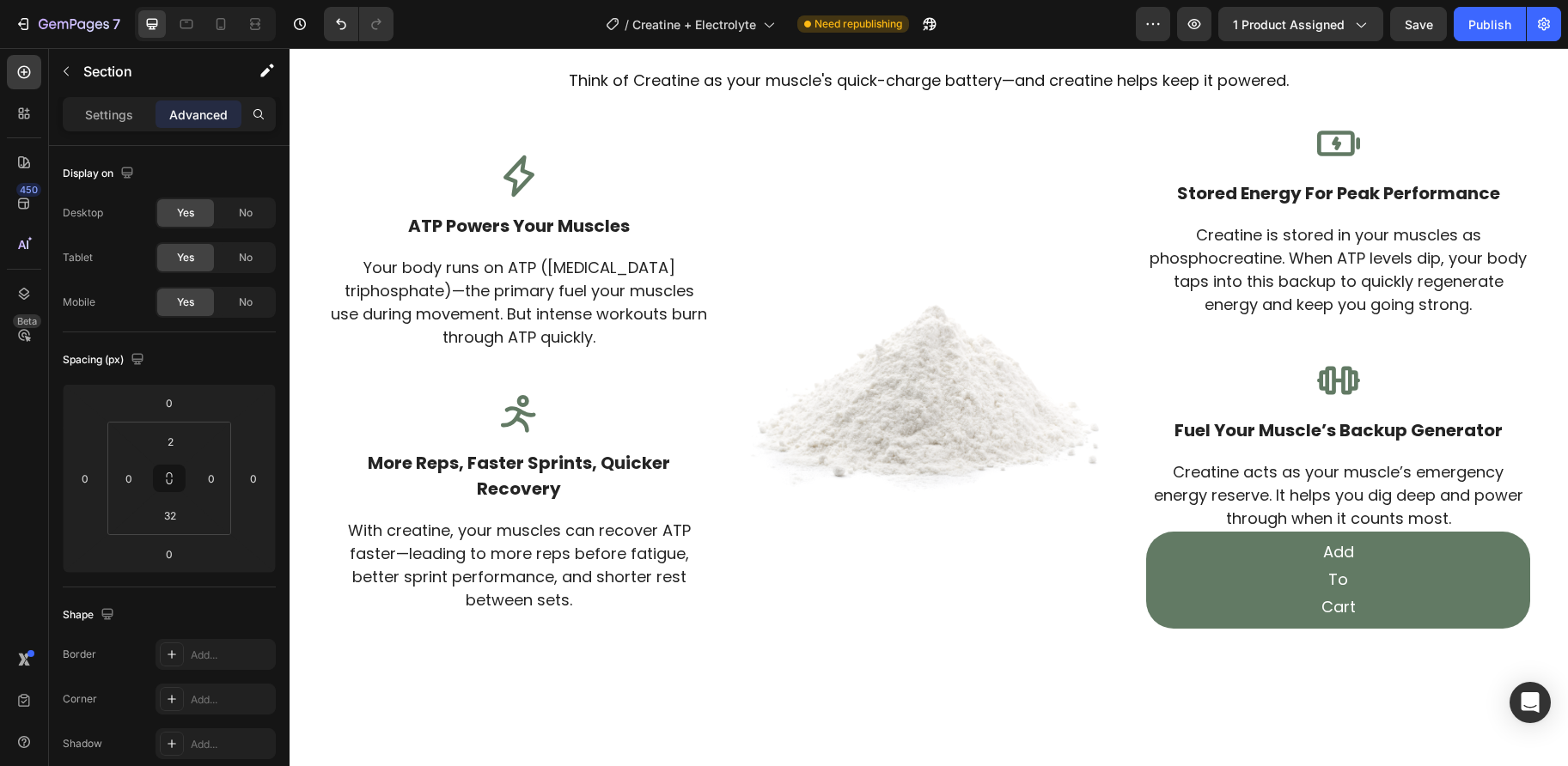
scroll to position [5265, 0]
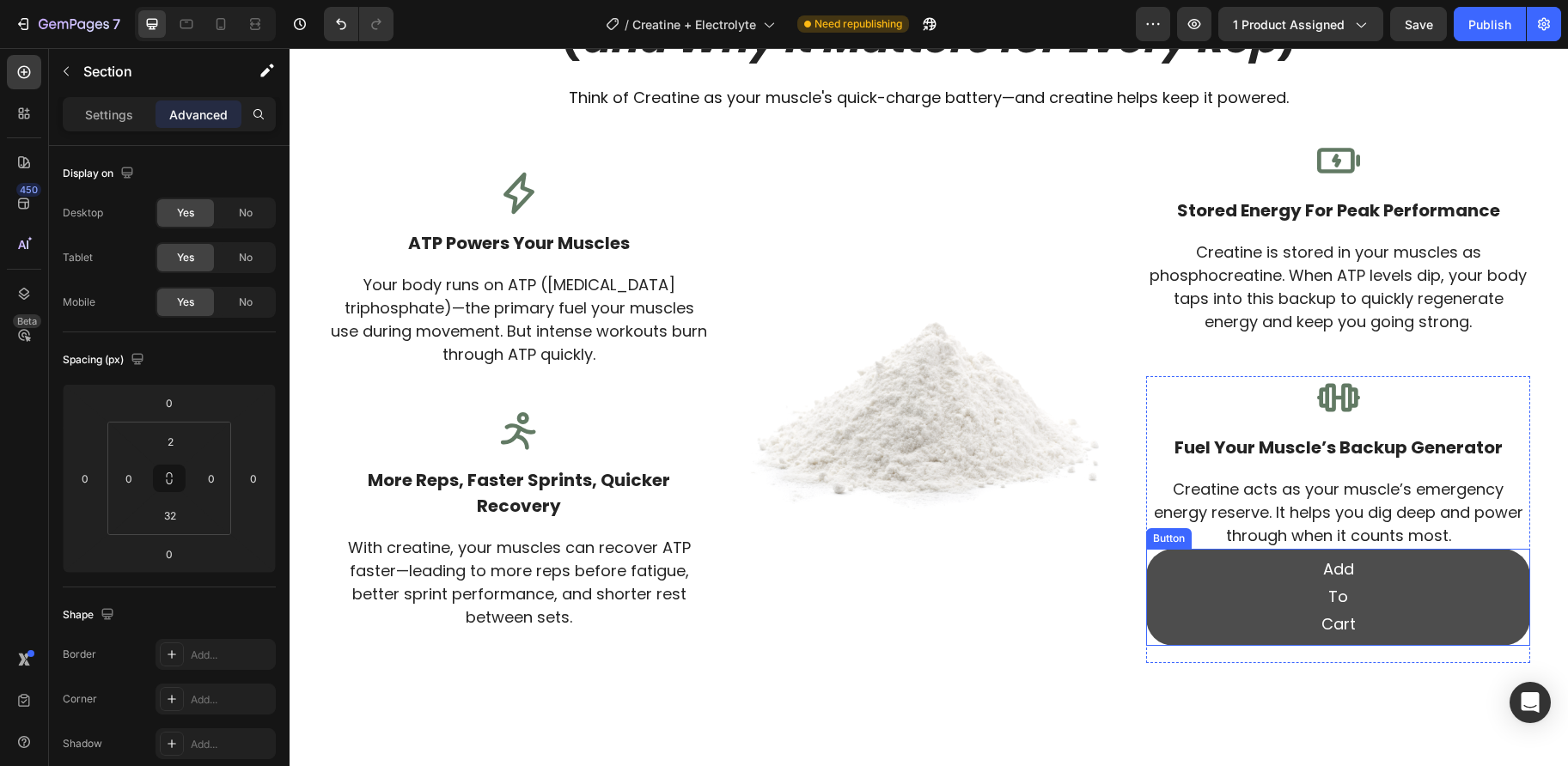
click at [1222, 596] on link "Add To Cart" at bounding box center [1338, 597] width 384 height 97
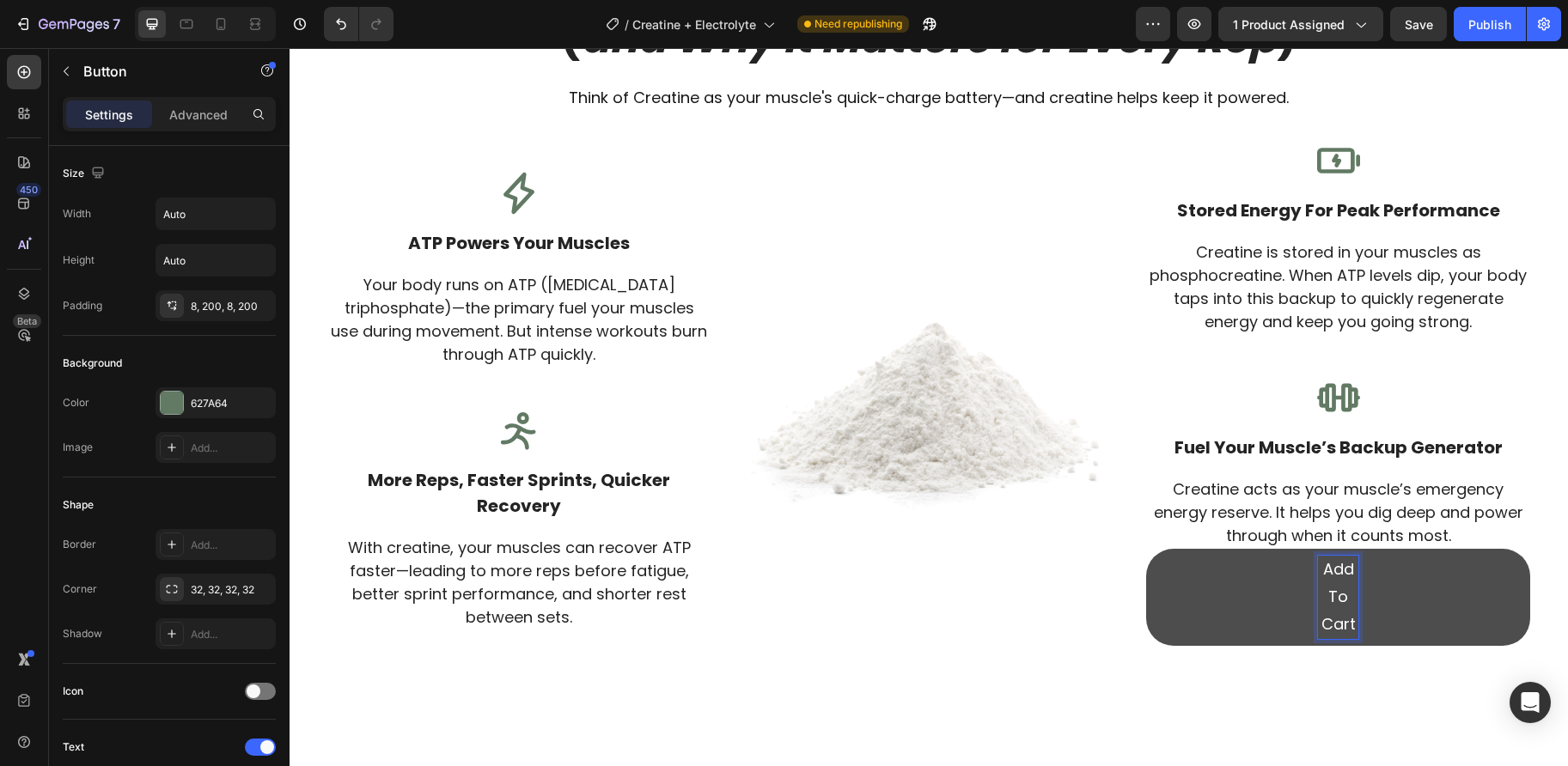
click at [1331, 601] on p "Add To Cart" at bounding box center [1338, 598] width 40 height 84
click at [1261, 601] on link "Add To Cart" at bounding box center [1338, 597] width 384 height 97
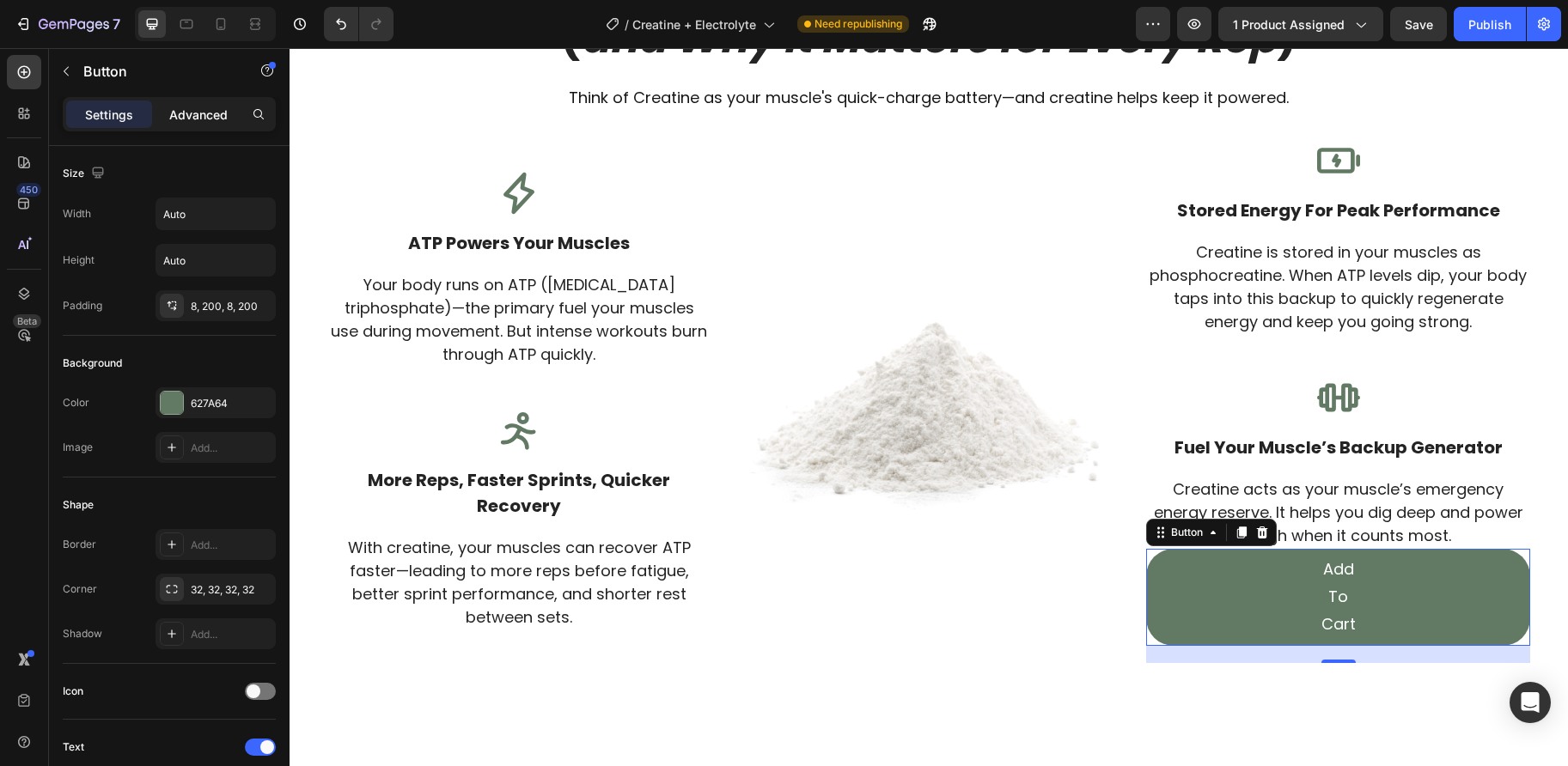
click at [191, 118] on p "Advanced" at bounding box center [198, 115] width 59 height 18
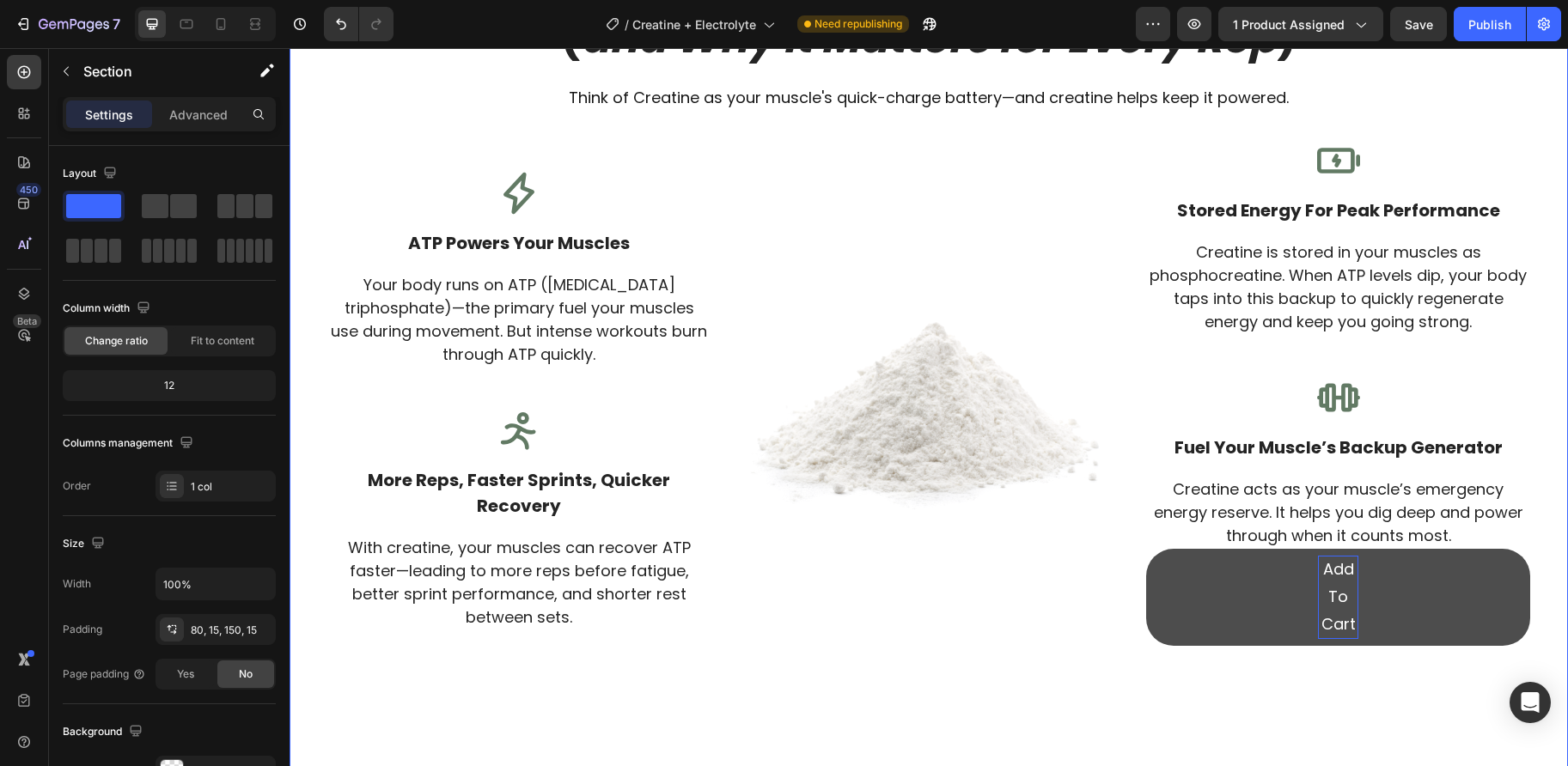
click at [1199, 700] on div "What Good Is Power If You’re Dehydrated? Get Both. Heading Every workout — whet…" at bounding box center [928, 47] width 1278 height 1487
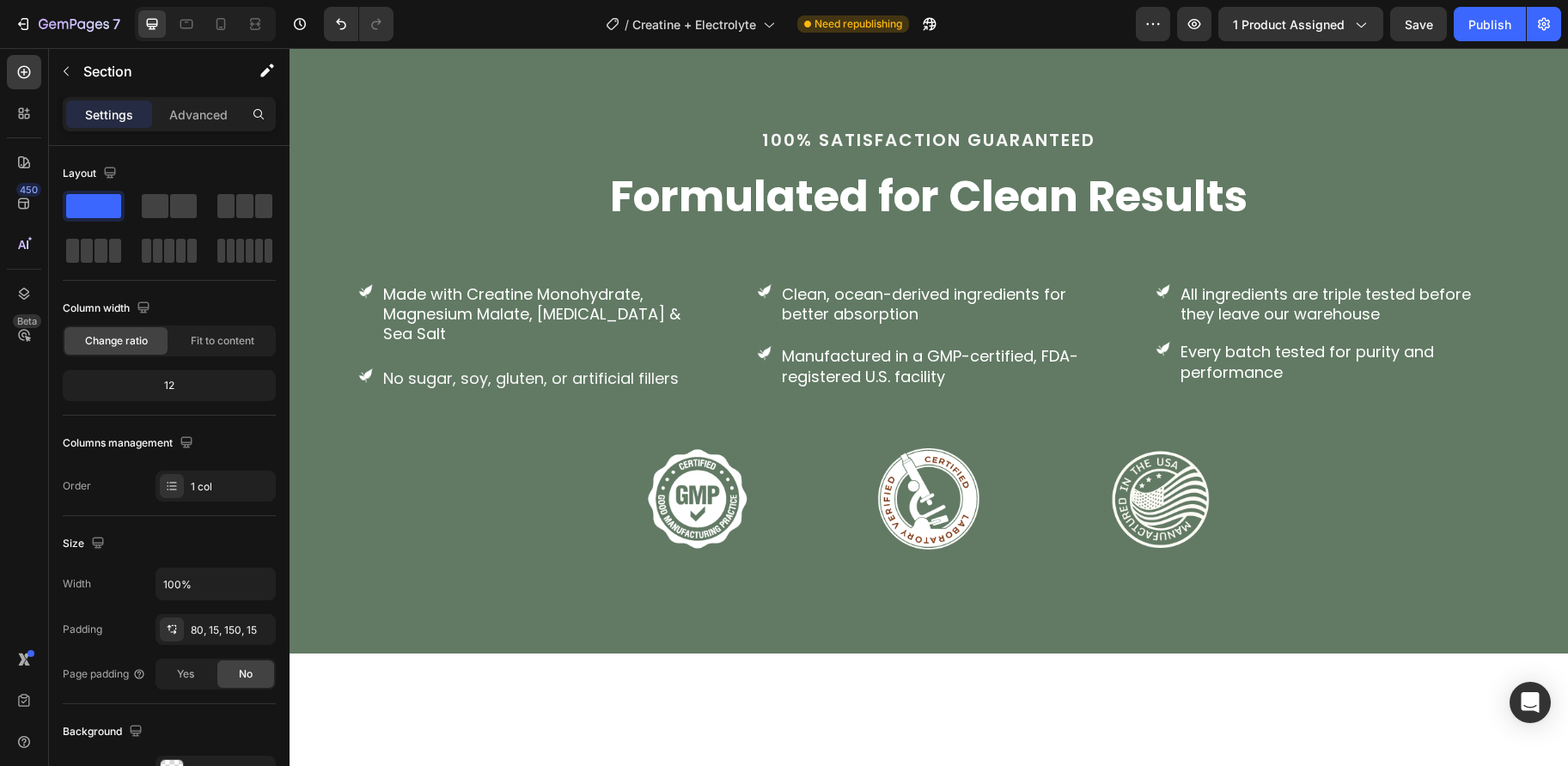
scroll to position [4398, 0]
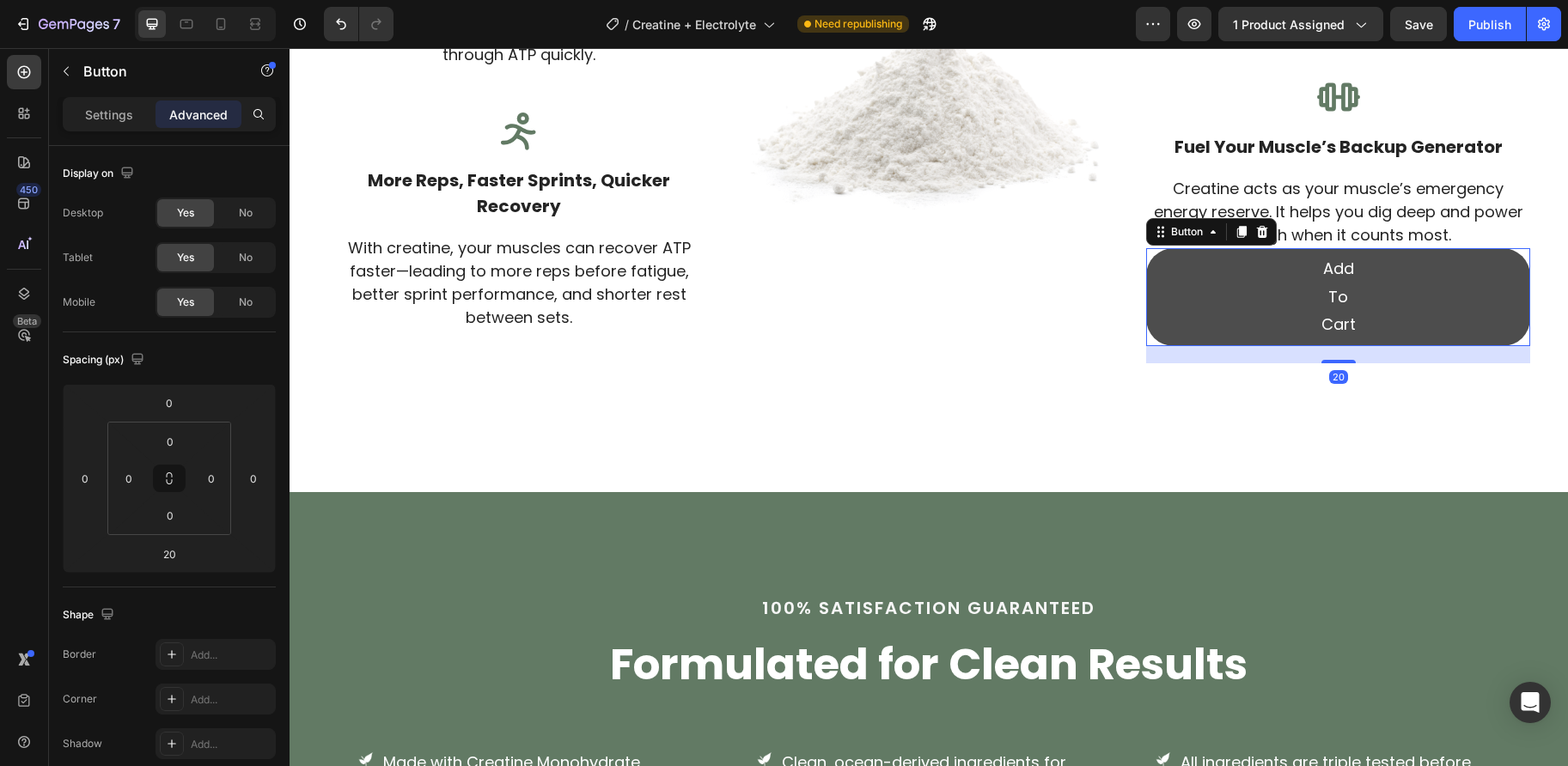
click at [1183, 312] on link "Add To Cart" at bounding box center [1338, 296] width 384 height 97
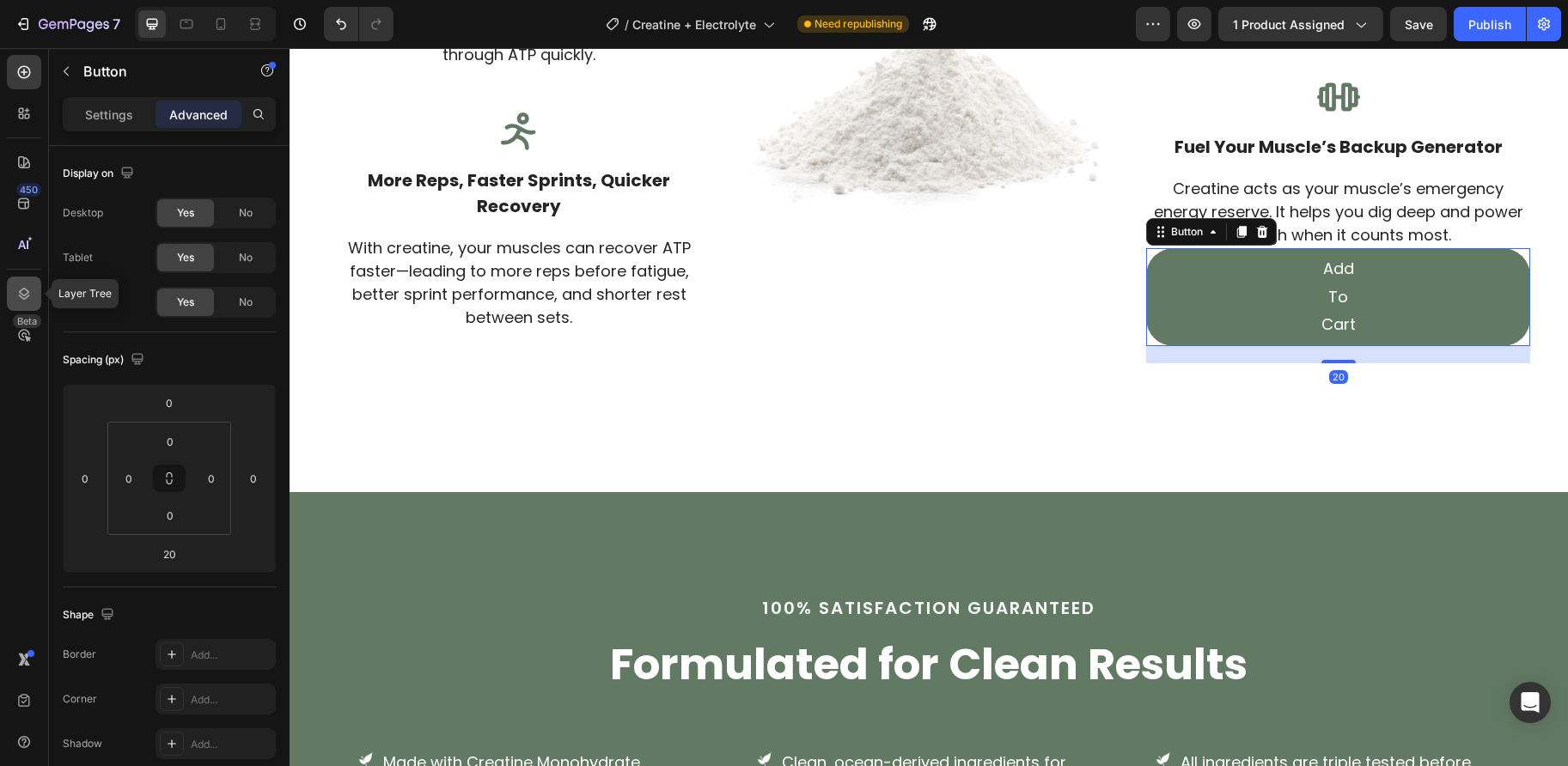
click at [33, 291] on div at bounding box center [24, 294] width 35 height 35
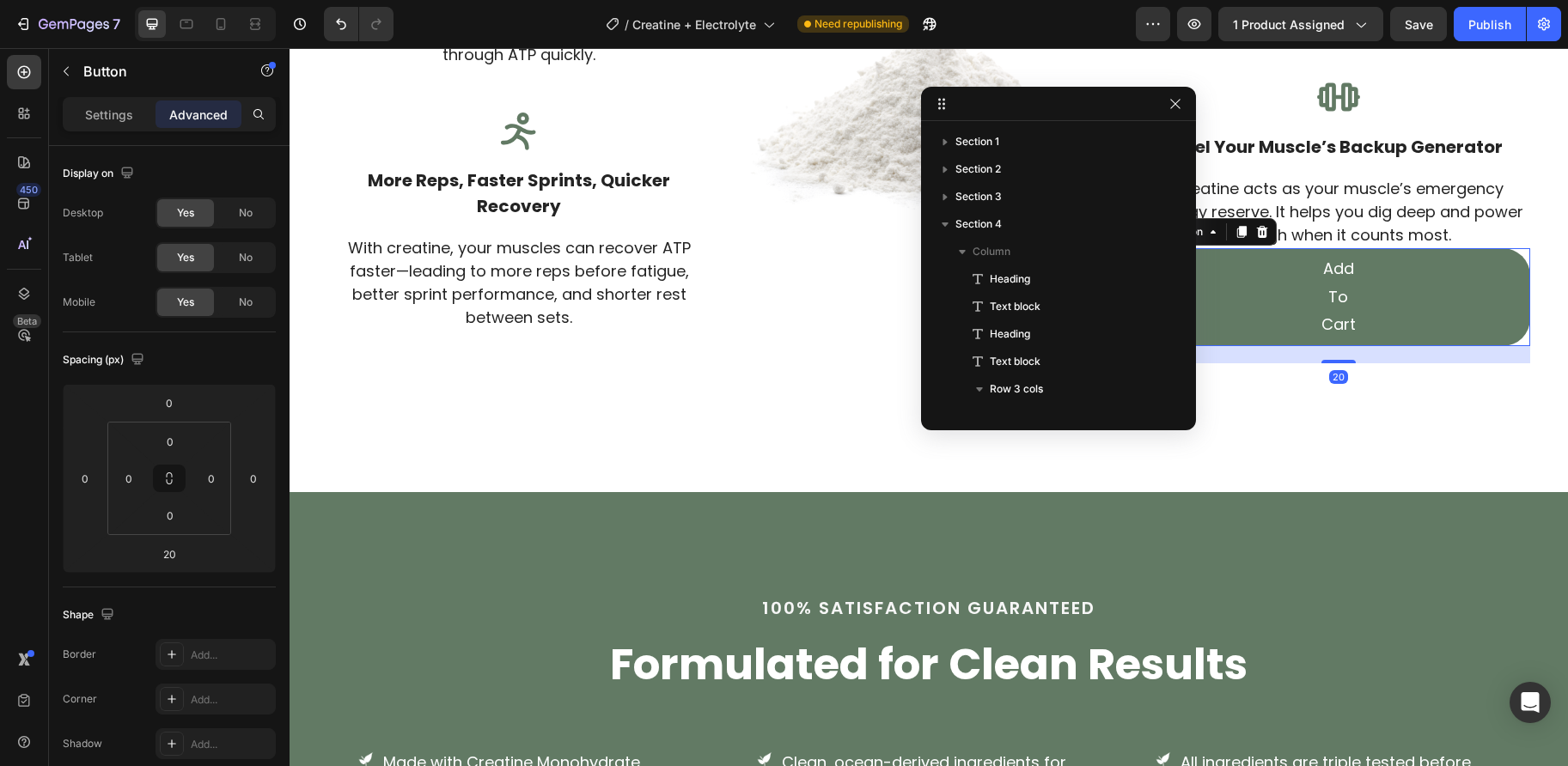
scroll to position [490, 0]
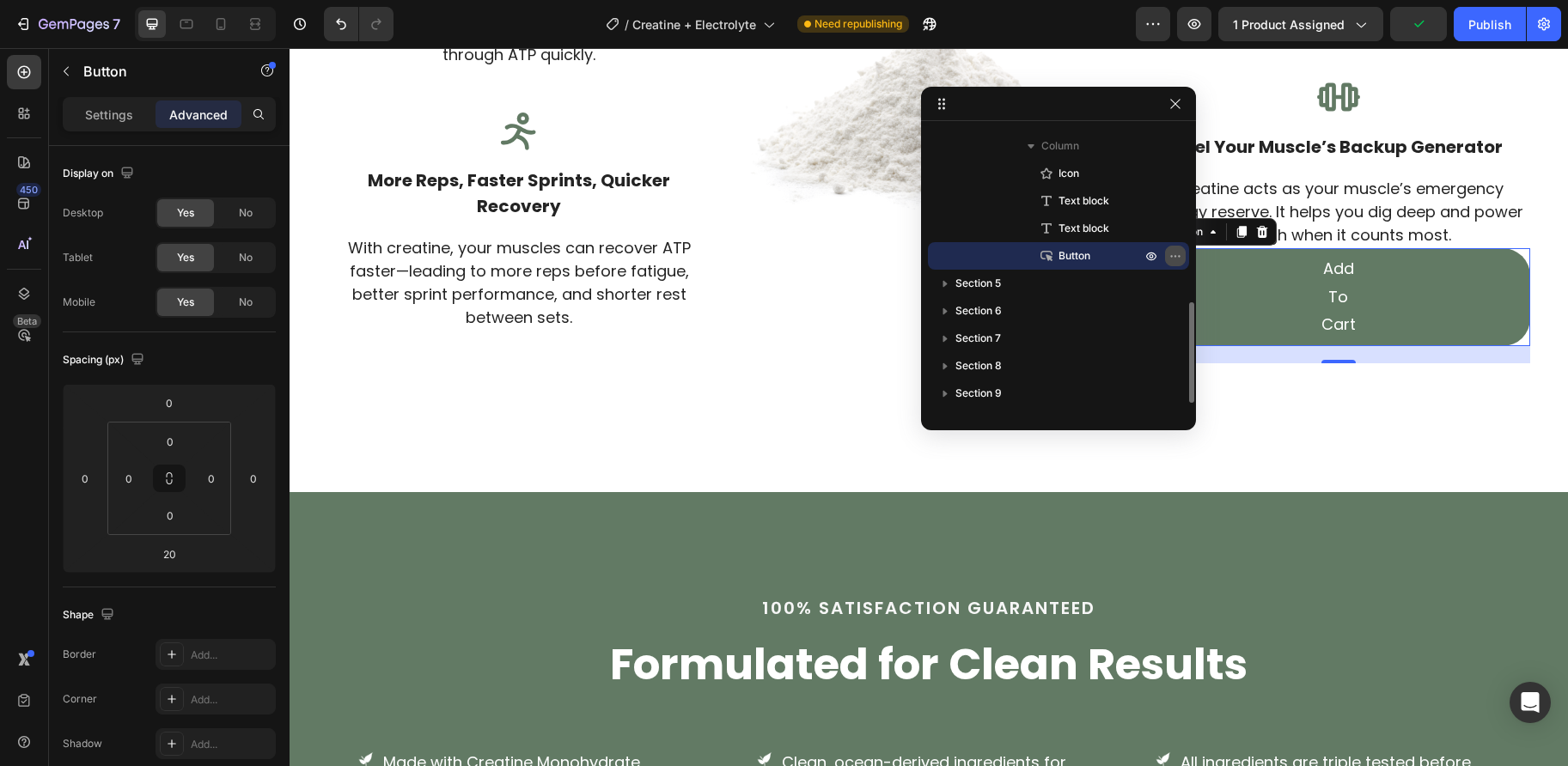
click at [1173, 257] on icon "button" at bounding box center [1175, 255] width 13 height 13
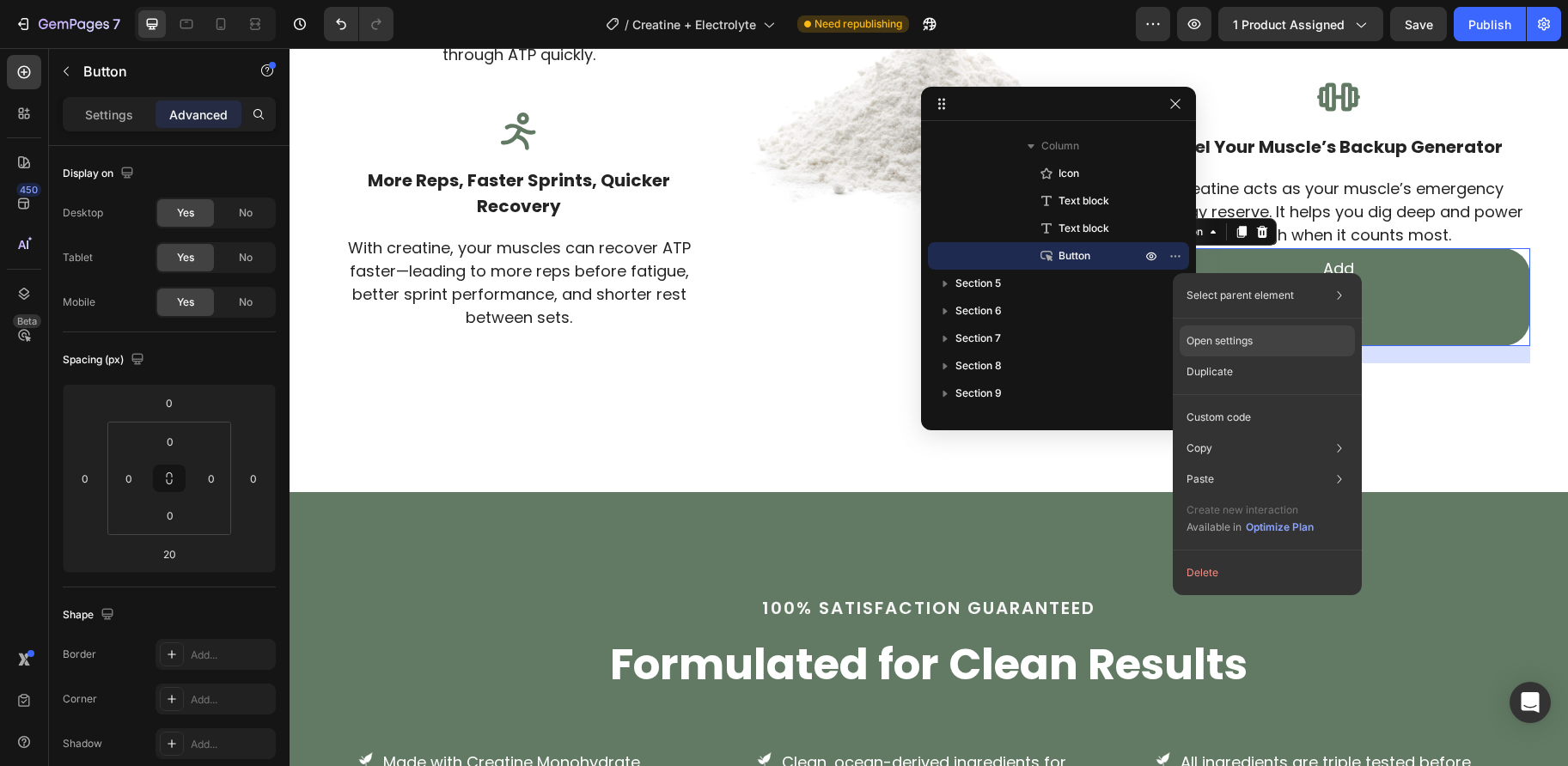
click at [1226, 337] on p "Open settings" at bounding box center [1219, 341] width 66 height 15
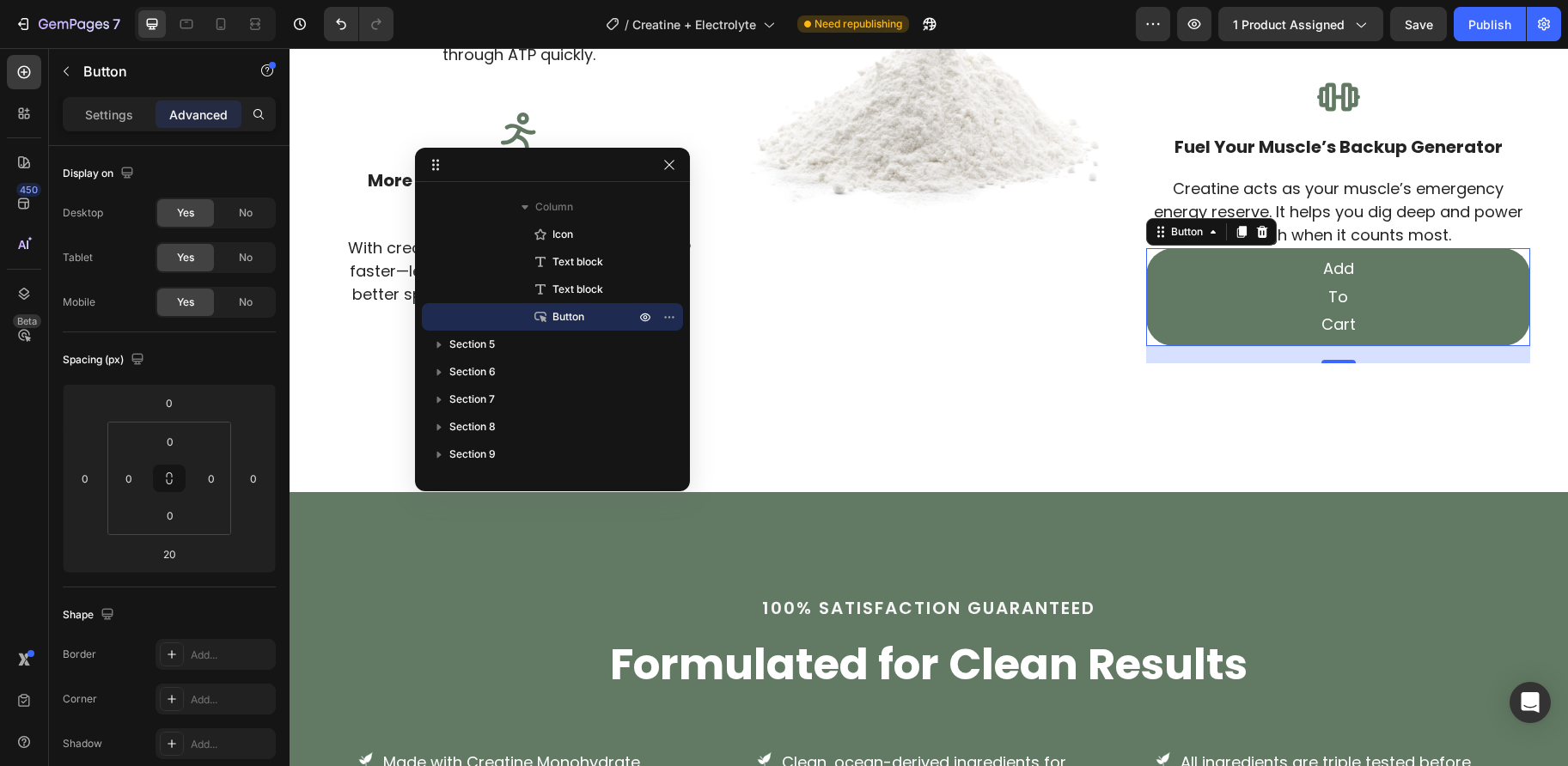
drag, startPoint x: 1105, startPoint y: 103, endPoint x: 600, endPoint y: 164, distance: 508.7
click at [638, 315] on icon "button" at bounding box center [644, 316] width 13 height 13
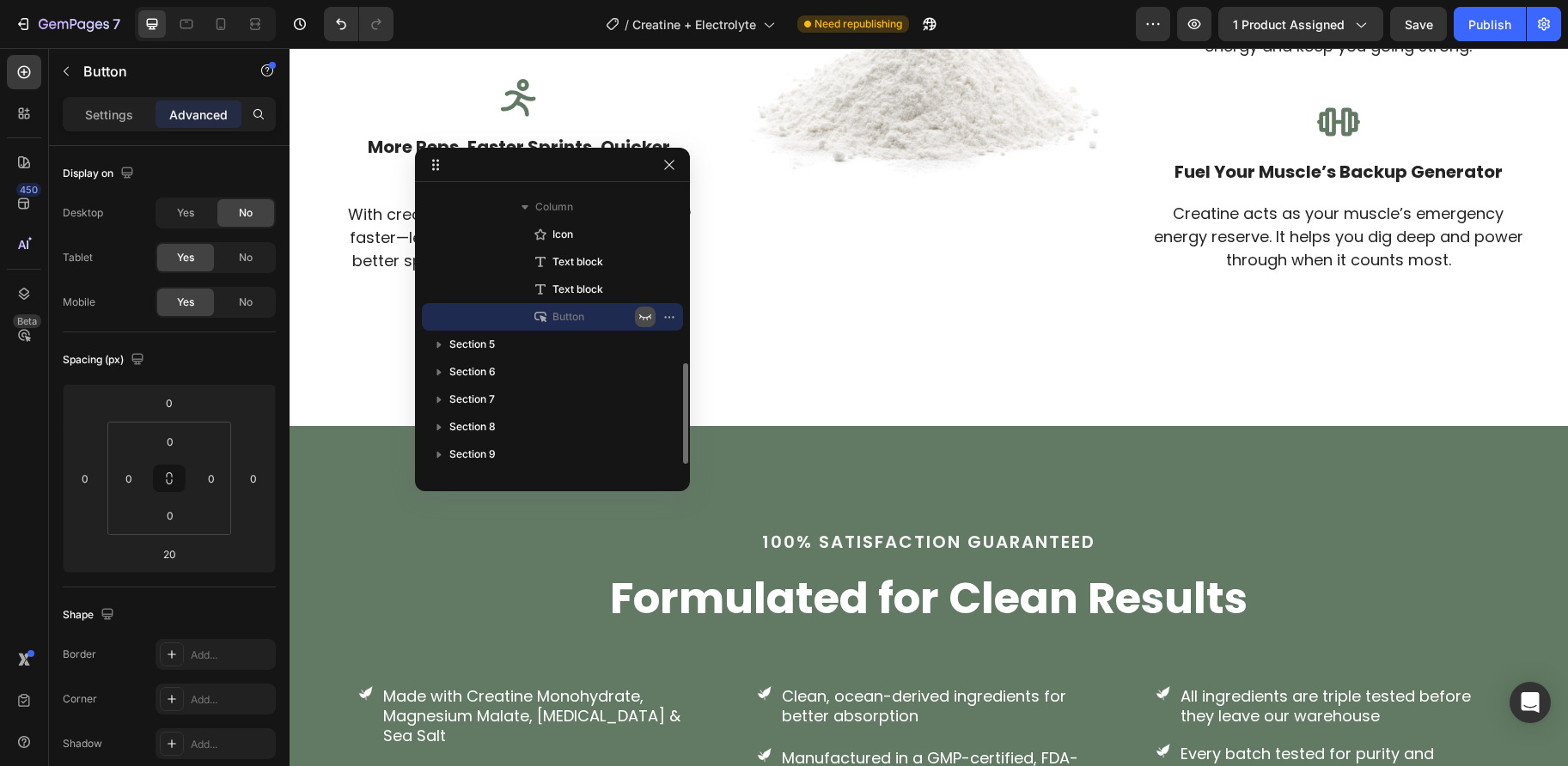
scroll to position [4365, 0]
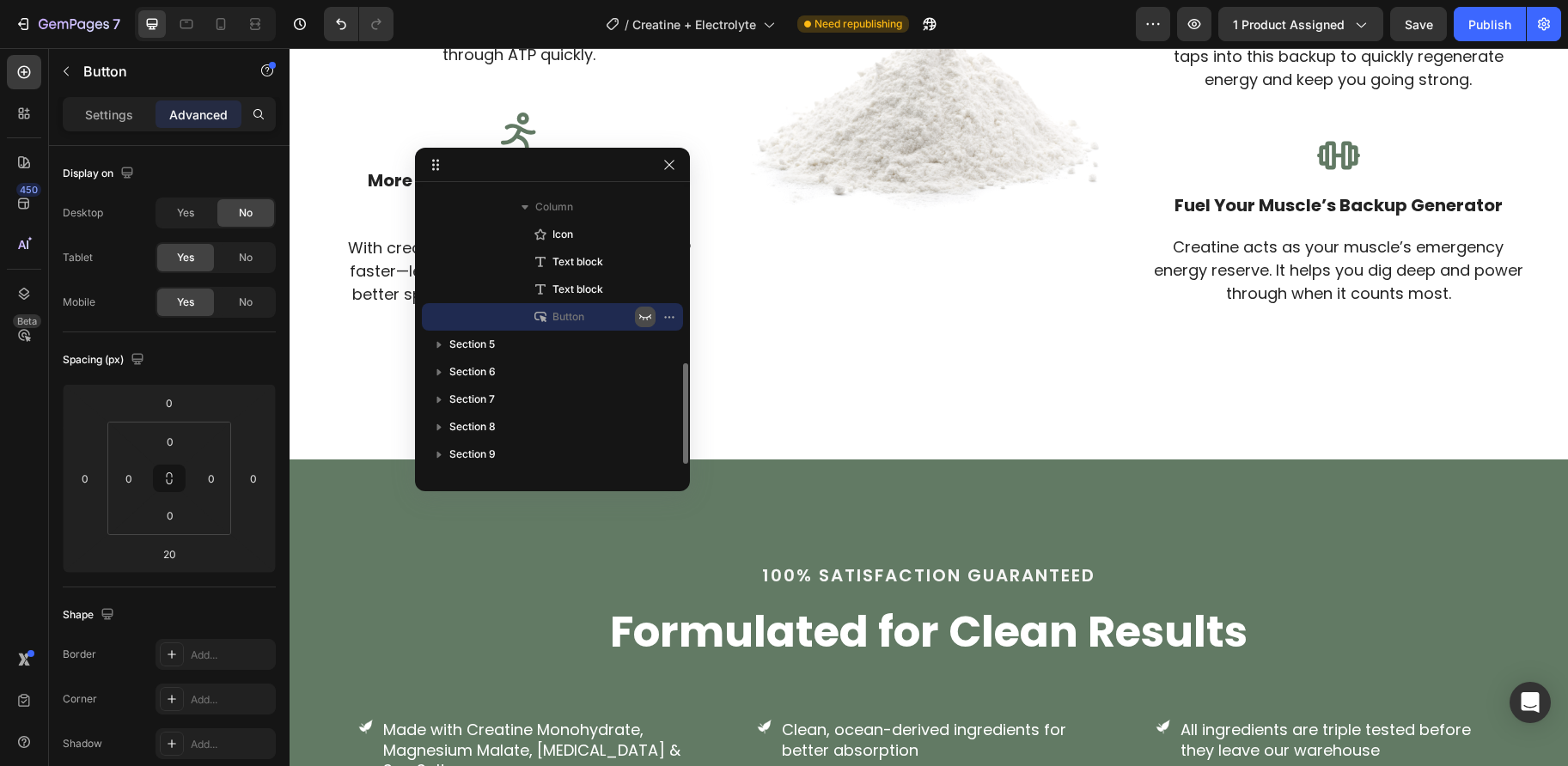
click at [643, 317] on icon "button" at bounding box center [645, 317] width 12 height 6
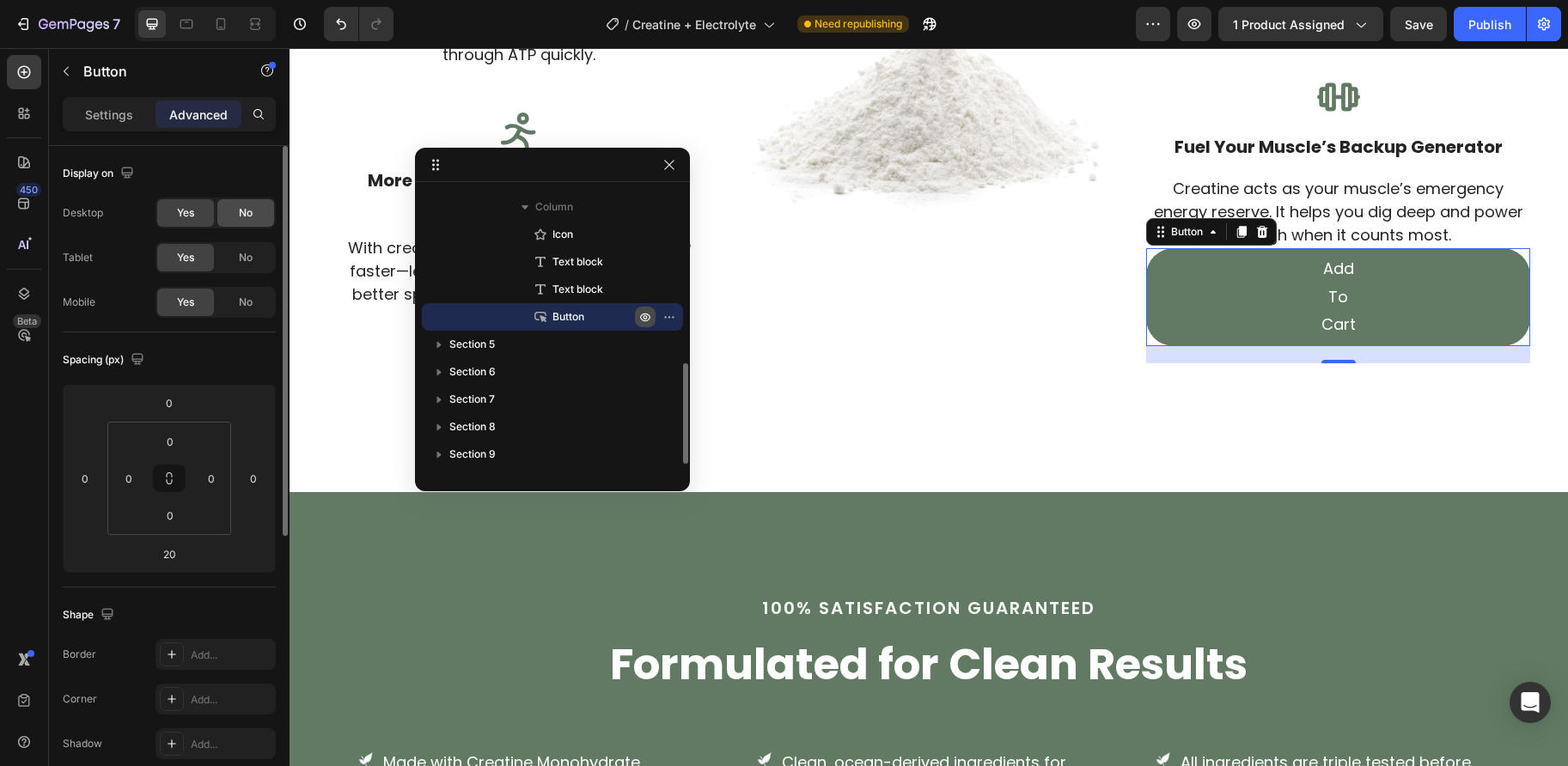
click at [240, 203] on div "No" at bounding box center [246, 213] width 57 height 28
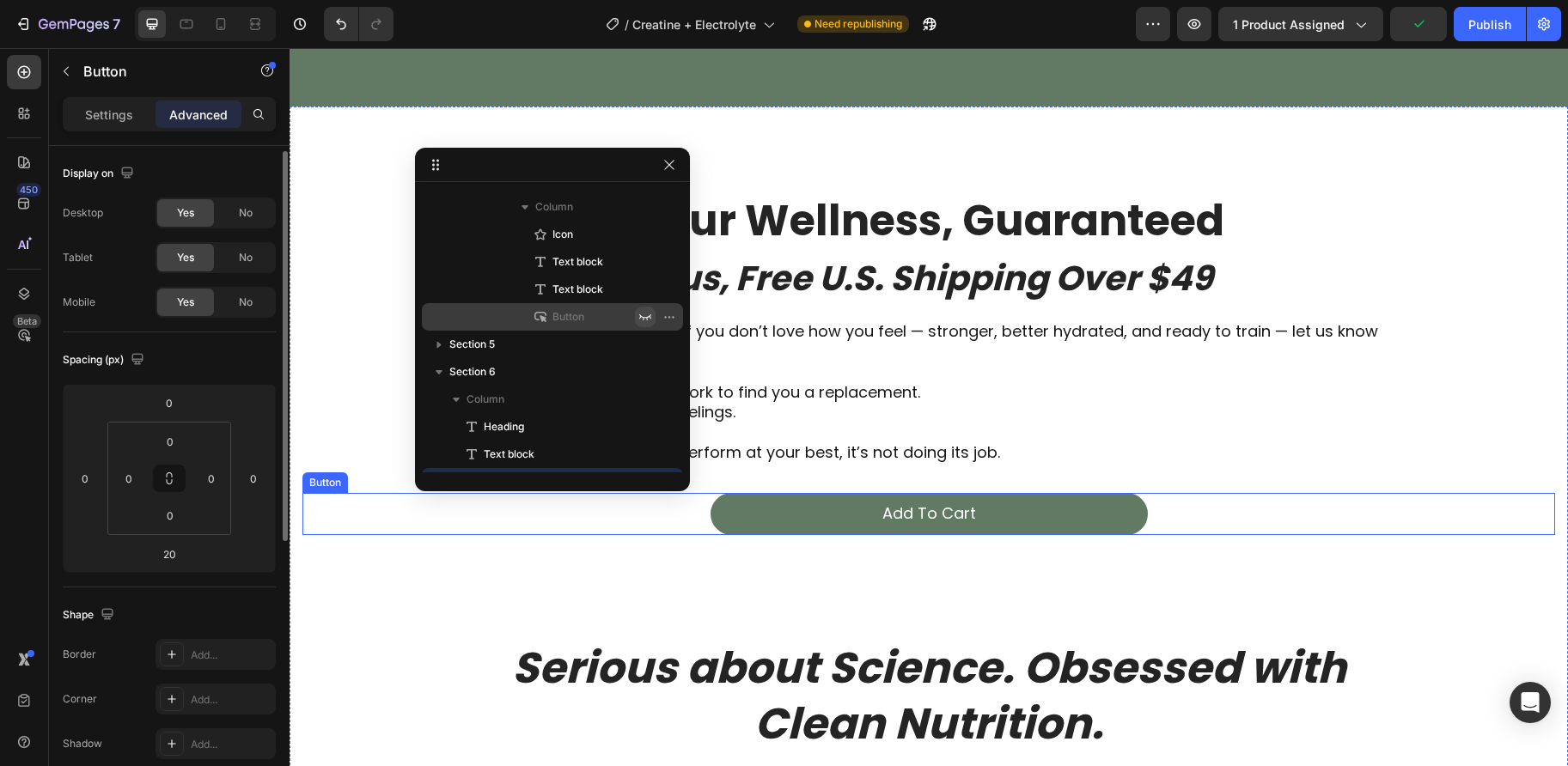
scroll to position [655, 0]
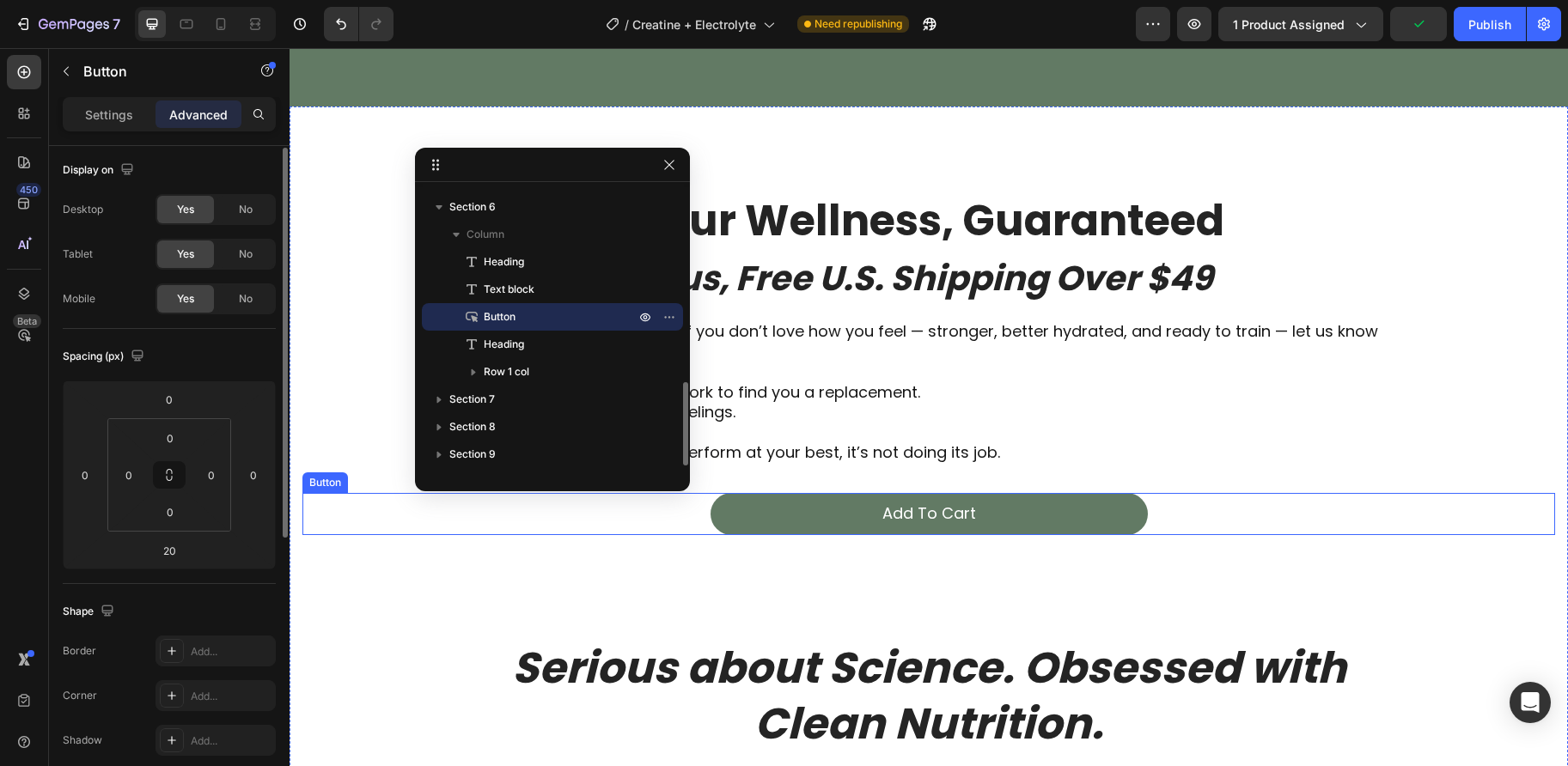
click at [625, 513] on div "Add To Cart Button" at bounding box center [928, 513] width 1252 height 41
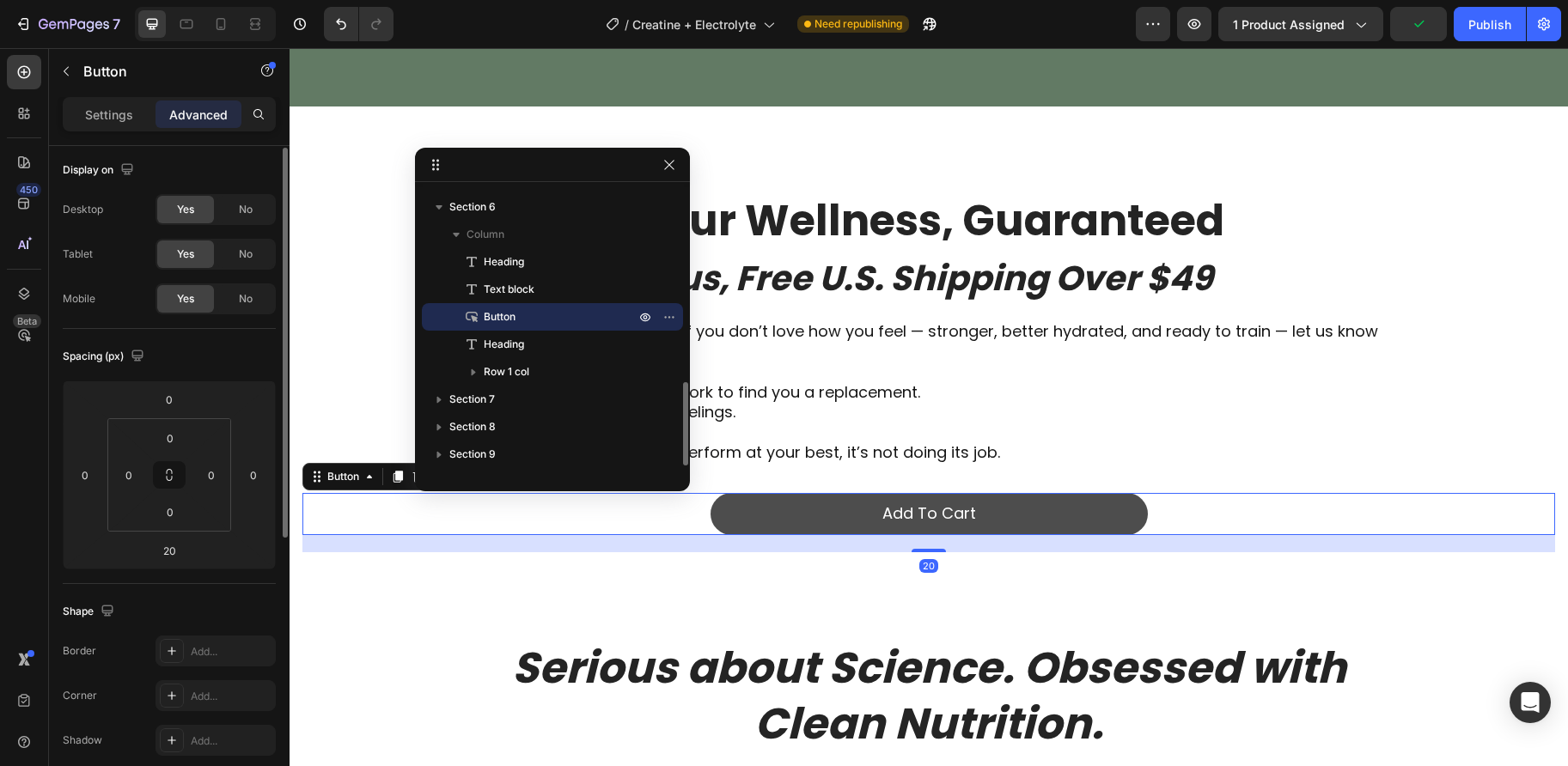
click at [810, 516] on link "Add To Cart" at bounding box center [928, 513] width 437 height 41
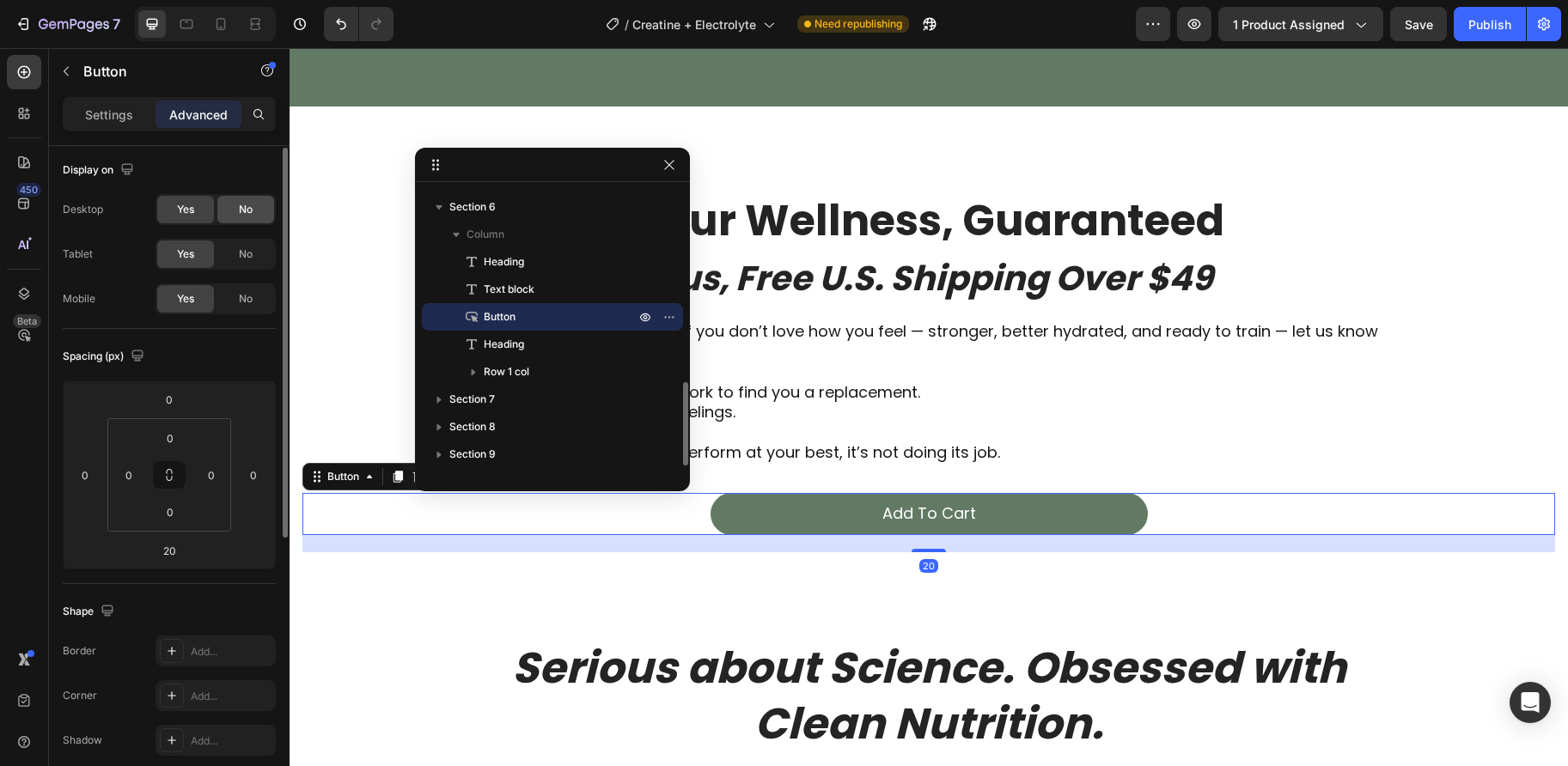
click at [245, 214] on span "No" at bounding box center [245, 209] width 13 height 15
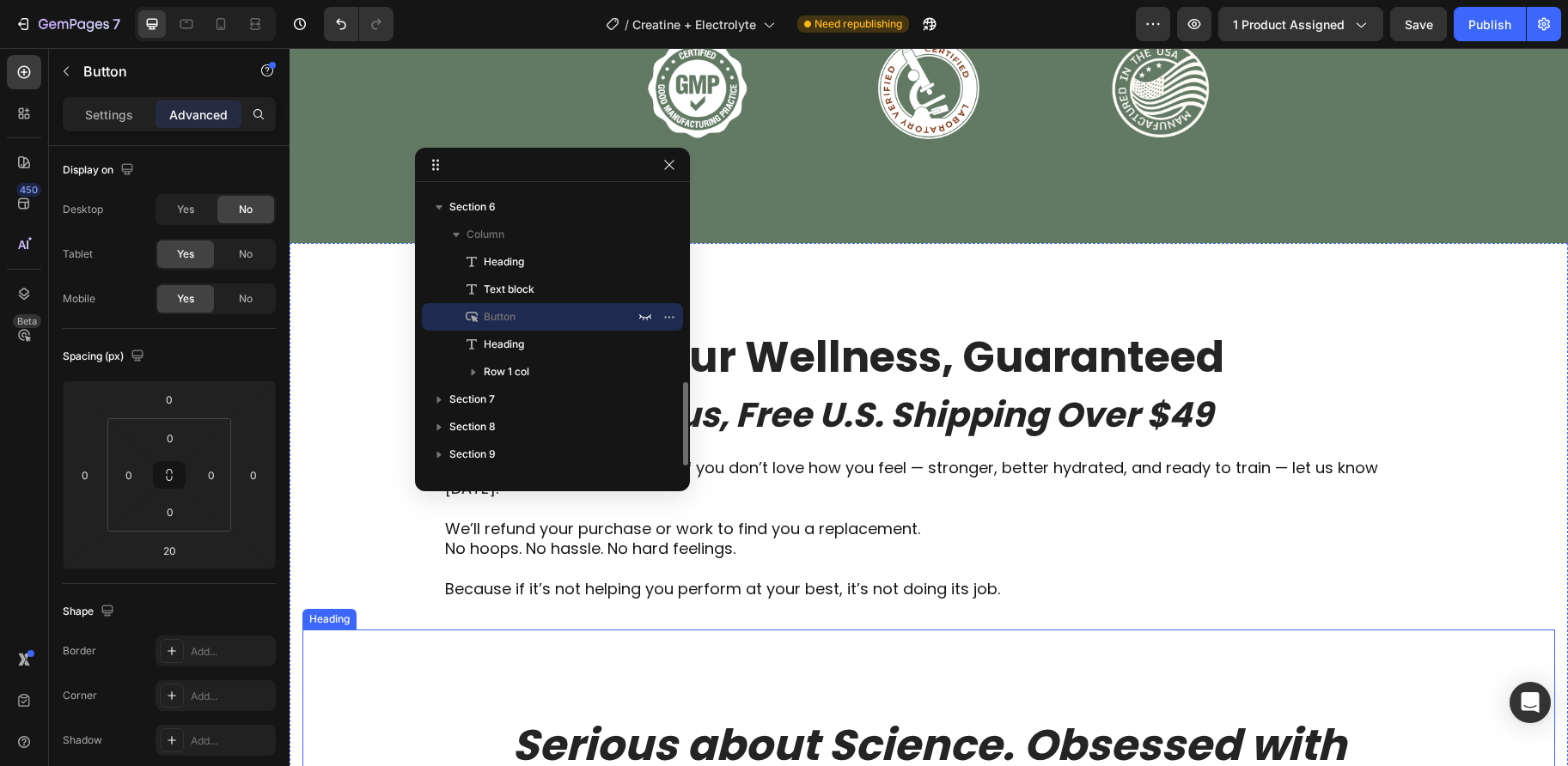
scroll to position [5210, 0]
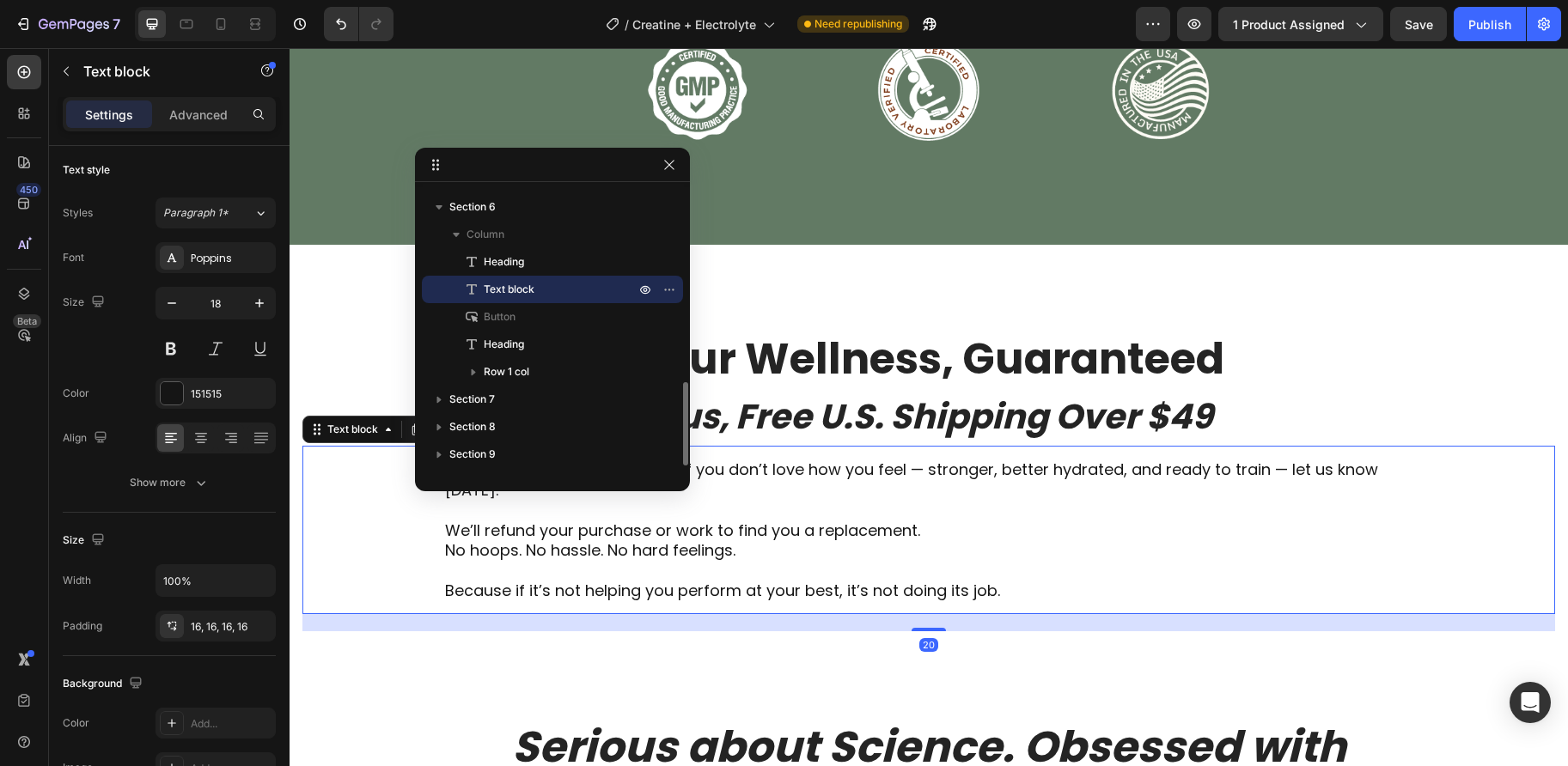
click at [879, 520] on p "We’ll refund your purchase or work to find you a replacement." at bounding box center [928, 530] width 967 height 20
click at [208, 434] on icon at bounding box center [200, 440] width 17 height 17
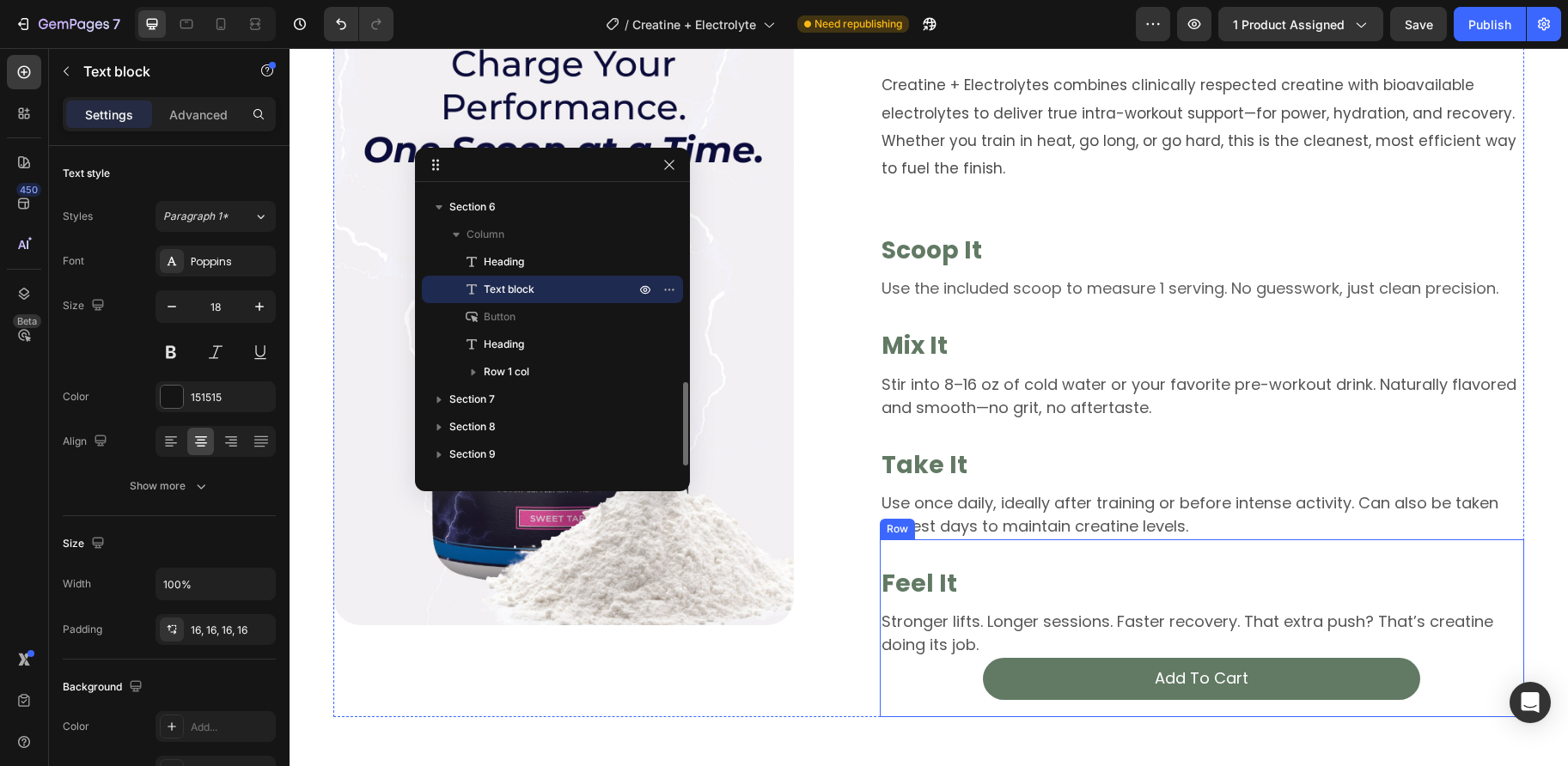
scroll to position [1895, 0]
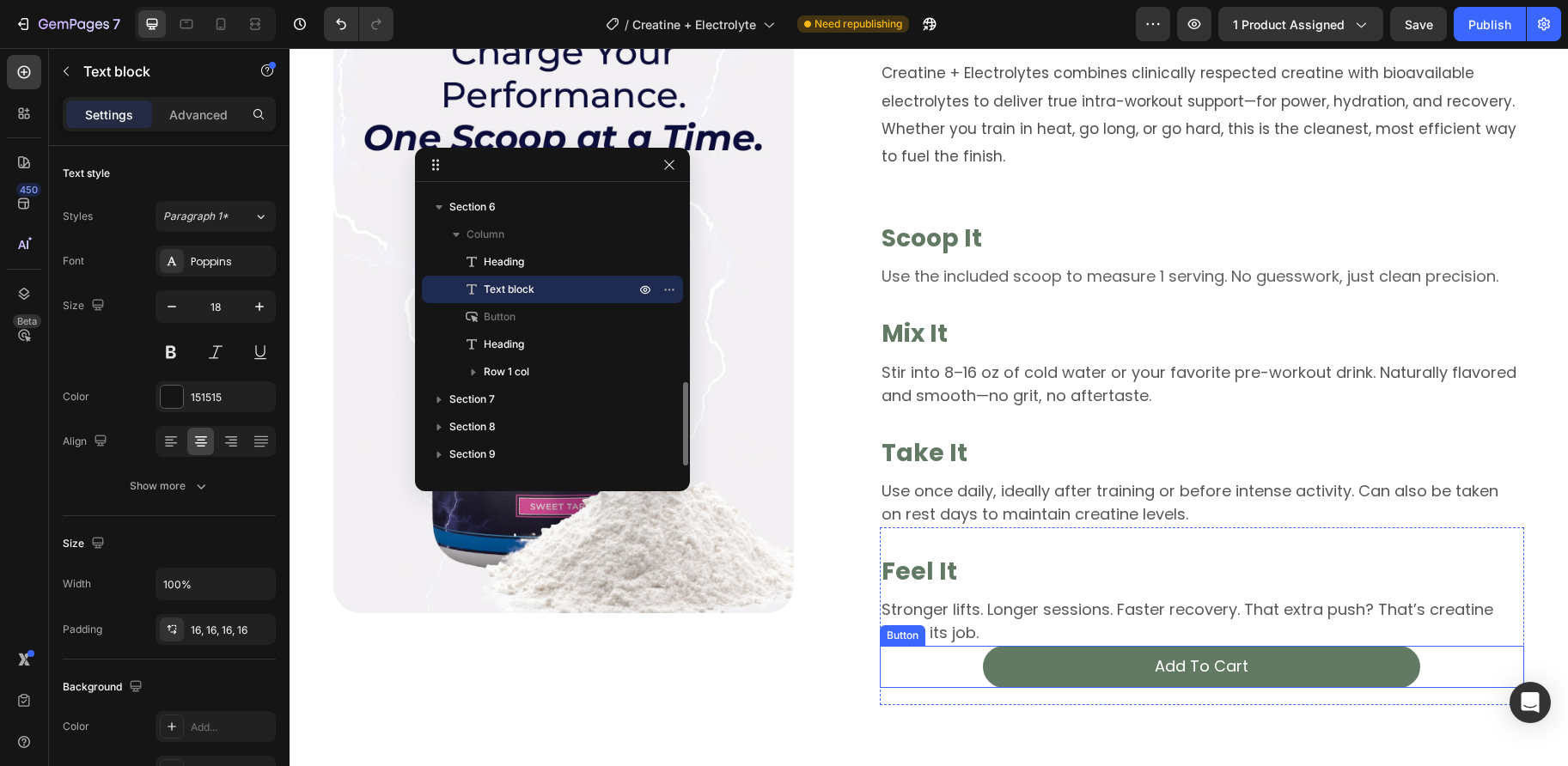
click at [928, 661] on div "Add To Cart Button" at bounding box center [1201, 666] width 644 height 41
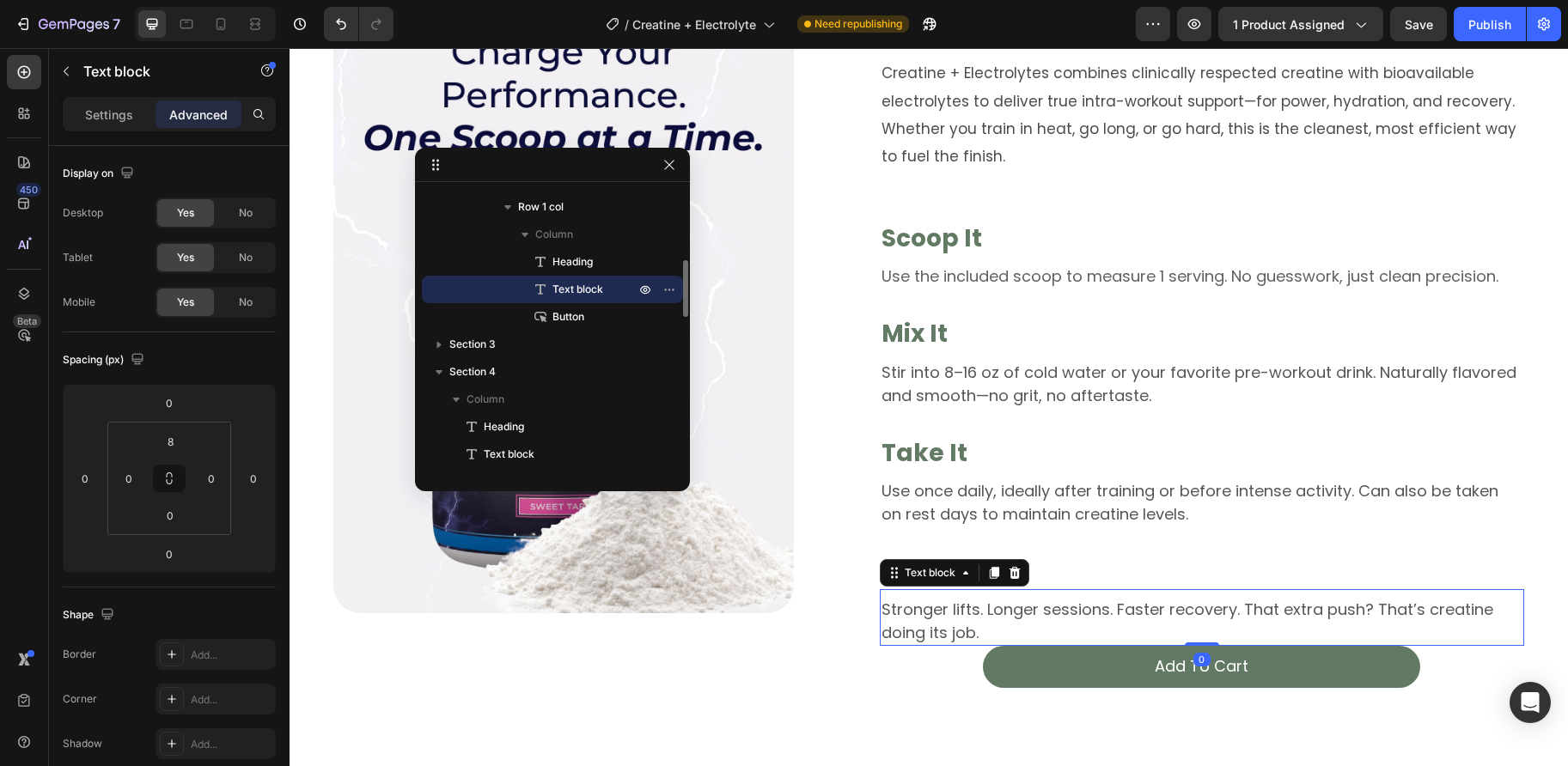
click at [1093, 608] on p "Stronger lifts. Longer sessions. Faster recovery. That extra push? That’s creat…" at bounding box center [1201, 621] width 641 height 46
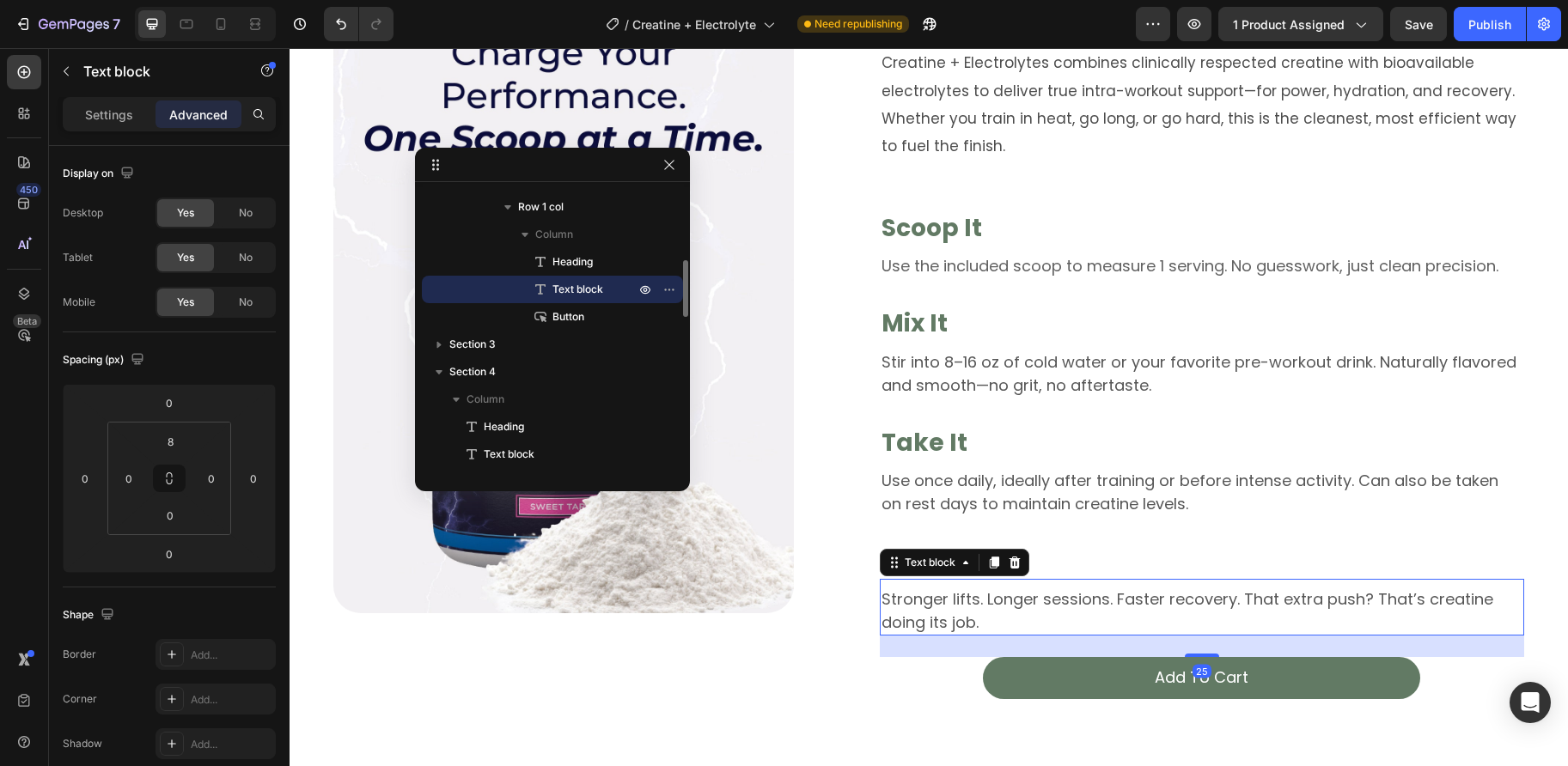
scroll to position [1907, 0]
drag, startPoint x: 1192, startPoint y: 642, endPoint x: 1190, endPoint y: 664, distance: 22.1
click at [1190, 634] on div "25" at bounding box center [1201, 634] width 644 height 0
type input "25"
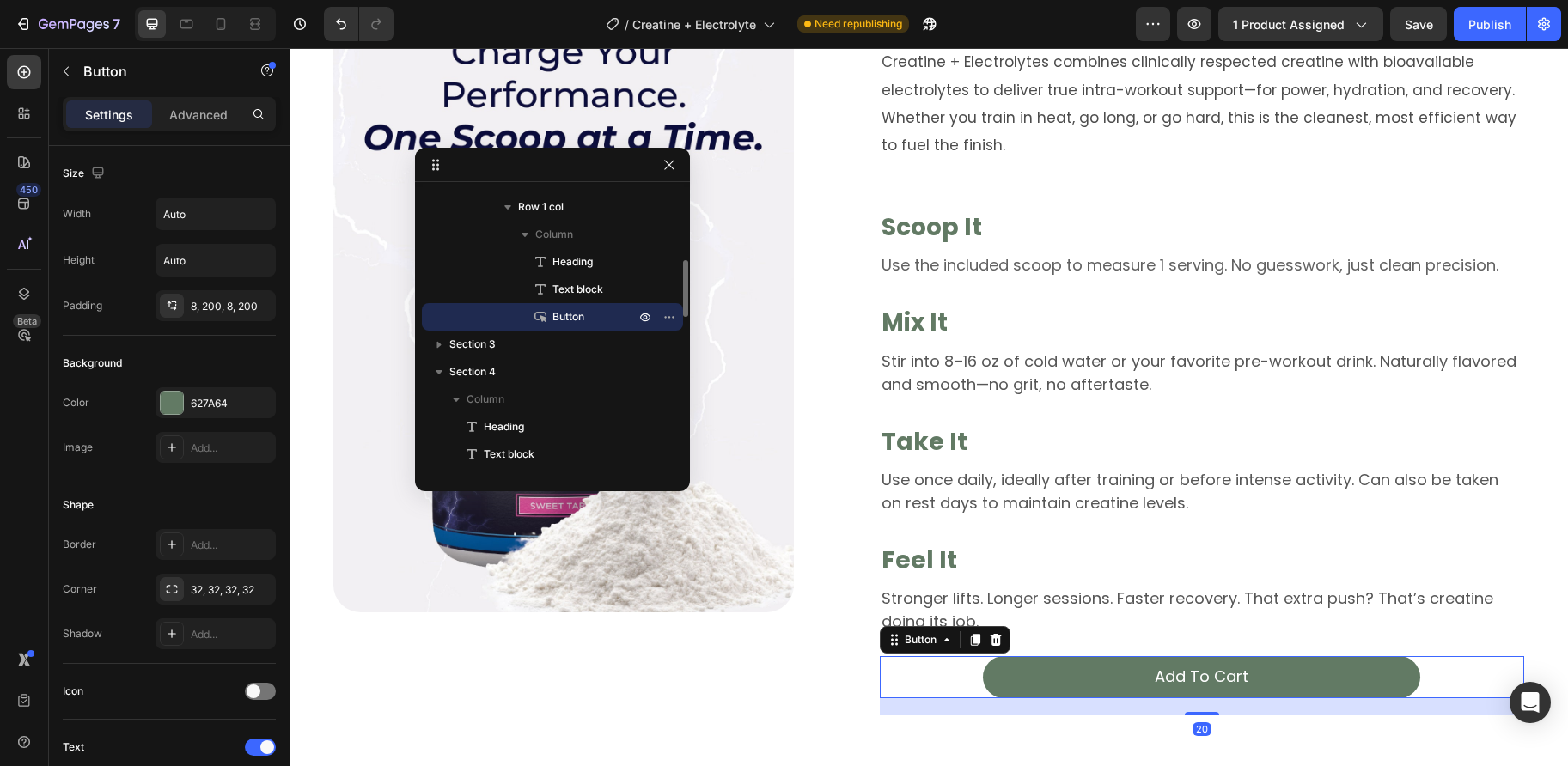
click at [947, 682] on div "Add To Cart Button 20" at bounding box center [1201, 676] width 644 height 41
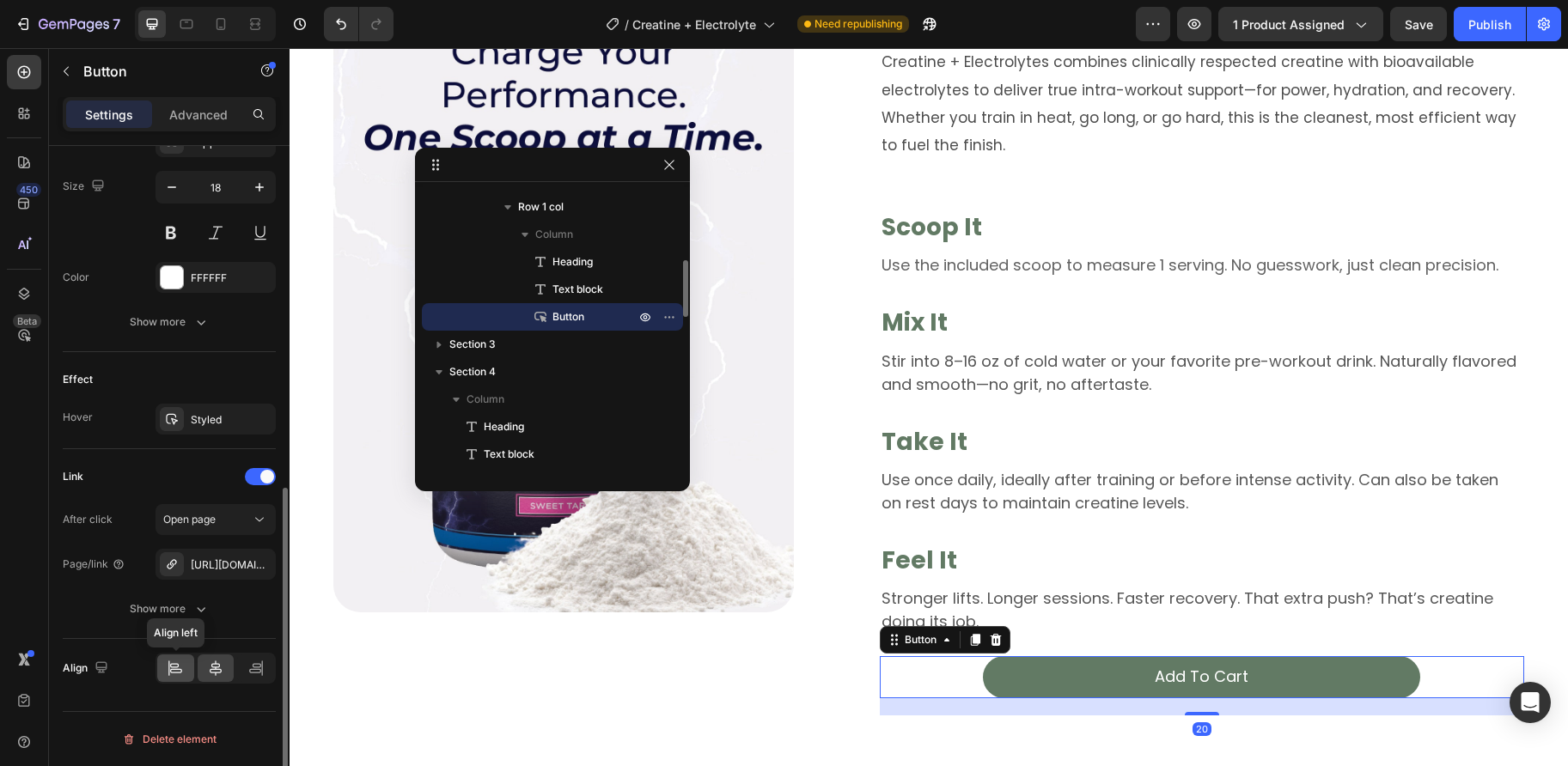
click at [170, 671] on icon at bounding box center [176, 671] width 12 height 4
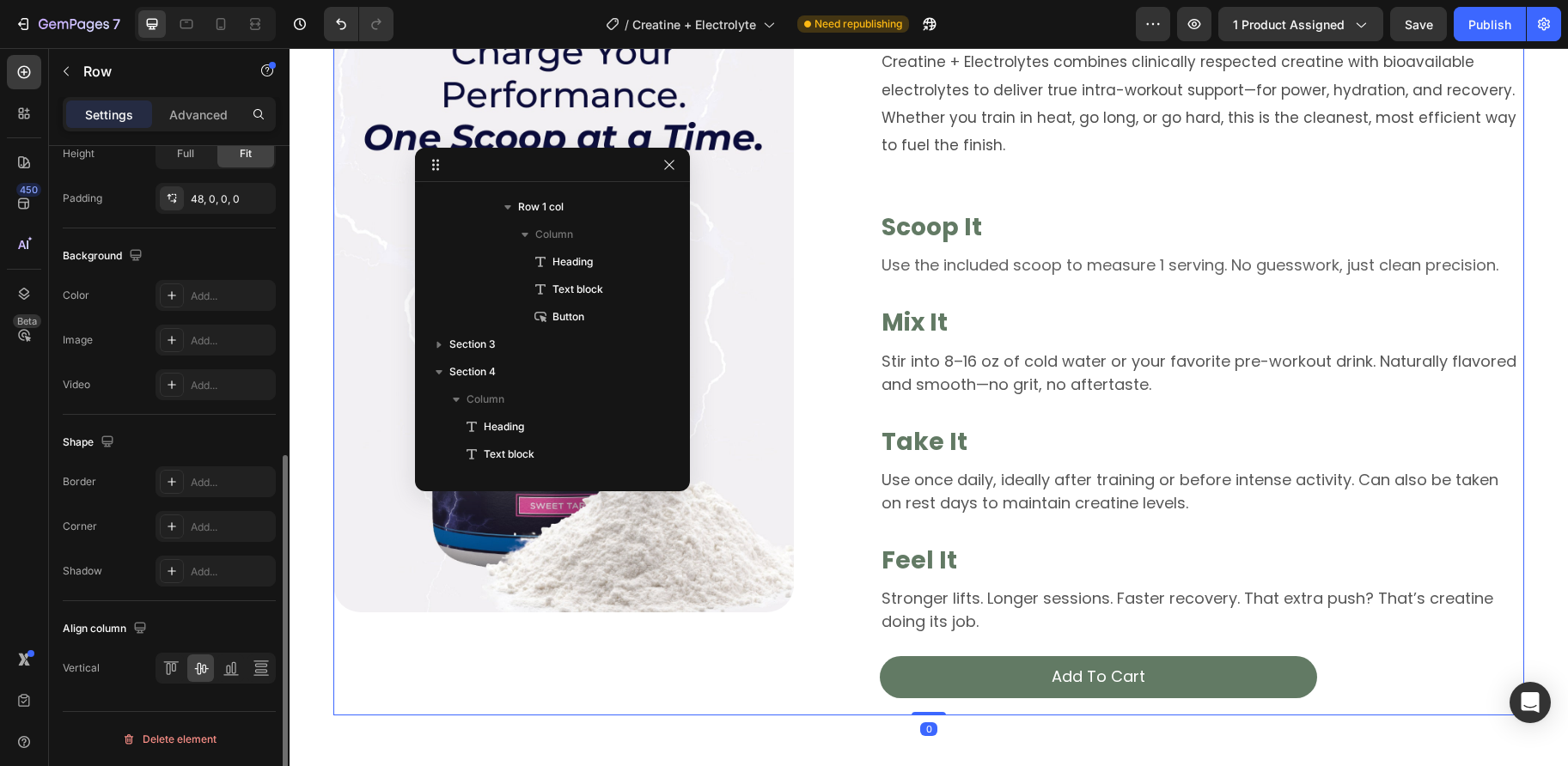
click at [641, 681] on div "Image" at bounding box center [563, 291] width 459 height 848
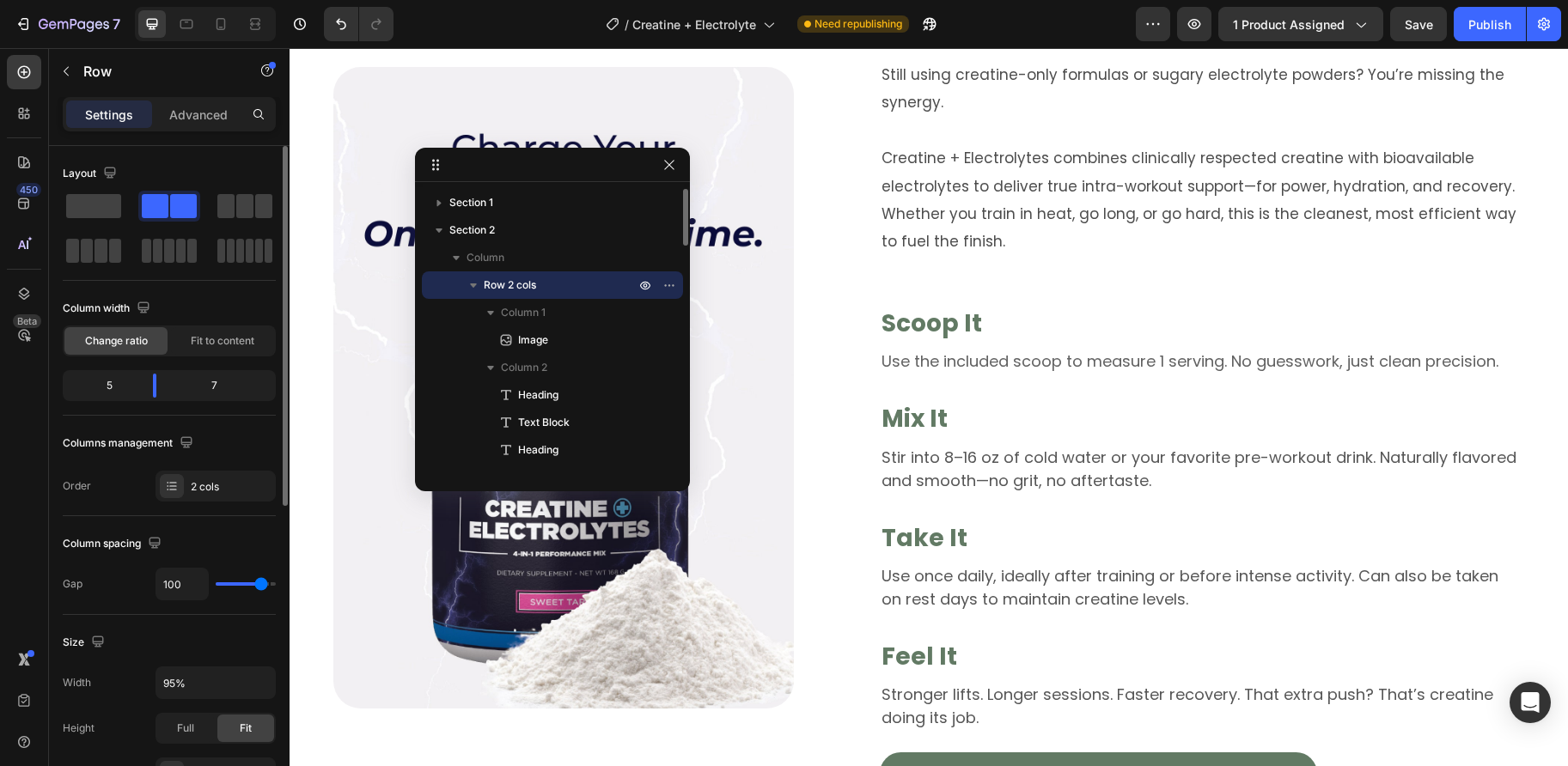
scroll to position [1294, 0]
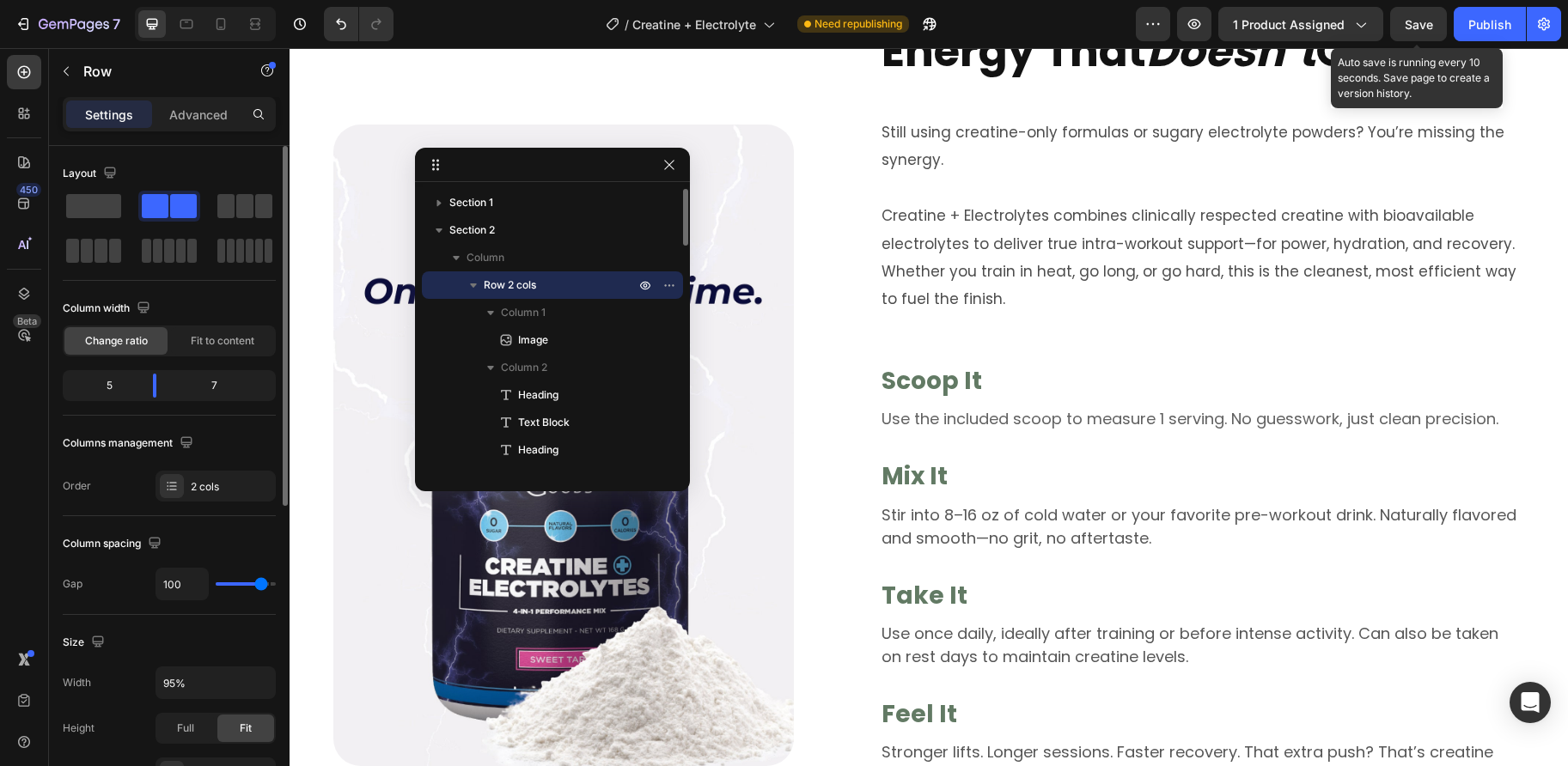
click at [1418, 23] on span "Save" at bounding box center [1418, 24] width 28 height 14
